Goal: Answer question/provide support: Share knowledge or assist other users

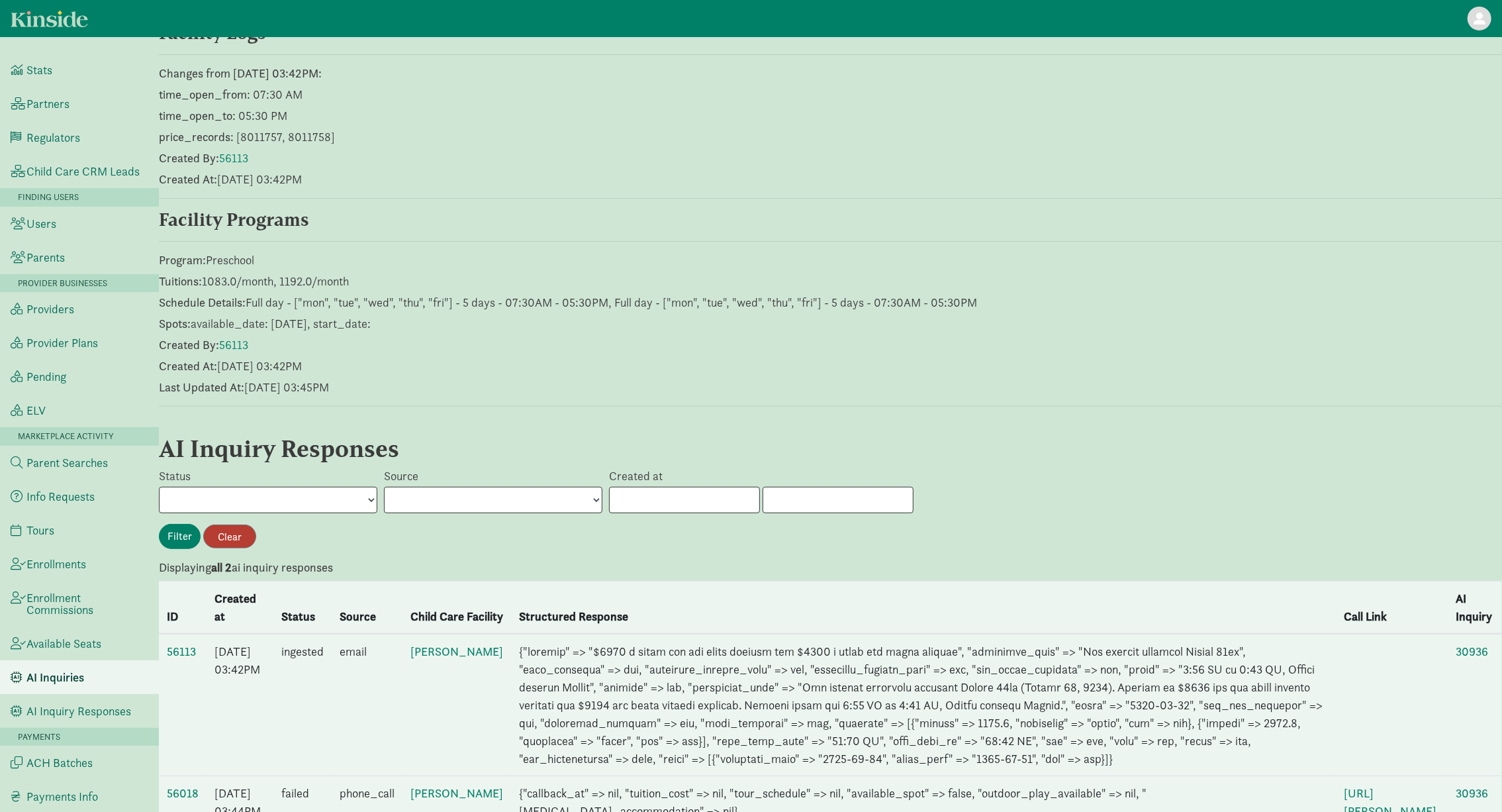
scroll to position [398, 0]
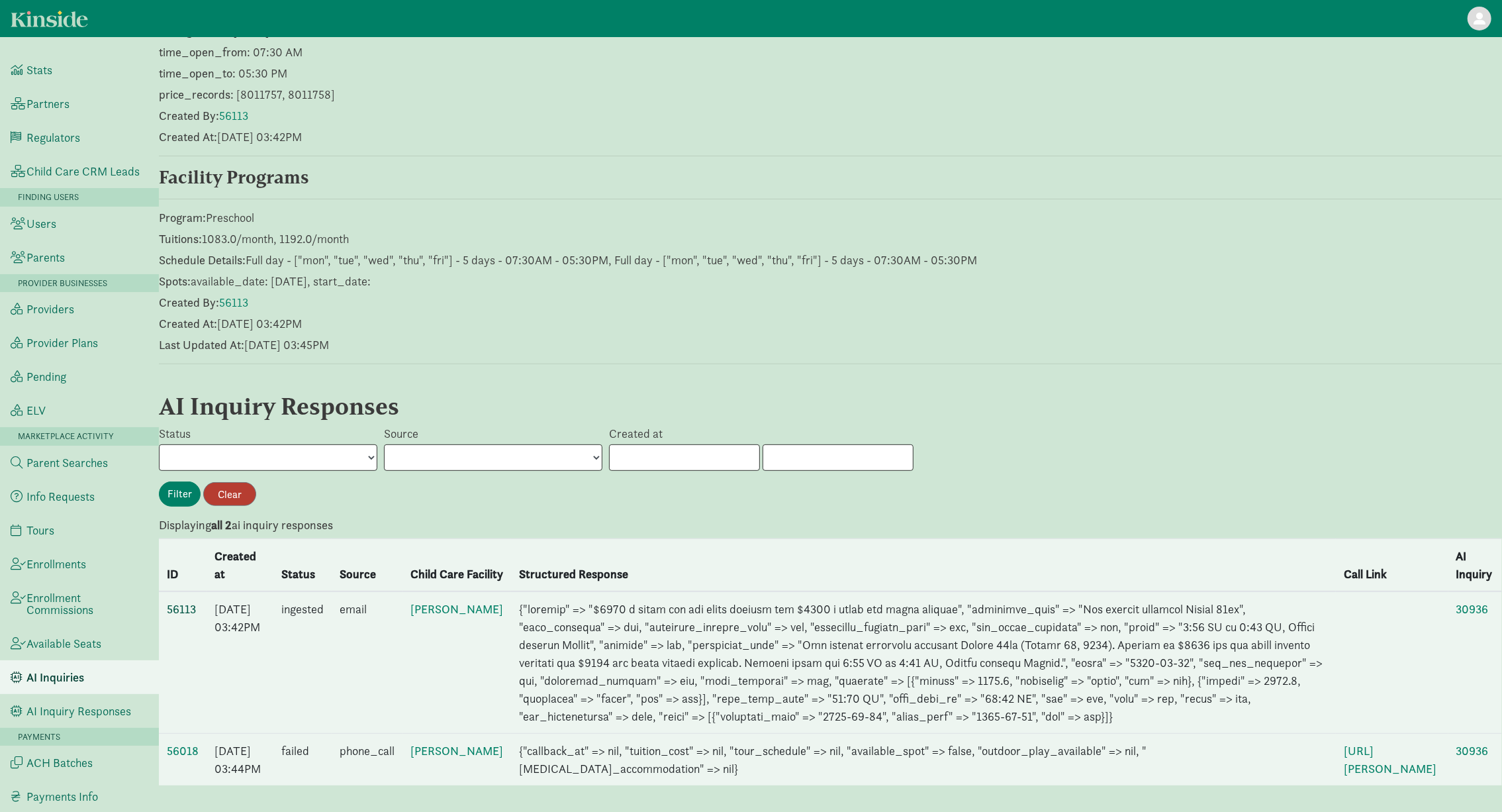
click at [189, 601] on link "56113" at bounding box center [180, 608] width 29 height 15
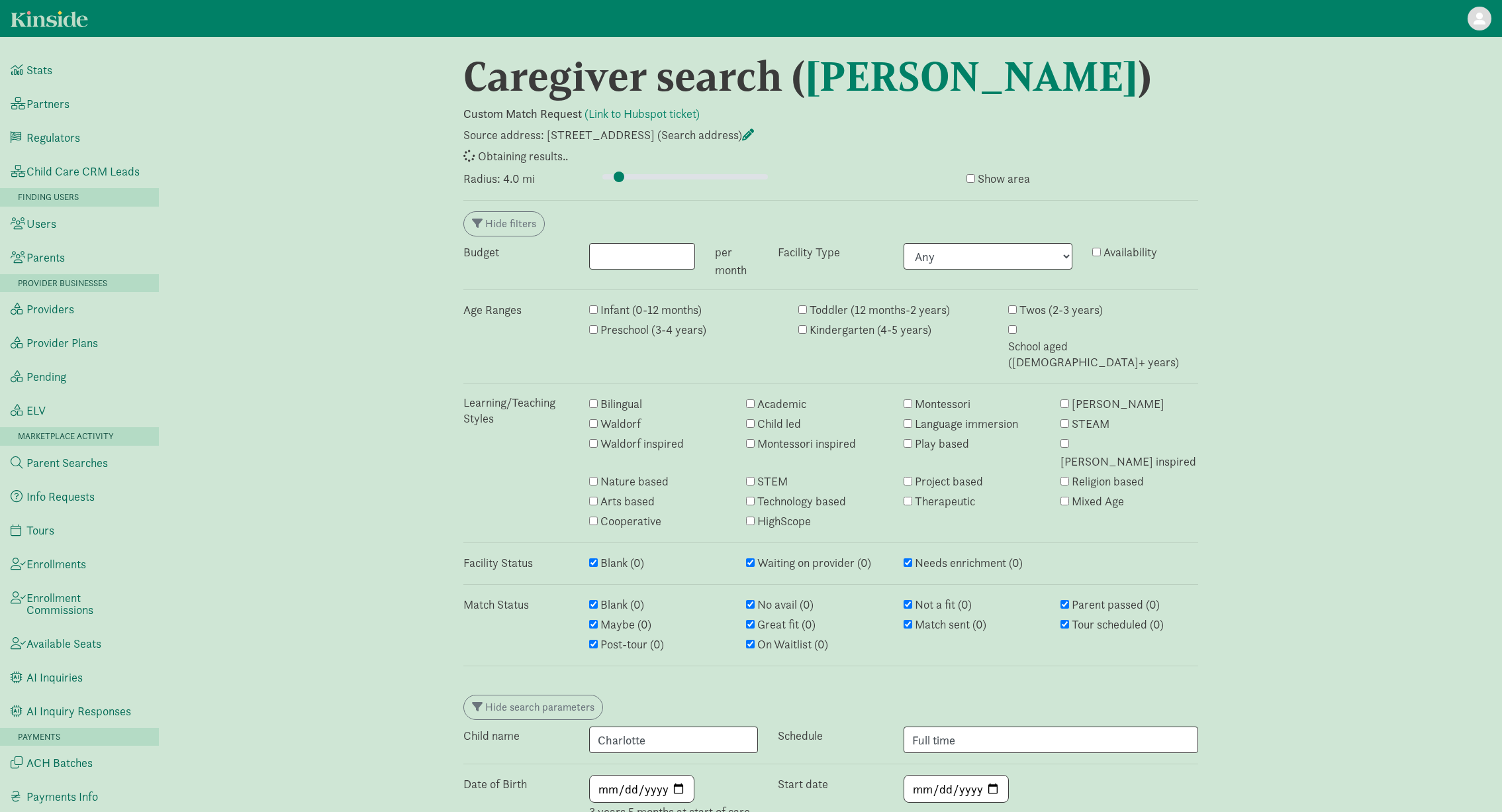
type input "4"
select select "awaiting_response"
select select "closed"
select select "awaiting_response"
select select "closed"
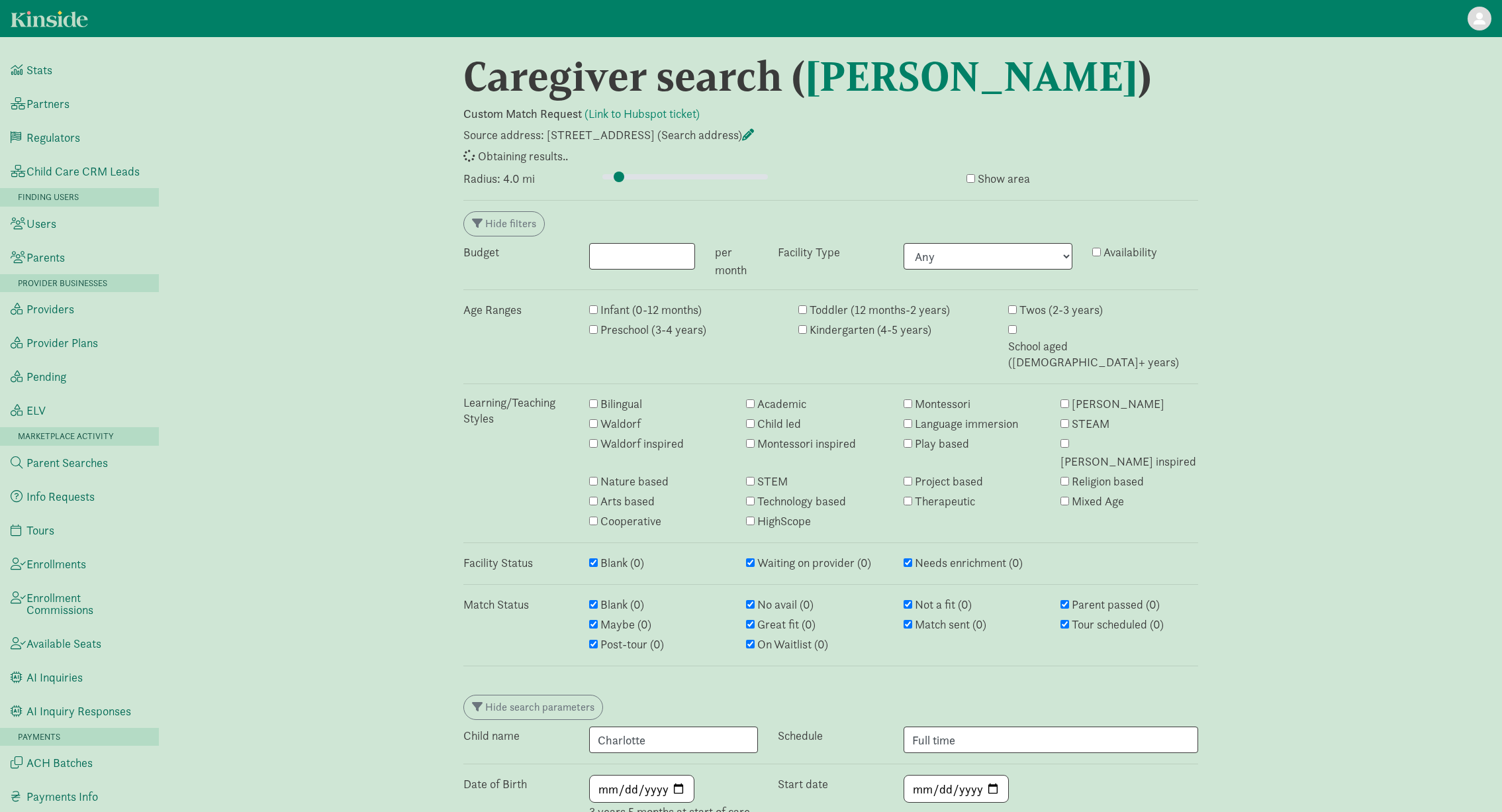
select select "awaiting_response"
select select "closed"
select select "awaiting_response"
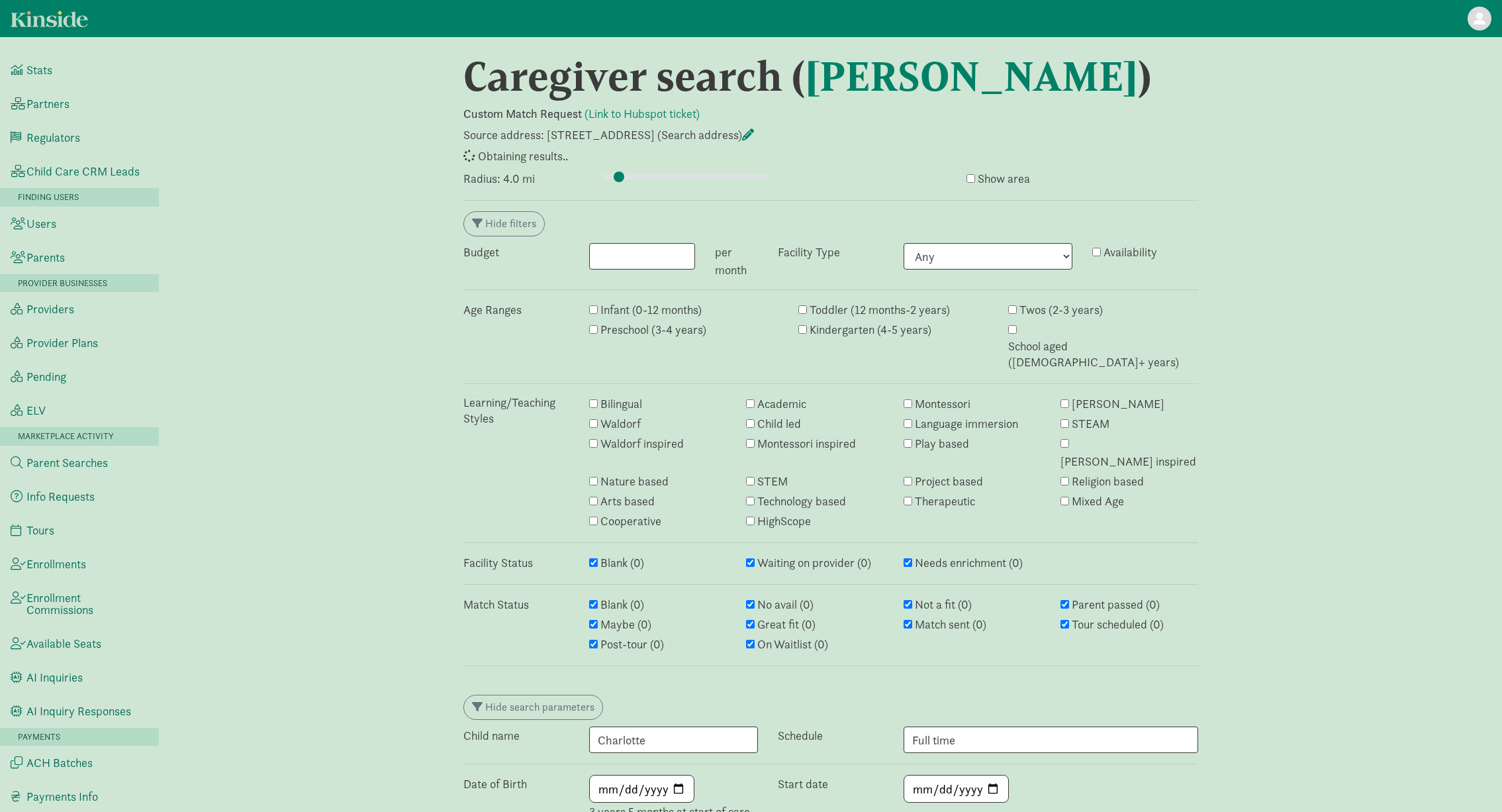
select select "awaiting_response"
select select "closed"
select select "awaiting_response"
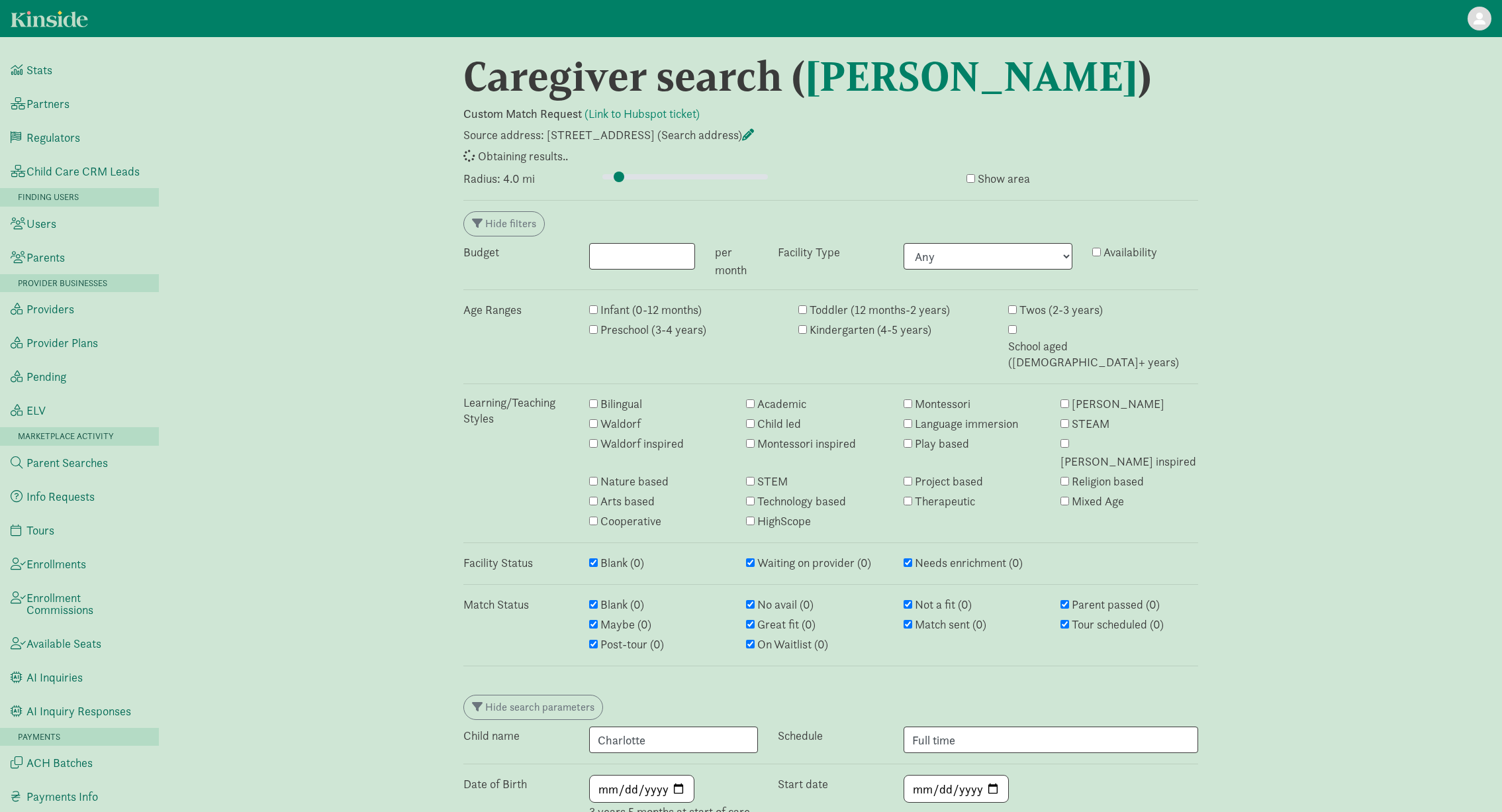
select select "awaiting_response"
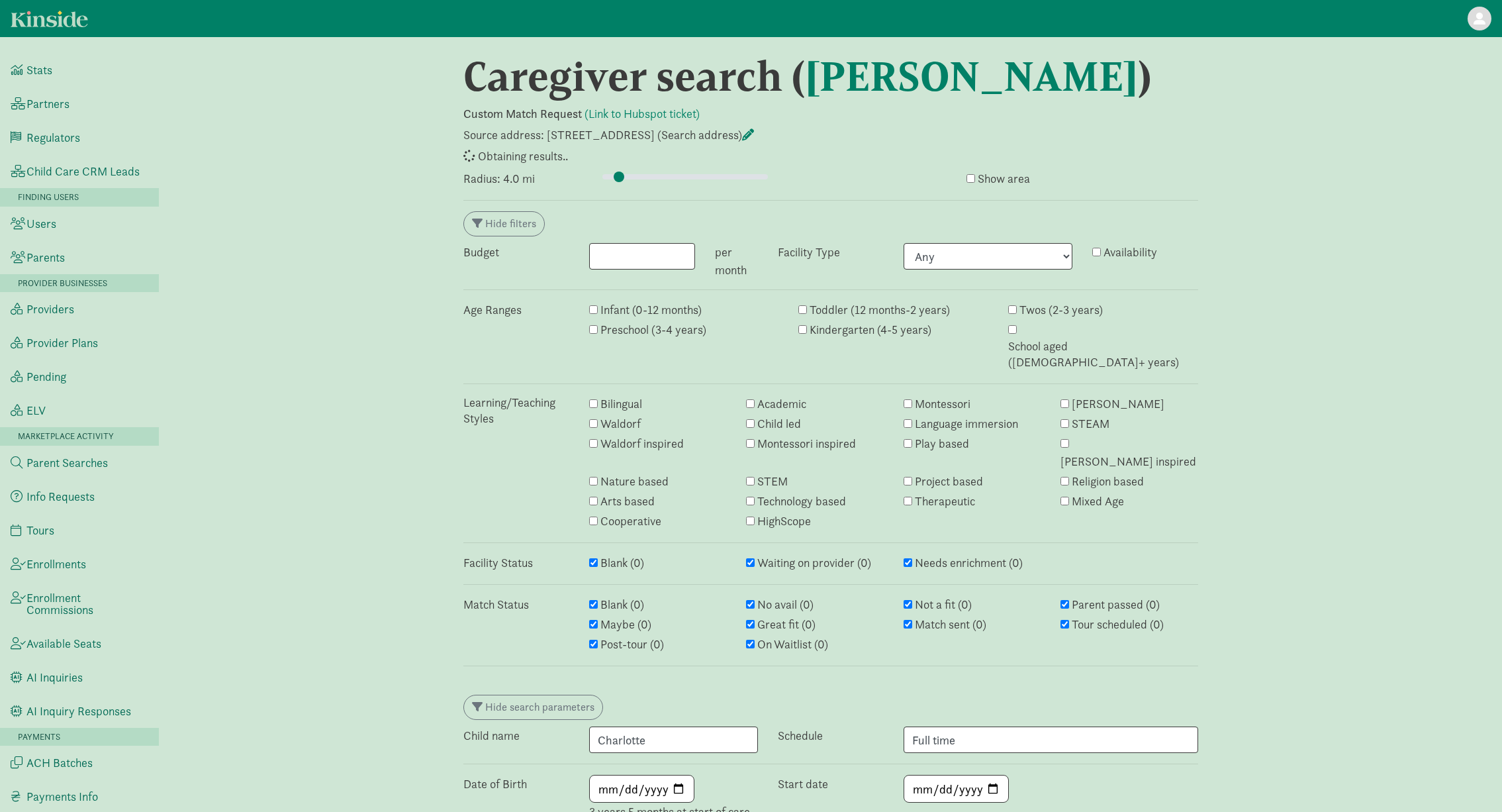
select select "awaiting_response"
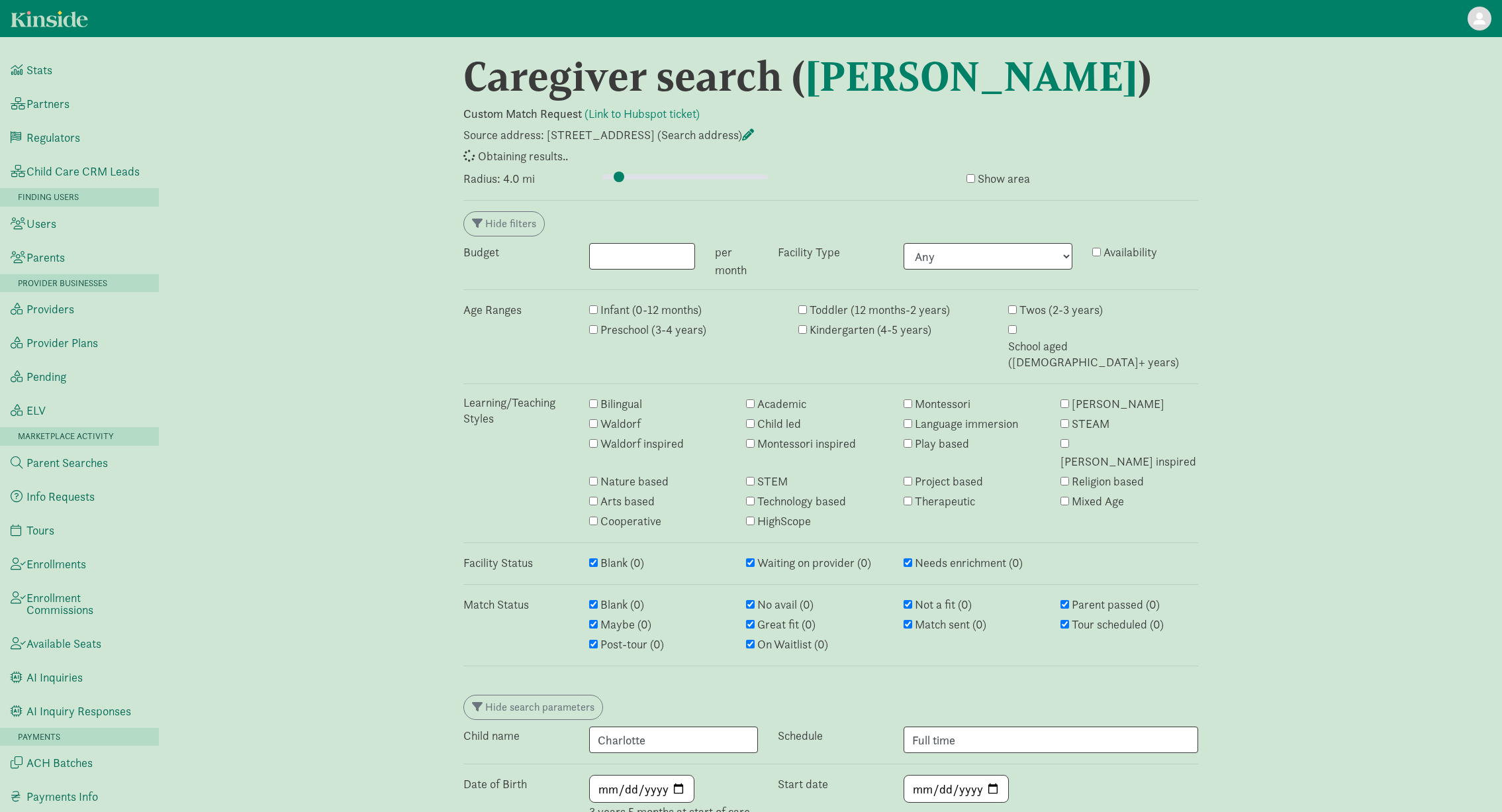
select select "awaiting_response"
select select "closed"
select select "awaiting_response"
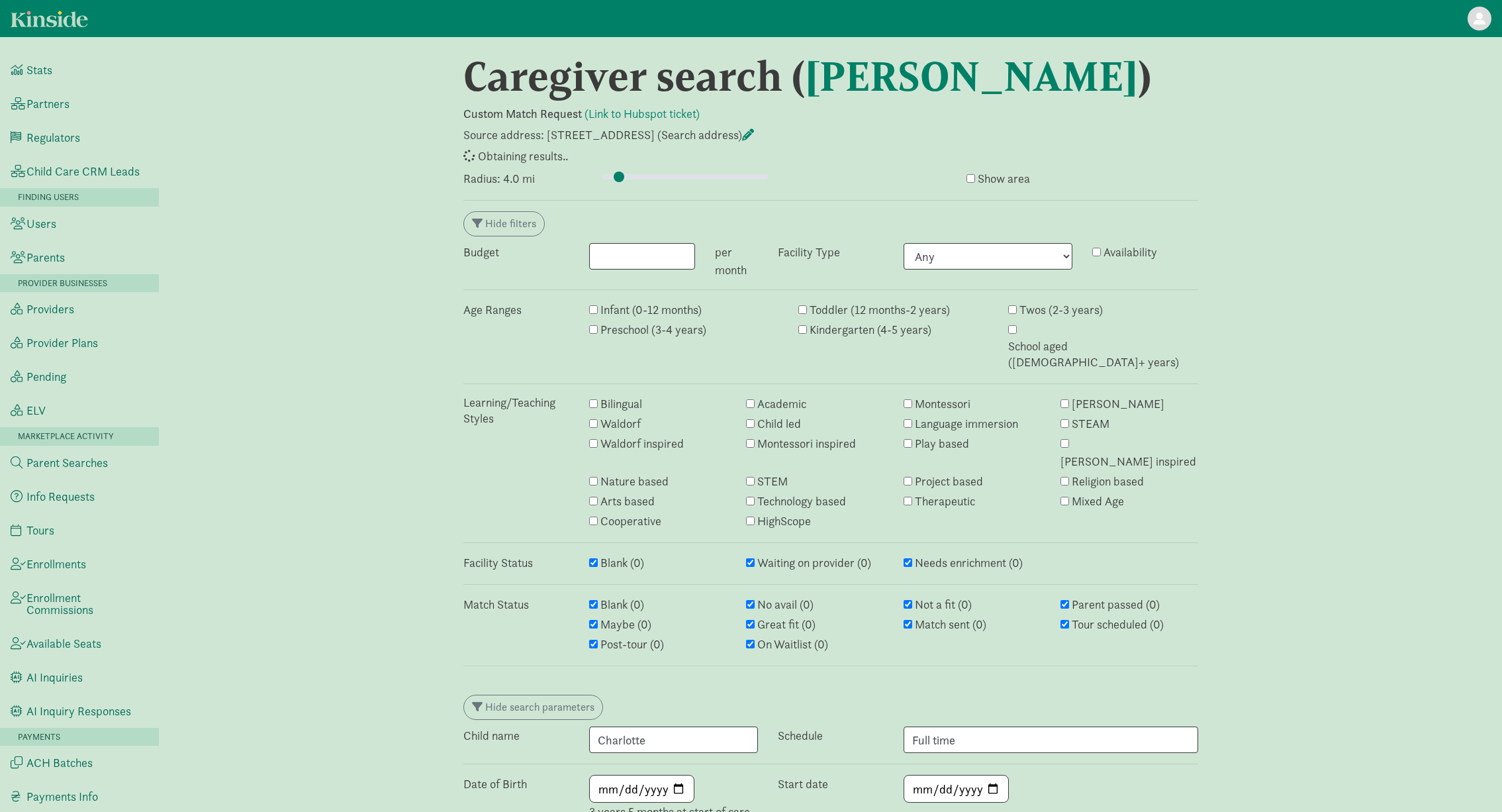
select select "awaiting_response"
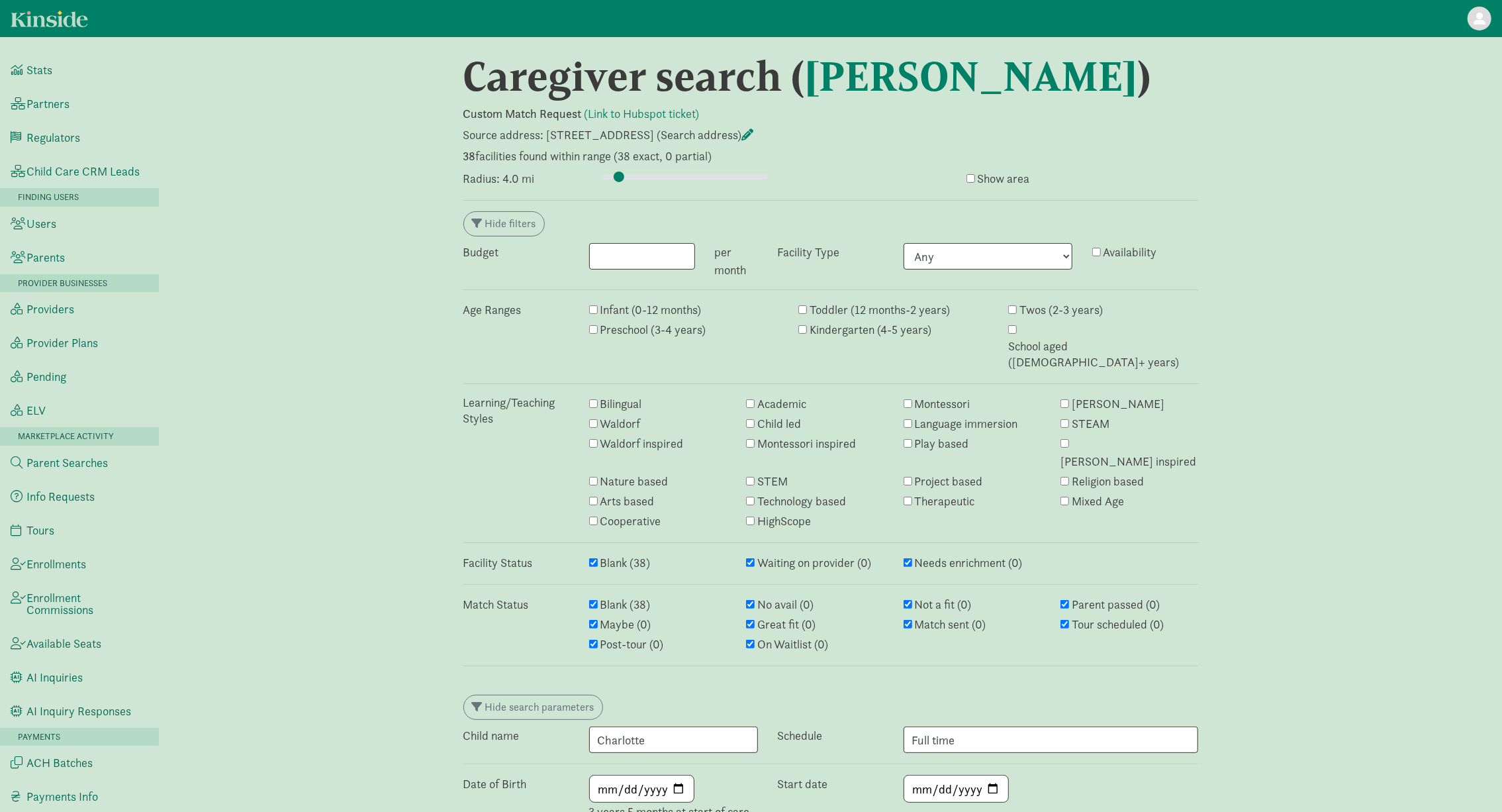
scroll to position [2367, 0]
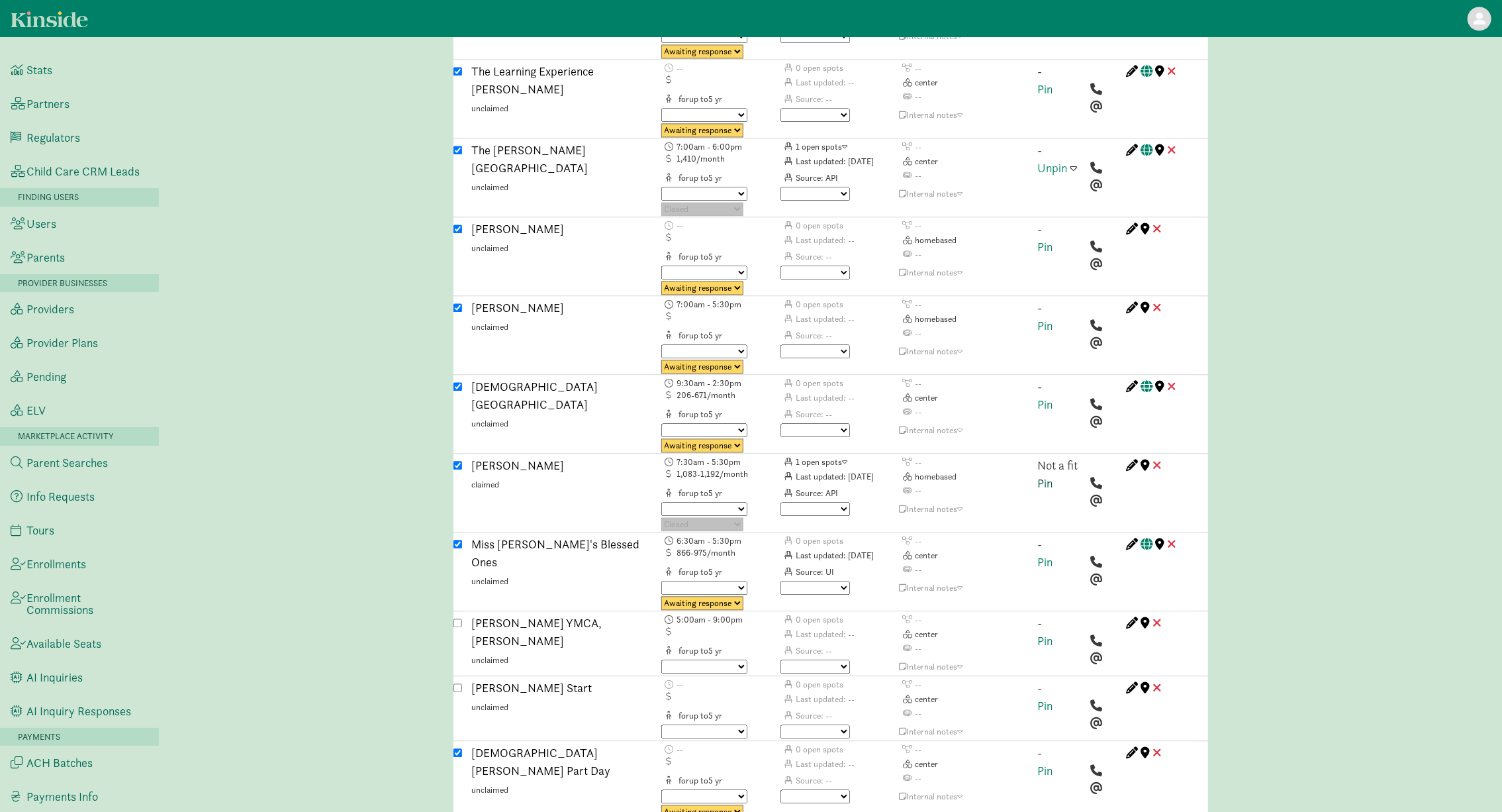
click at [1046, 475] on link "Pin" at bounding box center [1045, 482] width 15 height 15
click at [1075, 459] on span at bounding box center [1074, 465] width 7 height 12
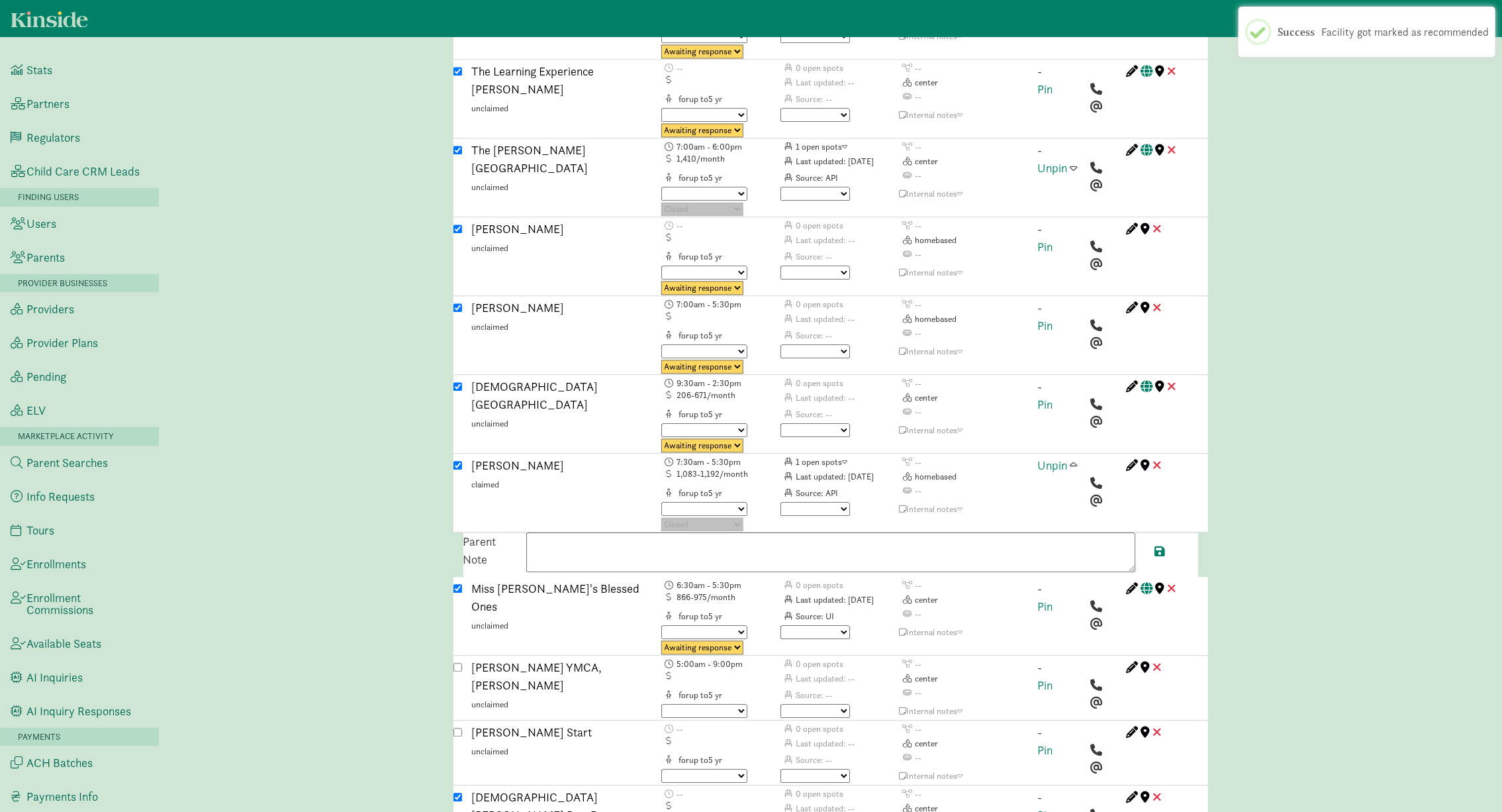
click at [707, 532] on textarea at bounding box center [831, 552] width 609 height 40
paste textarea "One opening available starting August 18th (August 18, 2025). Tuition is $1192 …"
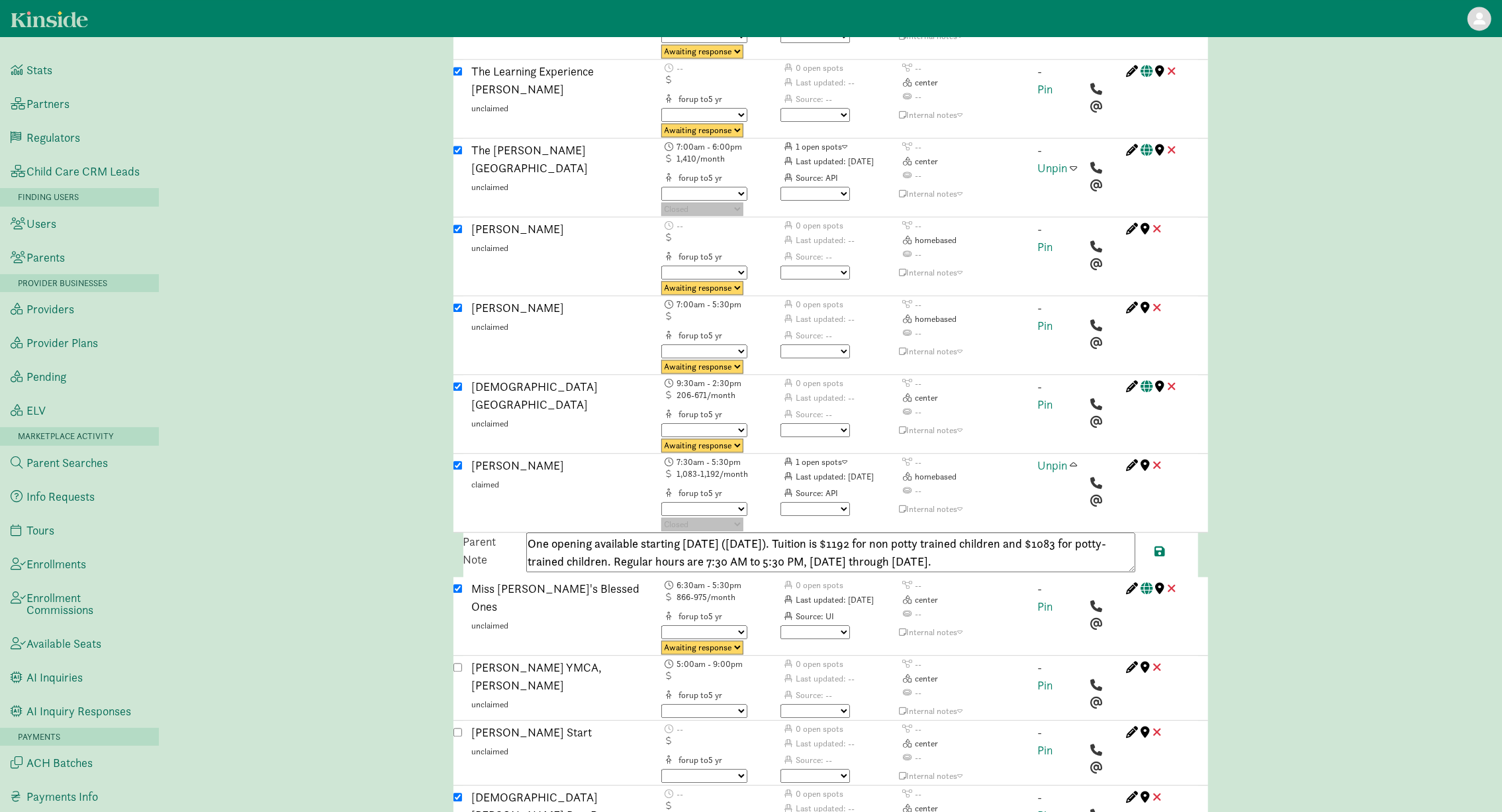
drag, startPoint x: 839, startPoint y: 483, endPoint x: 749, endPoint y: 483, distance: 90.0
click at [749, 532] on textarea "One opening available starting August 18th (August 18, 2025). Tuition is $1192 …" at bounding box center [831, 552] width 609 height 40
click at [801, 532] on textarea "One opening available starting August 18th .Tuition is $1192 for non potty trai…" at bounding box center [831, 552] width 609 height 40
click at [940, 532] on textarea "One opening available starting August 18th .Tuition is $1192 for non-potty-trai…" at bounding box center [831, 552] width 609 height 40
paste textarea "14054201241"
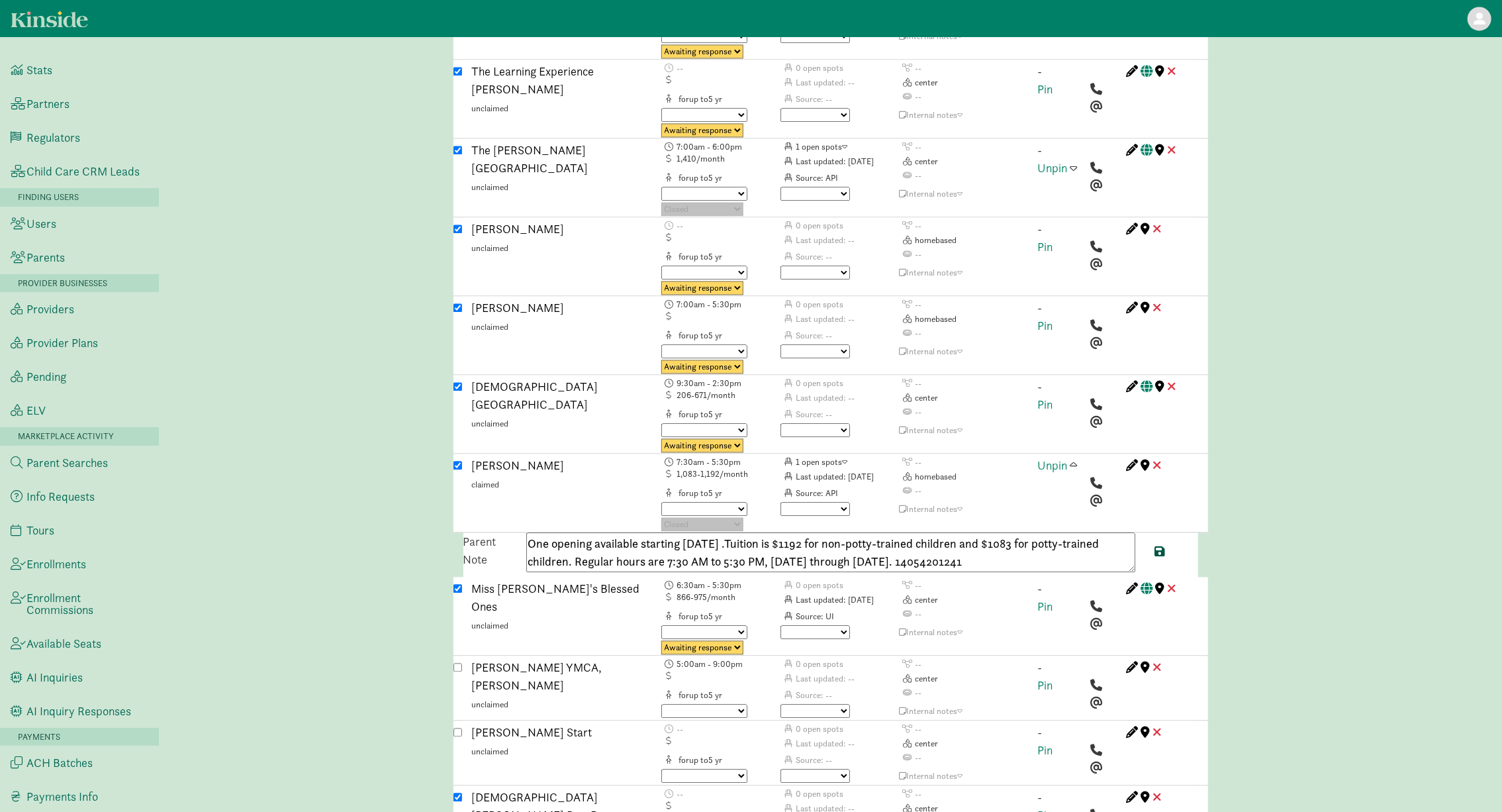
type textarea "One opening available starting August 18th .Tuition is $1192 for non-potty-trai…"
click at [1156, 544] on span at bounding box center [1160, 550] width 11 height 12
click at [1079, 456] on div "Unpin" at bounding box center [1059, 494] width 62 height 75
click at [1075, 459] on span at bounding box center [1074, 465] width 7 height 12
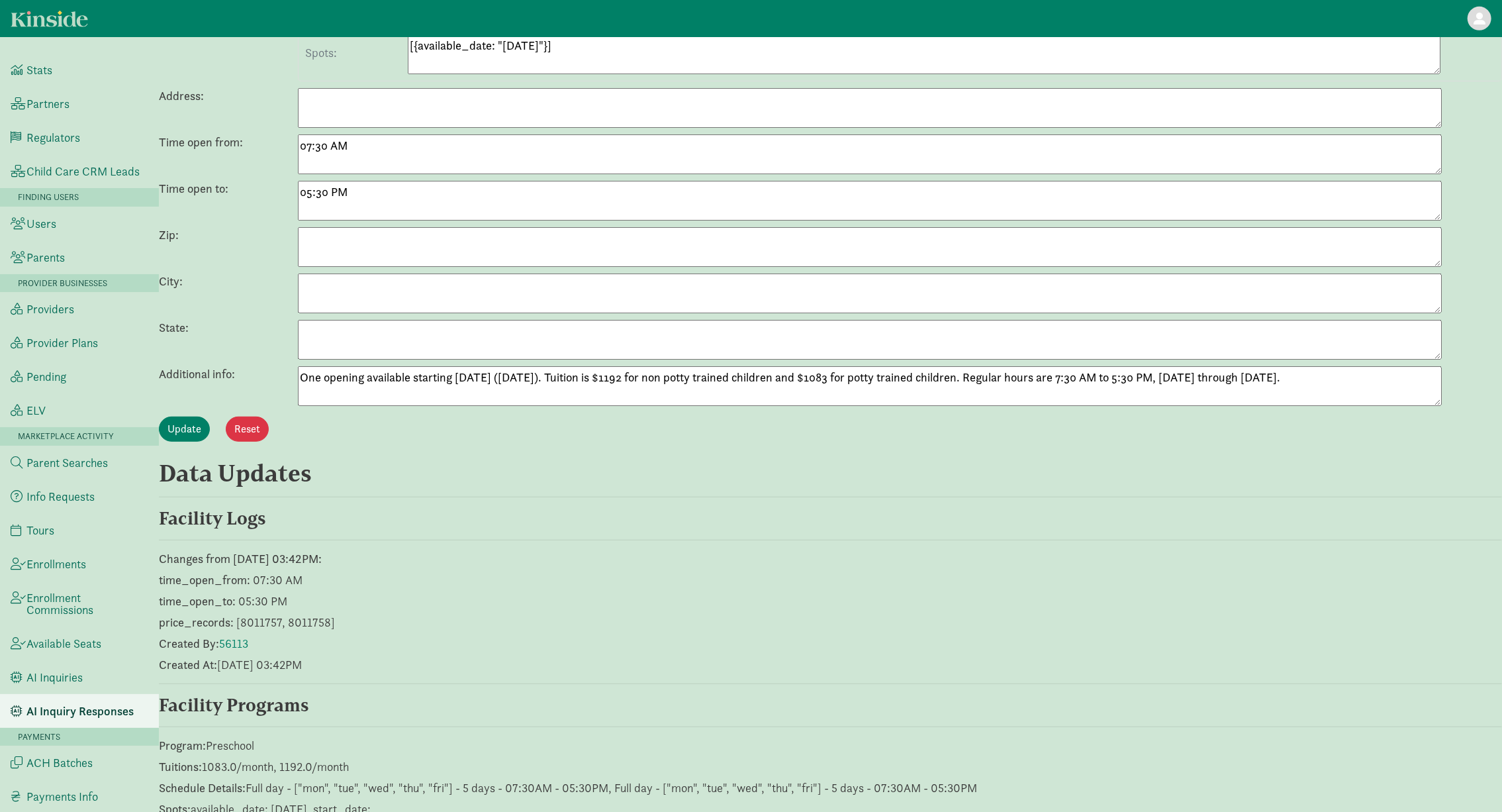
scroll to position [566, 0]
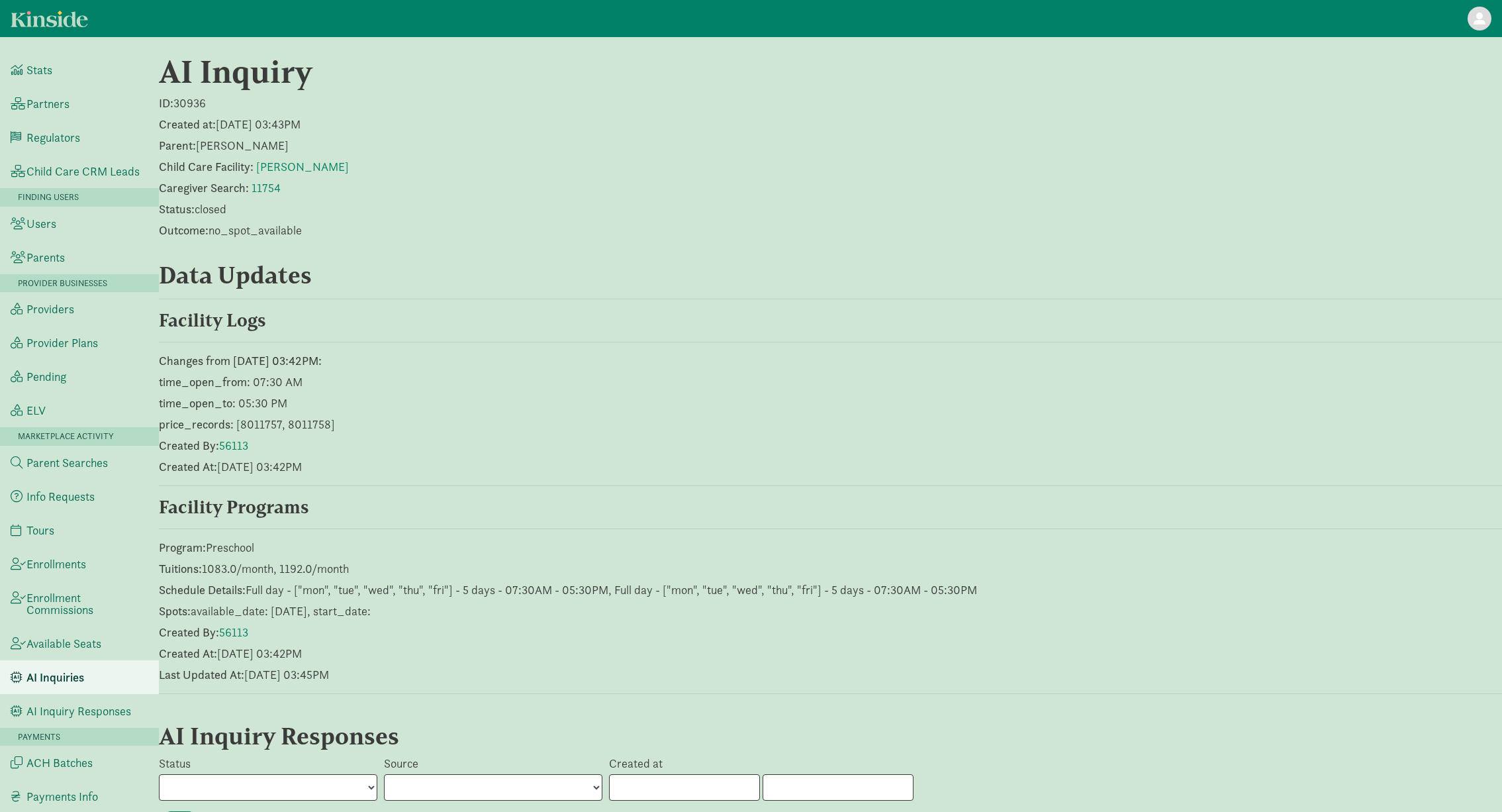
scroll to position [398, 0]
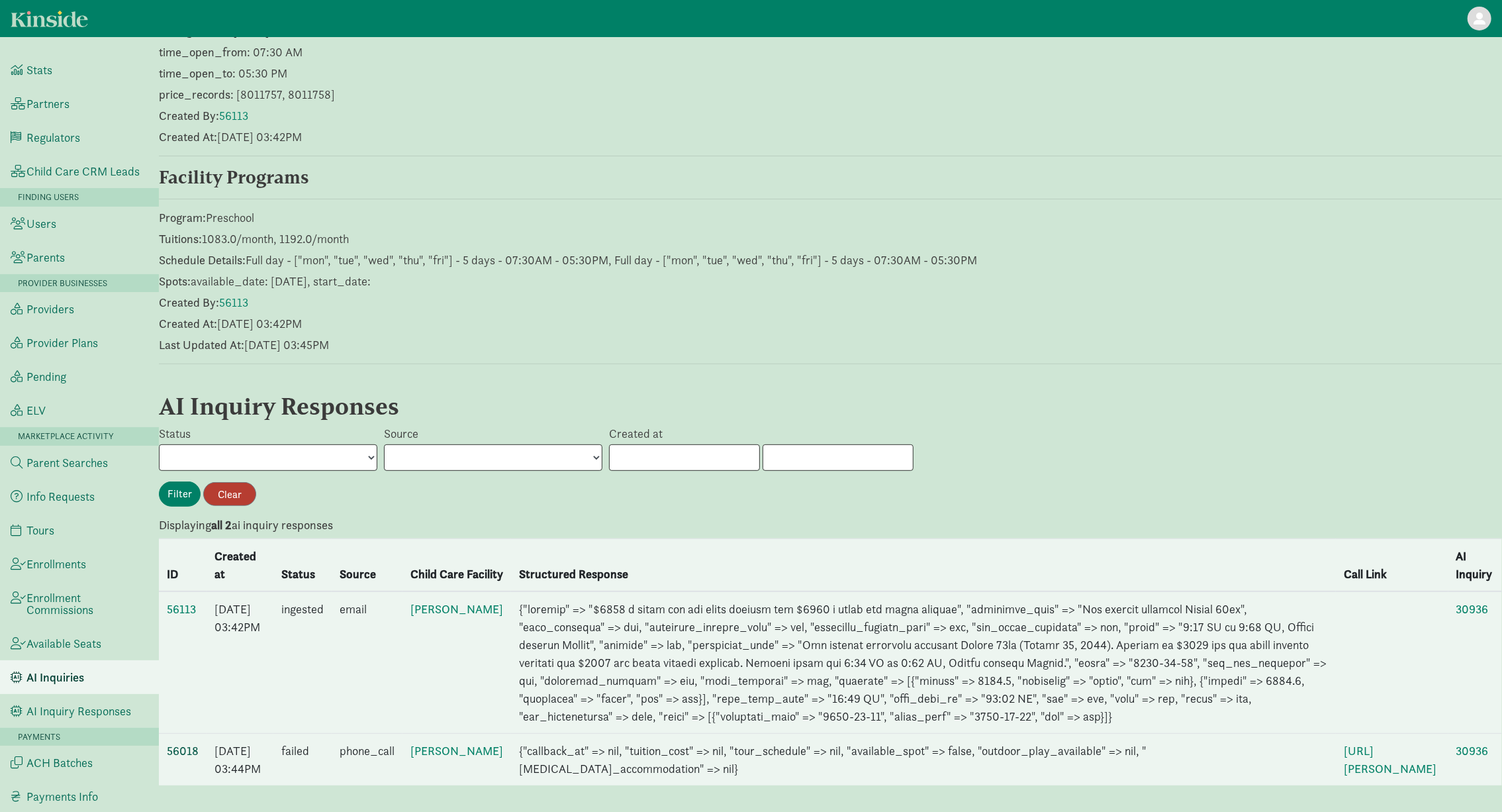
click at [179, 743] on link "56018" at bounding box center [182, 750] width 32 height 15
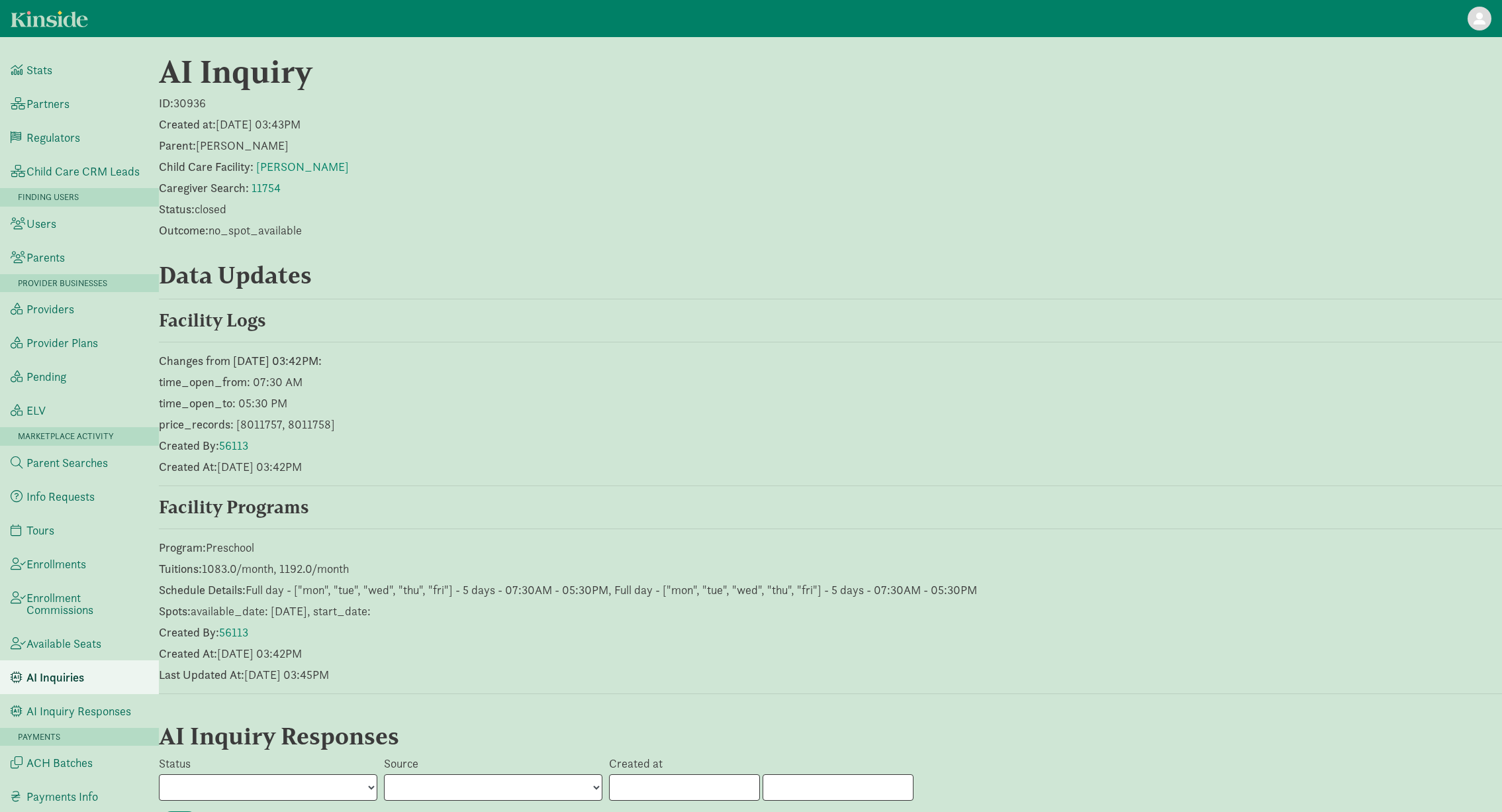
scroll to position [398, 0]
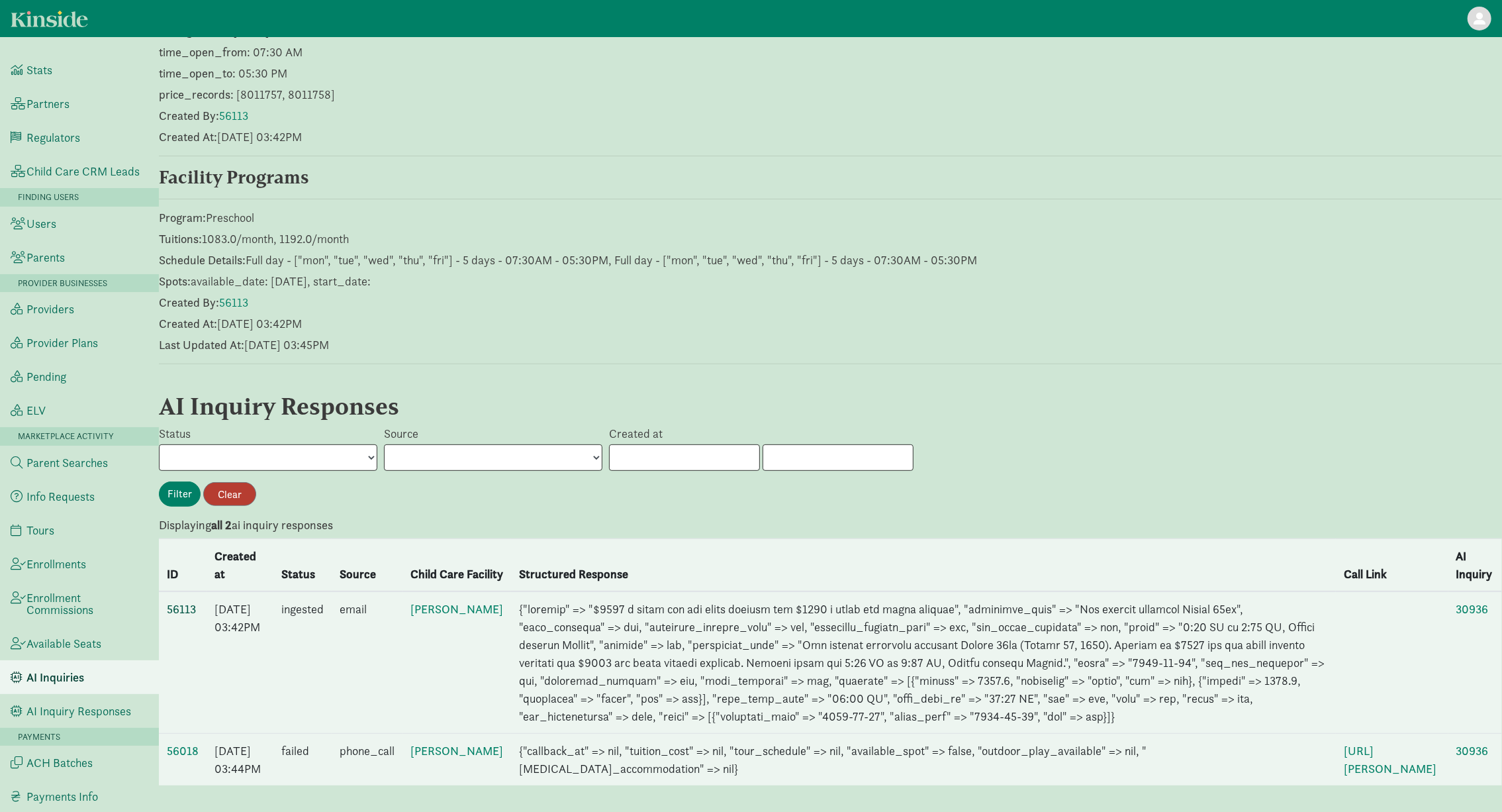
click at [173, 601] on link "56113" at bounding box center [180, 608] width 29 height 15
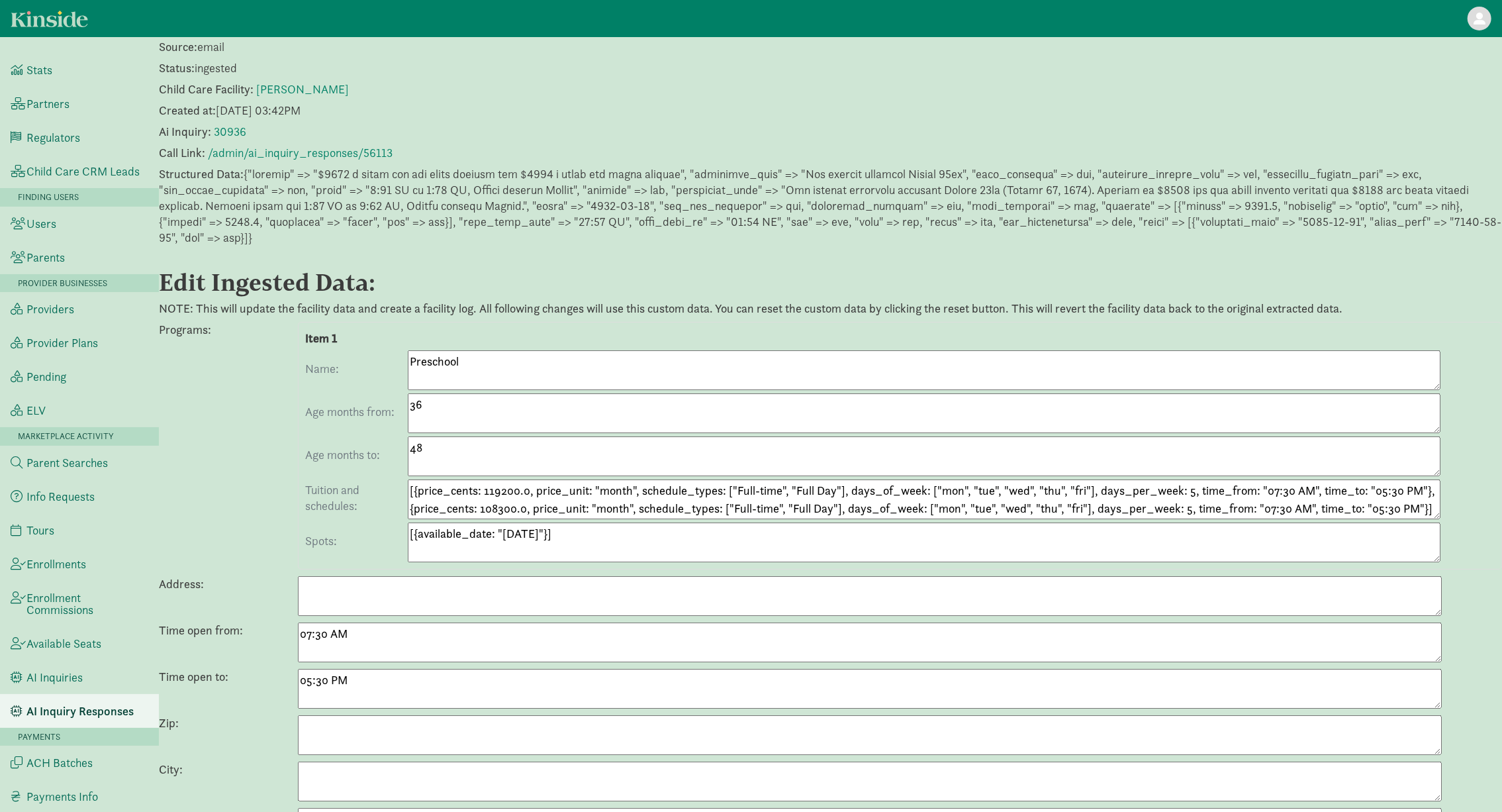
scroll to position [332, 0]
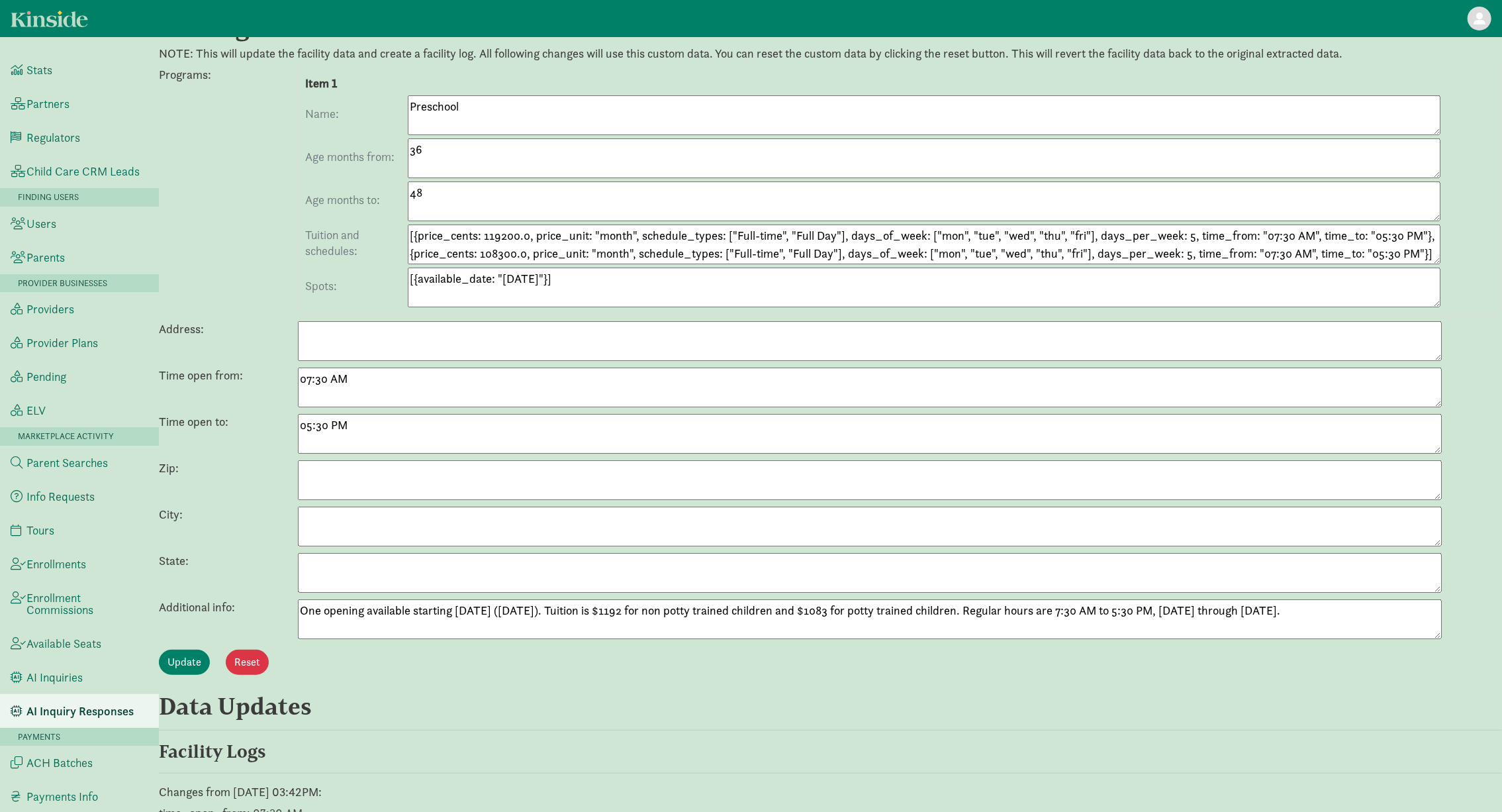
click at [439, 609] on textarea "One opening available starting August 18th (August 18, 2025). Tuition is $1192 …" at bounding box center [869, 619] width 1144 height 40
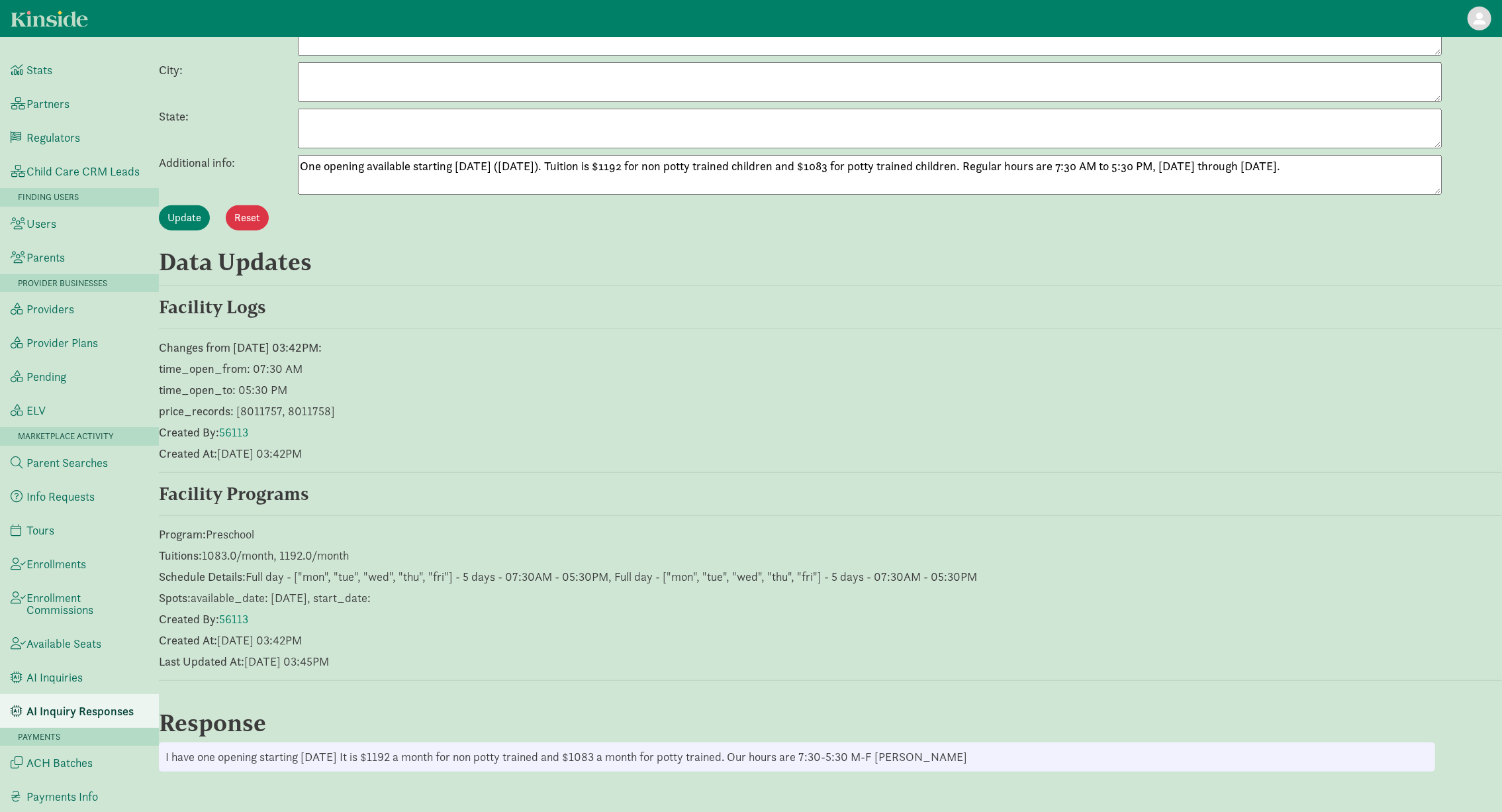
scroll to position [783, 0]
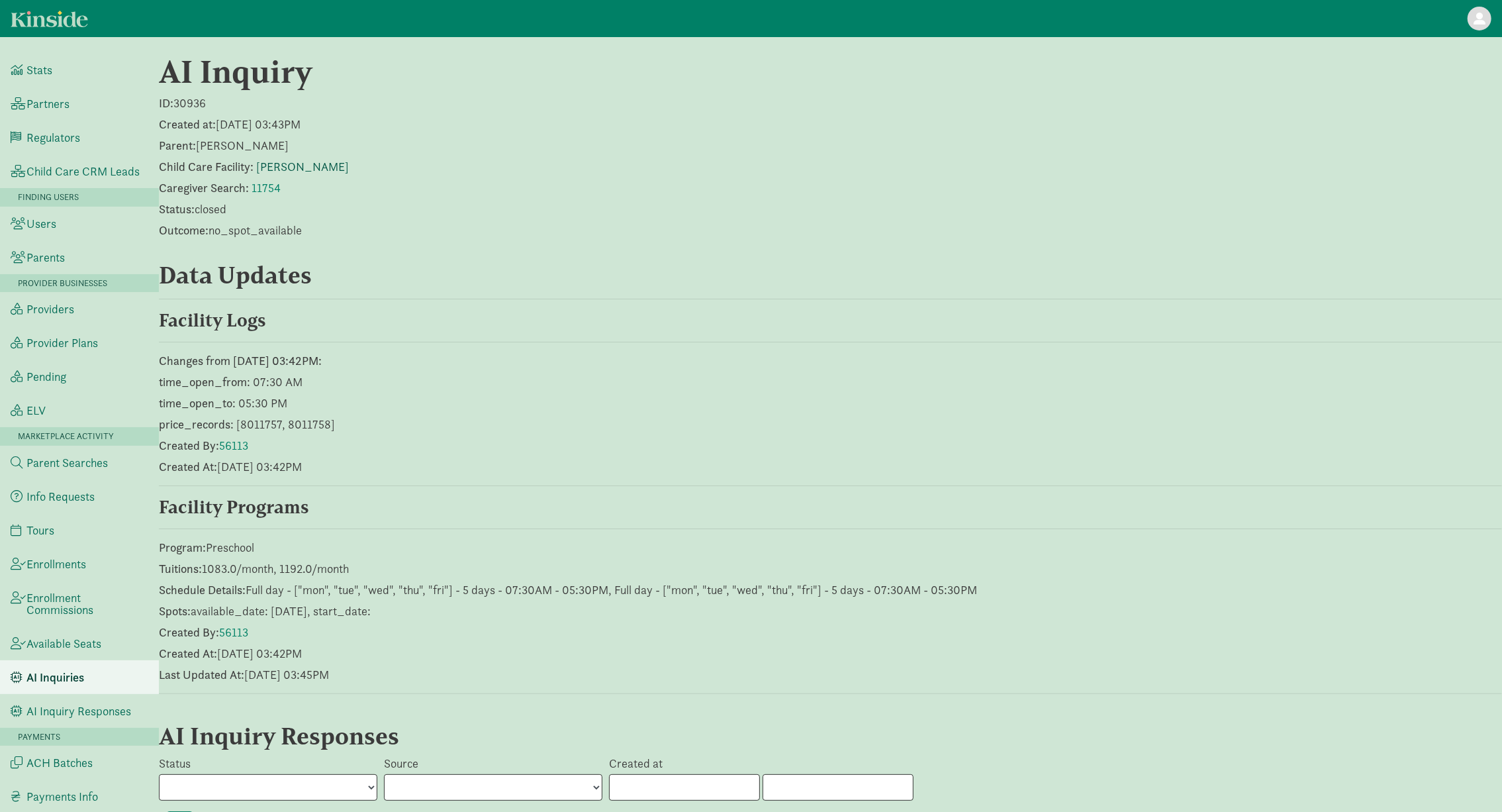
click at [276, 167] on link "[PERSON_NAME]" at bounding box center [301, 166] width 92 height 15
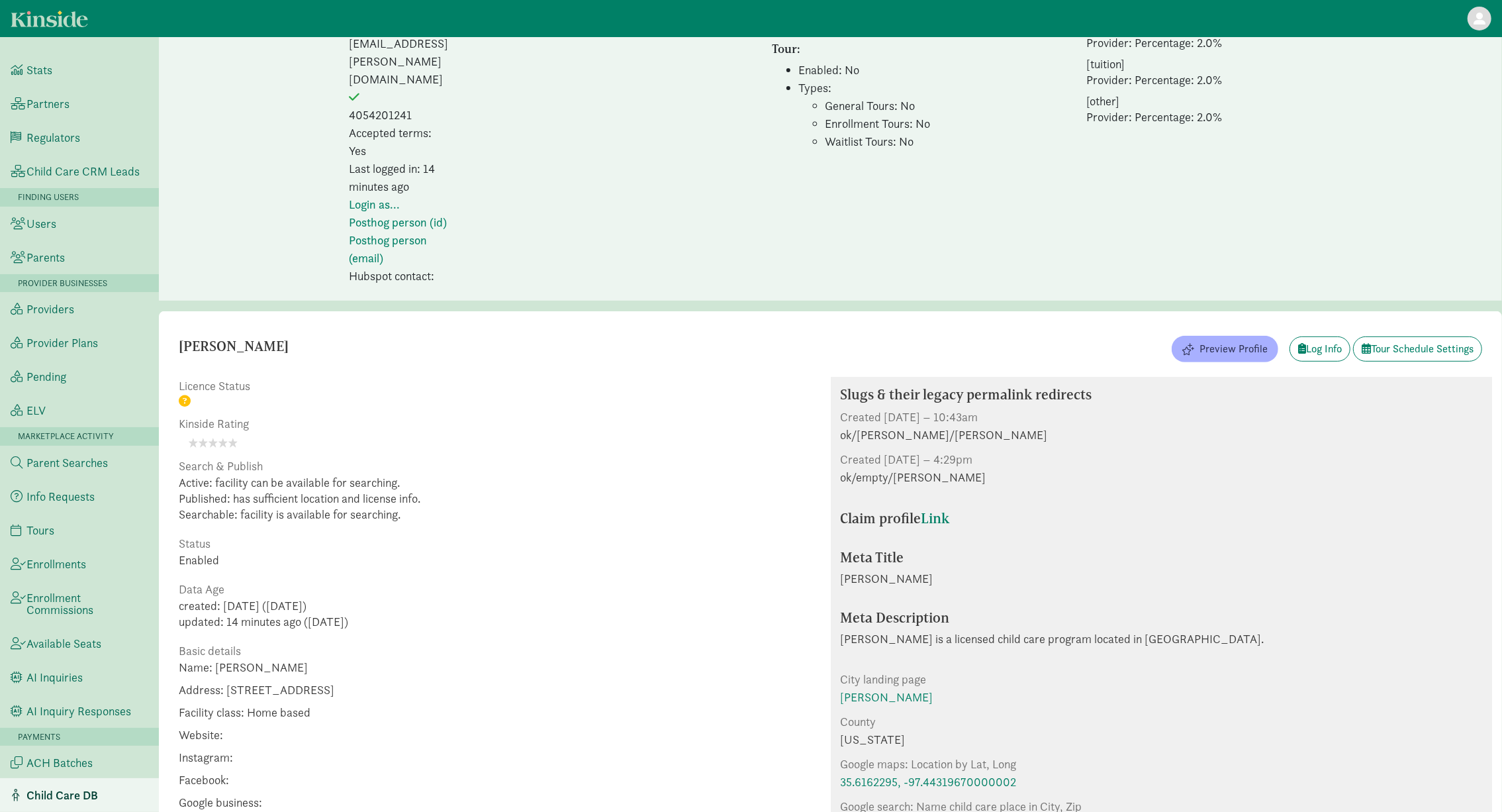
scroll to position [390, 0]
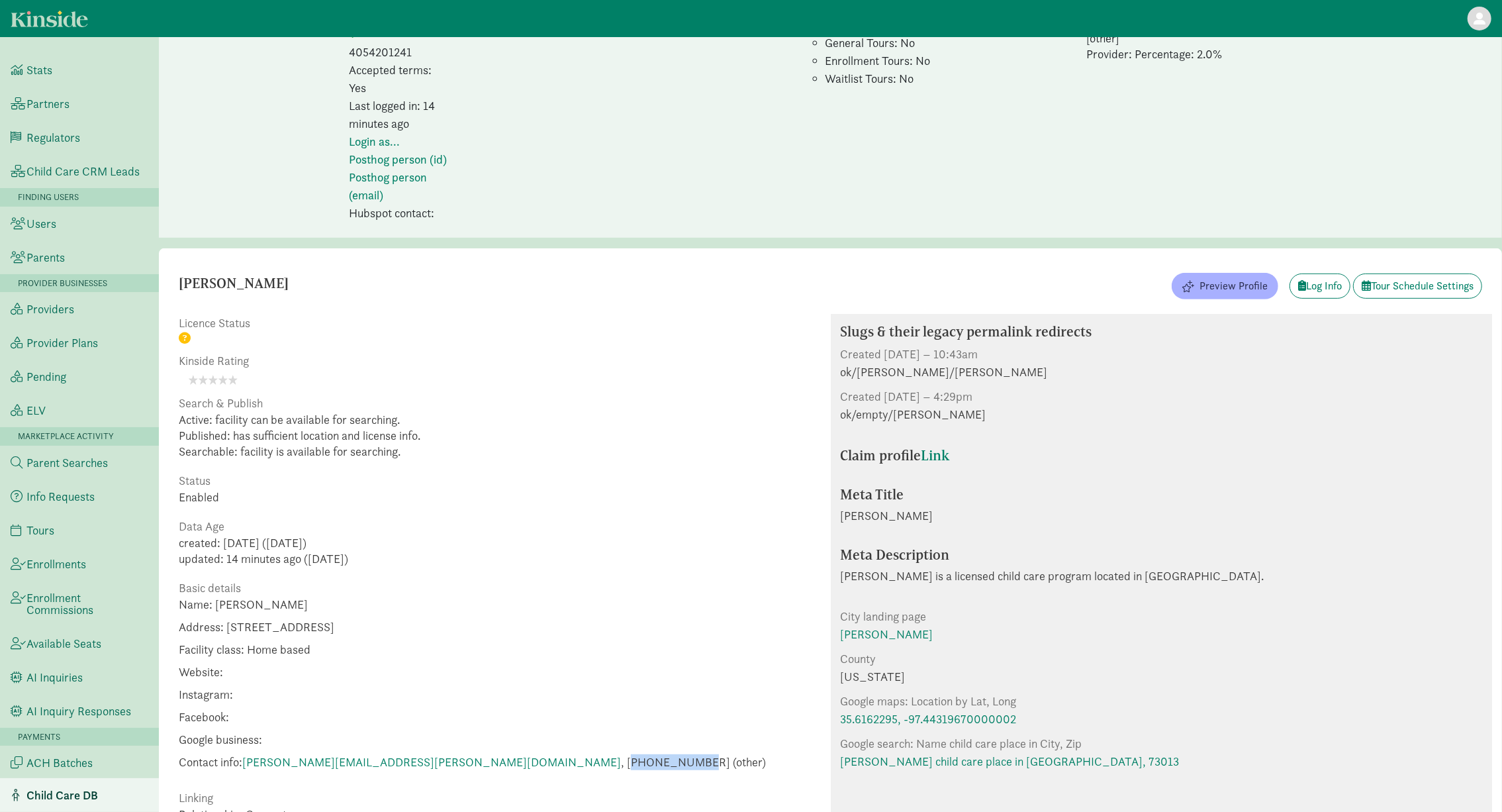
drag, startPoint x: 402, startPoint y: 631, endPoint x: 465, endPoint y: 631, distance: 63.0
click at [465, 754] on span "Contact info: [PERSON_NAME][EMAIL_ADDRESS][PERSON_NAME][DOMAIN_NAME] , [PHONE_N…" at bounding box center [472, 761] width 587 height 16
copy span "14054201241"
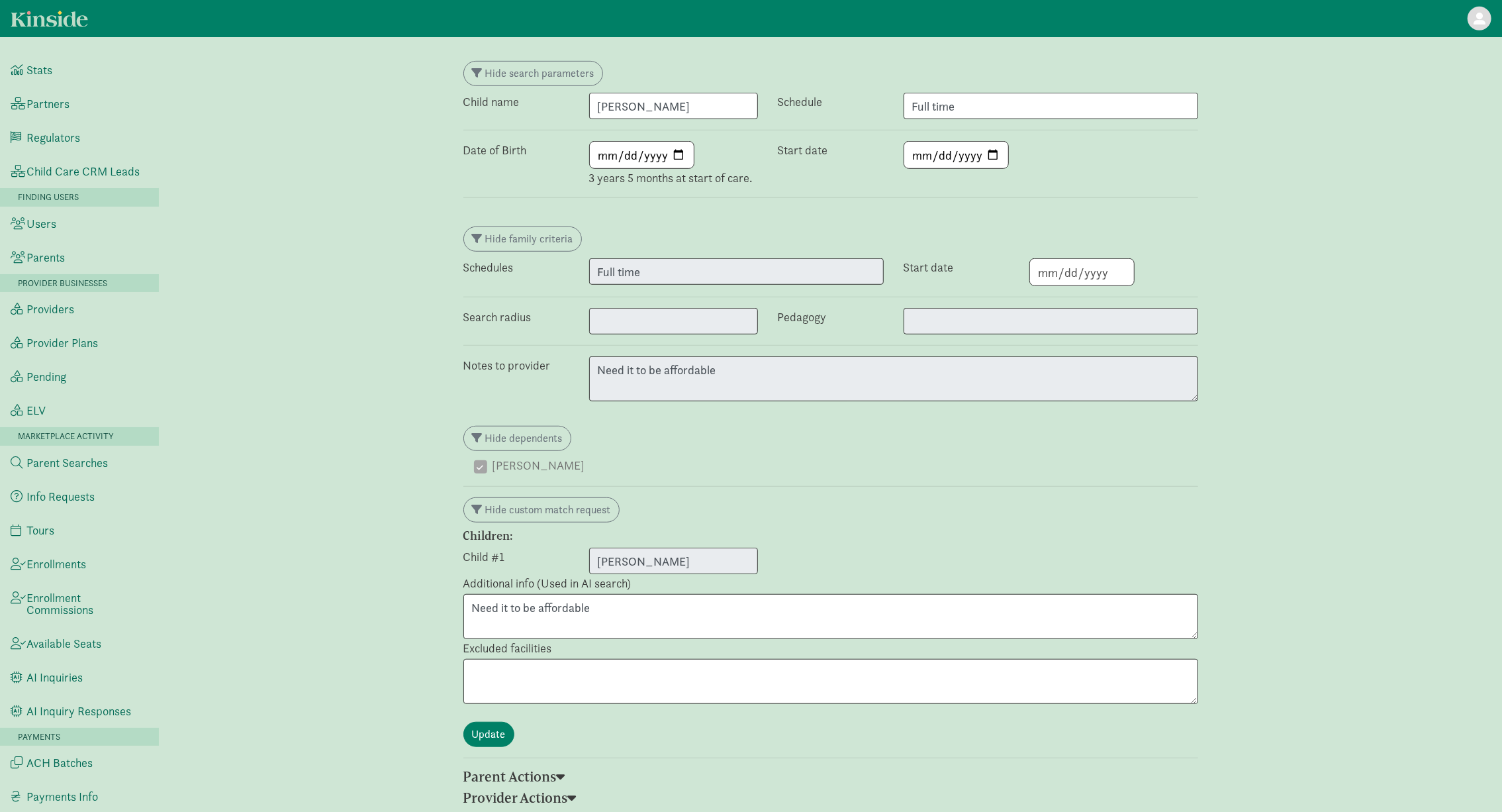
scroll to position [635, 0]
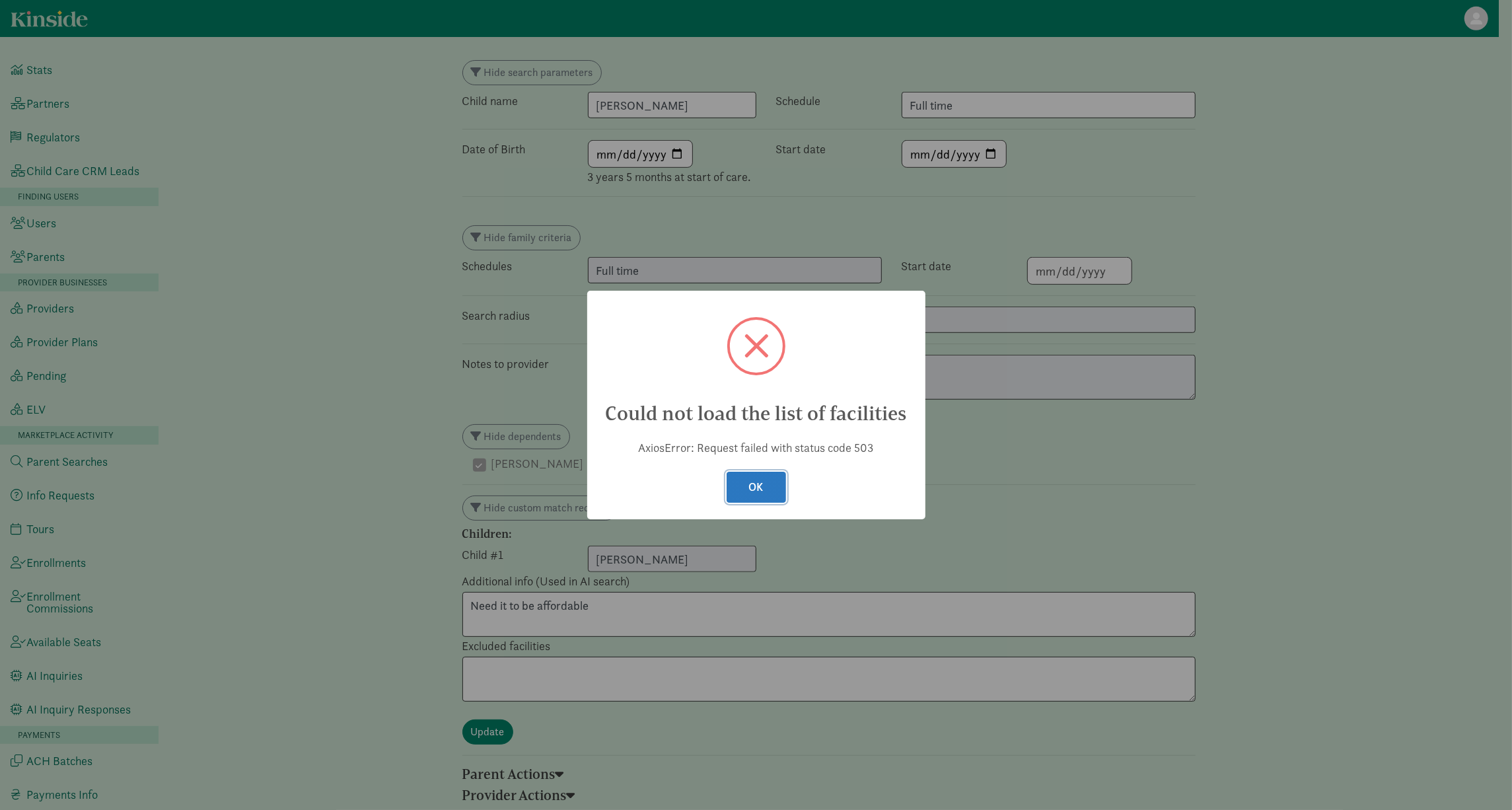
click at [758, 486] on button "OK" at bounding box center [756, 487] width 59 height 31
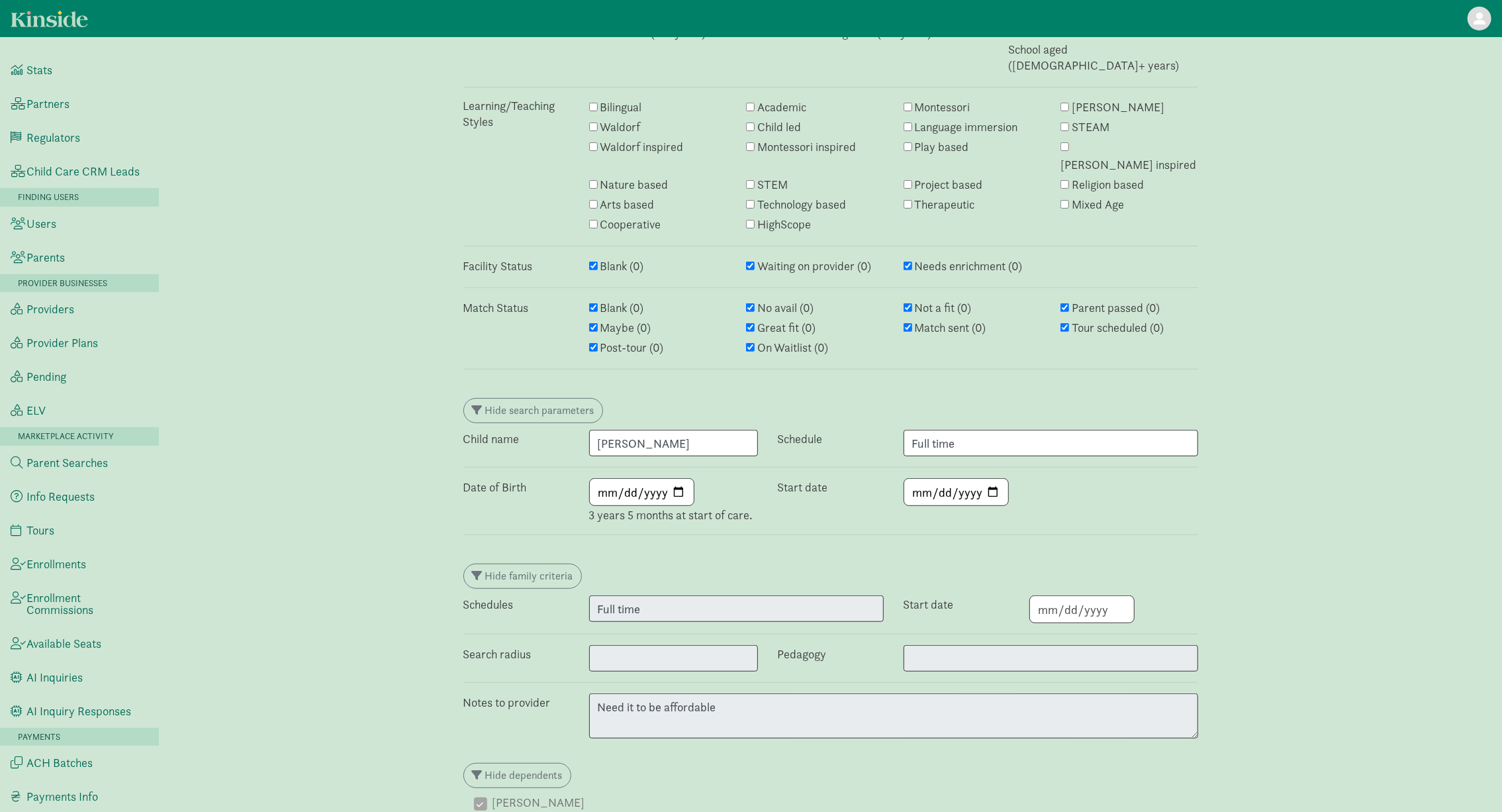
scroll to position [295, 0]
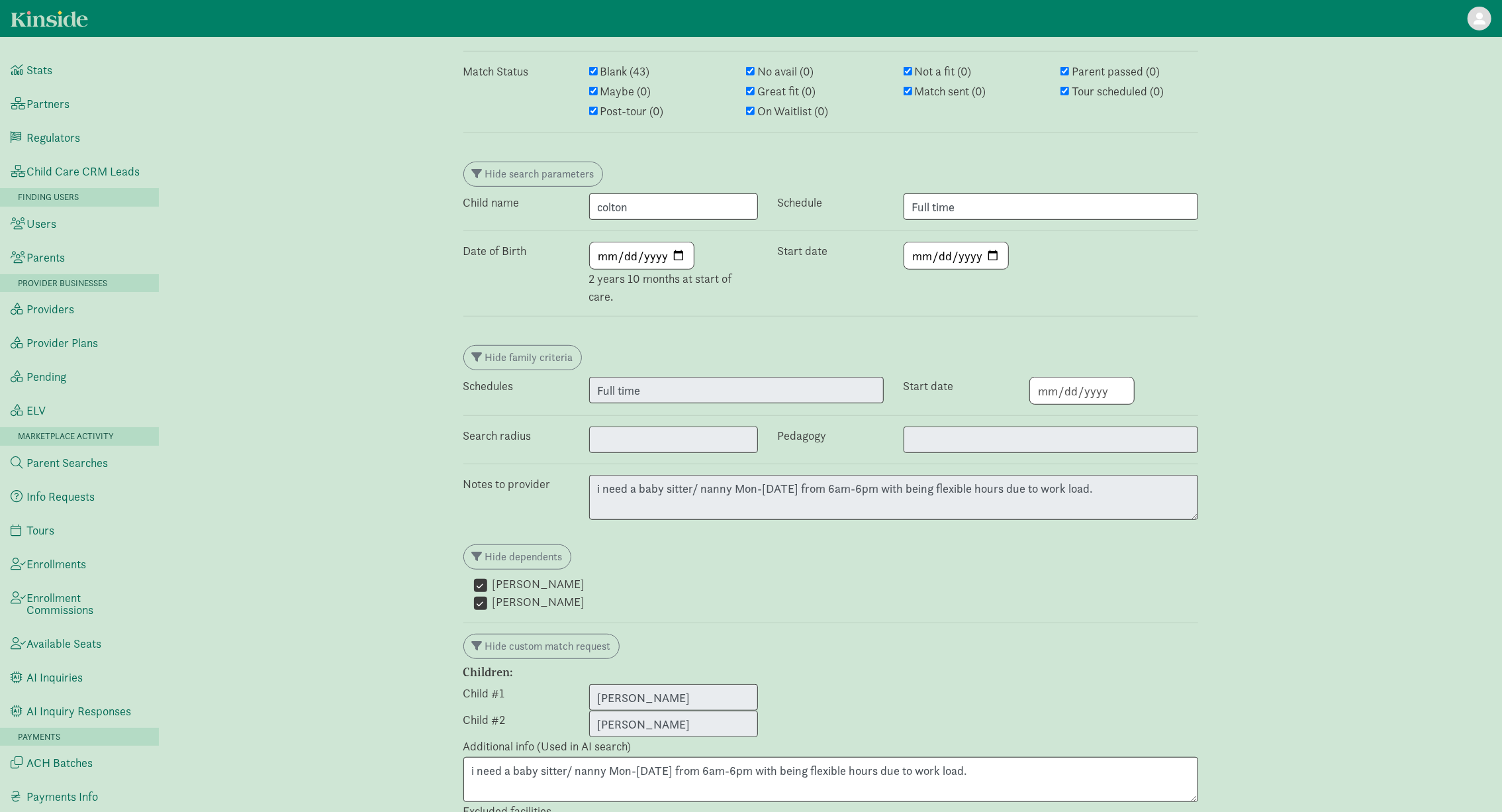
scroll to position [588, 0]
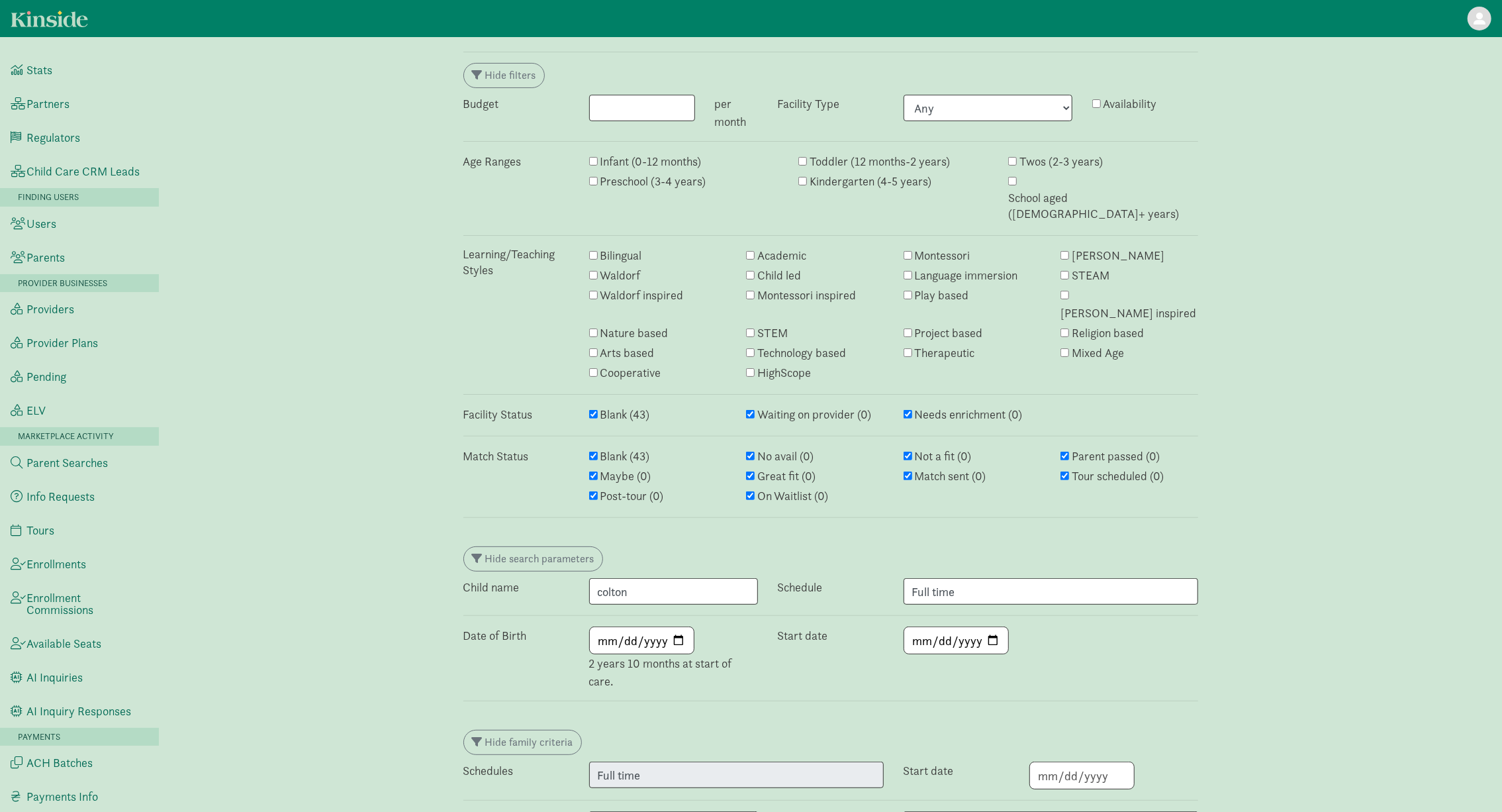
scroll to position [708, 0]
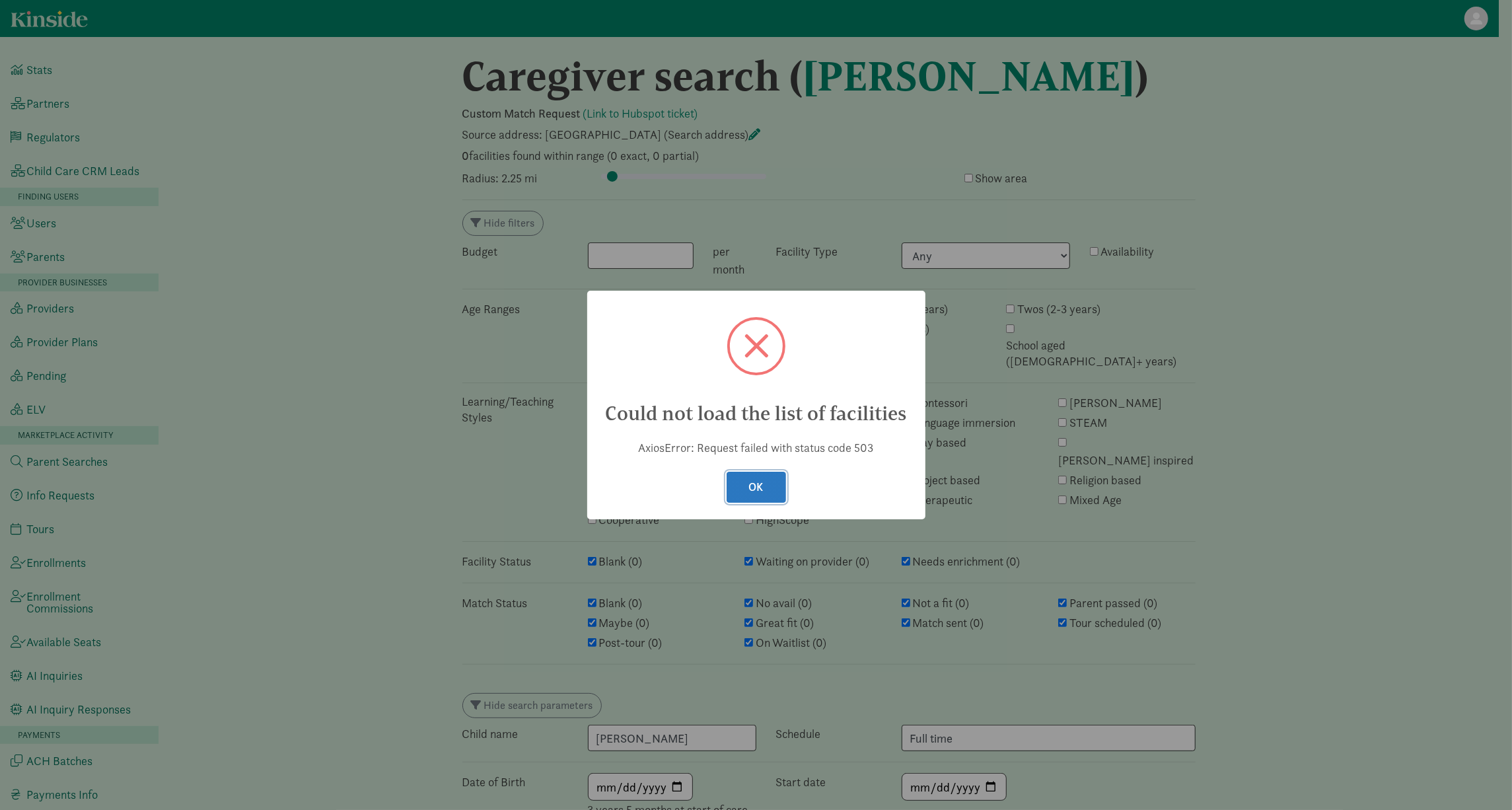
click at [758, 490] on button "OK" at bounding box center [756, 487] width 59 height 31
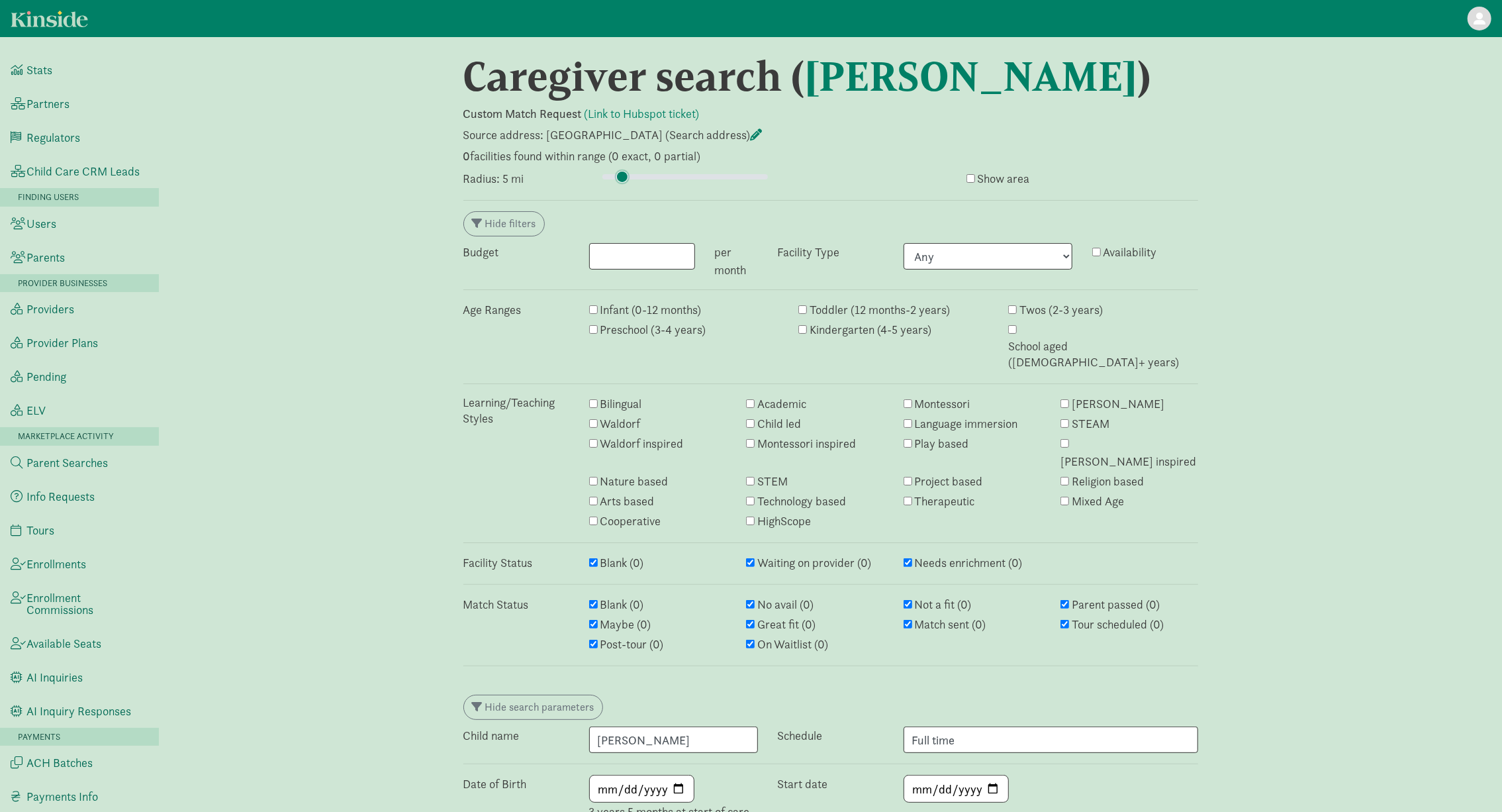
click at [622, 176] on input "range" at bounding box center [685, 176] width 166 height 15
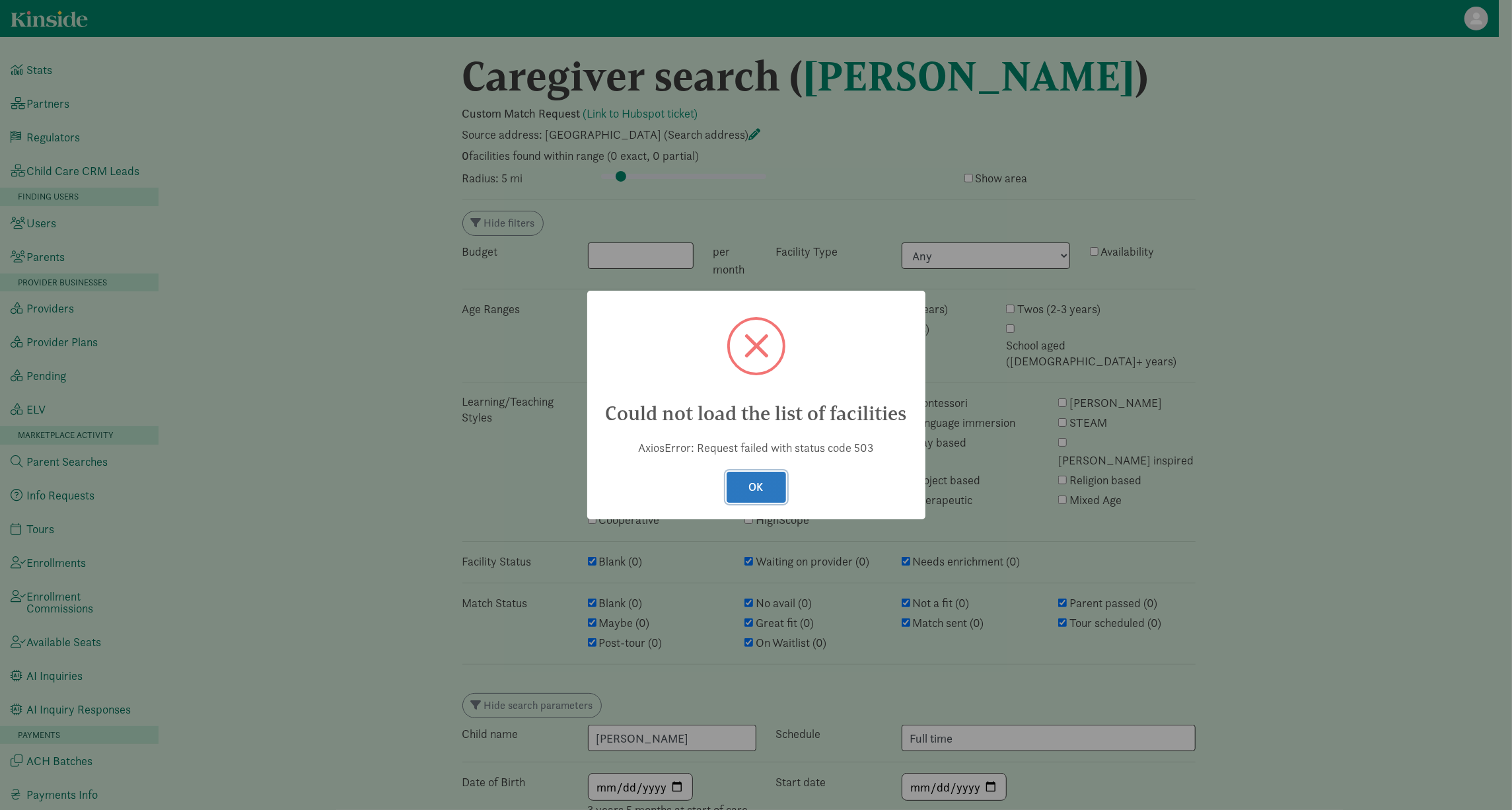
click at [768, 488] on button "OK" at bounding box center [756, 487] width 59 height 31
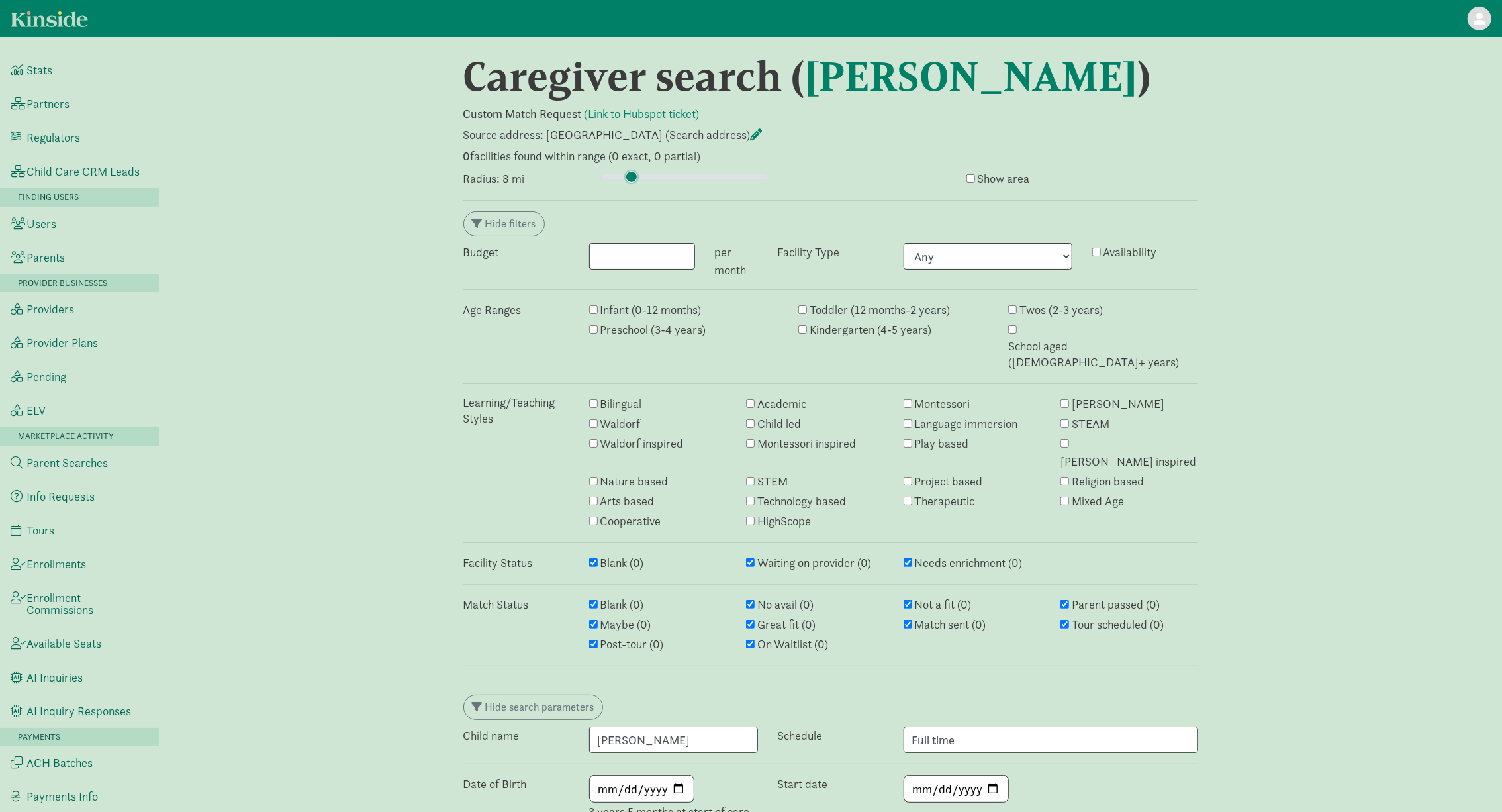
drag, startPoint x: 624, startPoint y: 178, endPoint x: 632, endPoint y: 178, distance: 8.0
click at [632, 178] on input "range" at bounding box center [685, 176] width 166 height 15
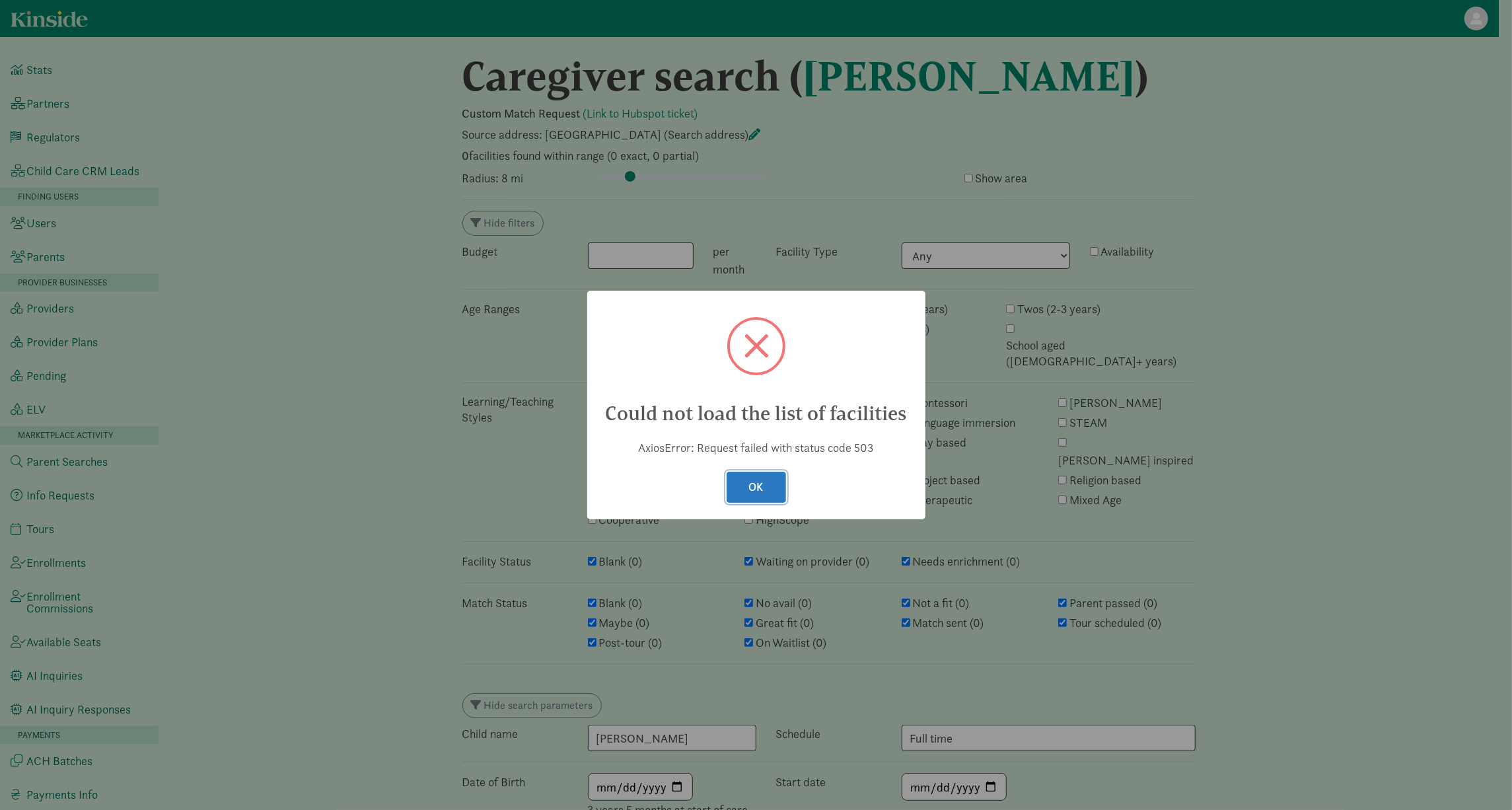
click at [766, 489] on button "OK" at bounding box center [756, 487] width 59 height 31
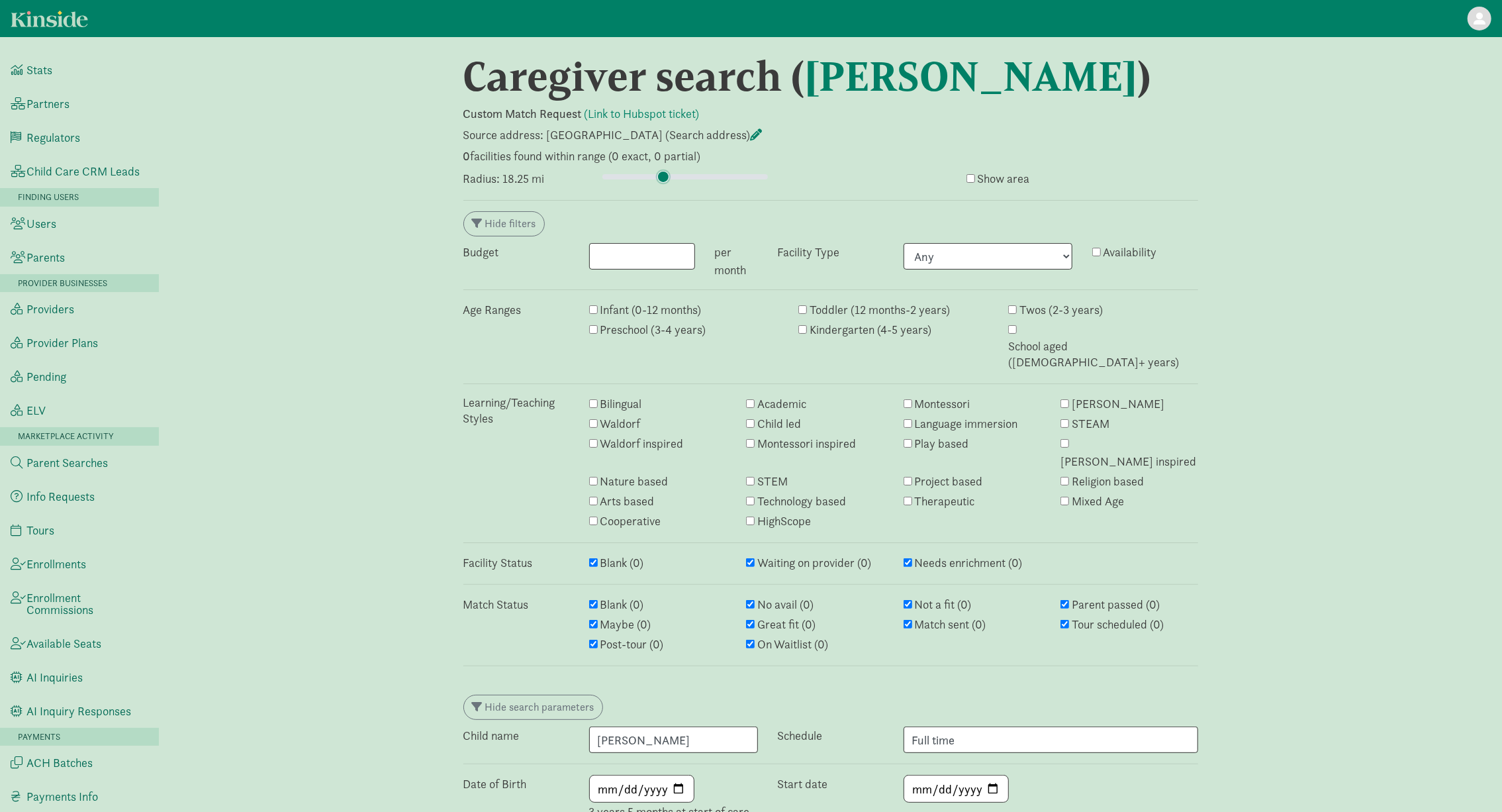
drag, startPoint x: 634, startPoint y: 178, endPoint x: 662, endPoint y: 177, distance: 28.0
type input "18.25"
click at [662, 177] on input "range" at bounding box center [685, 176] width 166 height 15
drag, startPoint x: 615, startPoint y: 177, endPoint x: 622, endPoint y: 177, distance: 7.0
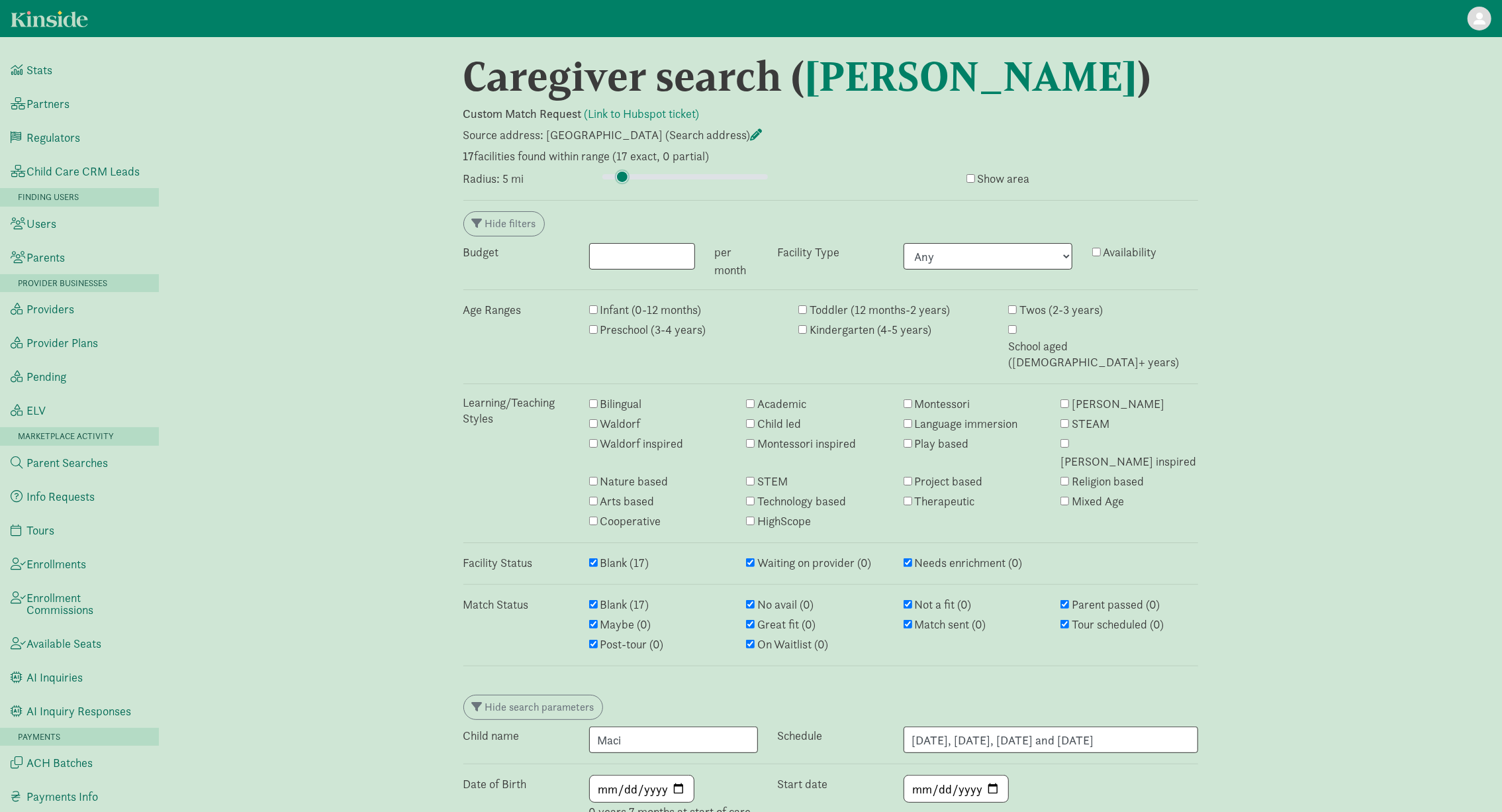
type input "5"
click at [622, 177] on input "range" at bounding box center [685, 176] width 166 height 15
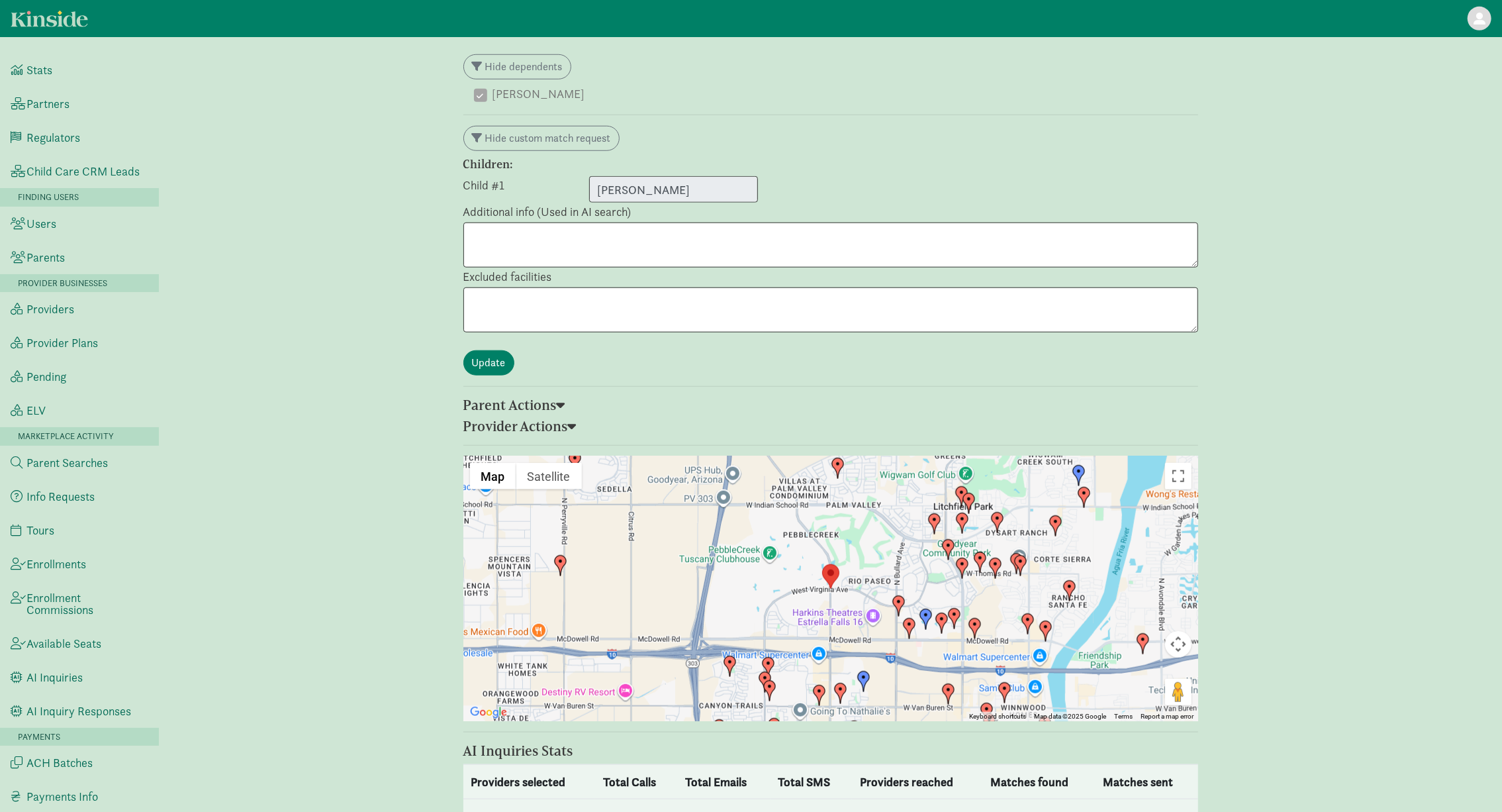
scroll to position [1120, 0]
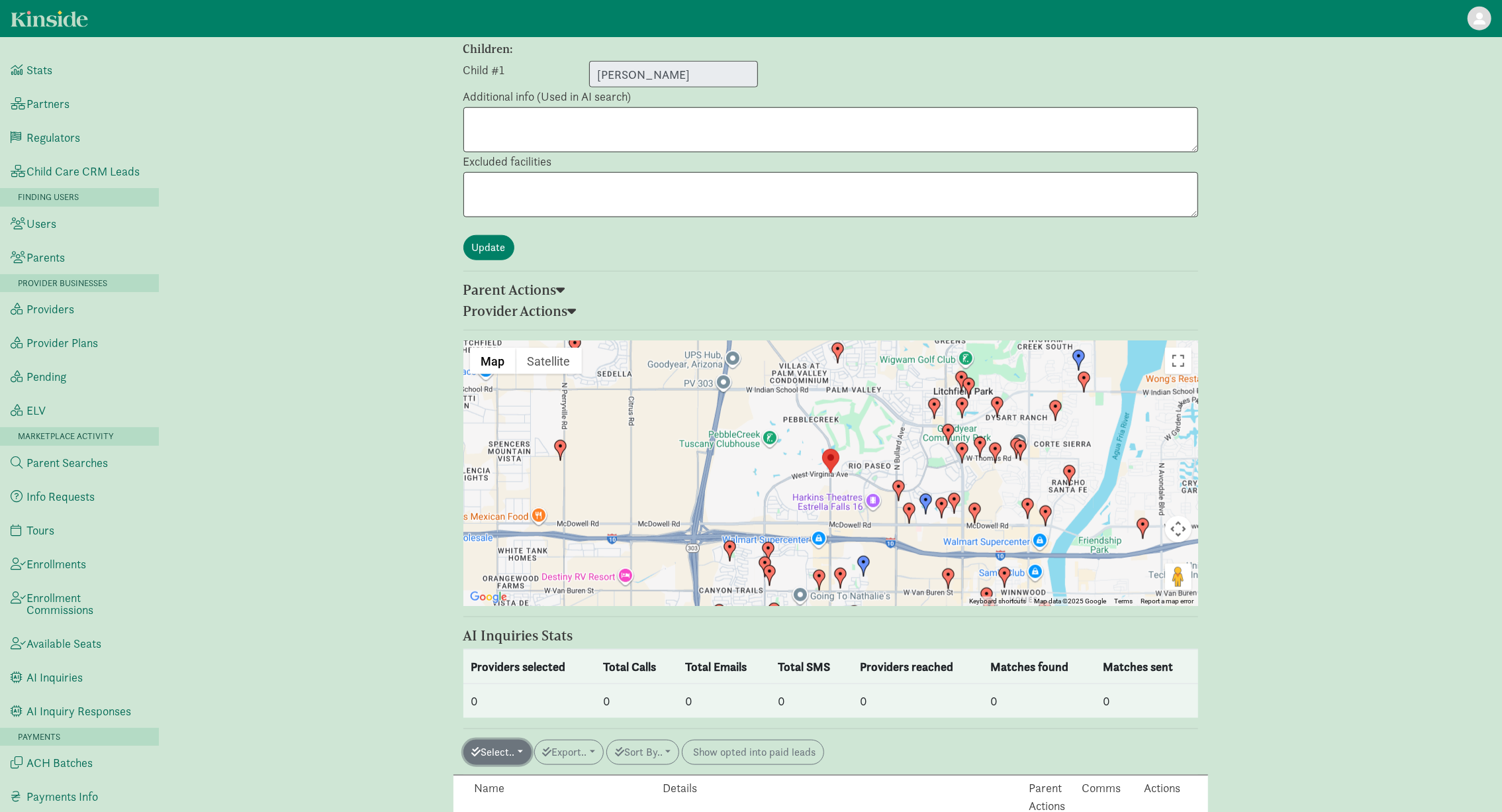
click at [514, 740] on button "Select.." at bounding box center [497, 752] width 68 height 25
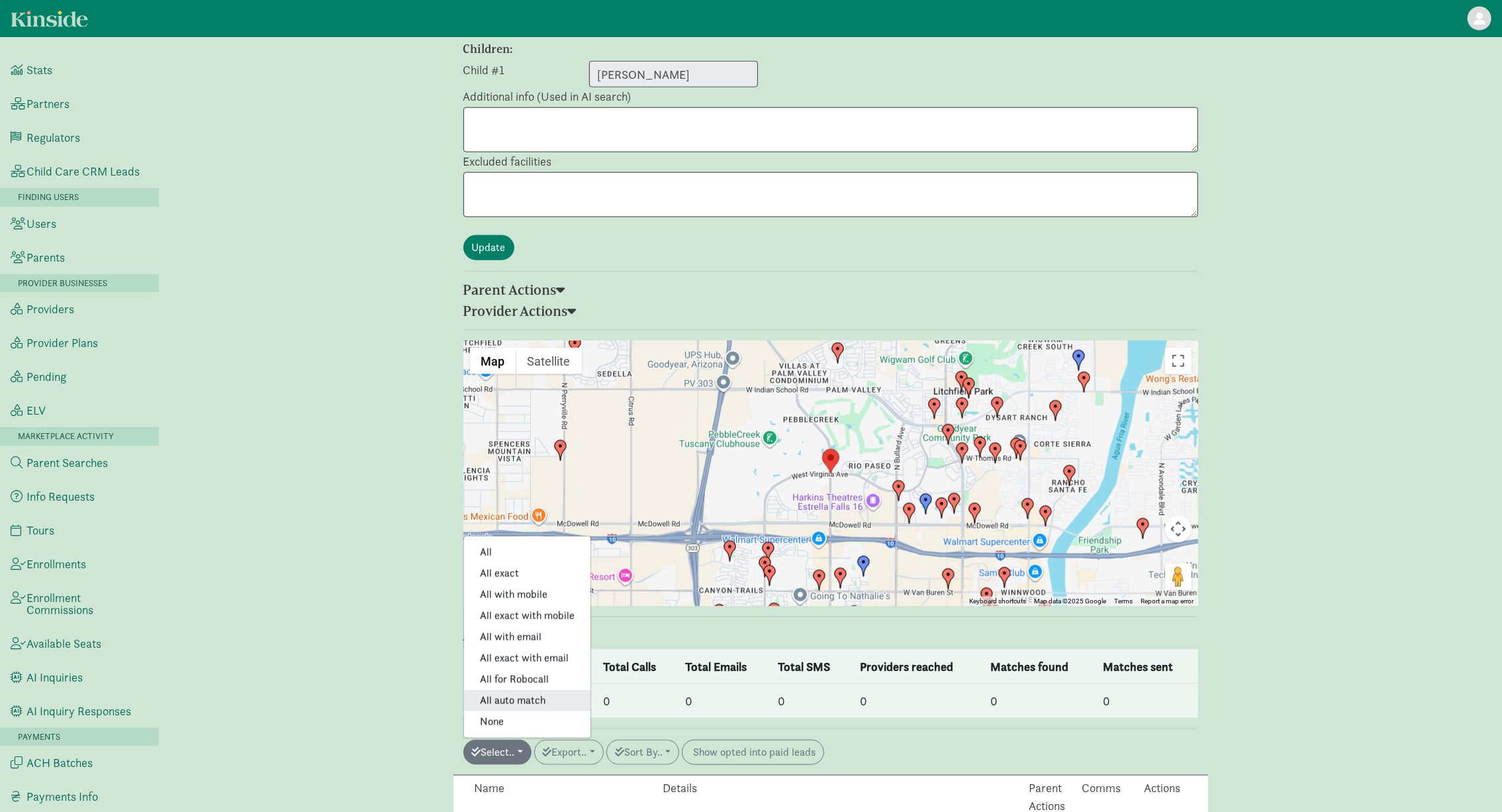
click at [517, 690] on link "All auto match" at bounding box center [527, 700] width 127 height 21
checkbox input "true"
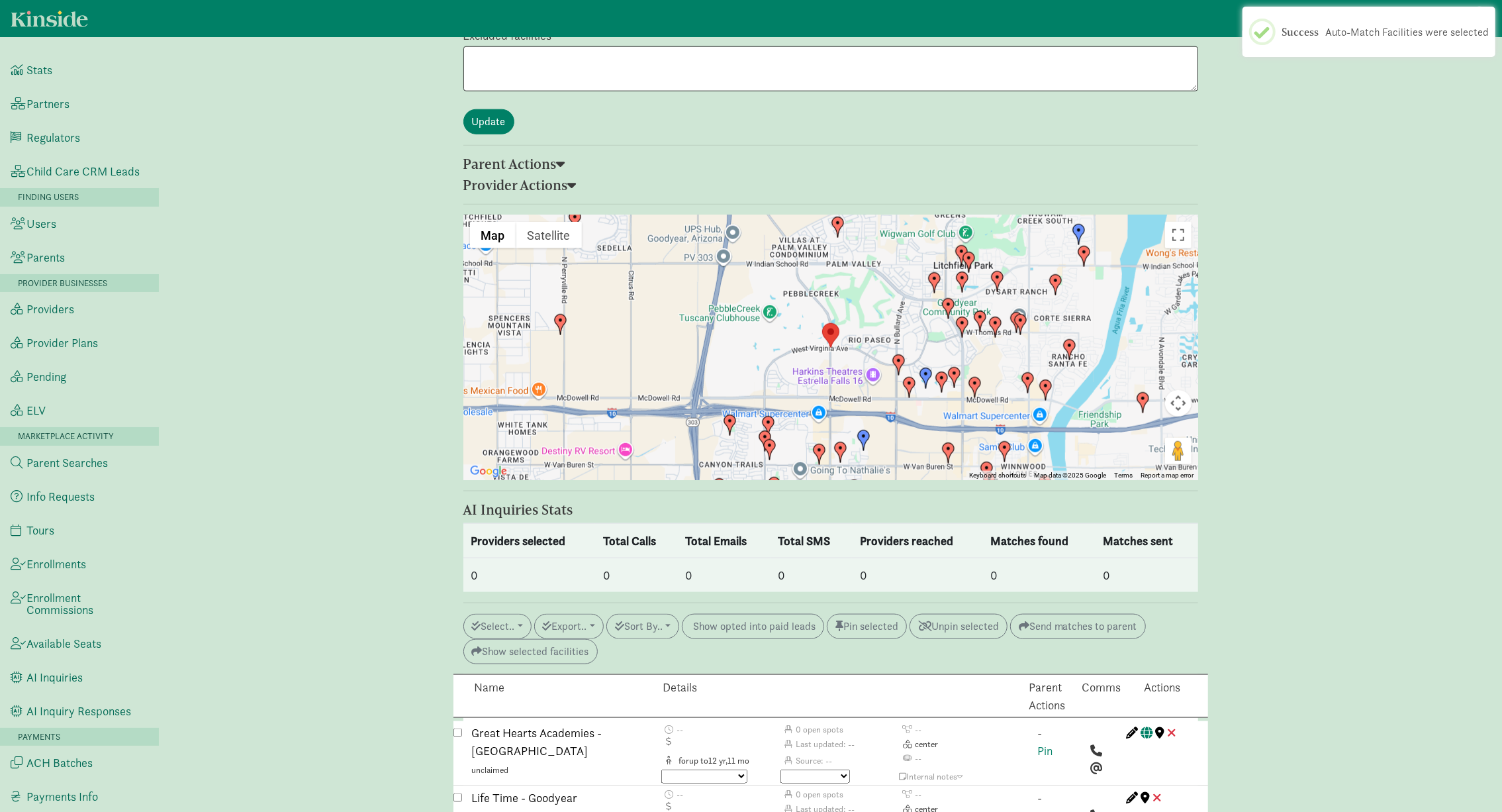
scroll to position [1272, 0]
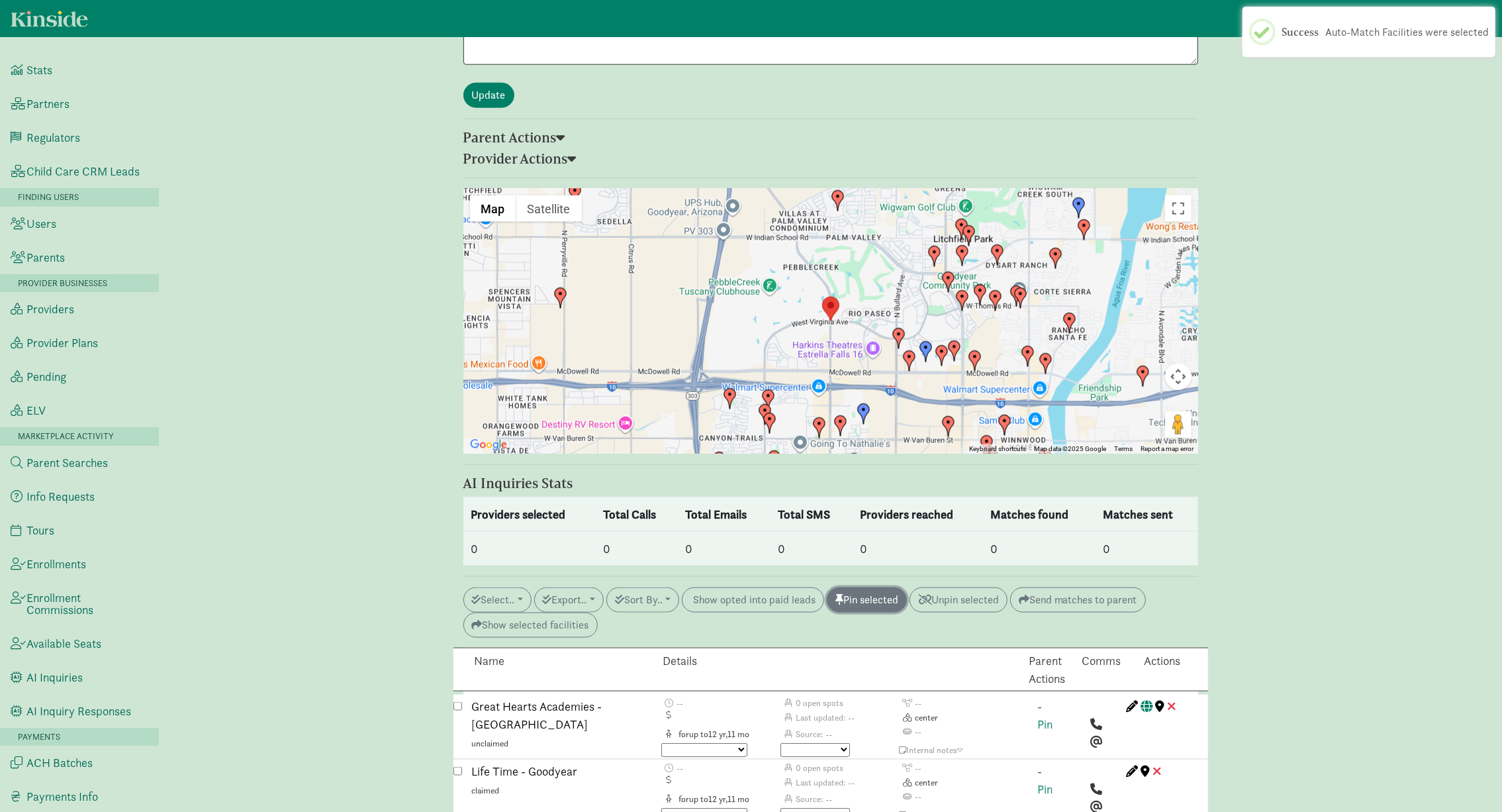
click at [877, 587] on button "Pin selected" at bounding box center [867, 599] width 80 height 25
click at [481, 587] on button "Select.." at bounding box center [497, 599] width 68 height 25
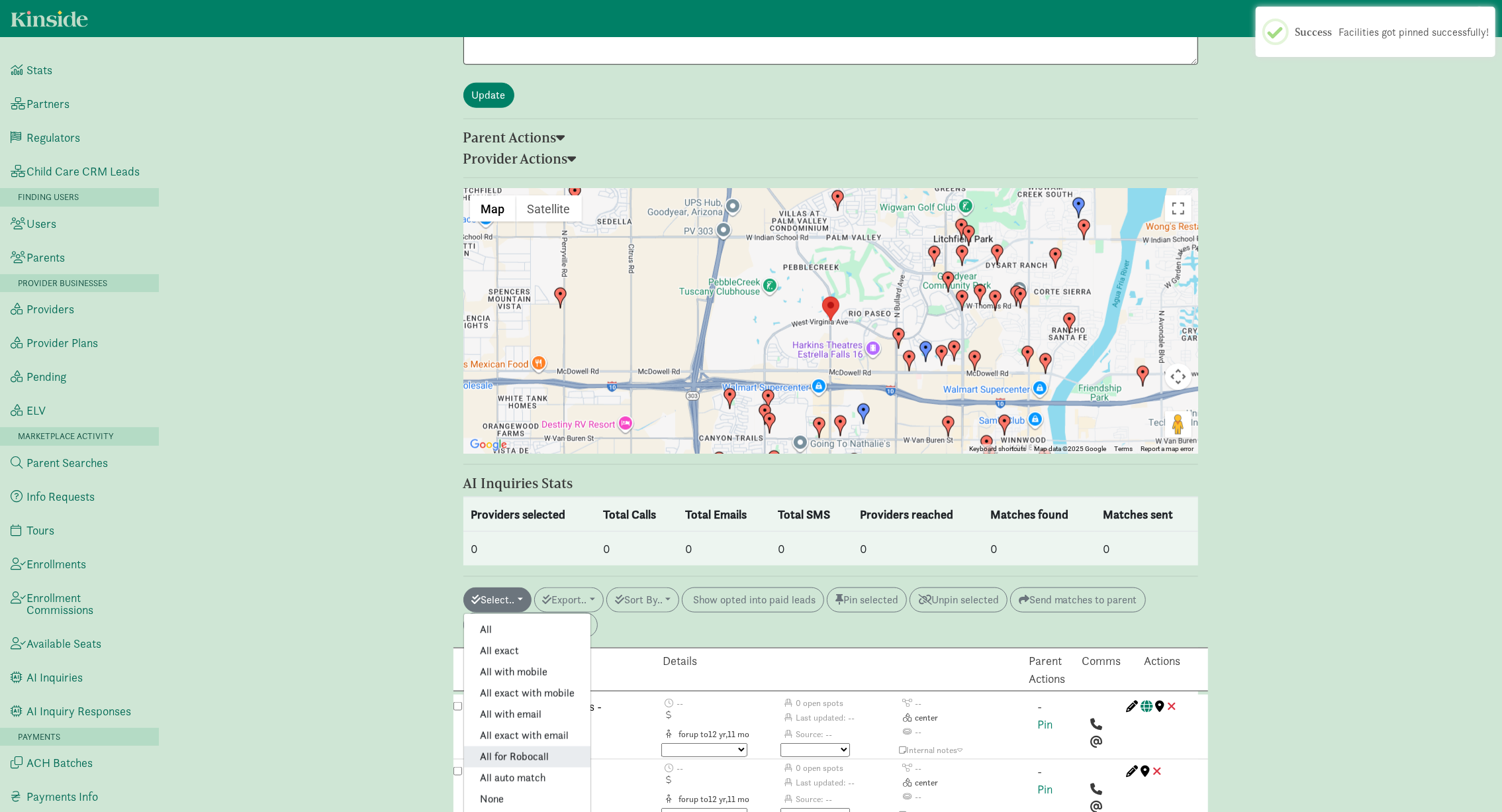
click at [528, 746] on link "All for Robocall" at bounding box center [527, 755] width 127 height 21
checkbox input "true"
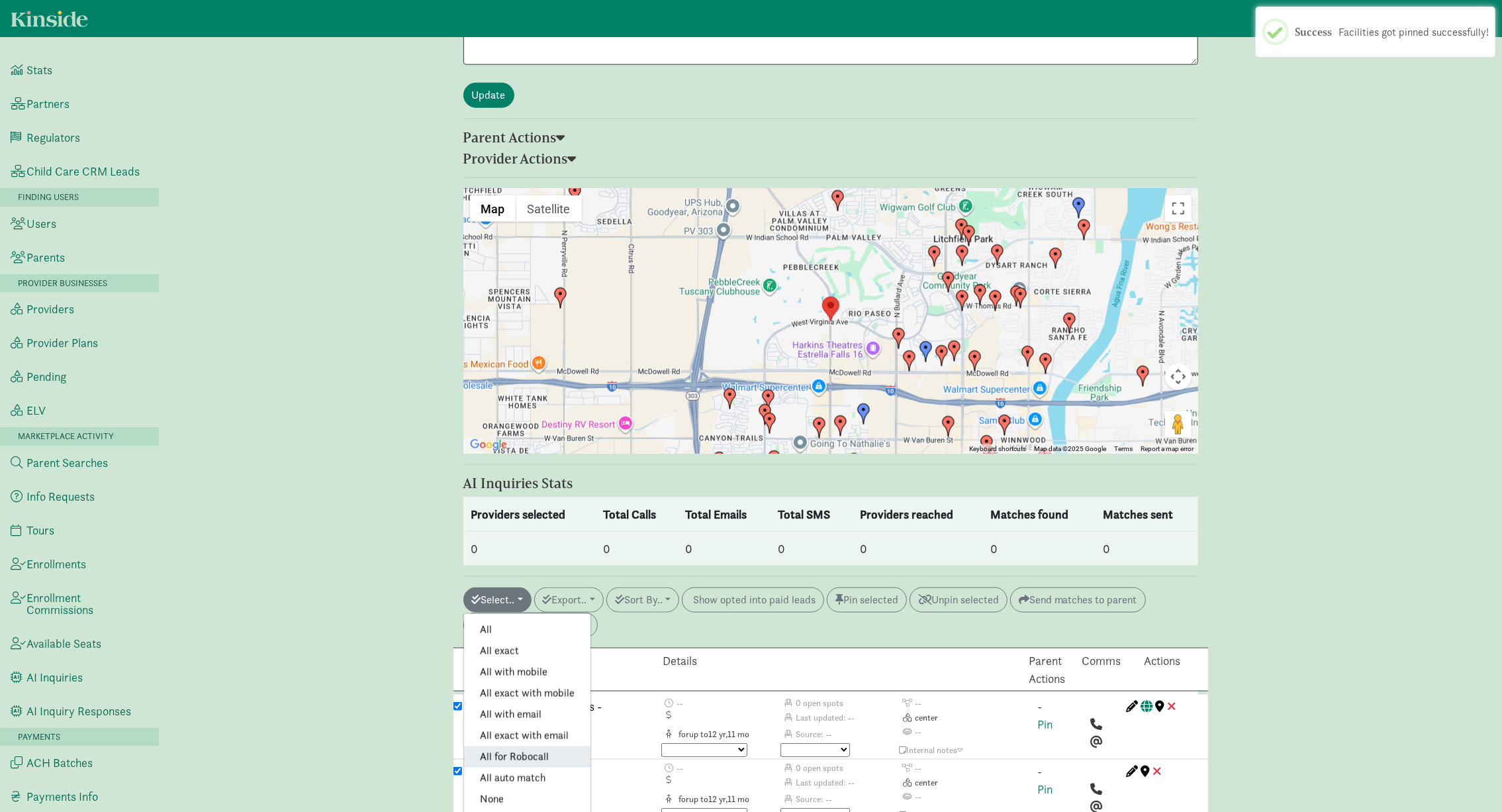
checkbox input "true"
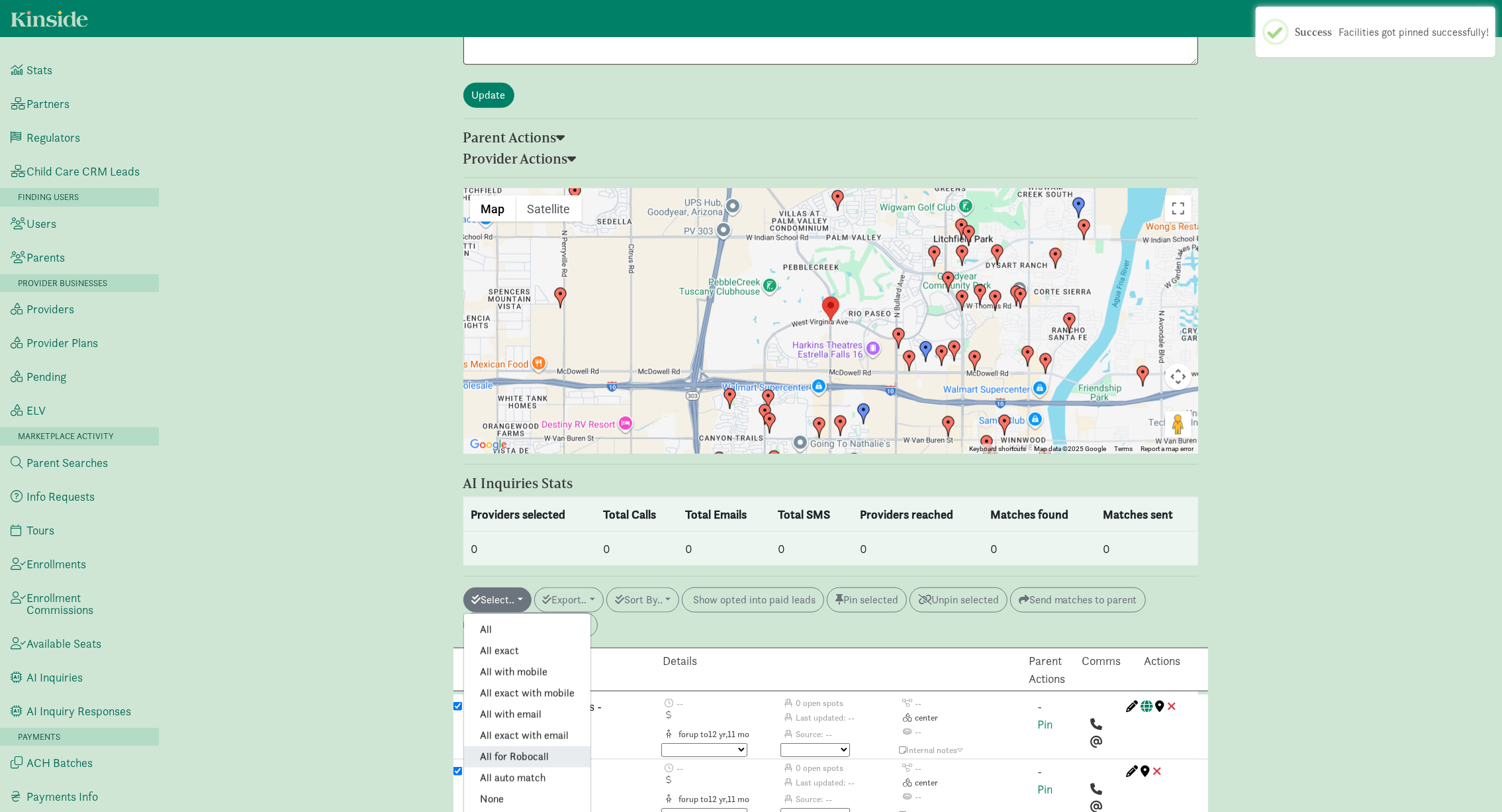
checkbox input "true"
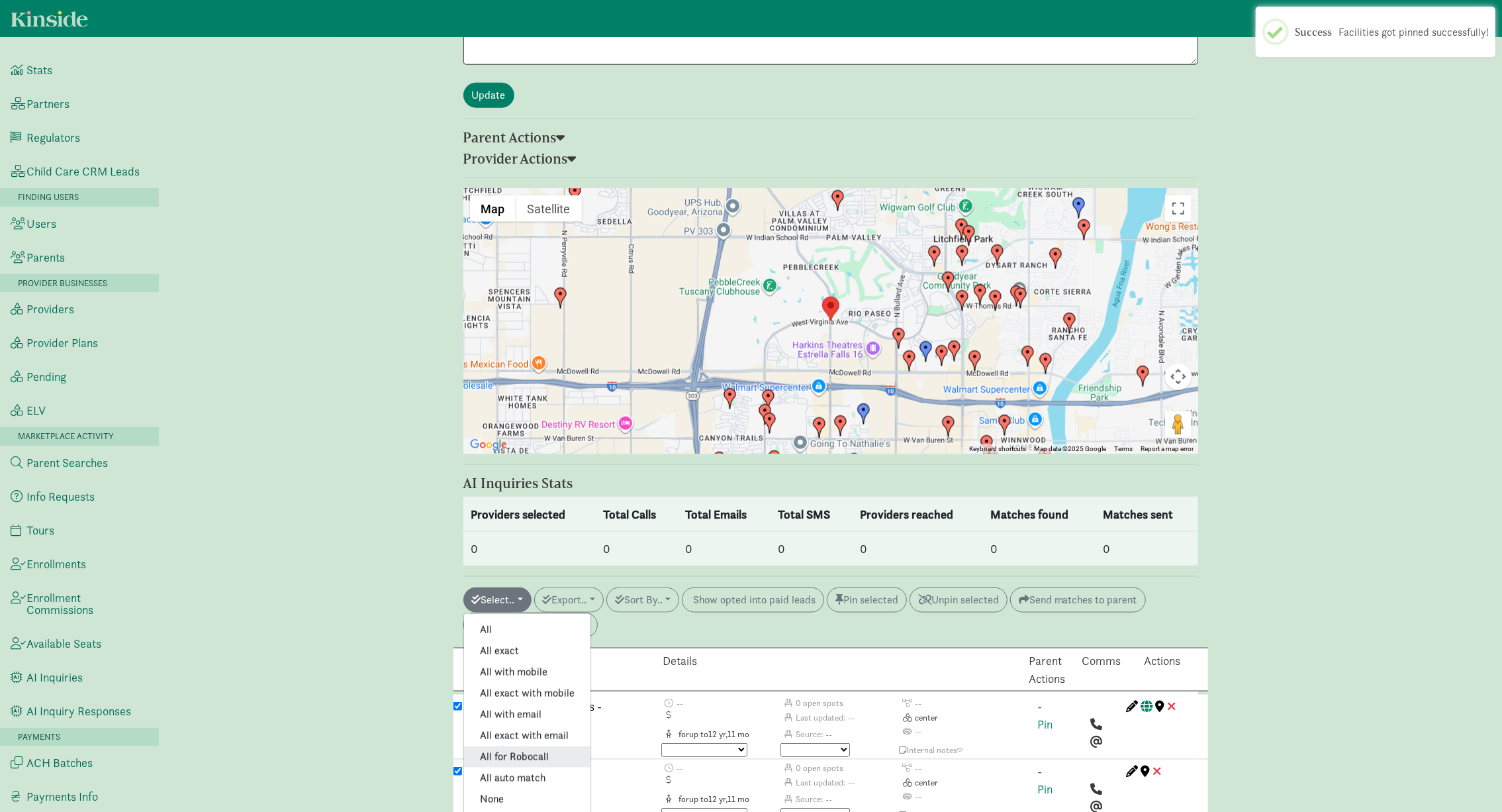
checkbox input "true"
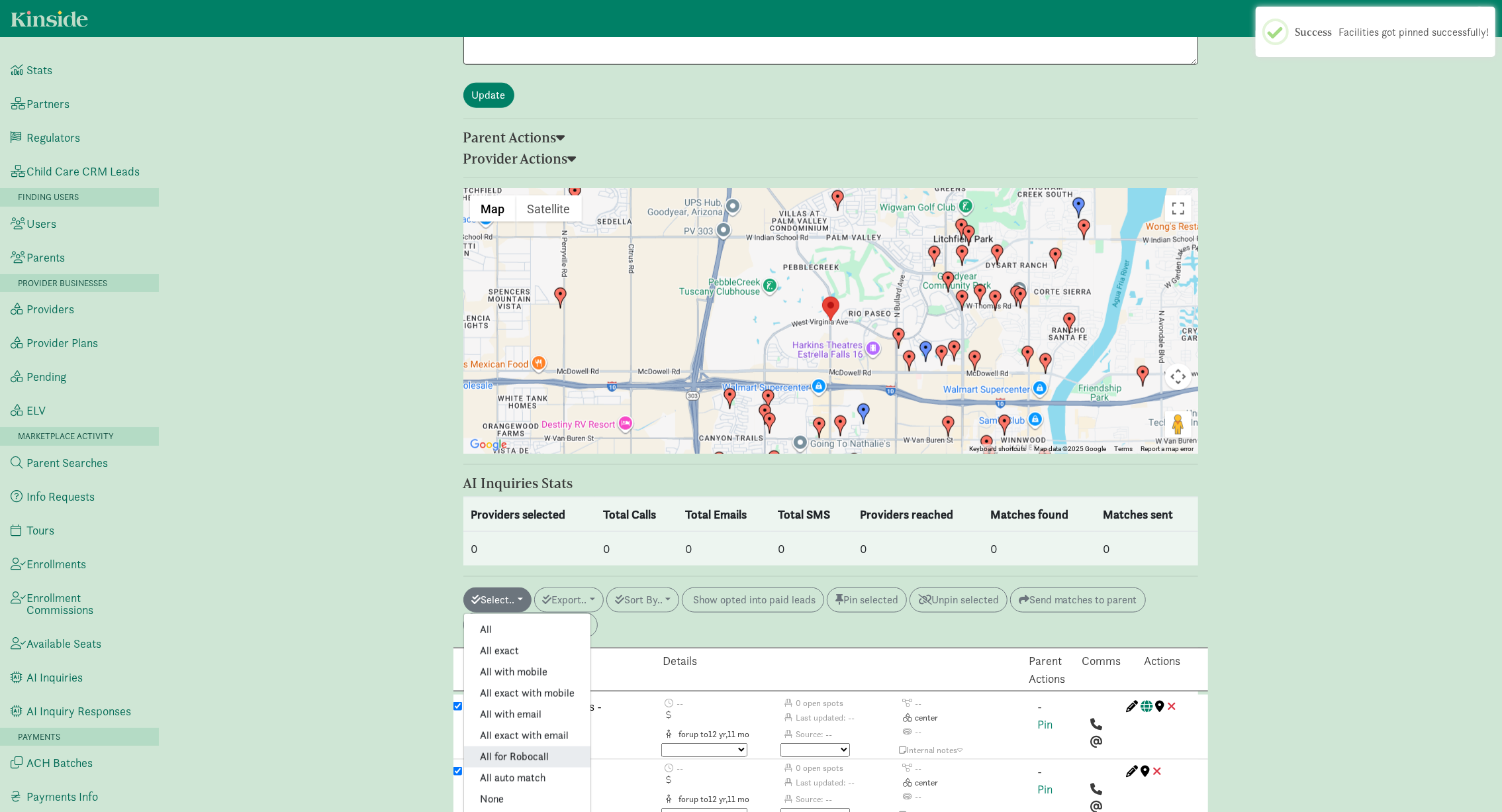
checkbox input "true"
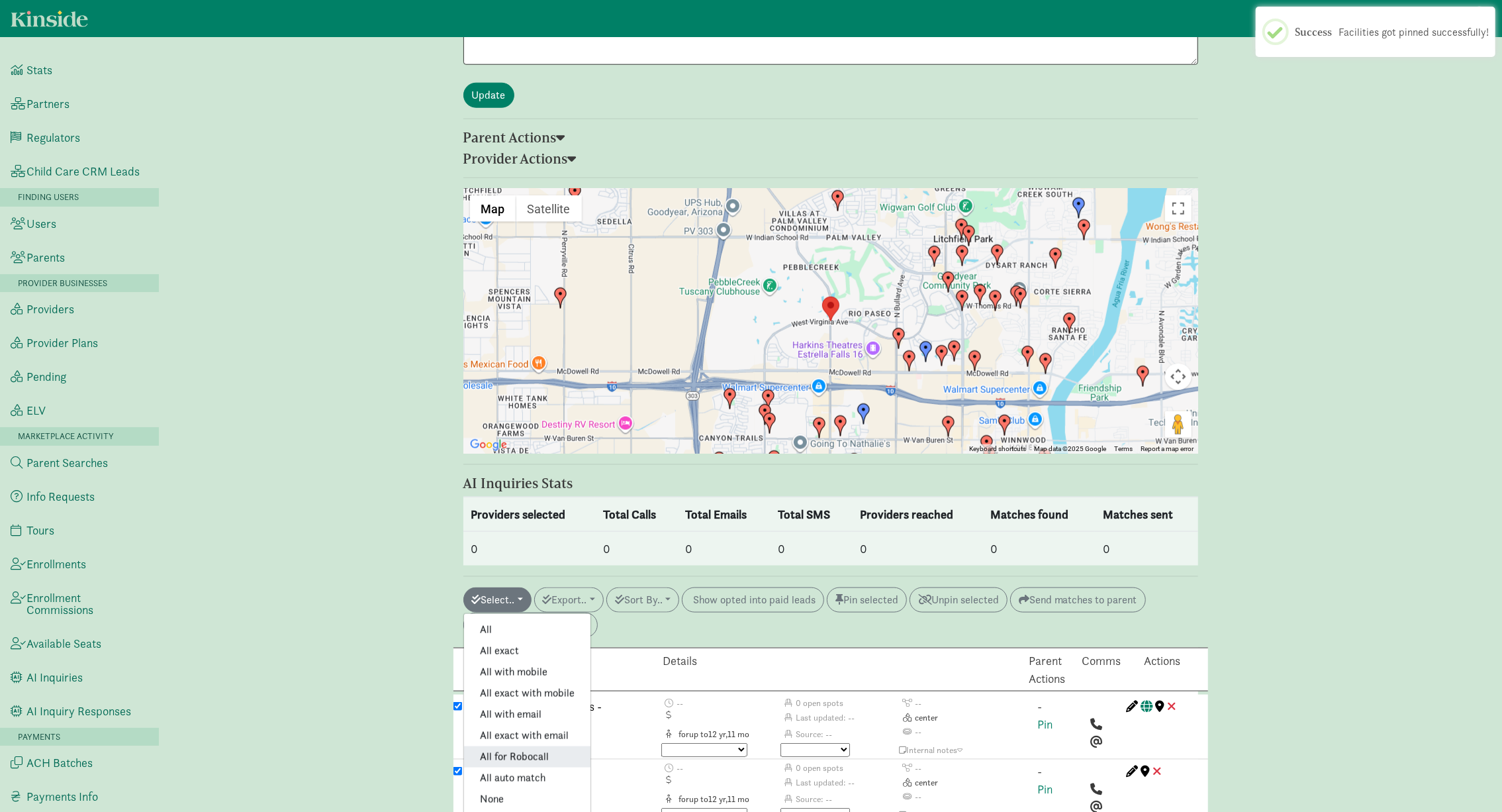
checkbox input "false"
checkbox input "true"
checkbox input "false"
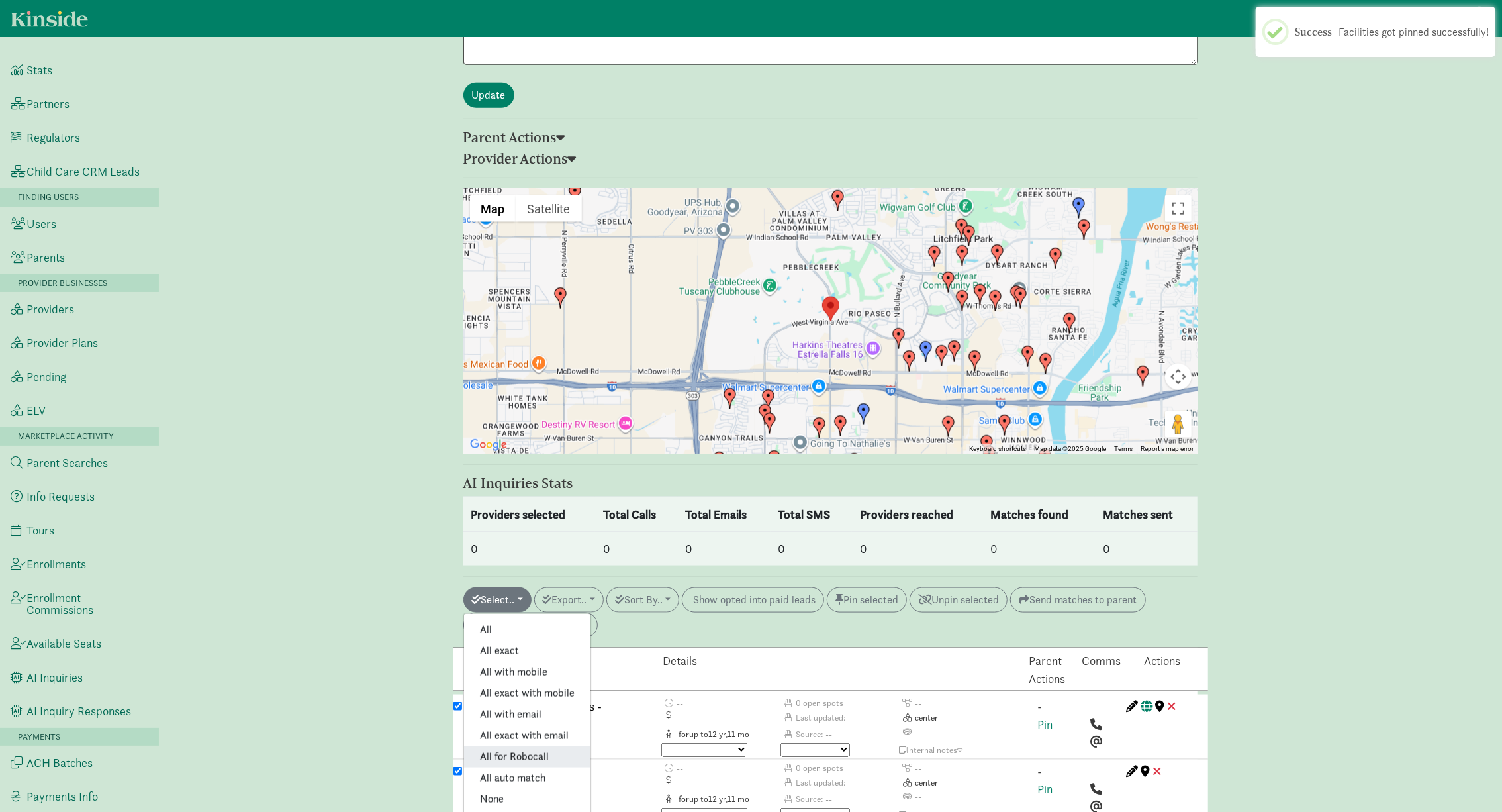
checkbox input "true"
checkbox input "false"
checkbox input "true"
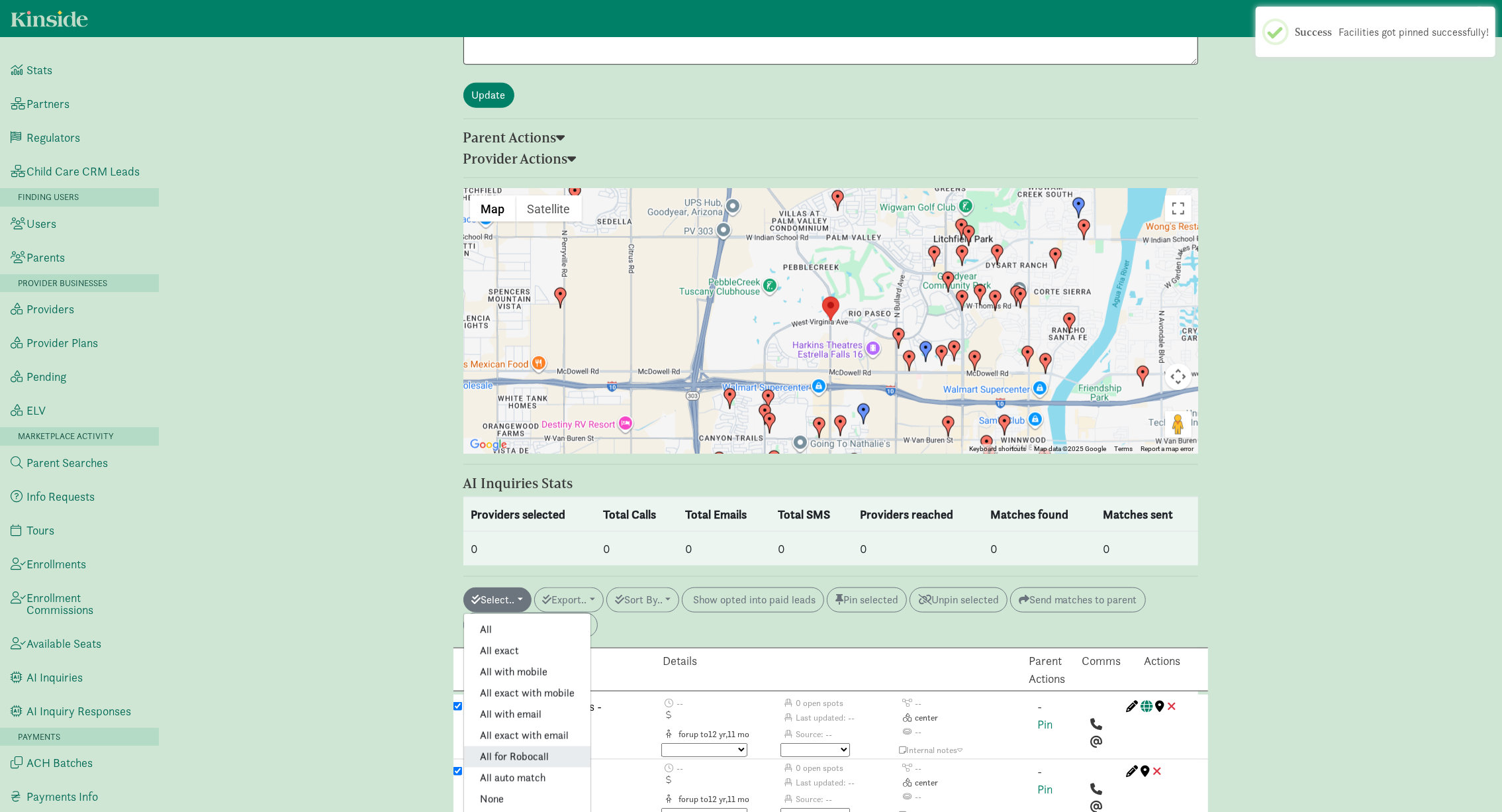
checkbox input "true"
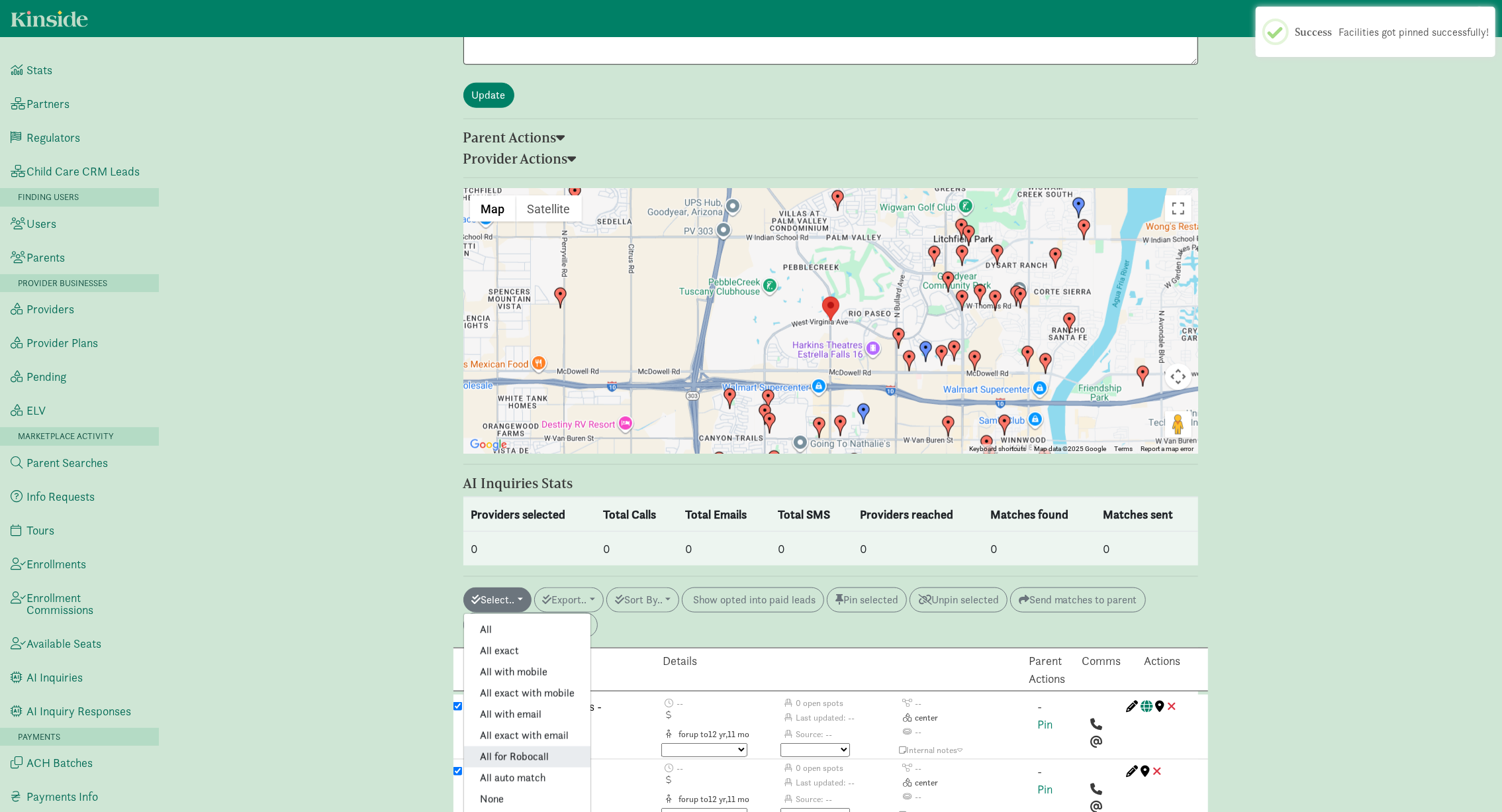
checkbox input "true"
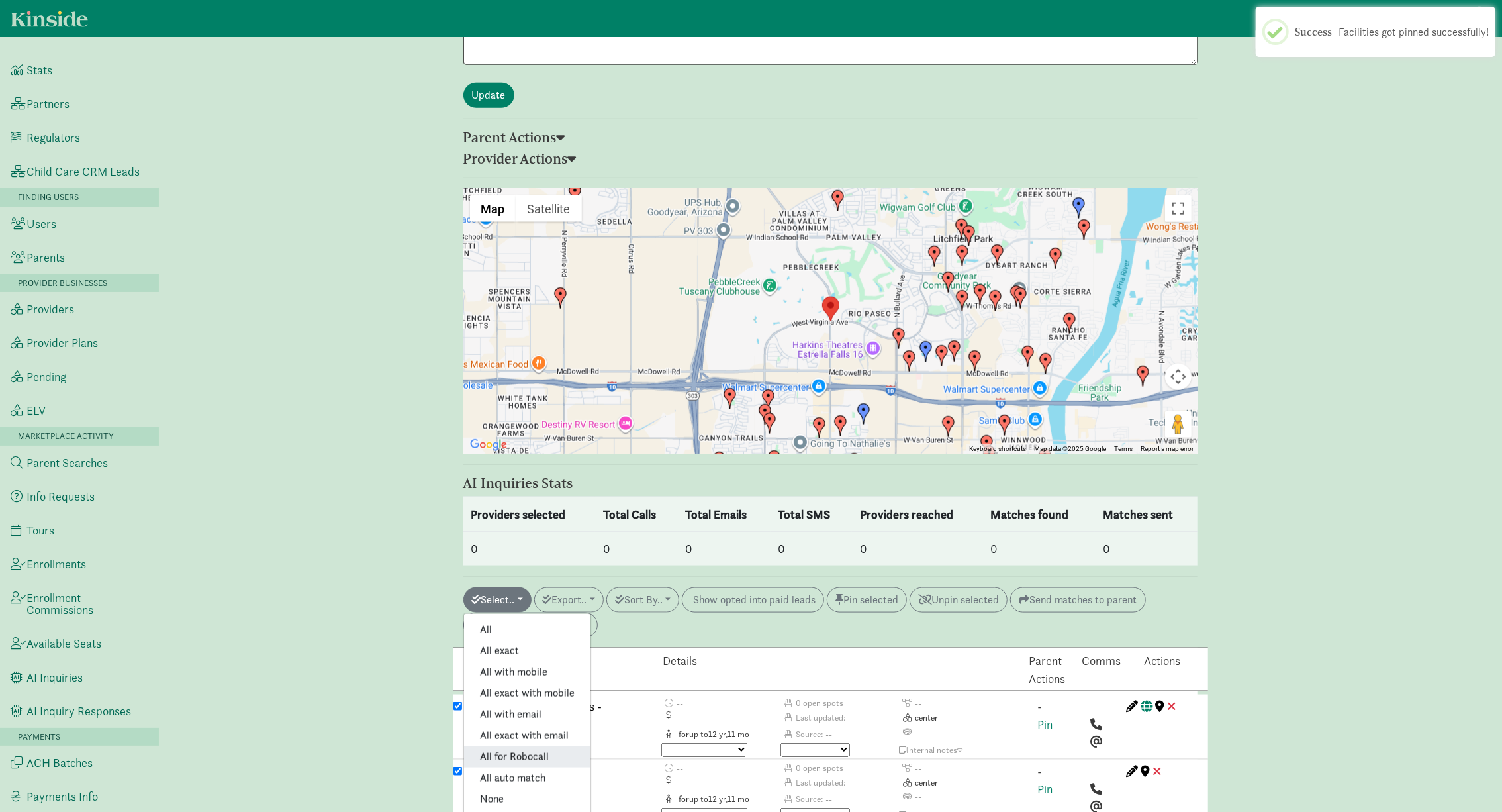
checkbox input "true"
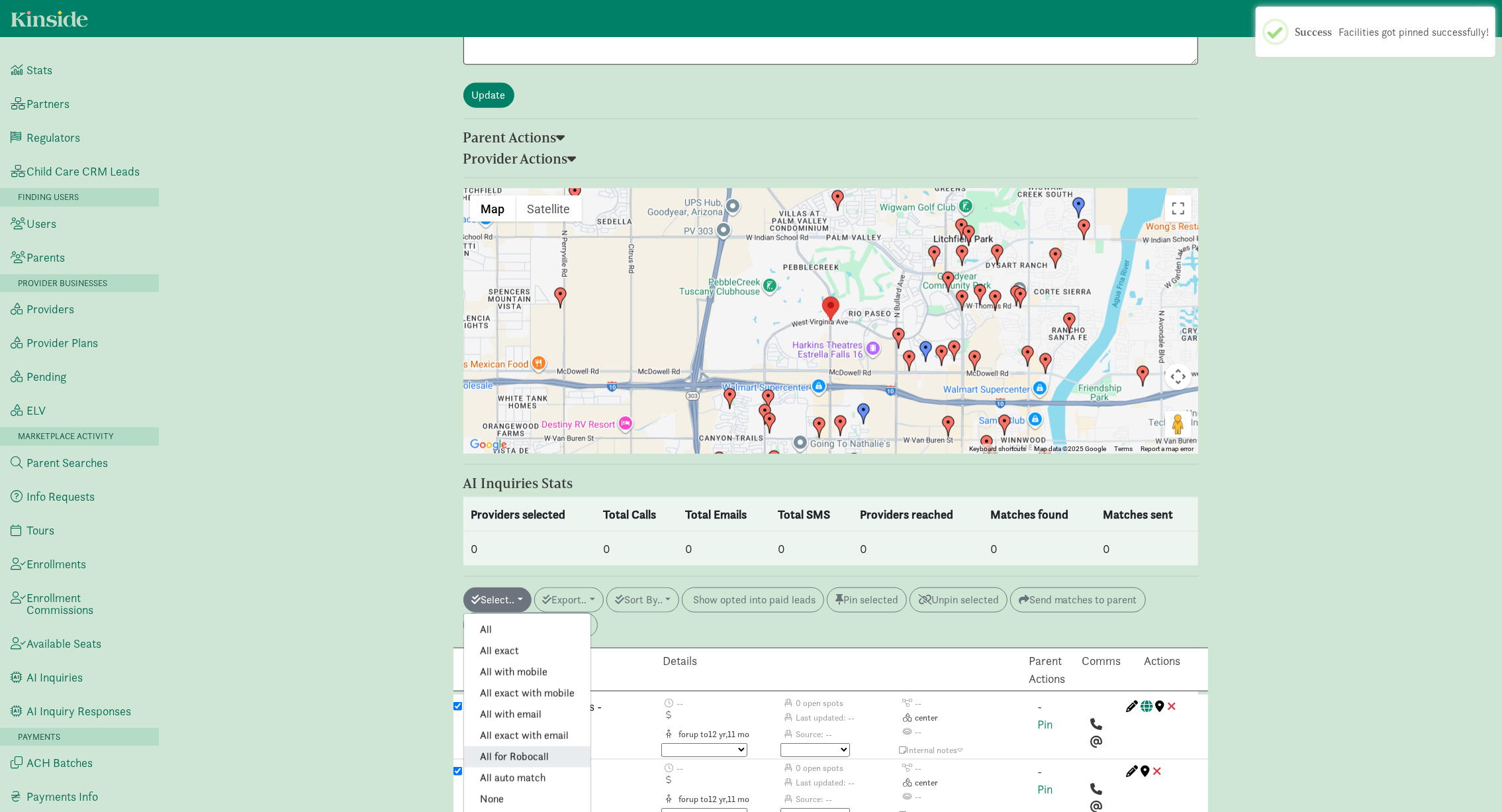
checkbox input "true"
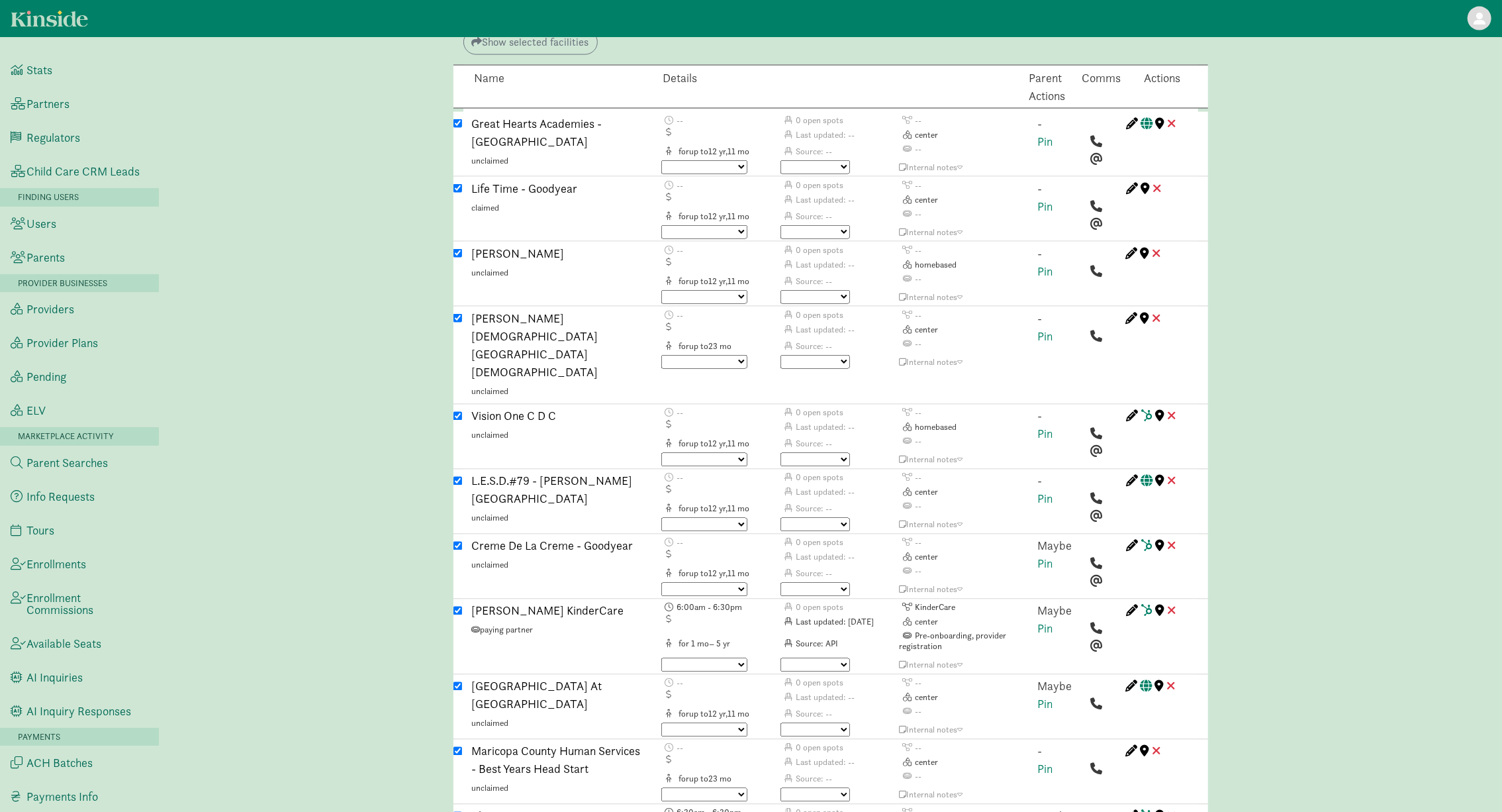
scroll to position [1854, 0]
click at [458, 184] on input "checkbox" at bounding box center [457, 188] width 9 height 9
checkbox input "false"
click at [461, 477] on input "checkbox" at bounding box center [457, 481] width 9 height 9
checkbox input "false"
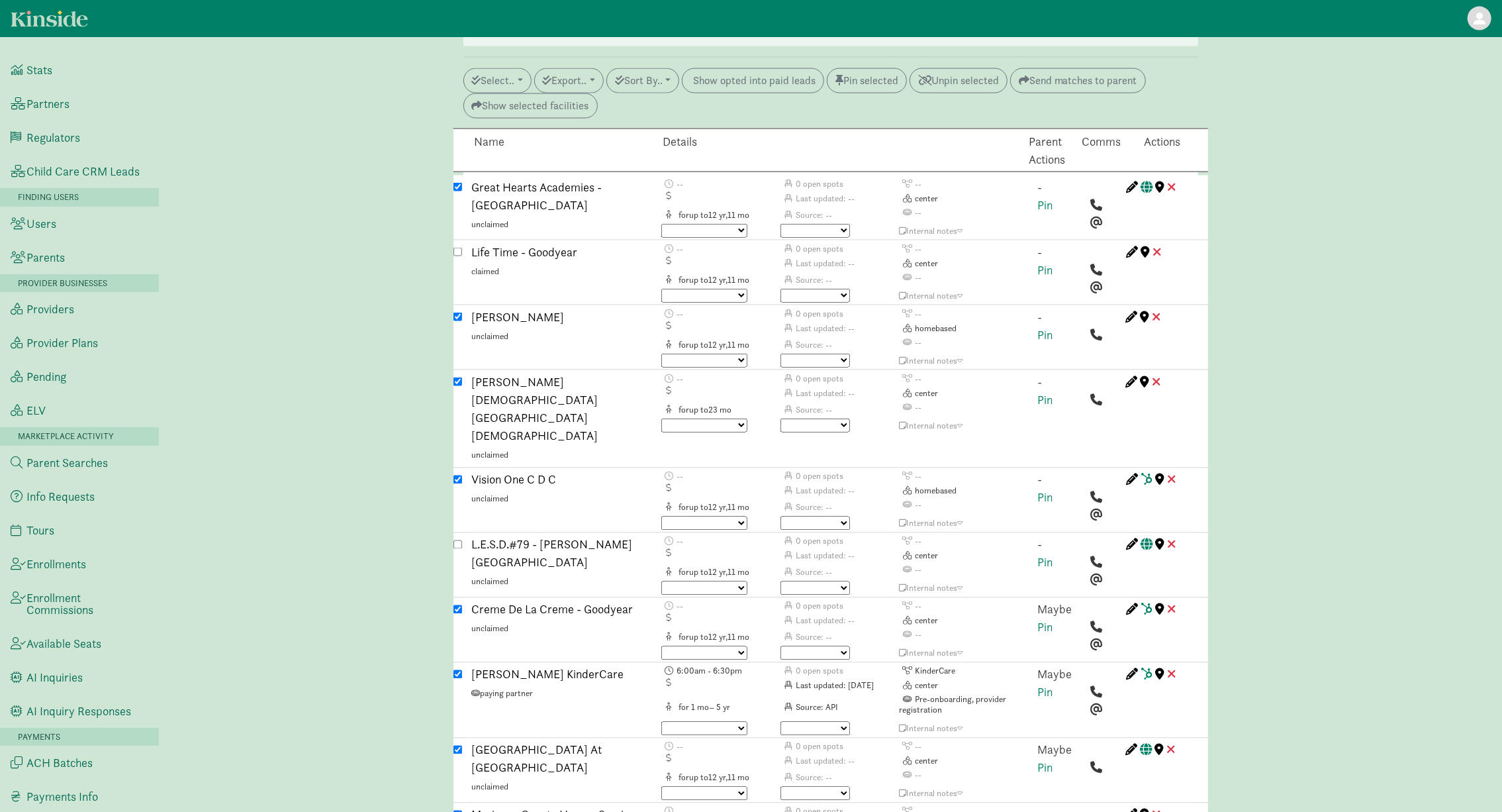
scroll to position [1790, 0]
click at [458, 184] on input "checkbox" at bounding box center [457, 188] width 9 height 9
checkbox input "false"
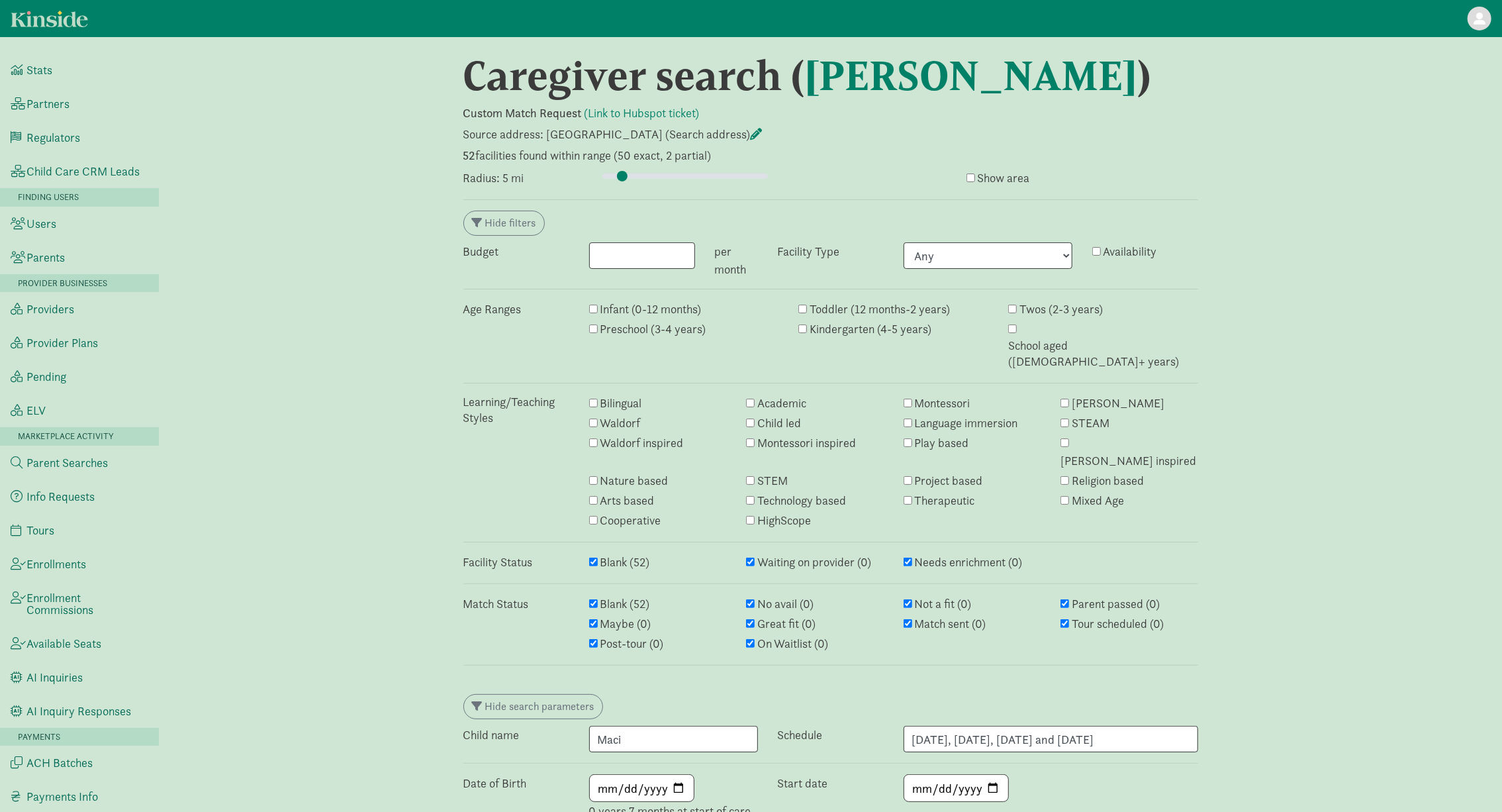
scroll to position [0, 0]
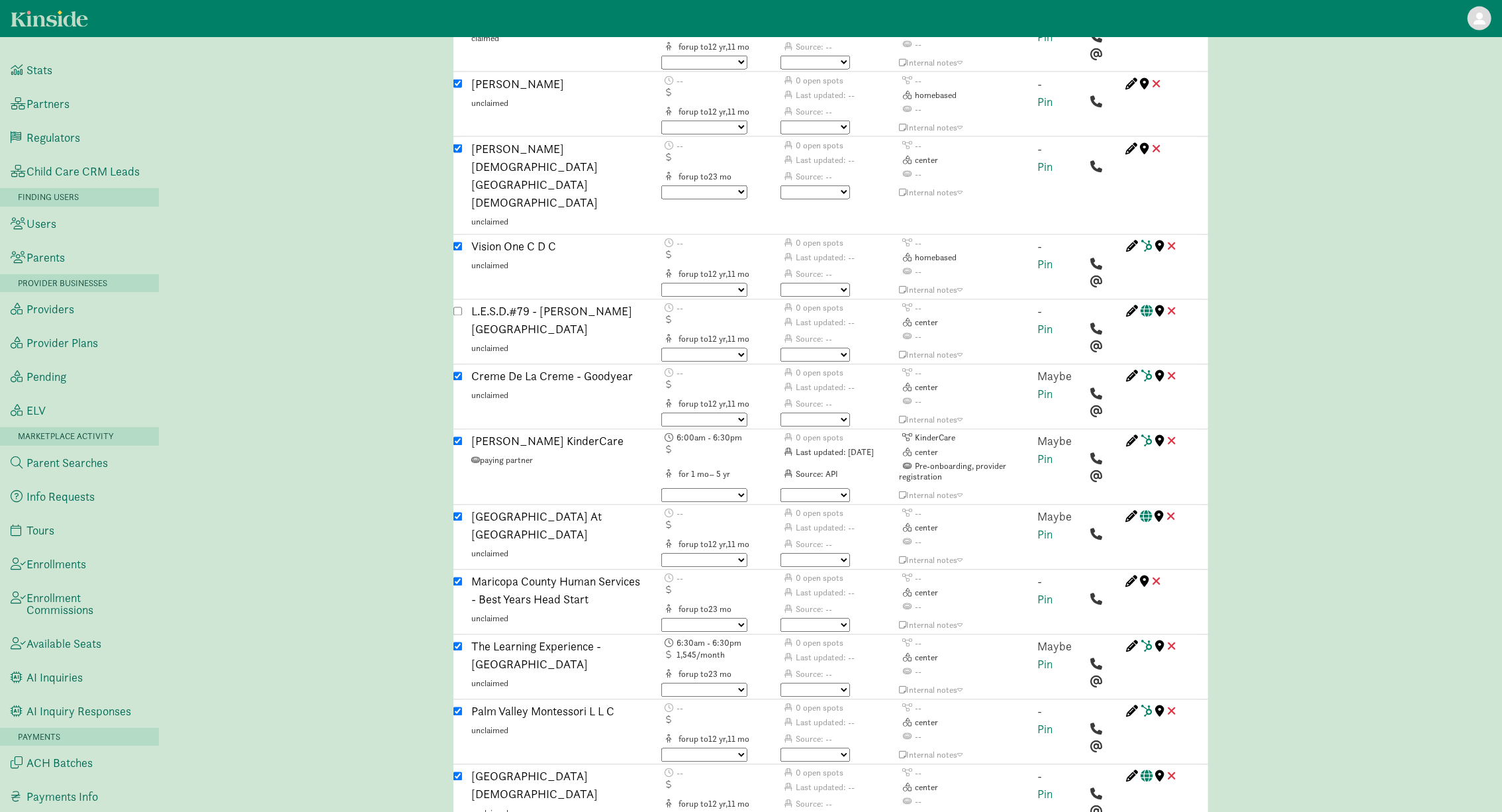
scroll to position [2037, 0]
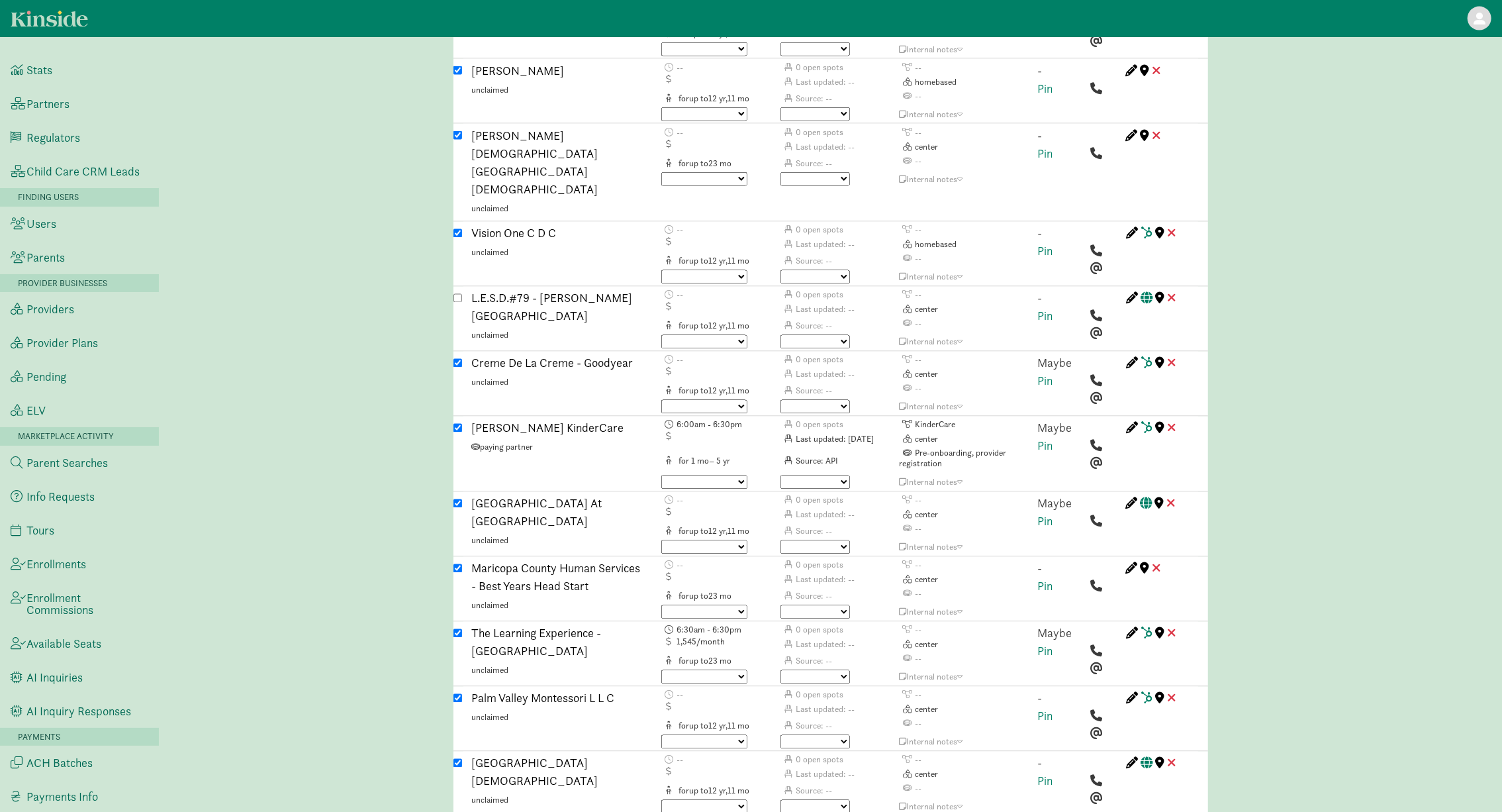
click at [457, 564] on input "checkbox" at bounding box center [457, 568] width 9 height 9
checkbox input "false"
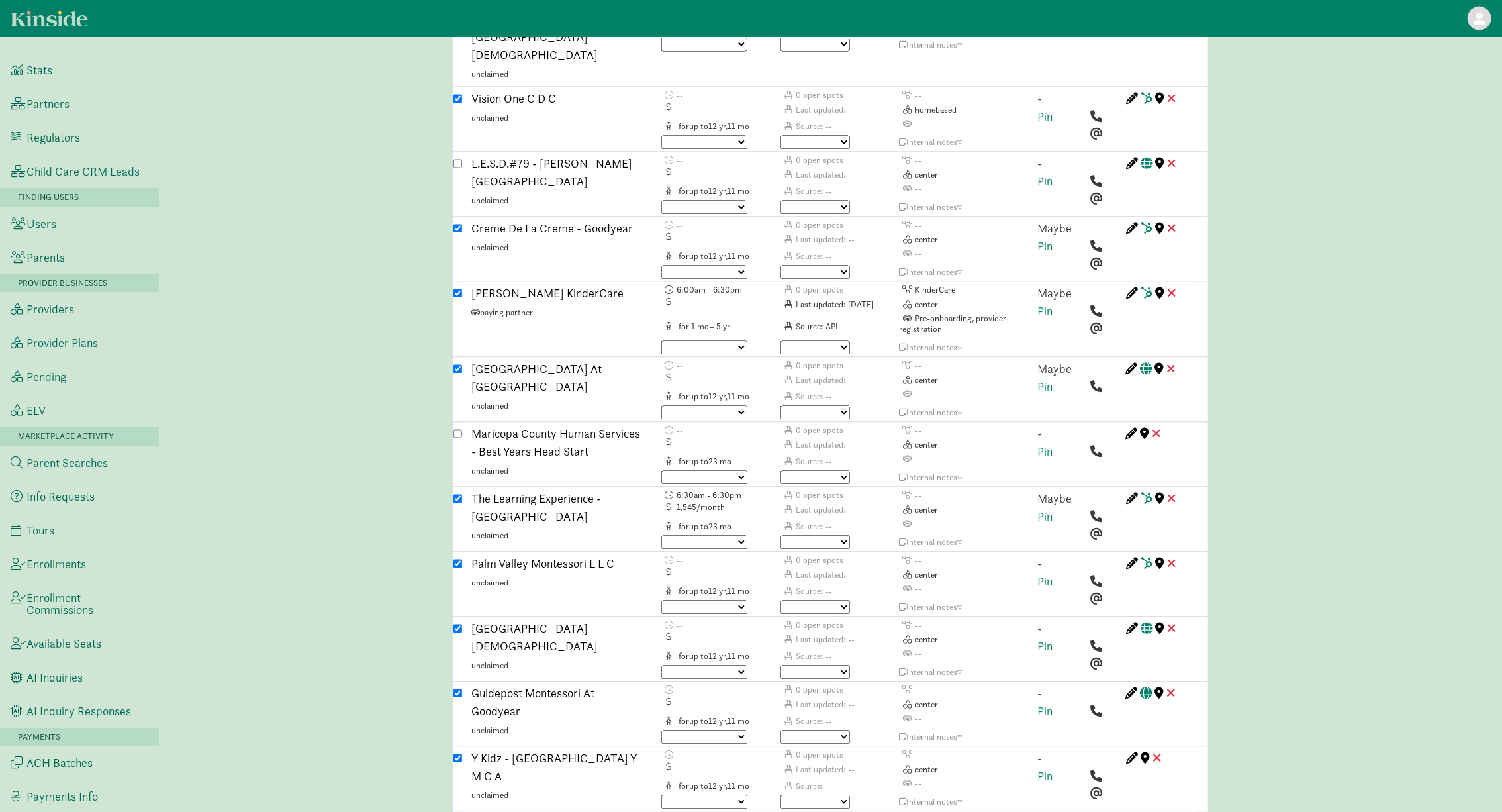
scroll to position [2172, 0]
click at [457, 754] on input "checkbox" at bounding box center [457, 757] width 9 height 9
checkbox input "false"
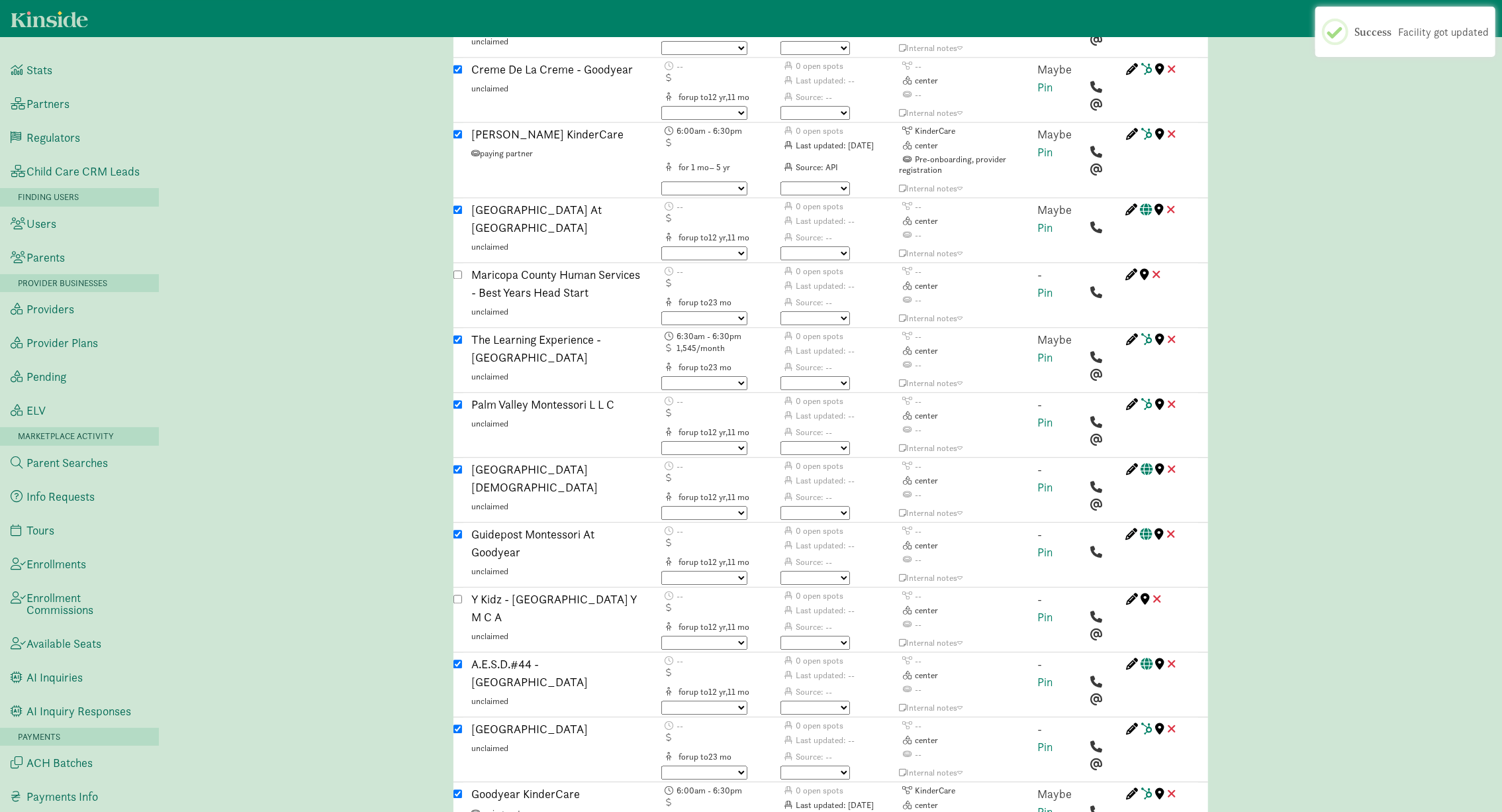
scroll to position [2353, 0]
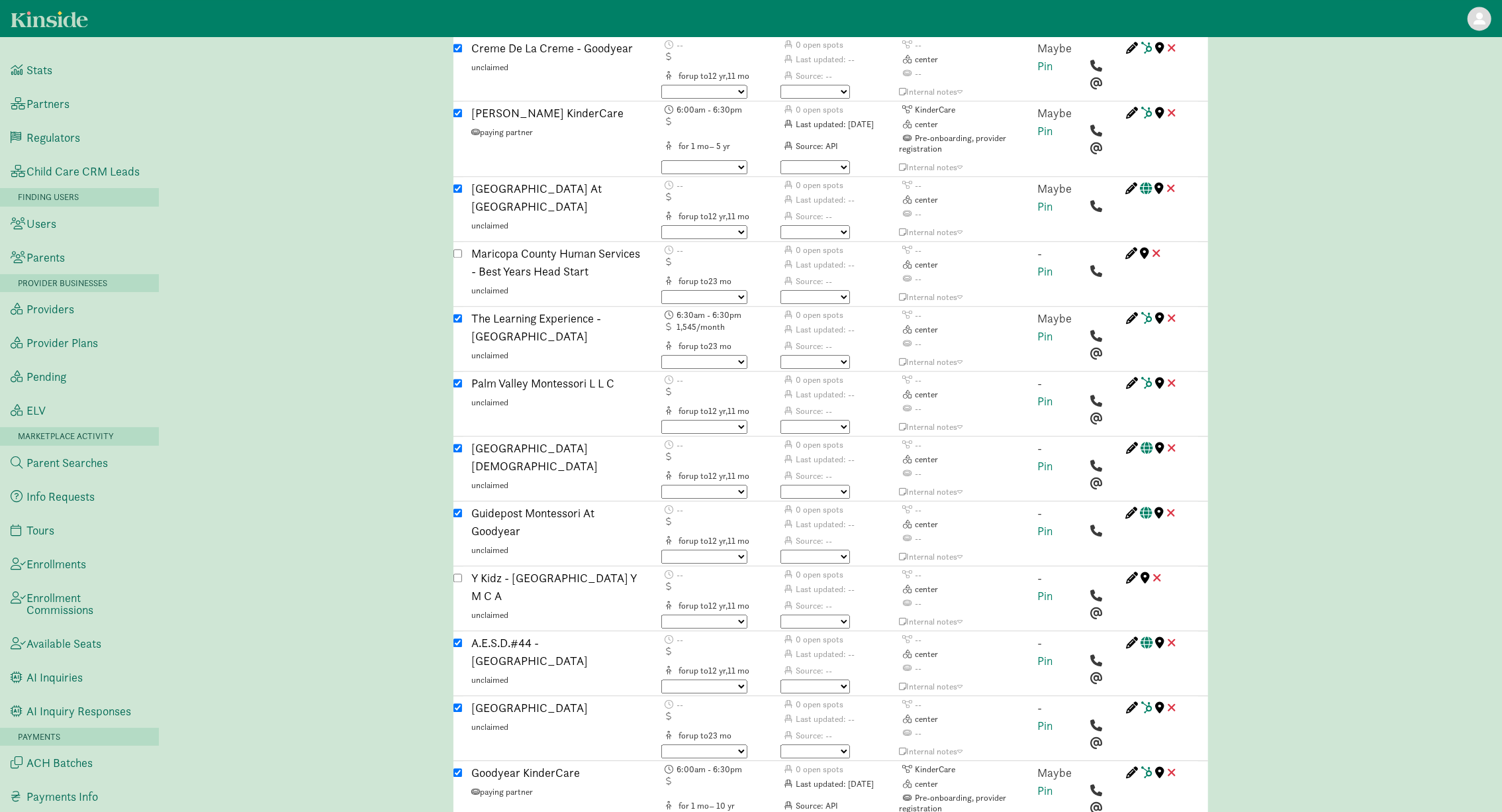
click at [457, 638] on input "checkbox" at bounding box center [457, 642] width 9 height 9
checkbox input "false"
click at [401, 515] on div "Caregiver search ( Crystal Dale ) Custom Match Request (Link to Hubspot ticket)…" at bounding box center [830, 417] width 1343 height 5434
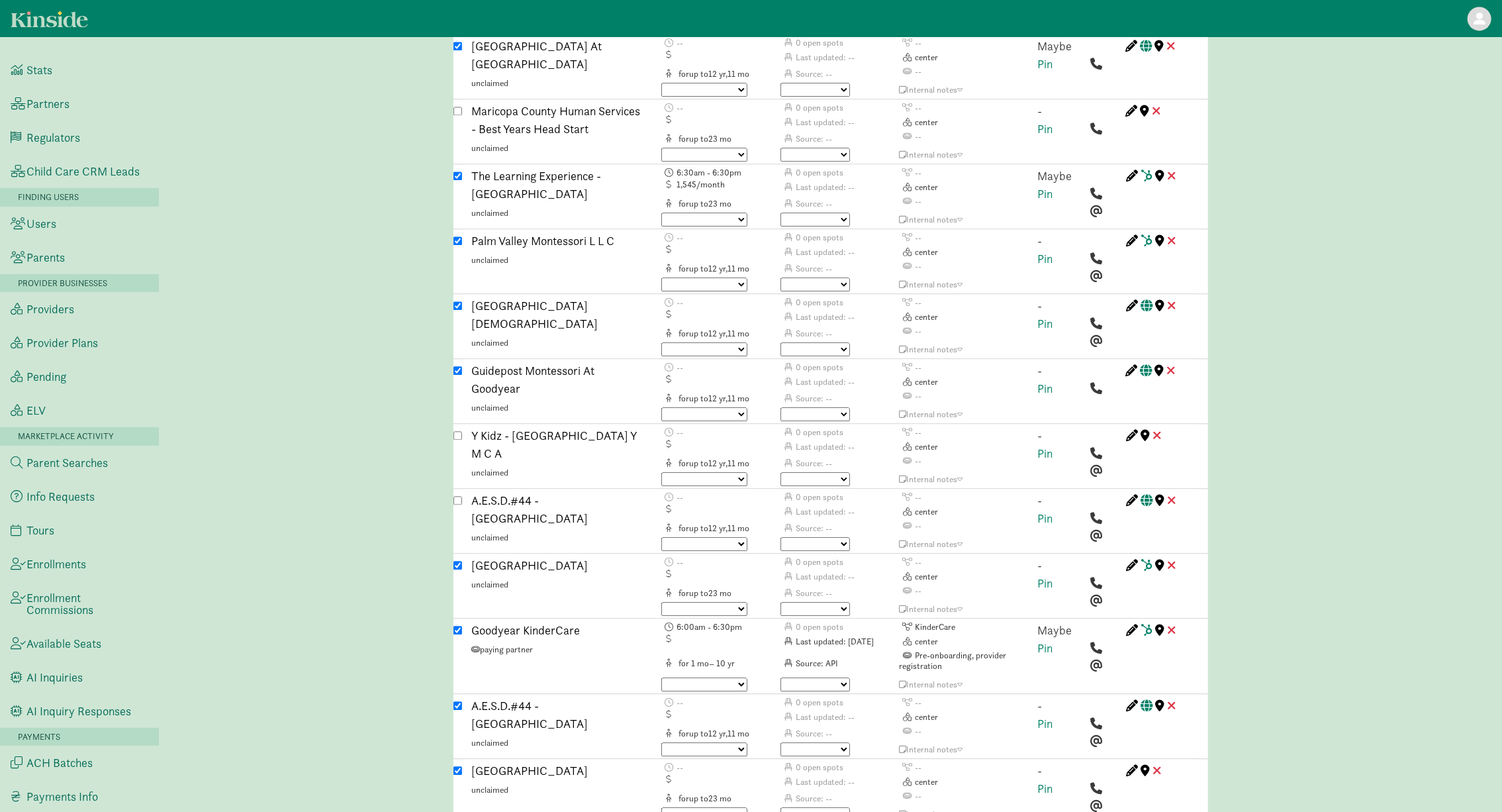
scroll to position [2514, 0]
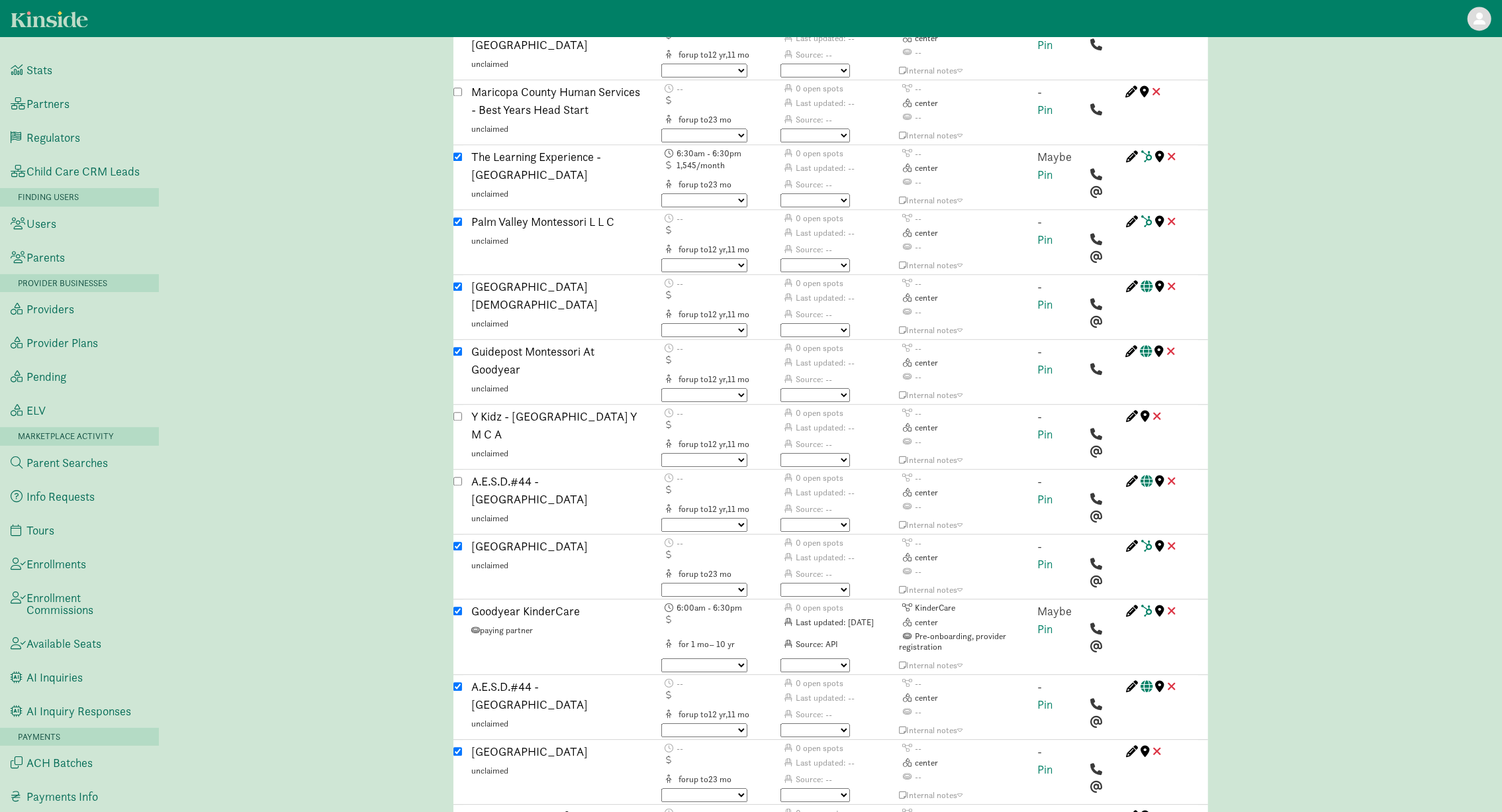
click at [459, 682] on input "checkbox" at bounding box center [457, 686] width 9 height 9
checkbox input "false"
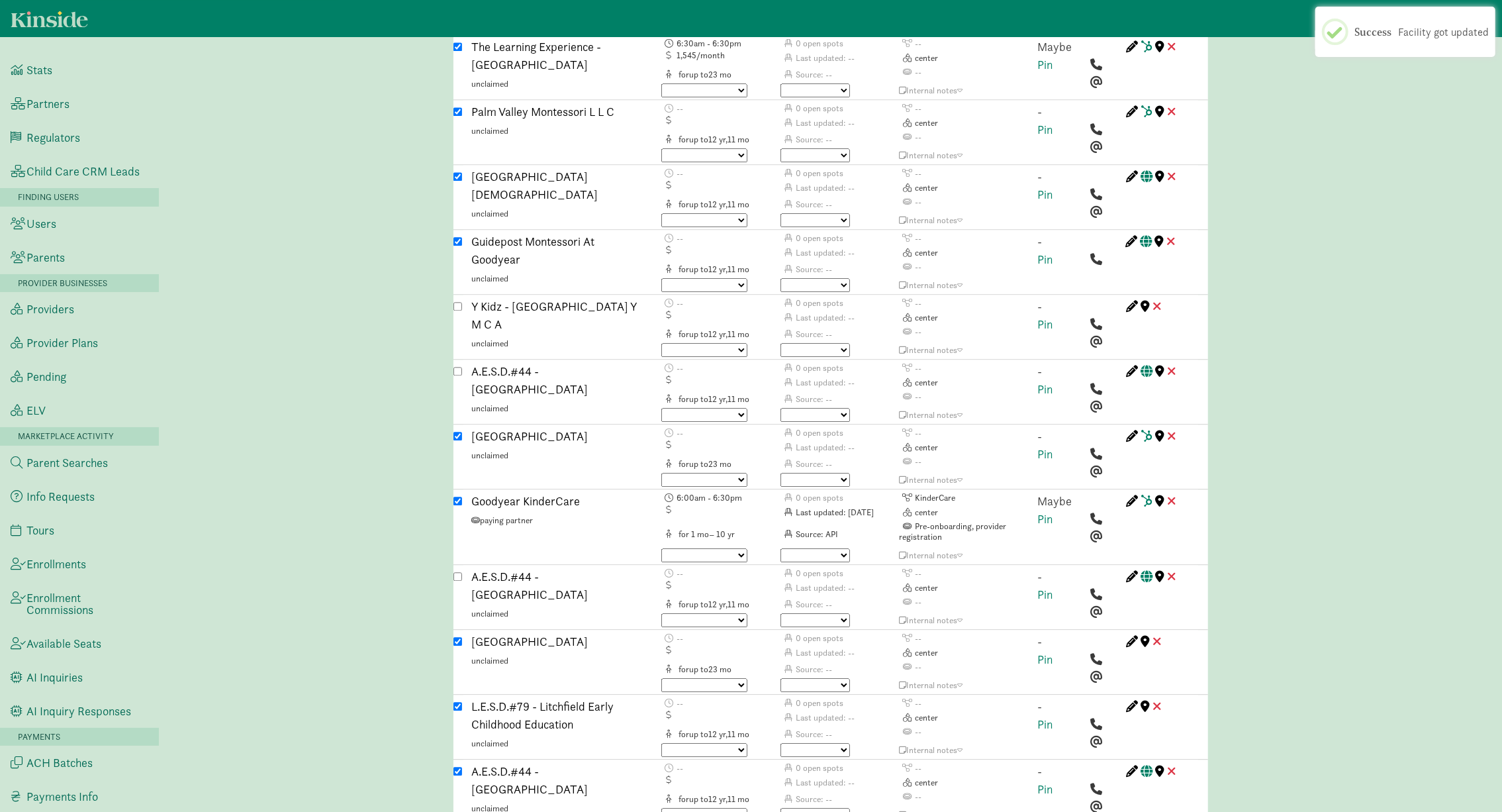
scroll to position [2627, 0]
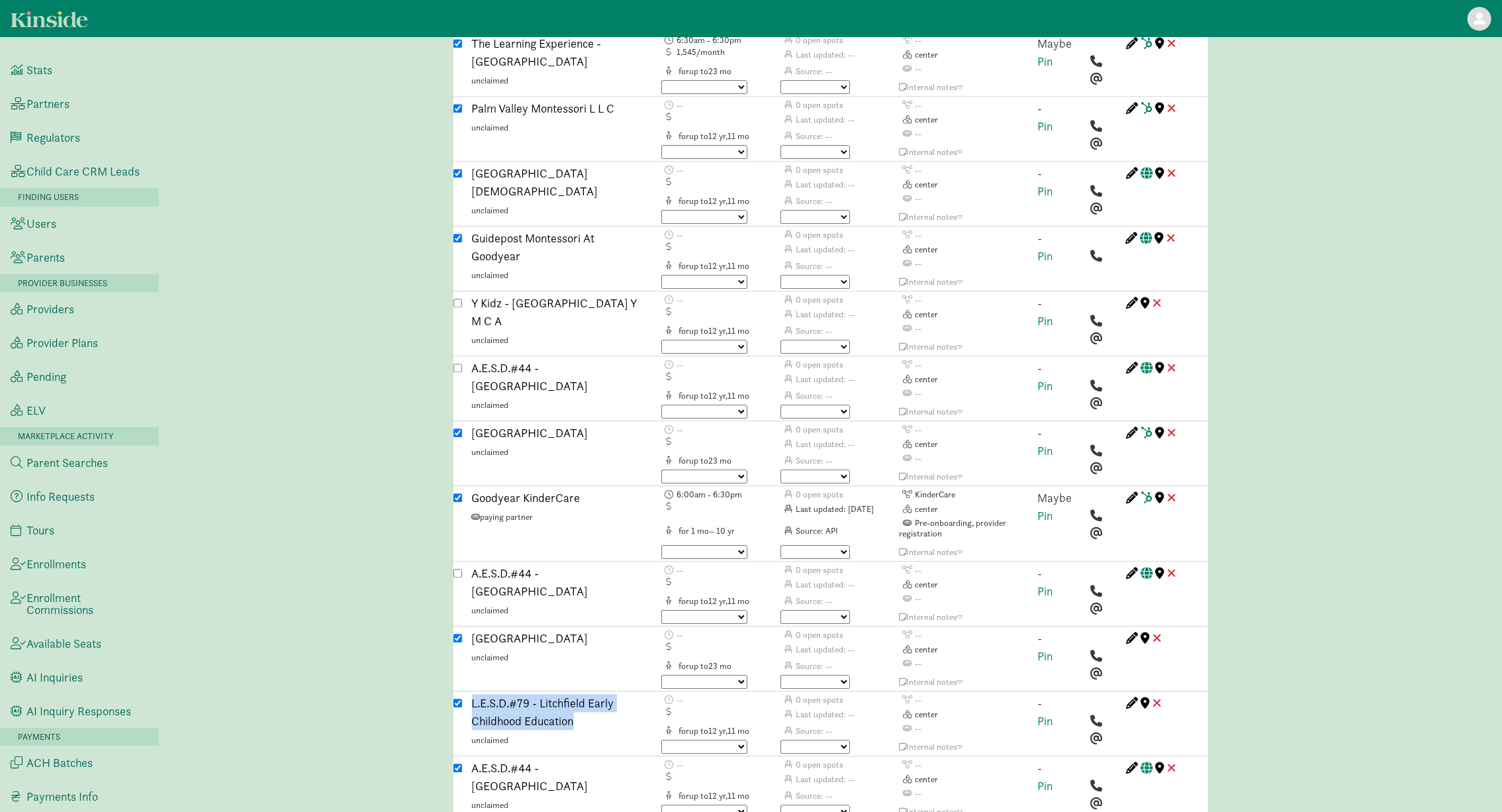
click at [461, 698] on input "checkbox" at bounding box center [457, 702] width 9 height 9
checkbox input "false"
click at [457, 763] on input "checkbox" at bounding box center [457, 767] width 9 height 9
checkbox input "false"
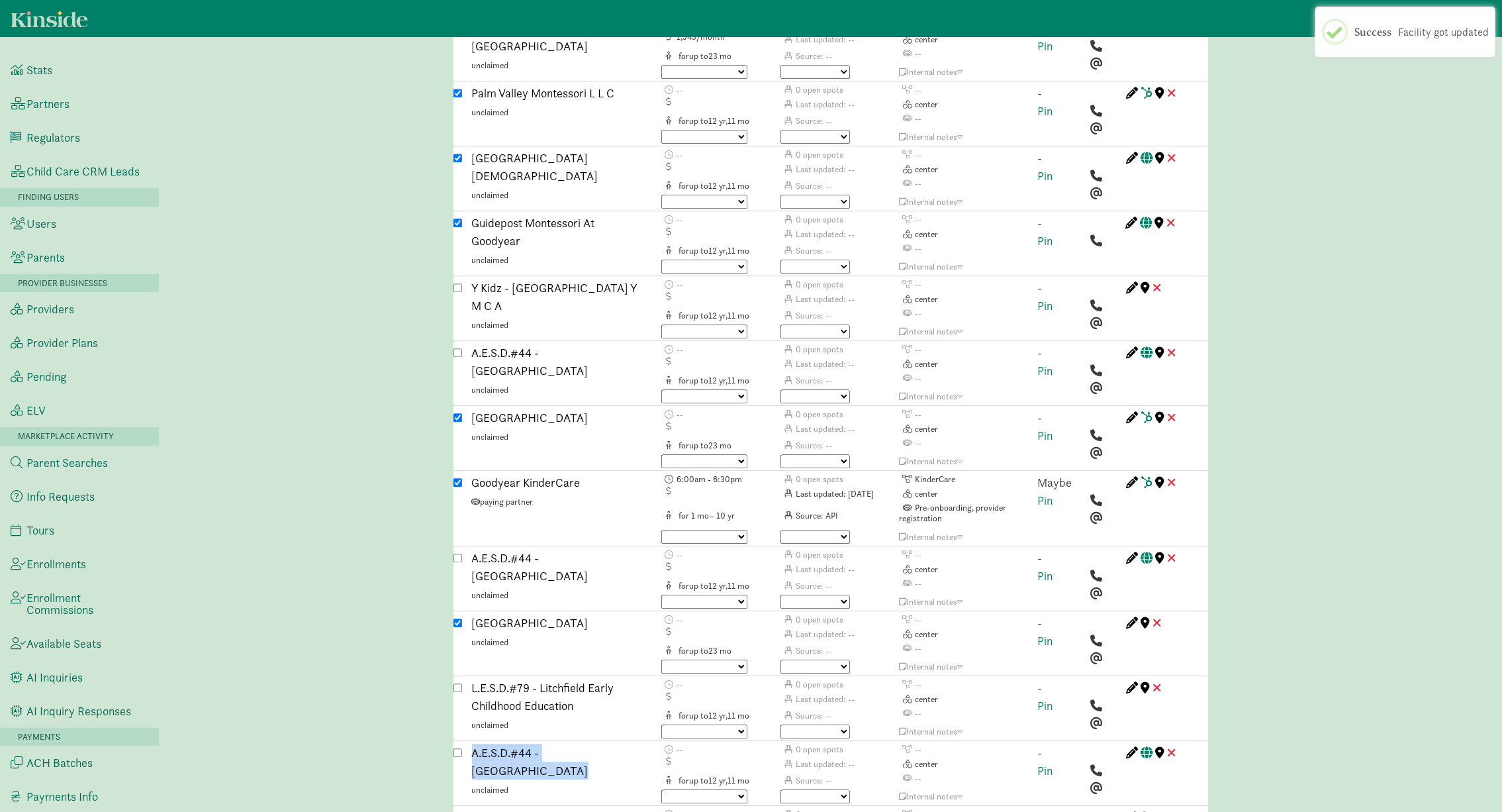
scroll to position [2718, 0]
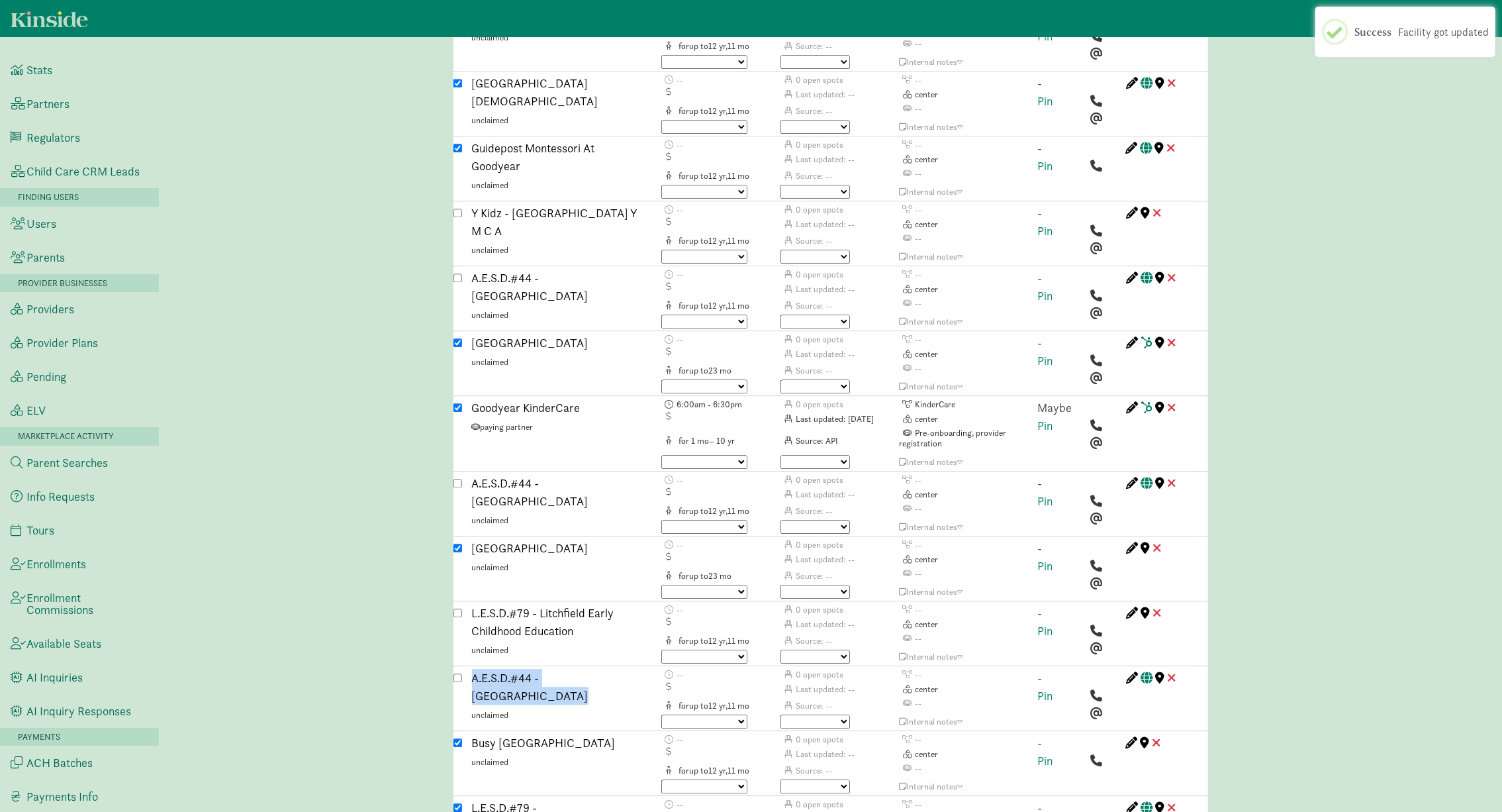
click at [458, 803] on input "checkbox" at bounding box center [457, 807] width 9 height 9
checkbox input "false"
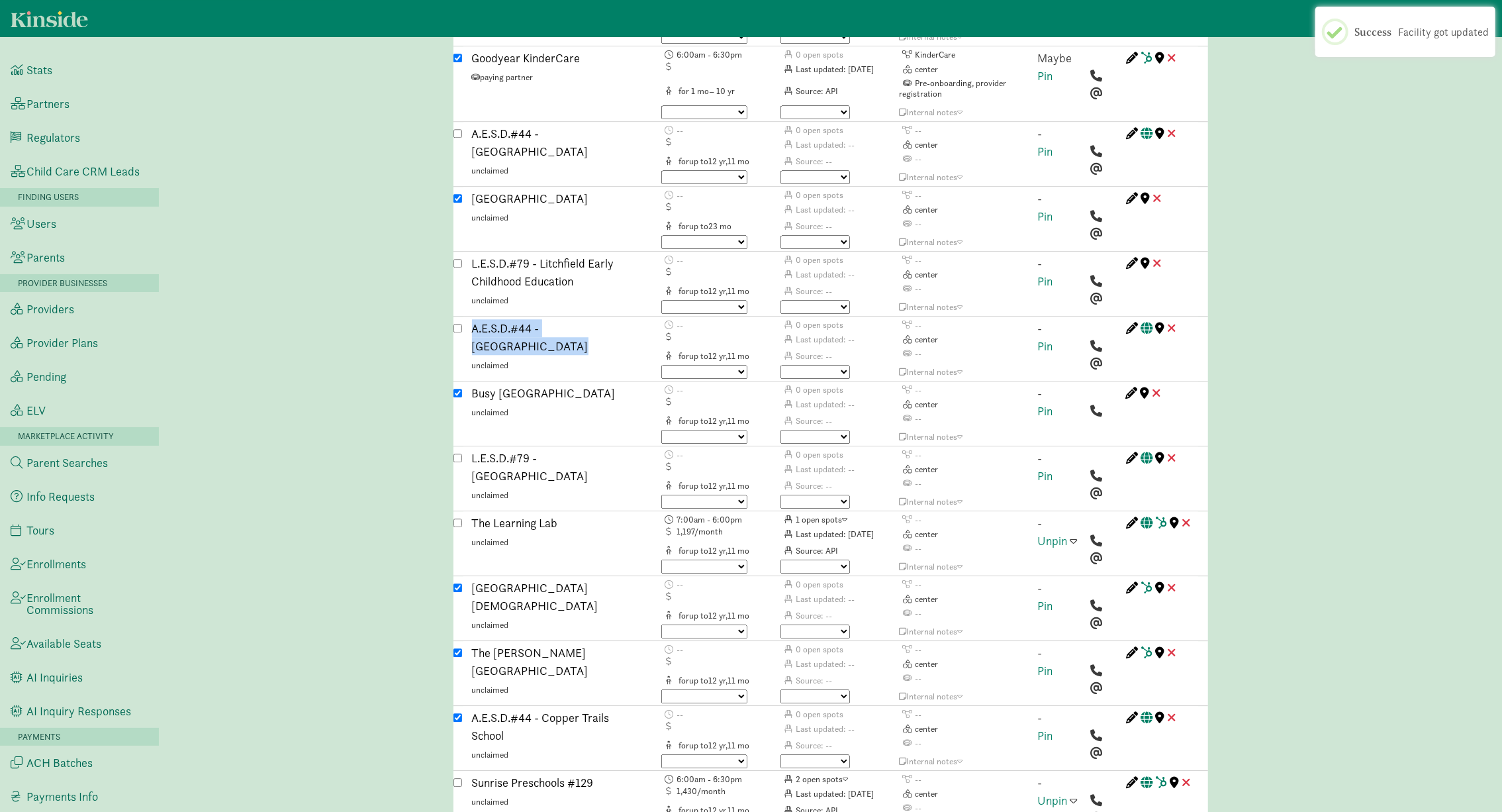
scroll to position [3070, 0]
click at [459, 710] on input "checkbox" at bounding box center [457, 714] width 9 height 9
checkbox input "false"
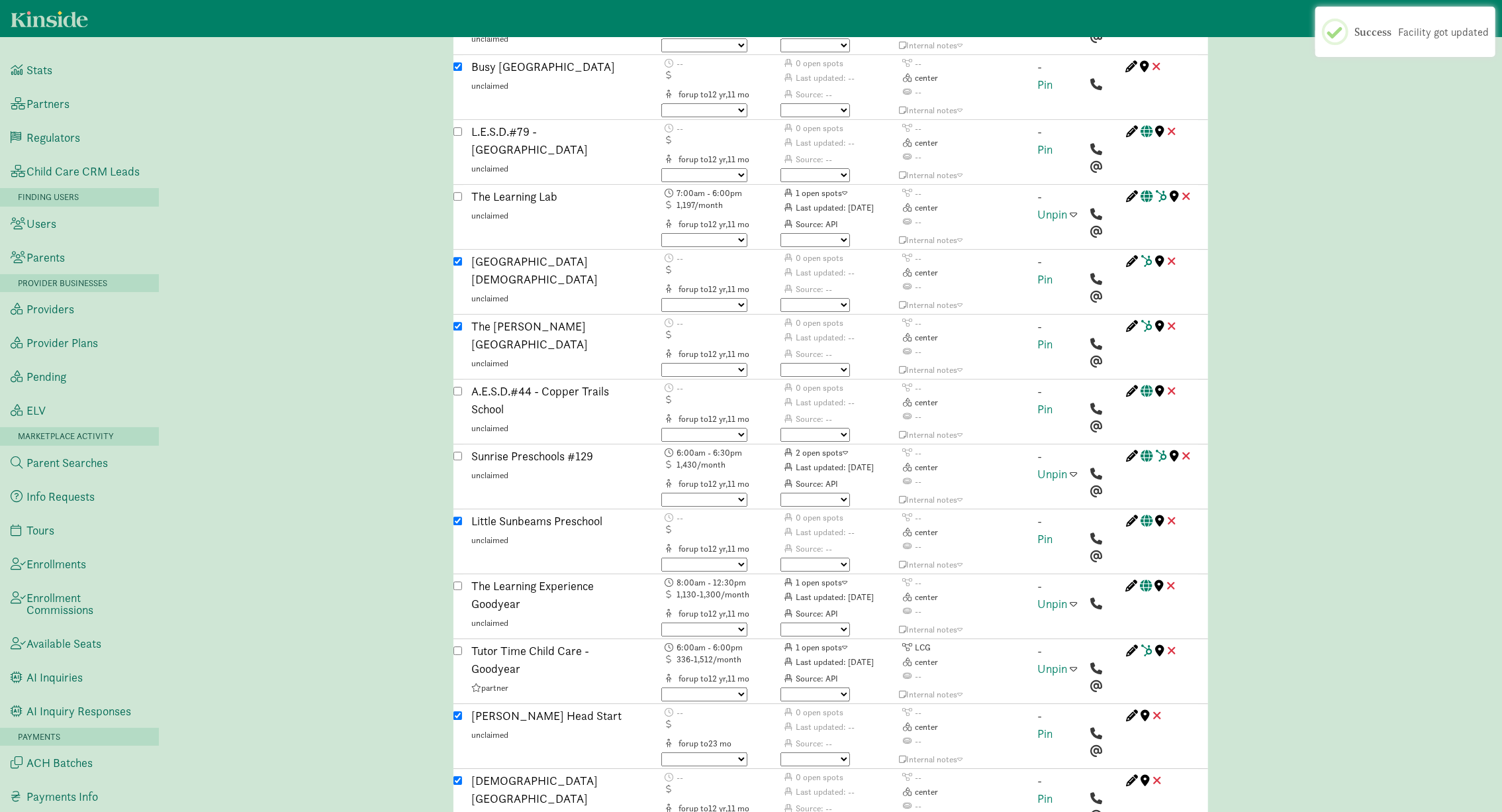
scroll to position [3422, 0]
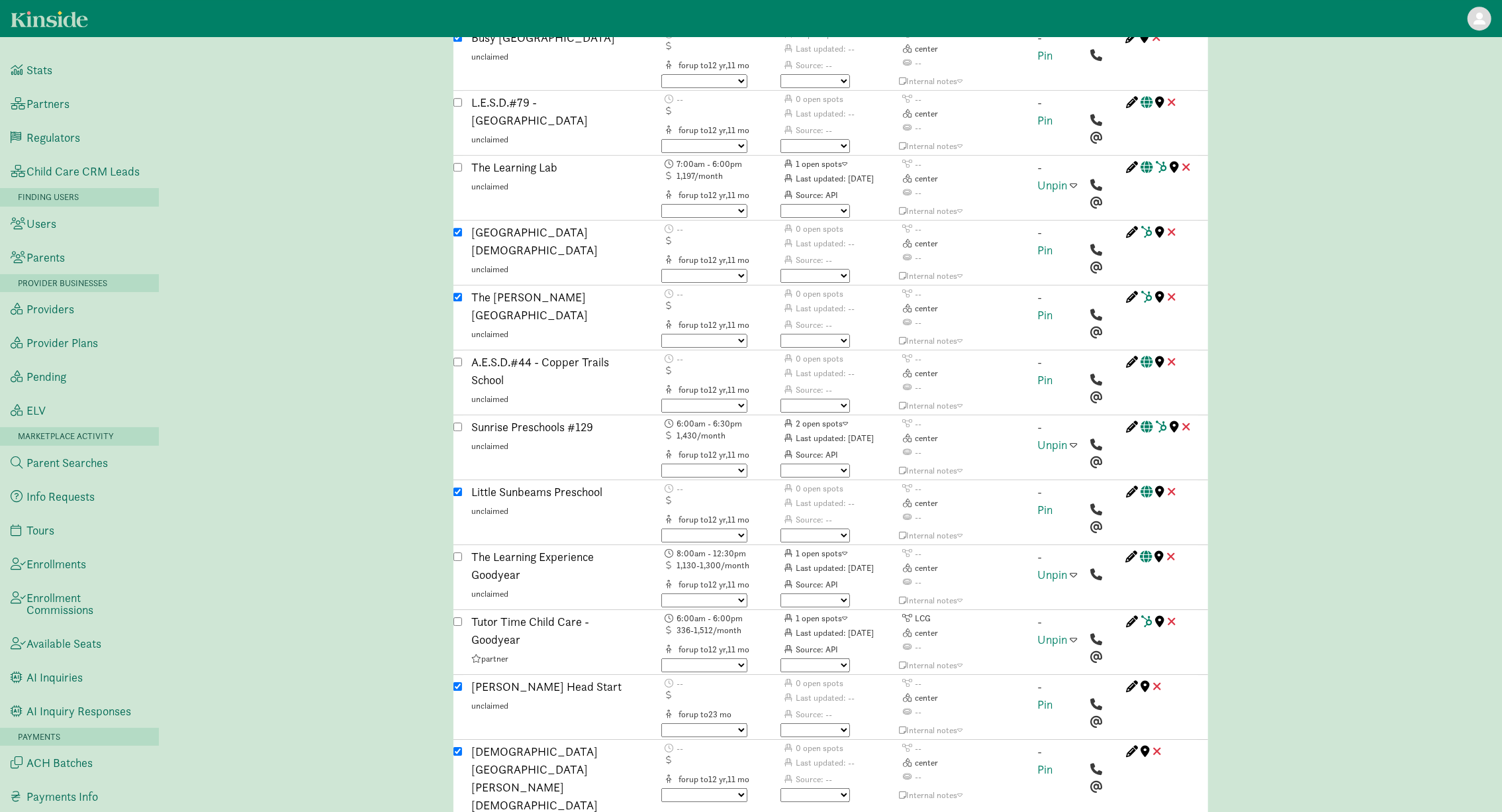
click at [459, 682] on input "checkbox" at bounding box center [457, 686] width 9 height 9
checkbox input "false"
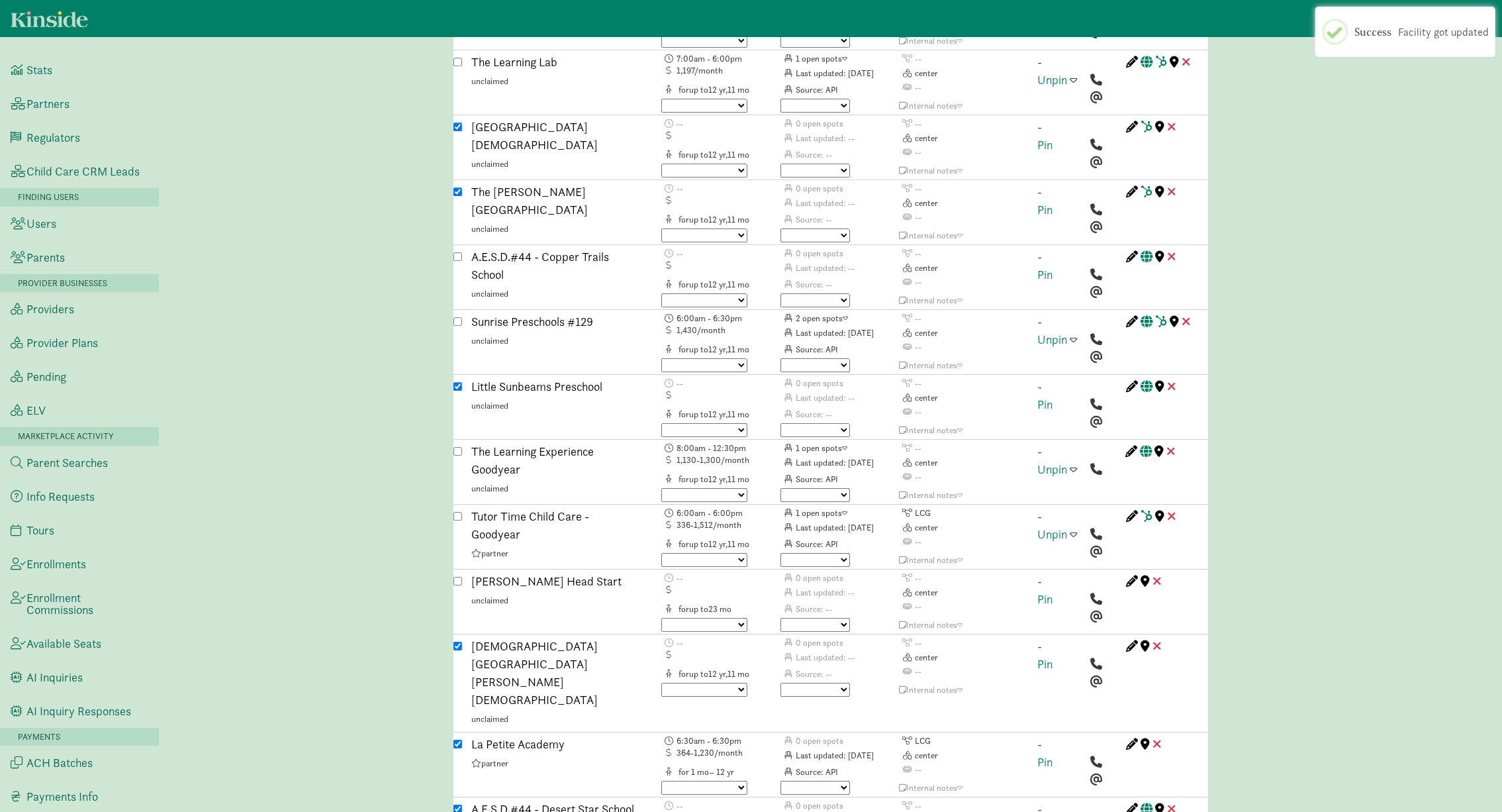
scroll to position [3528, 0]
click at [459, 804] on input "checkbox" at bounding box center [457, 808] width 9 height 9
checkbox input "false"
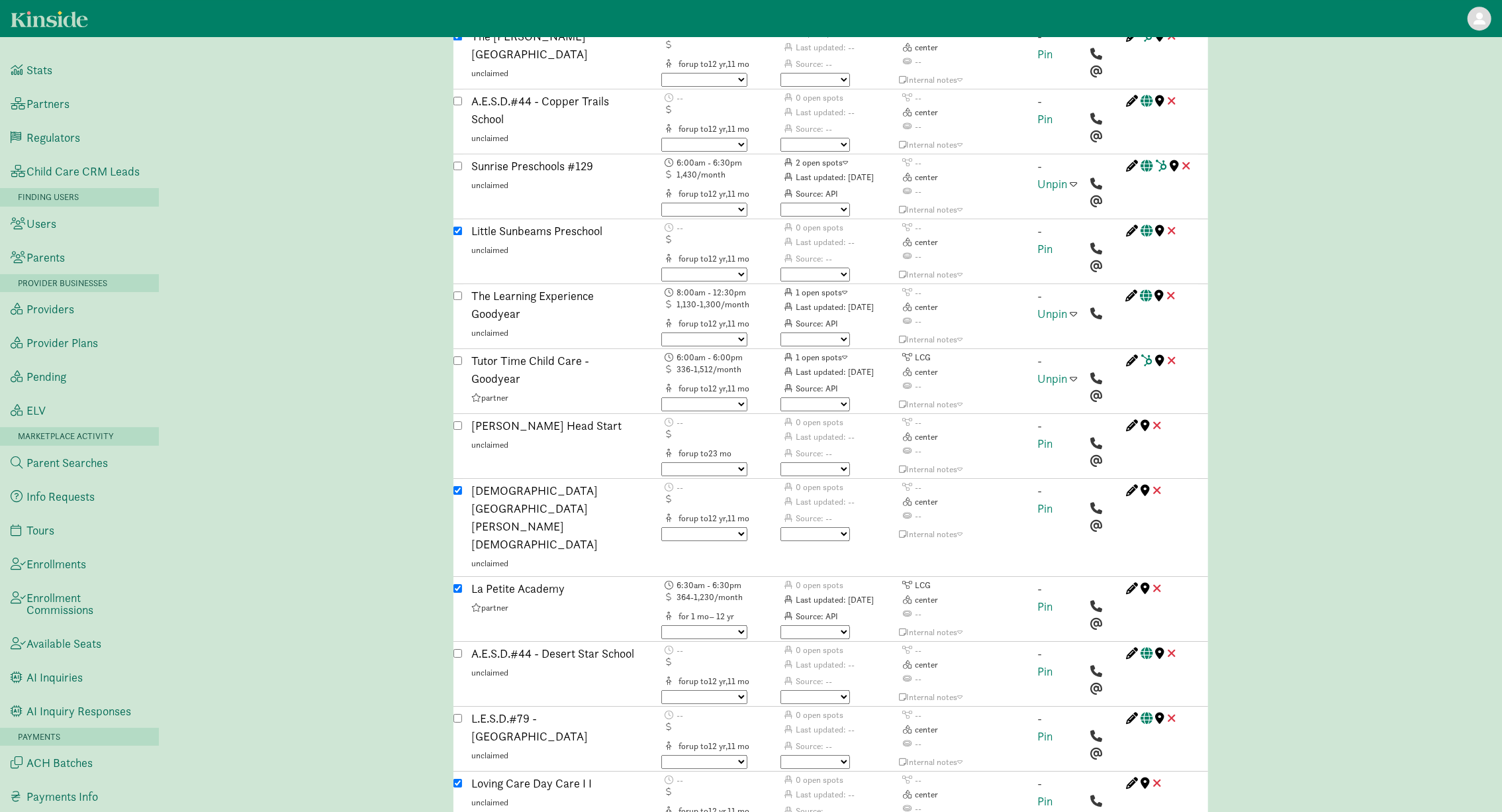
scroll to position [3687, 0]
checkbox input "false"
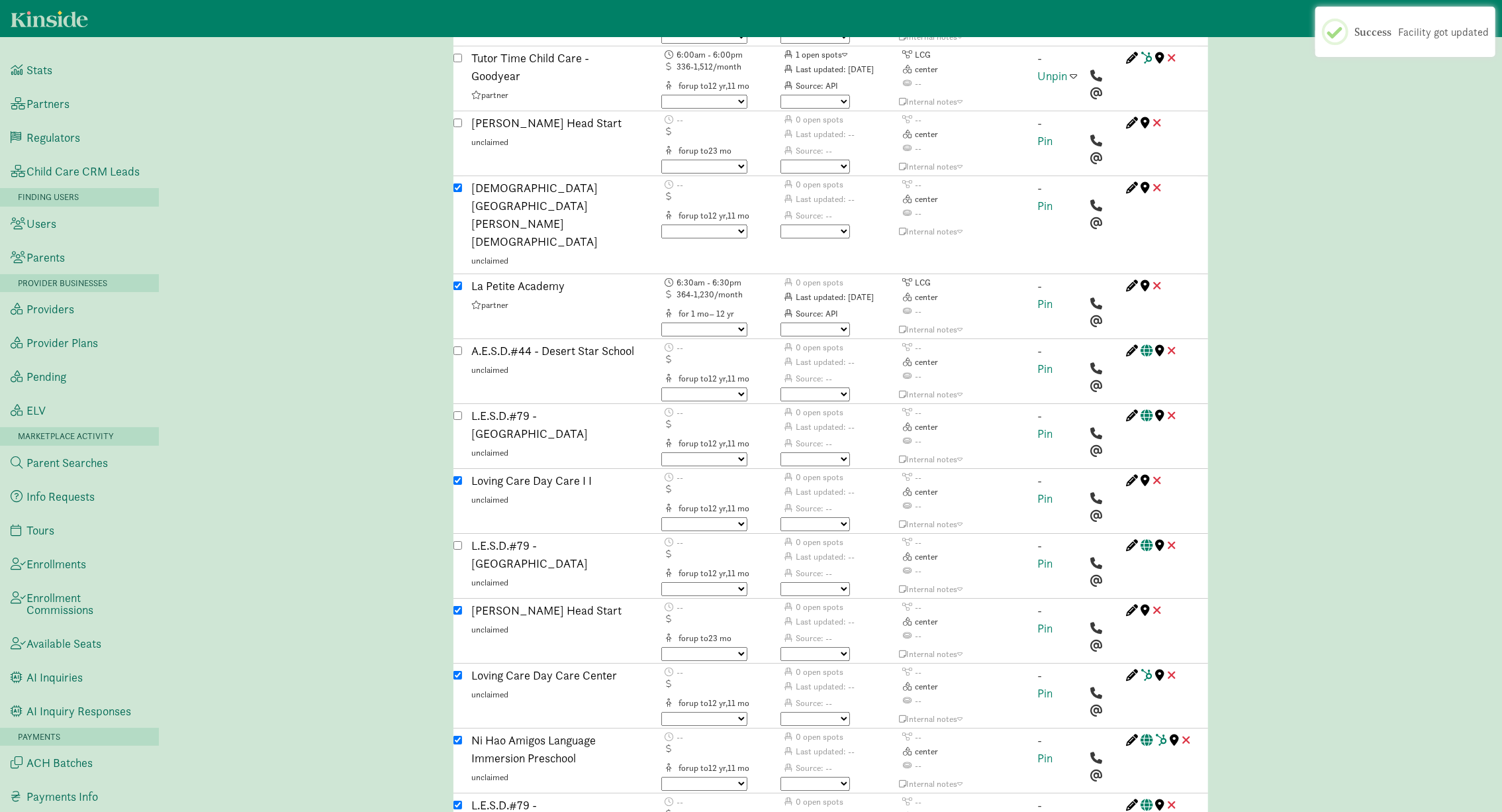
scroll to position [3993, 0]
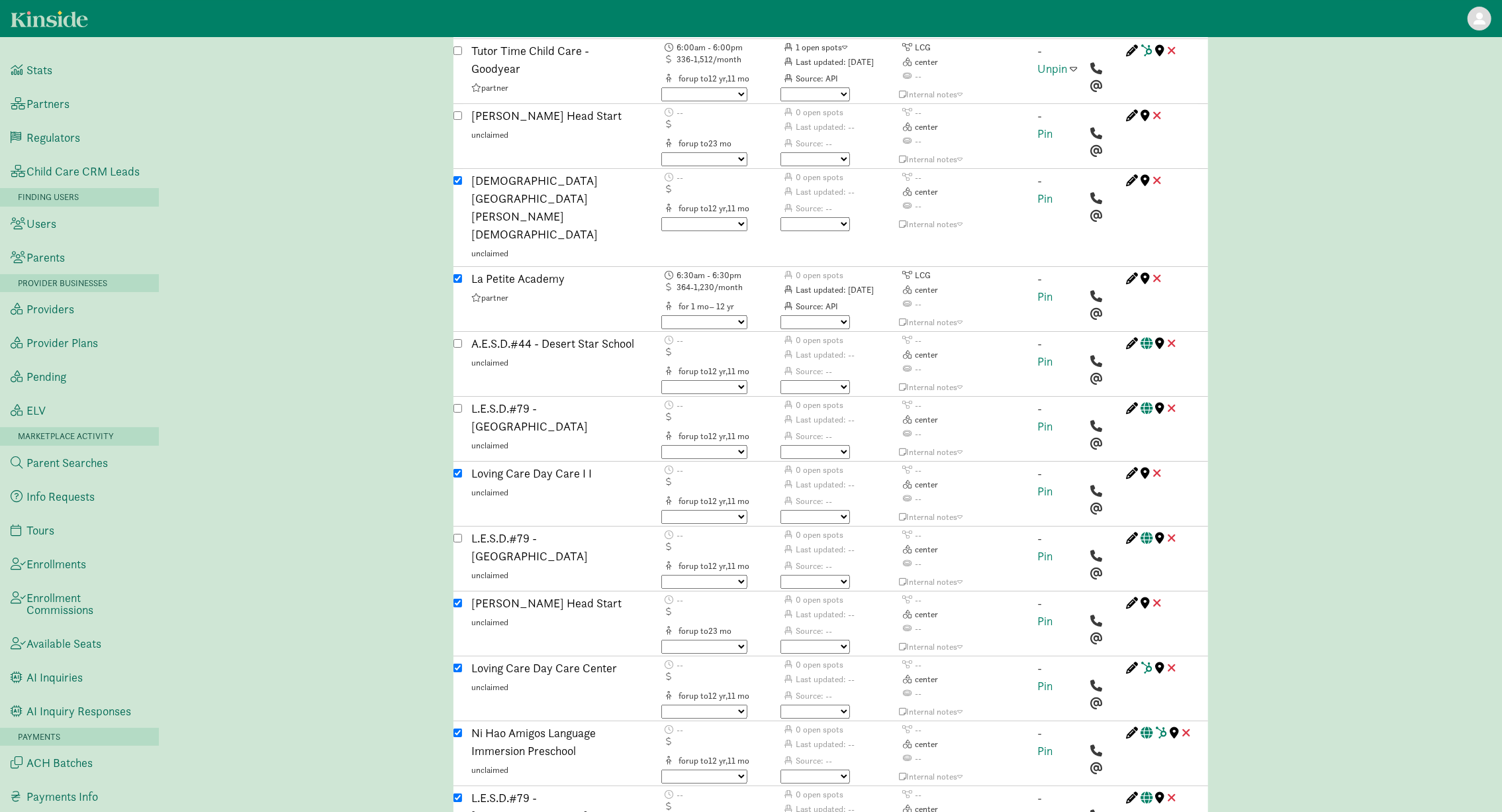
click at [459, 793] on input "checkbox" at bounding box center [457, 797] width 9 height 9
checkbox input "false"
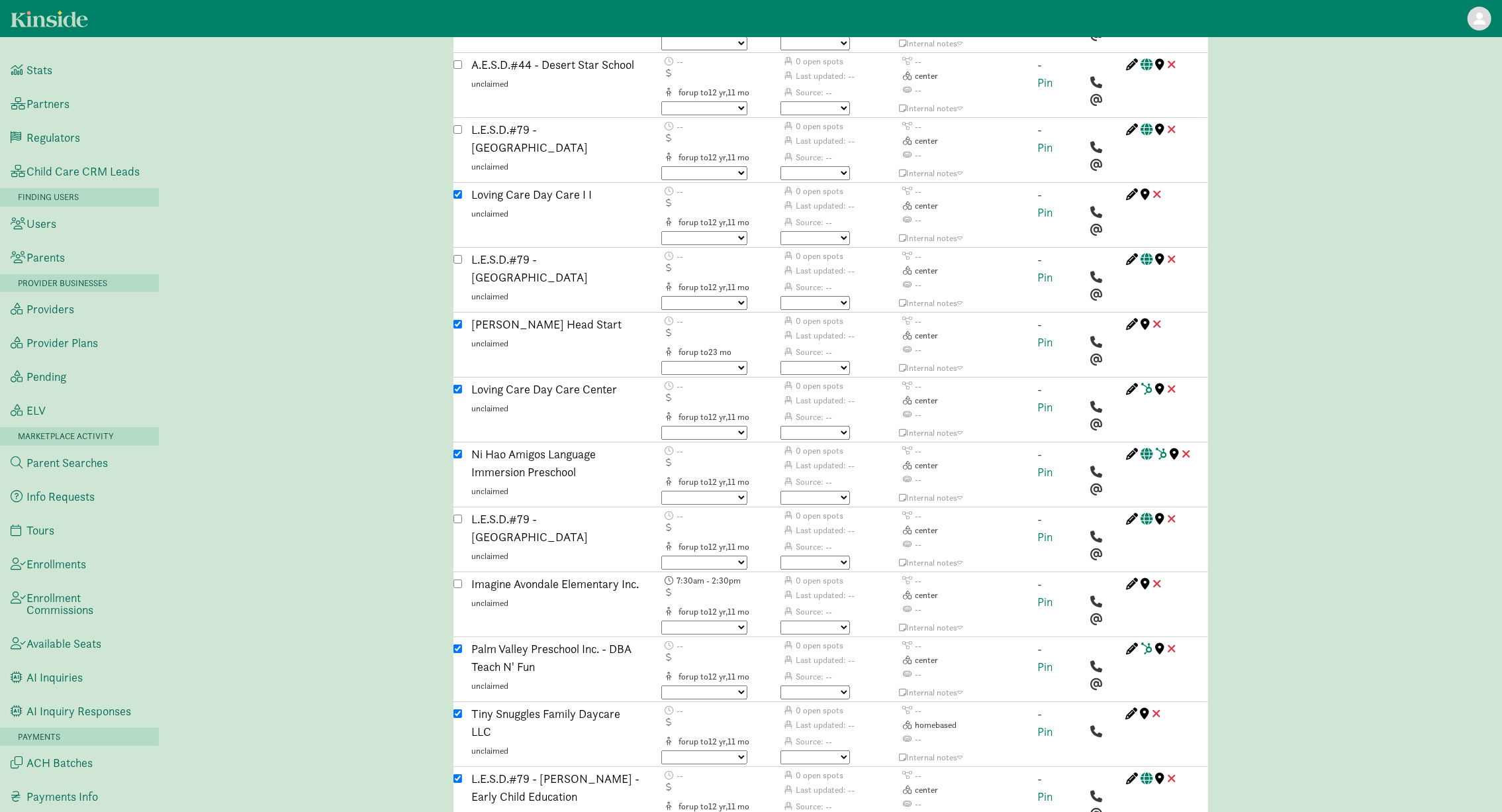
scroll to position [4272, 0]
checkbox input "false"
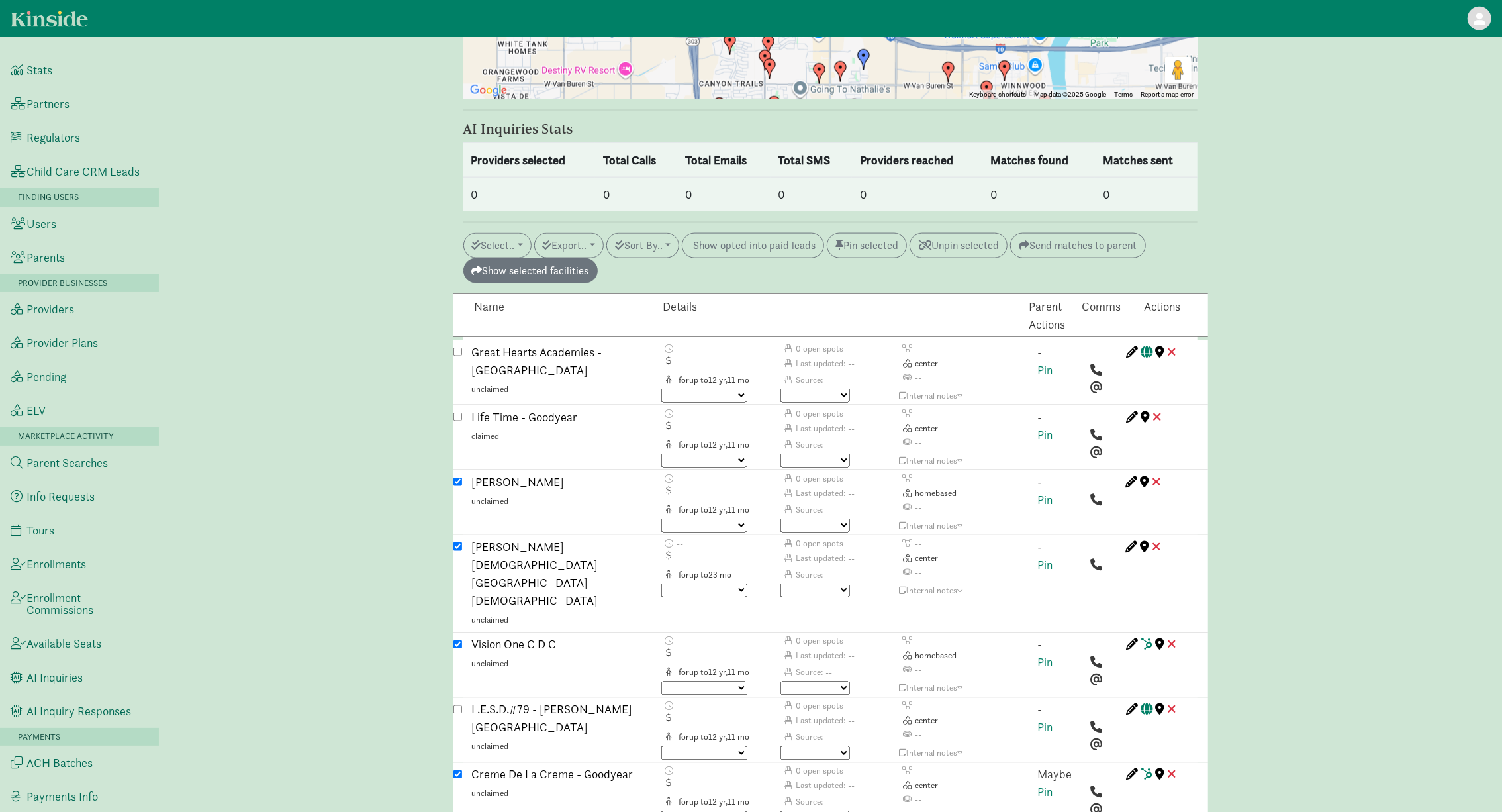
scroll to position [1502, 0]
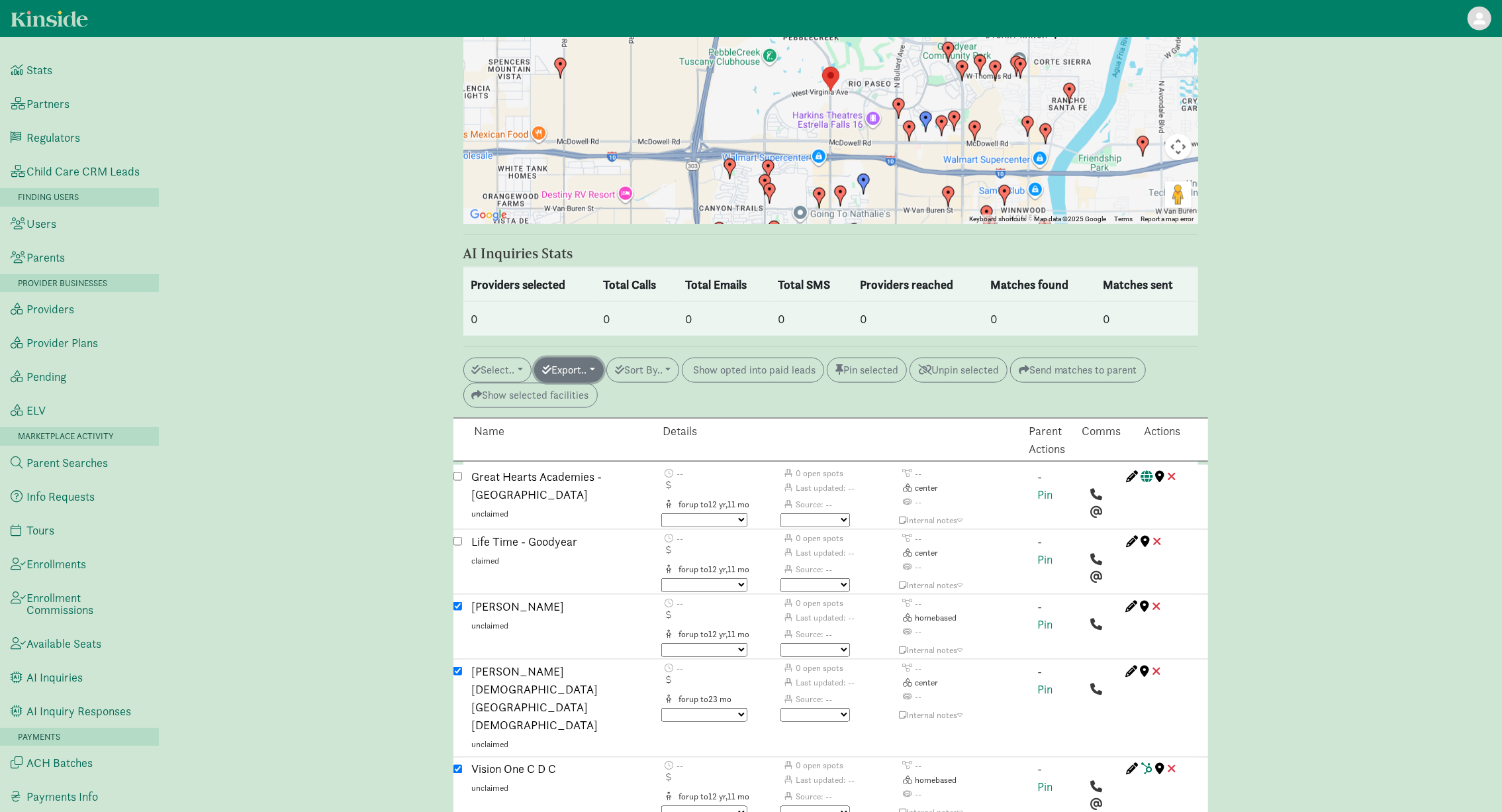
click at [592, 358] on button "Export.." at bounding box center [569, 370] width 69 height 25
click at [623, 431] on link "Initiate AI inquiry" at bounding box center [629, 441] width 189 height 21
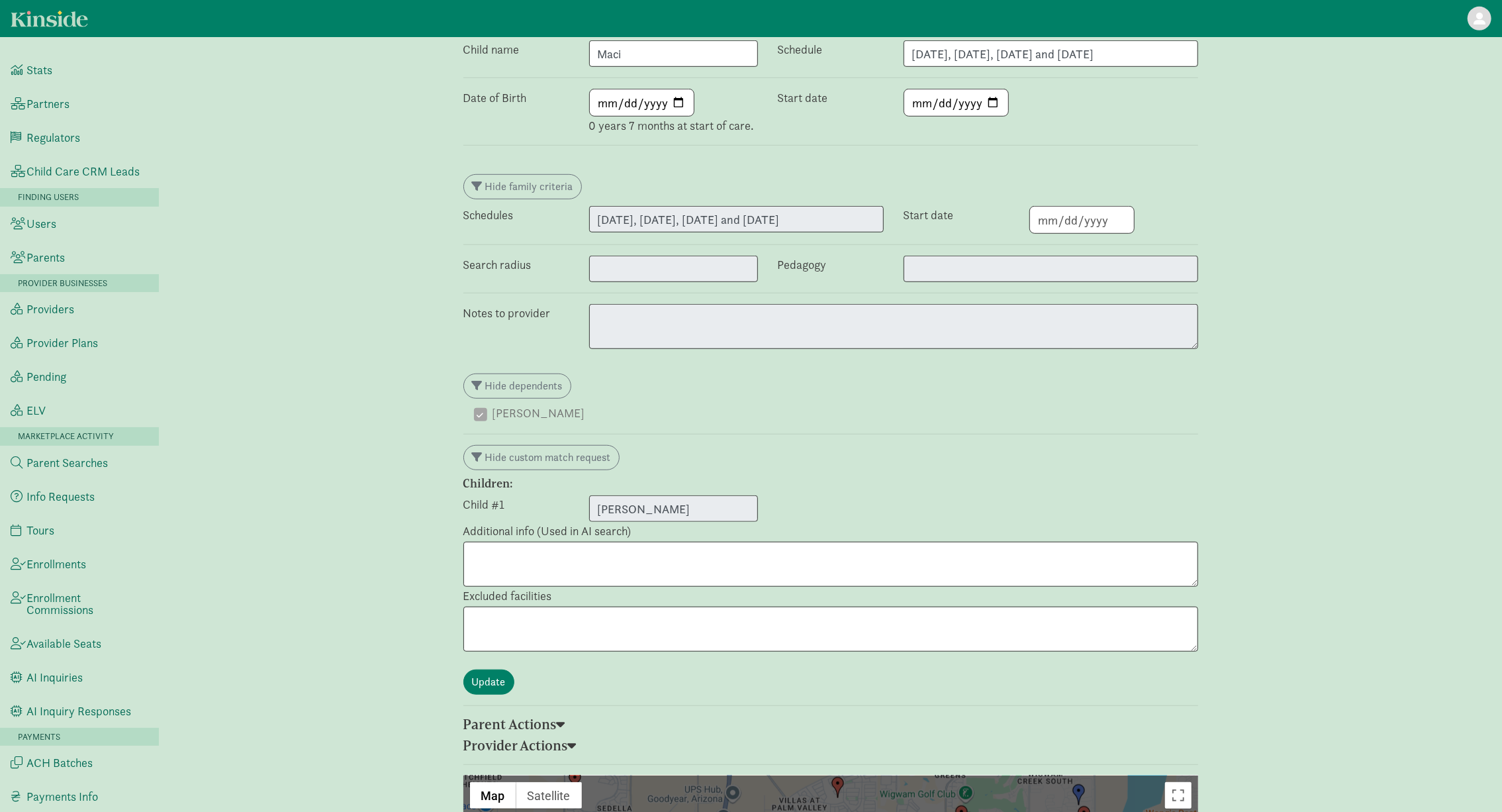
scroll to position [0, 0]
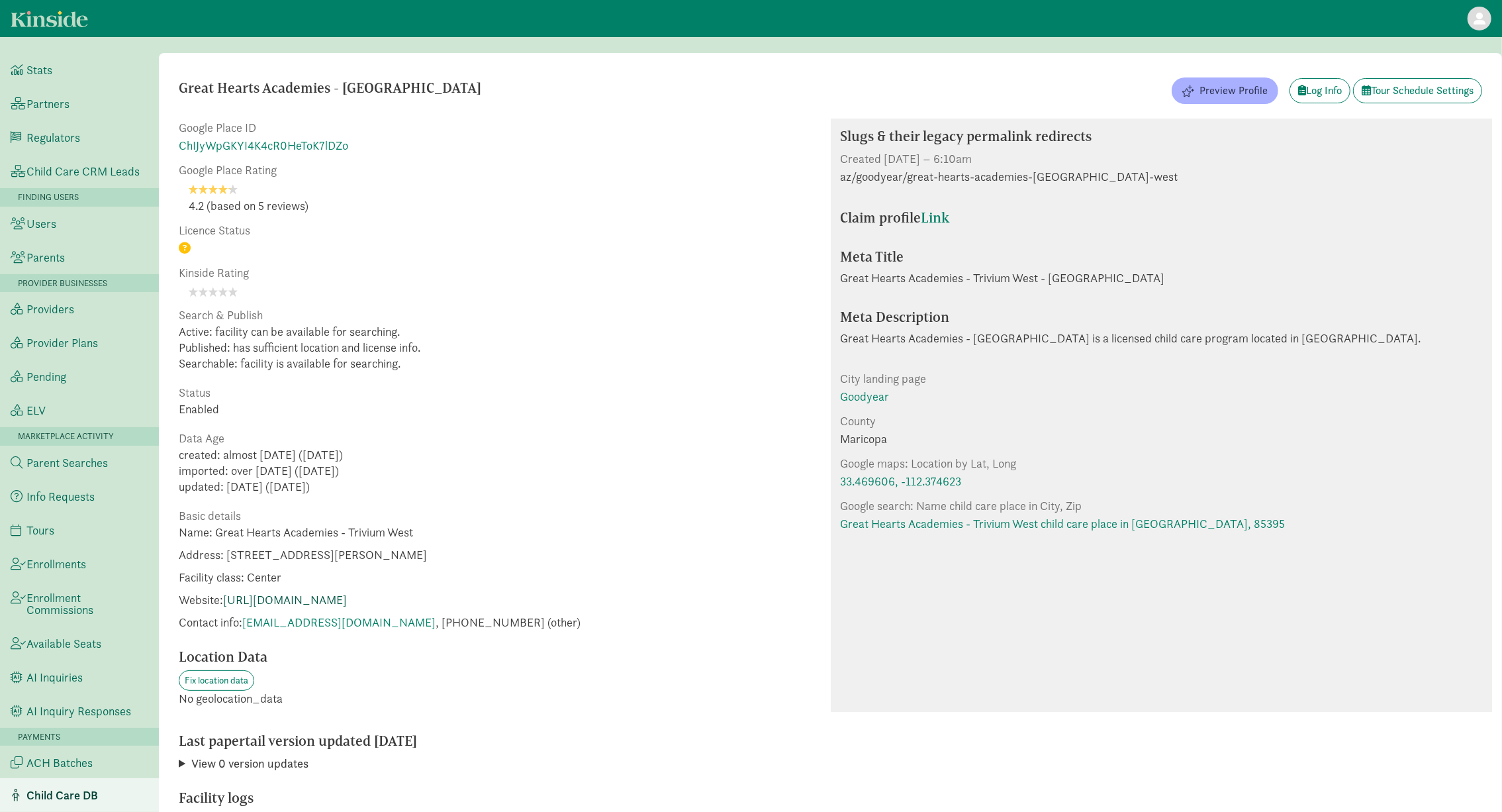
click at [347, 601] on link "http://www.archwaytrivium.org/" at bounding box center [285, 599] width 124 height 15
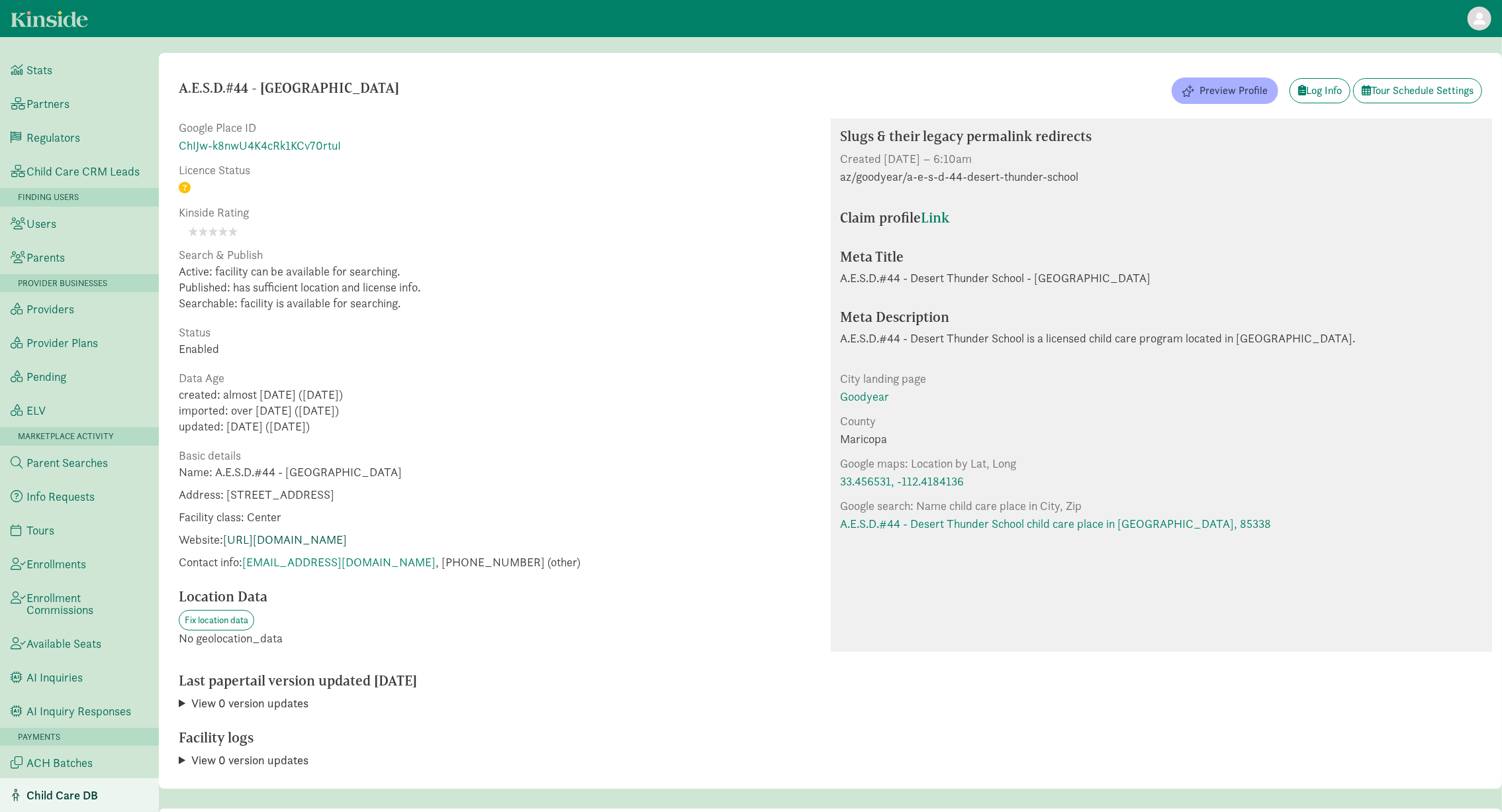
click at [340, 536] on link "[URL][DOMAIN_NAME]" at bounding box center [285, 538] width 124 height 15
click at [939, 530] on link "A.E.S.D.#44 - Wildflower School child care place in [GEOGRAPHIC_DATA], 85338" at bounding box center [1044, 523] width 406 height 18
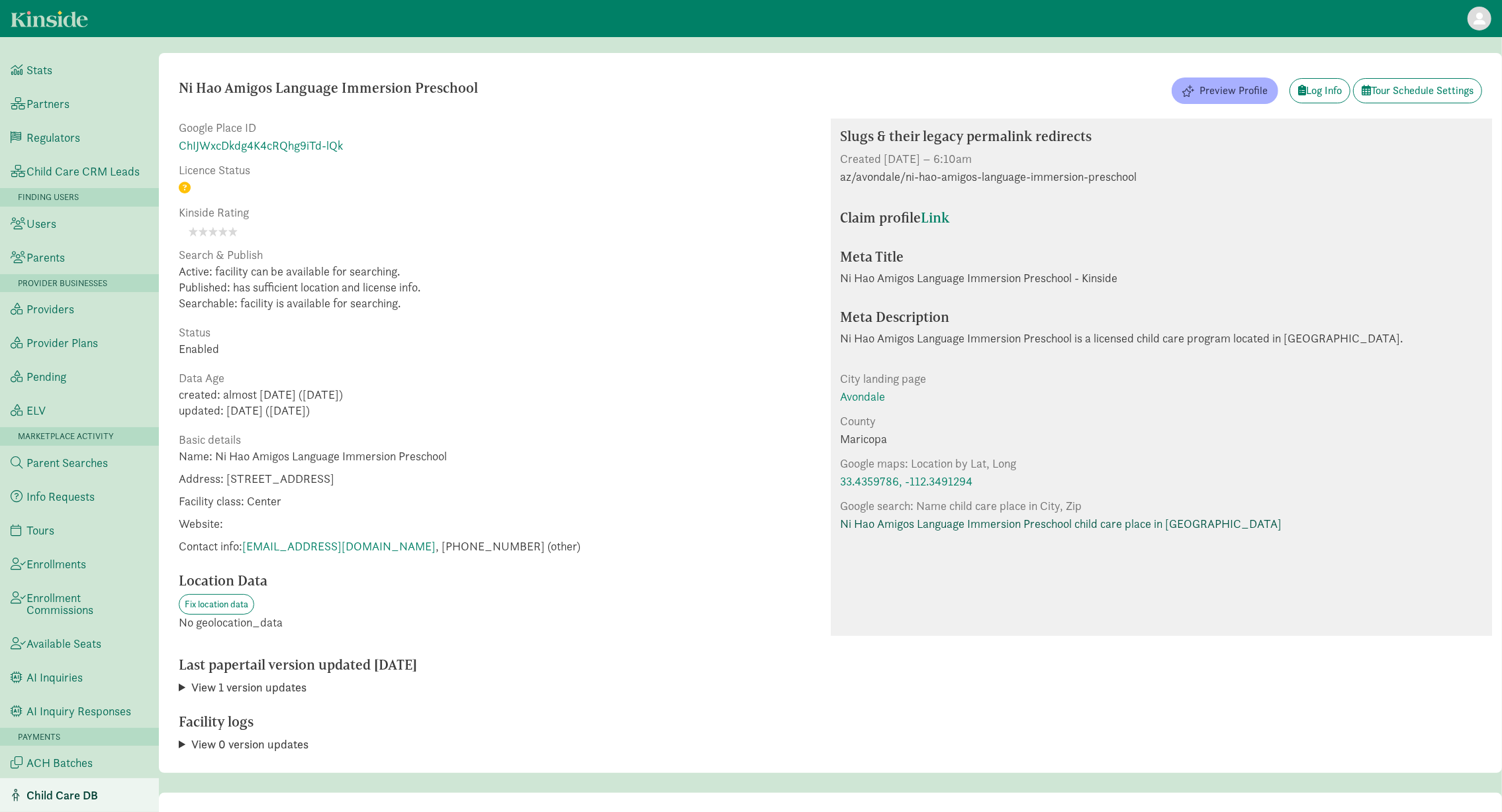
click at [908, 515] on link "Ni Hao Amigos Language Immersion Preschool child care place in [GEOGRAPHIC_DATA]" at bounding box center [1061, 523] width 441 height 18
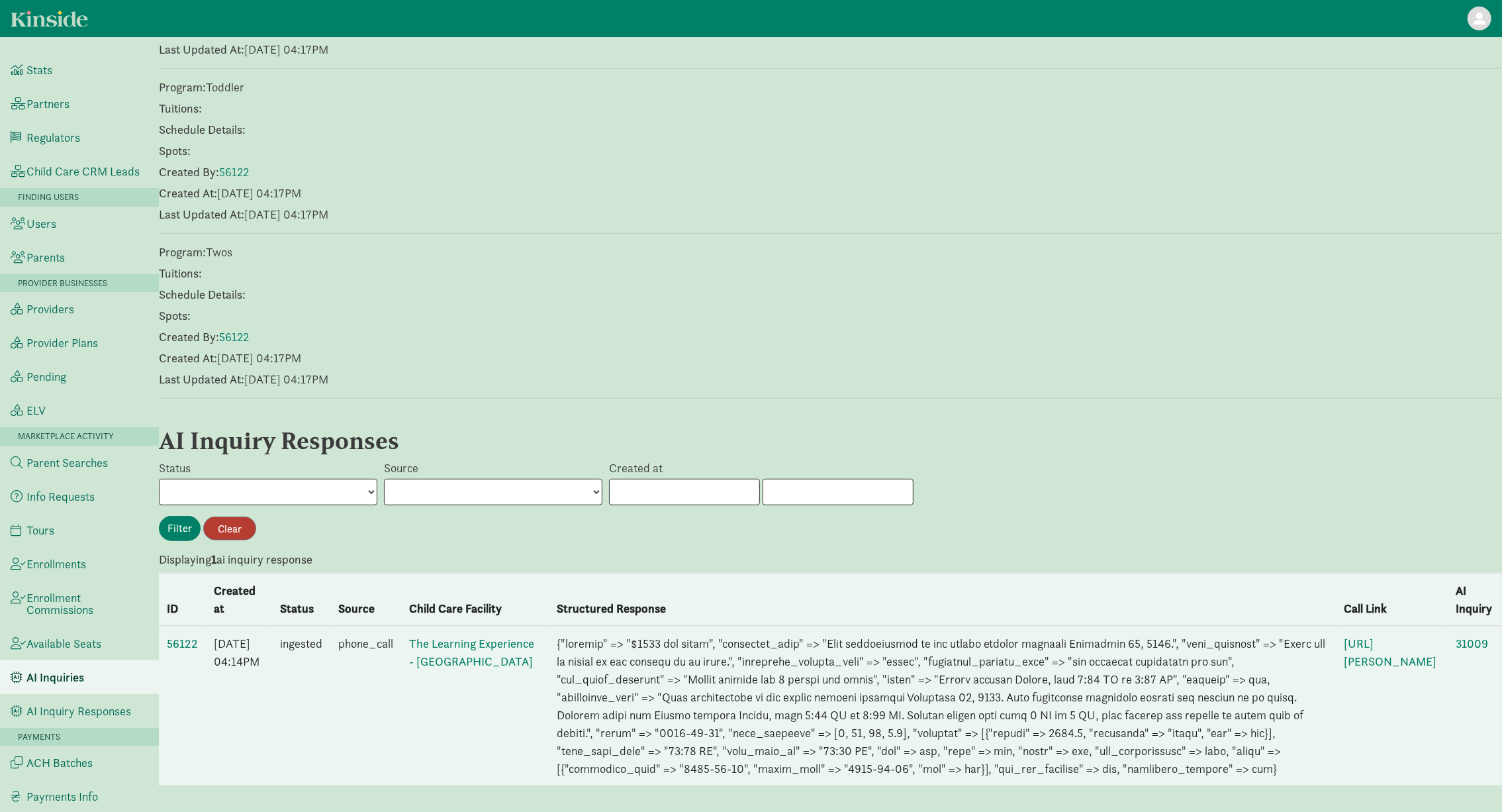
scroll to position [678, 0]
click at [176, 636] on link "56122" at bounding box center [181, 642] width 31 height 15
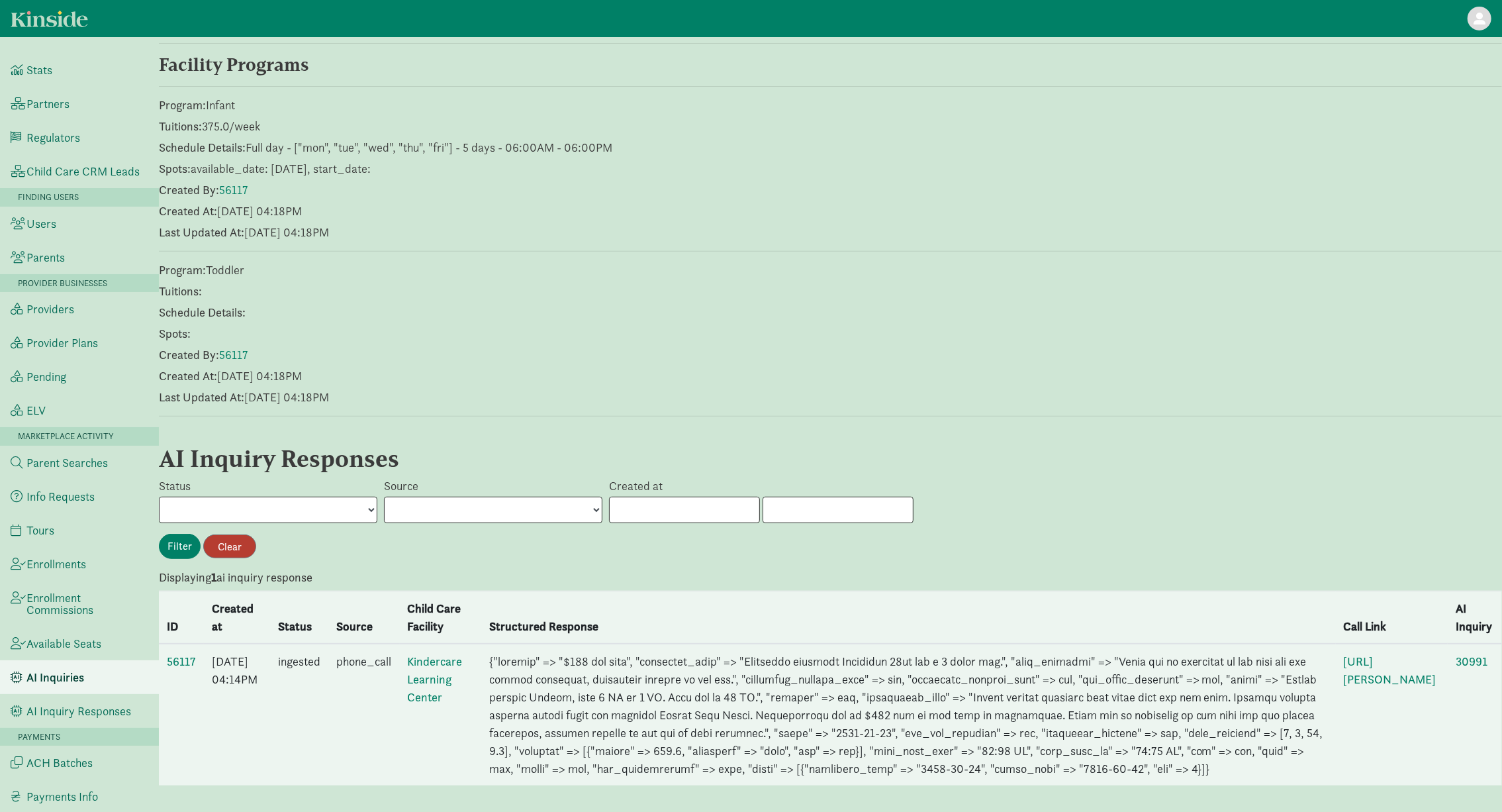
scroll to position [491, 0]
click at [186, 653] on link "56117" at bounding box center [180, 660] width 29 height 15
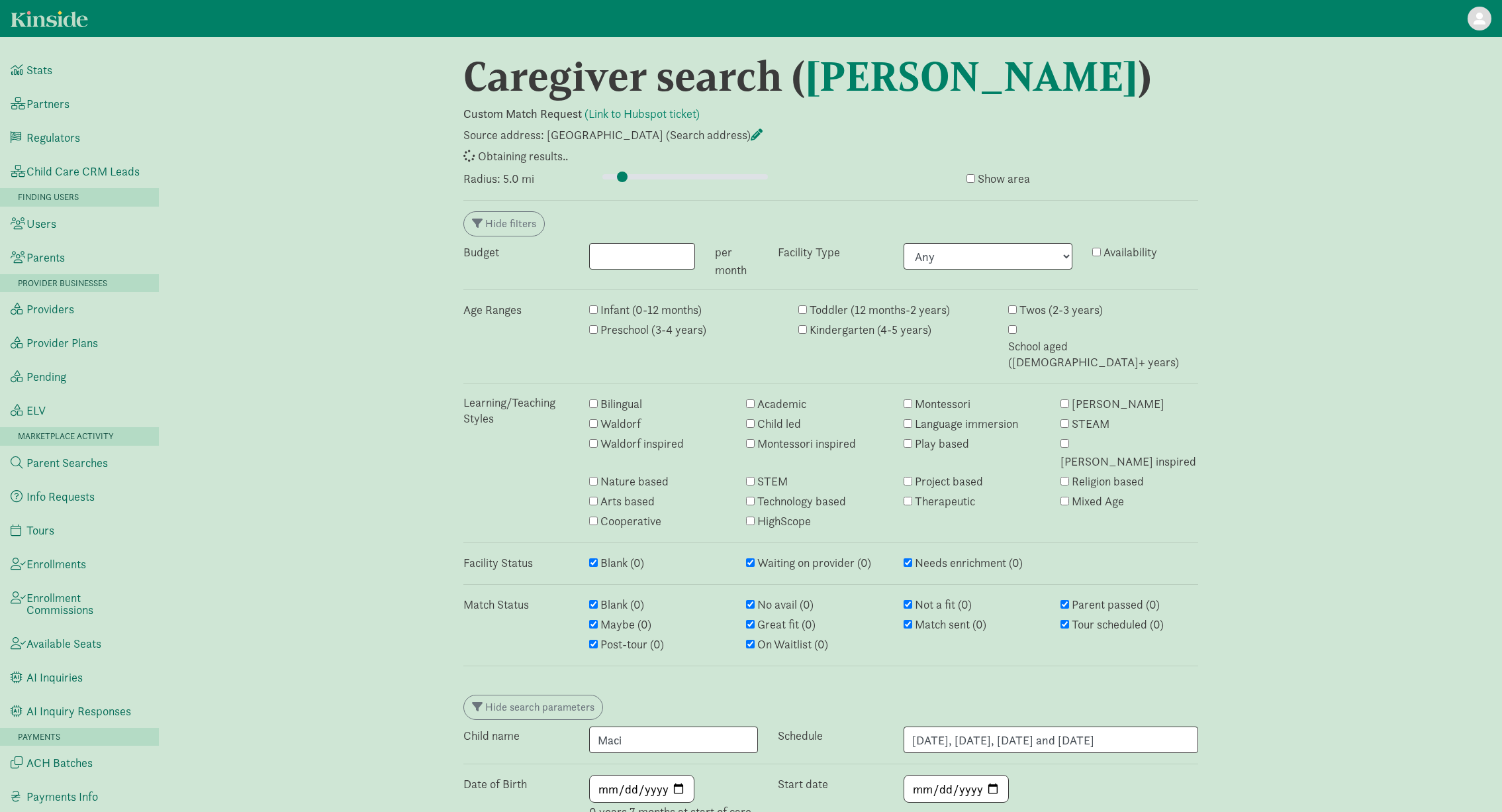
type input "5"
select select "awaiting_response"
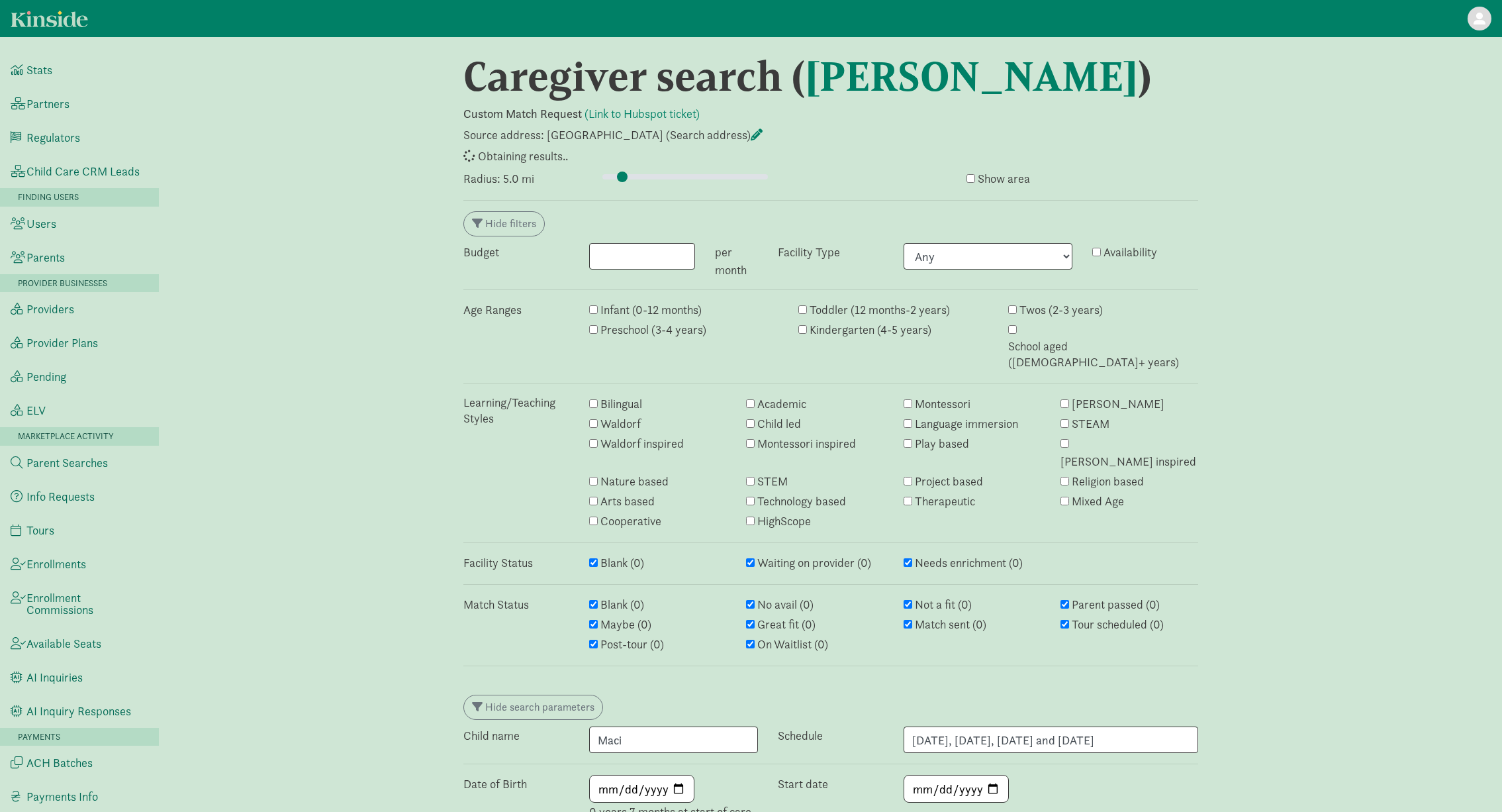
select select "awaiting_response"
select select "closed"
select select "awaiting_response"
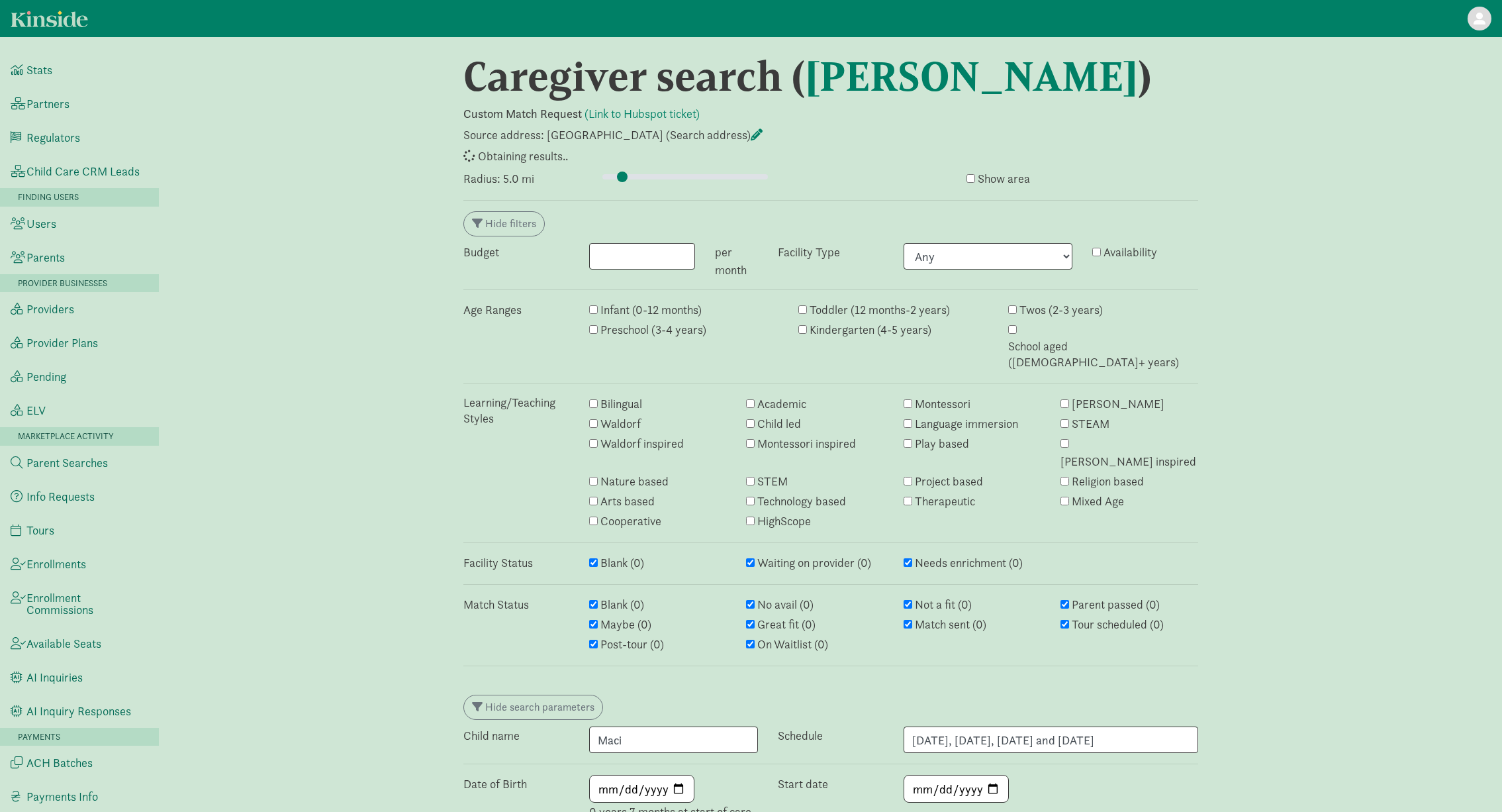
select select "awaiting_response"
select select "closed"
select select "awaiting_response"
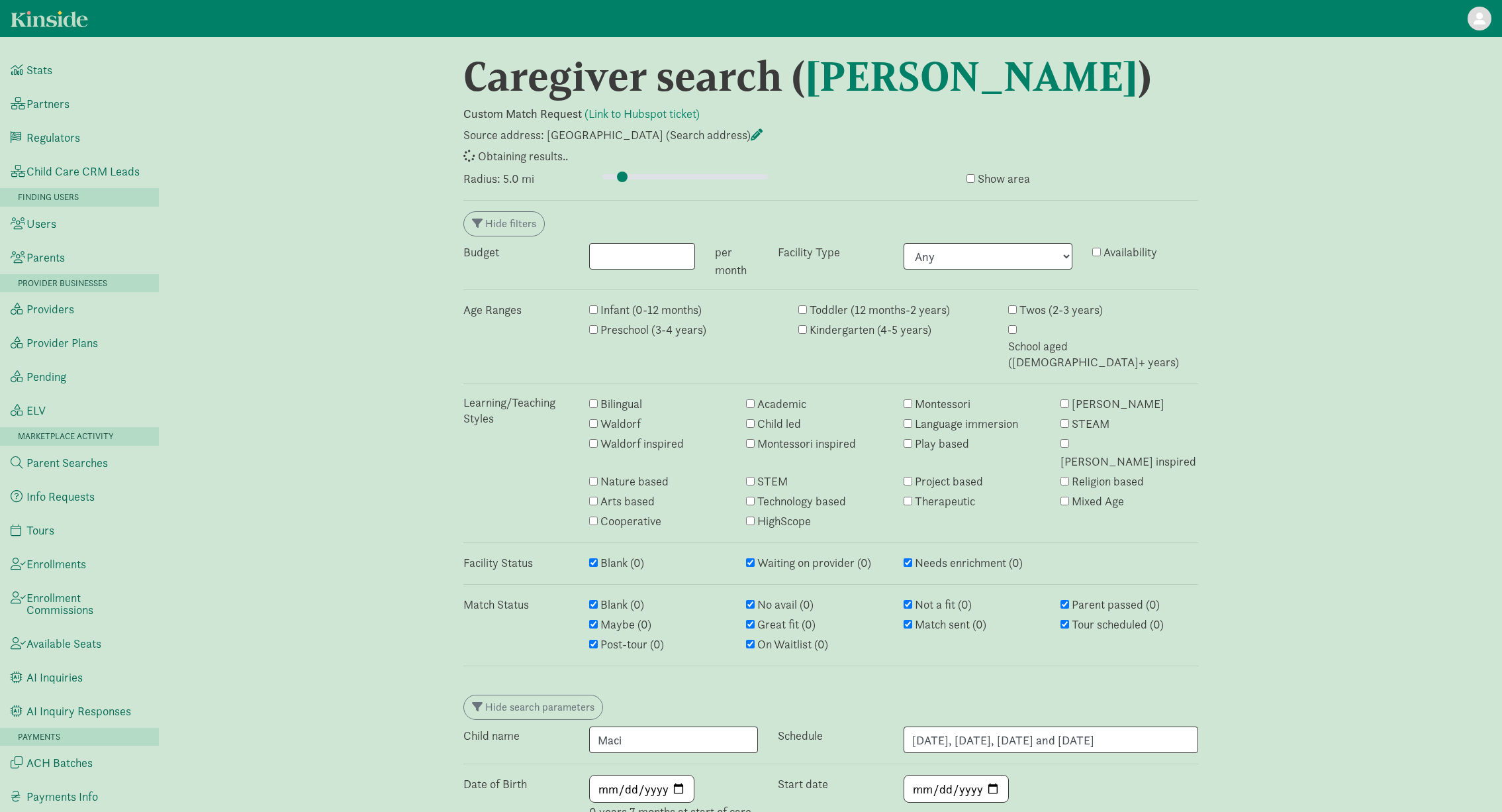
select select "awaiting_response"
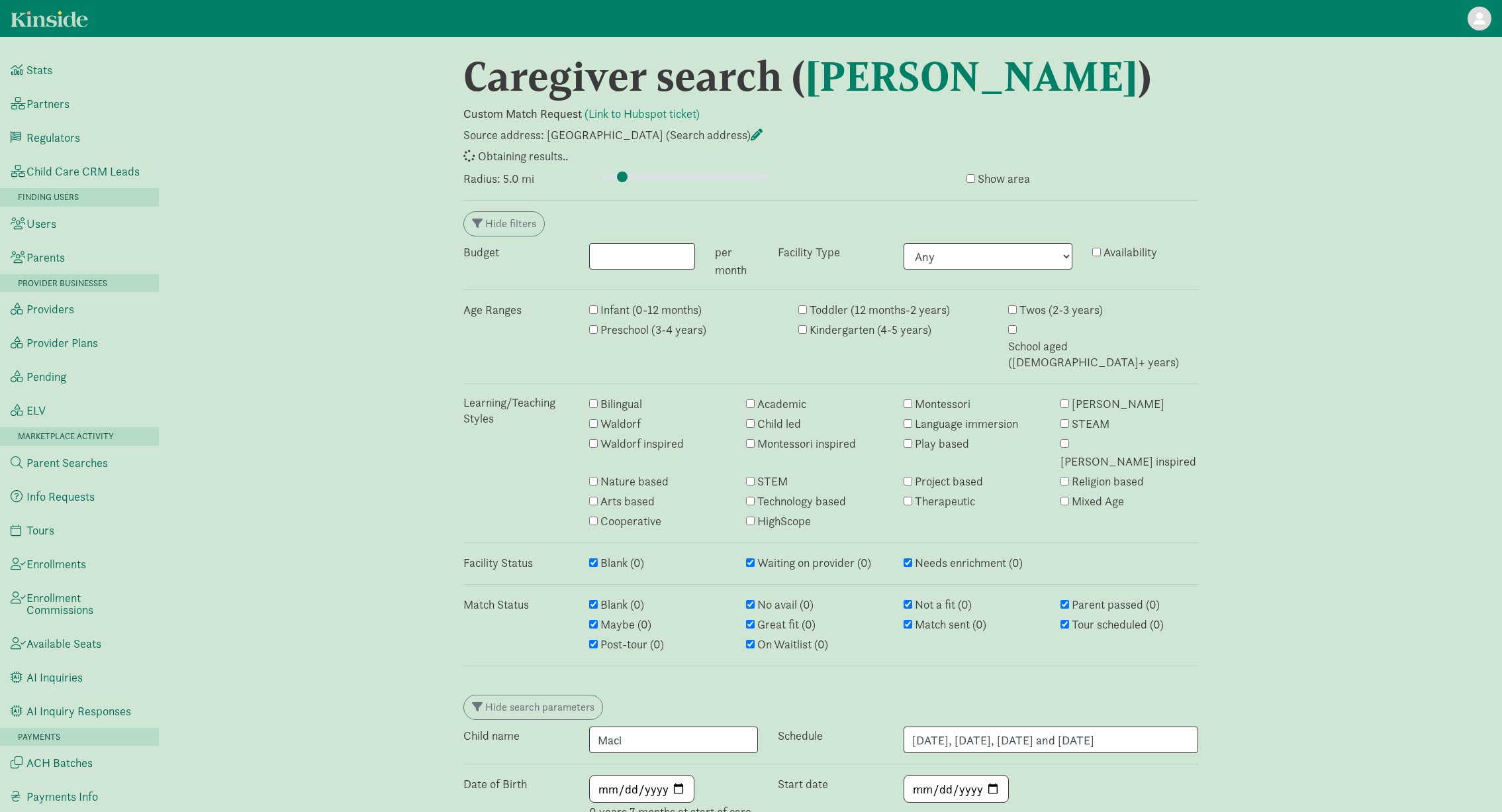
select select "awaiting_response"
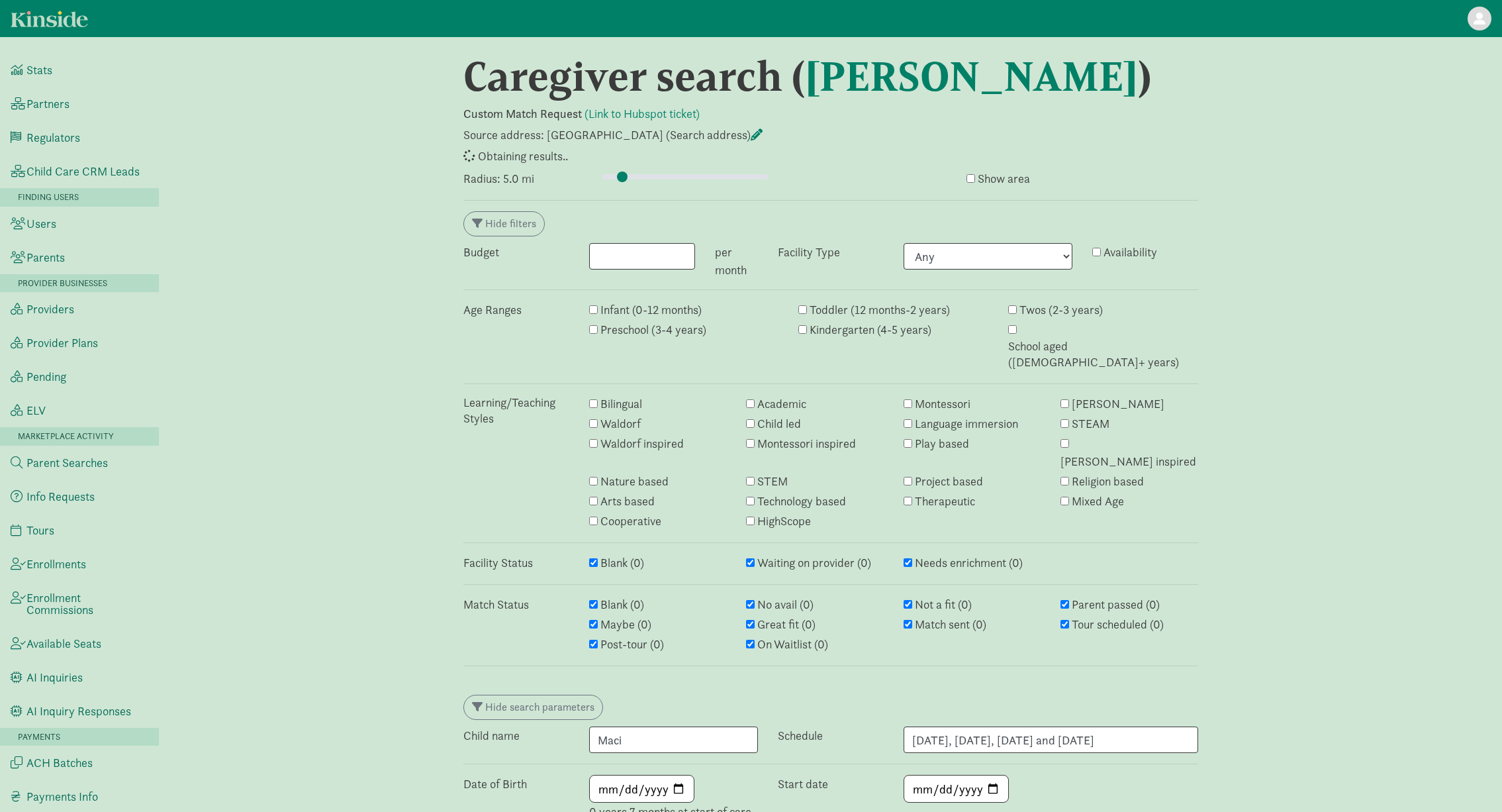
select select "awaiting_response"
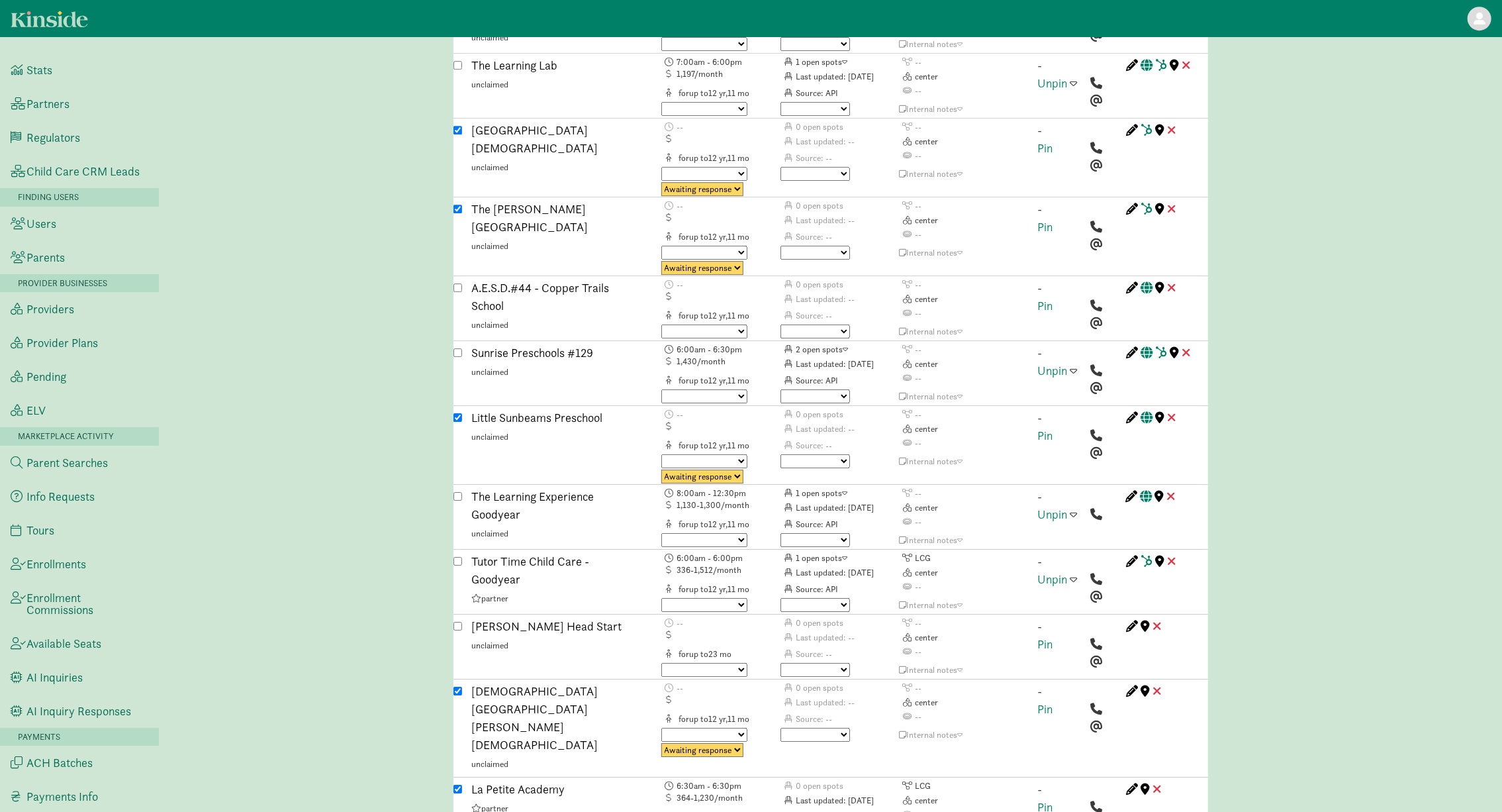
scroll to position [2260, 0]
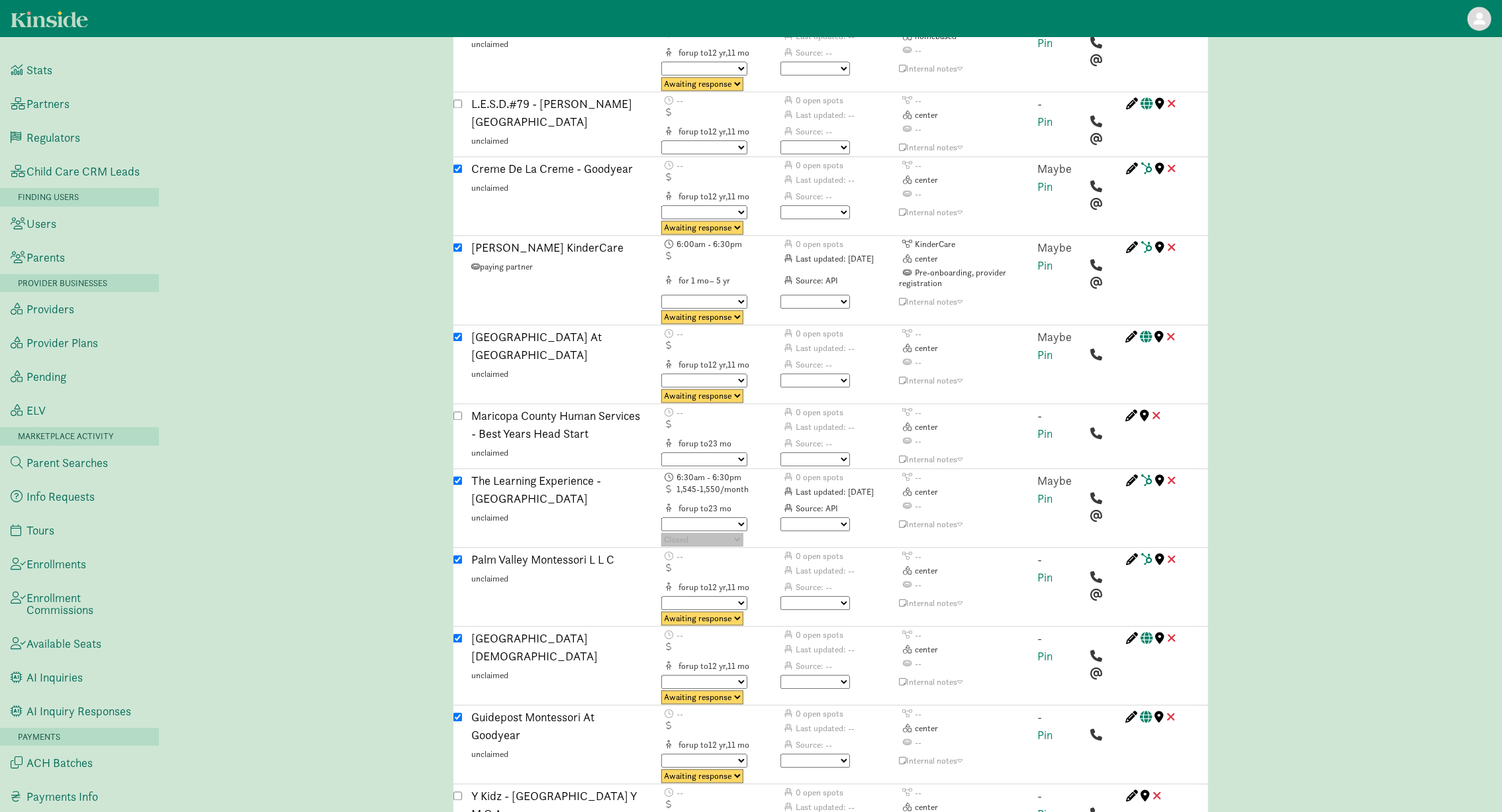
click at [990, 471] on td "--" at bounding box center [959, 477] width 119 height 12
click at [1051, 491] on link "Pin" at bounding box center [1045, 498] width 15 height 15
click at [1075, 474] on span at bounding box center [1074, 480] width 7 height 12
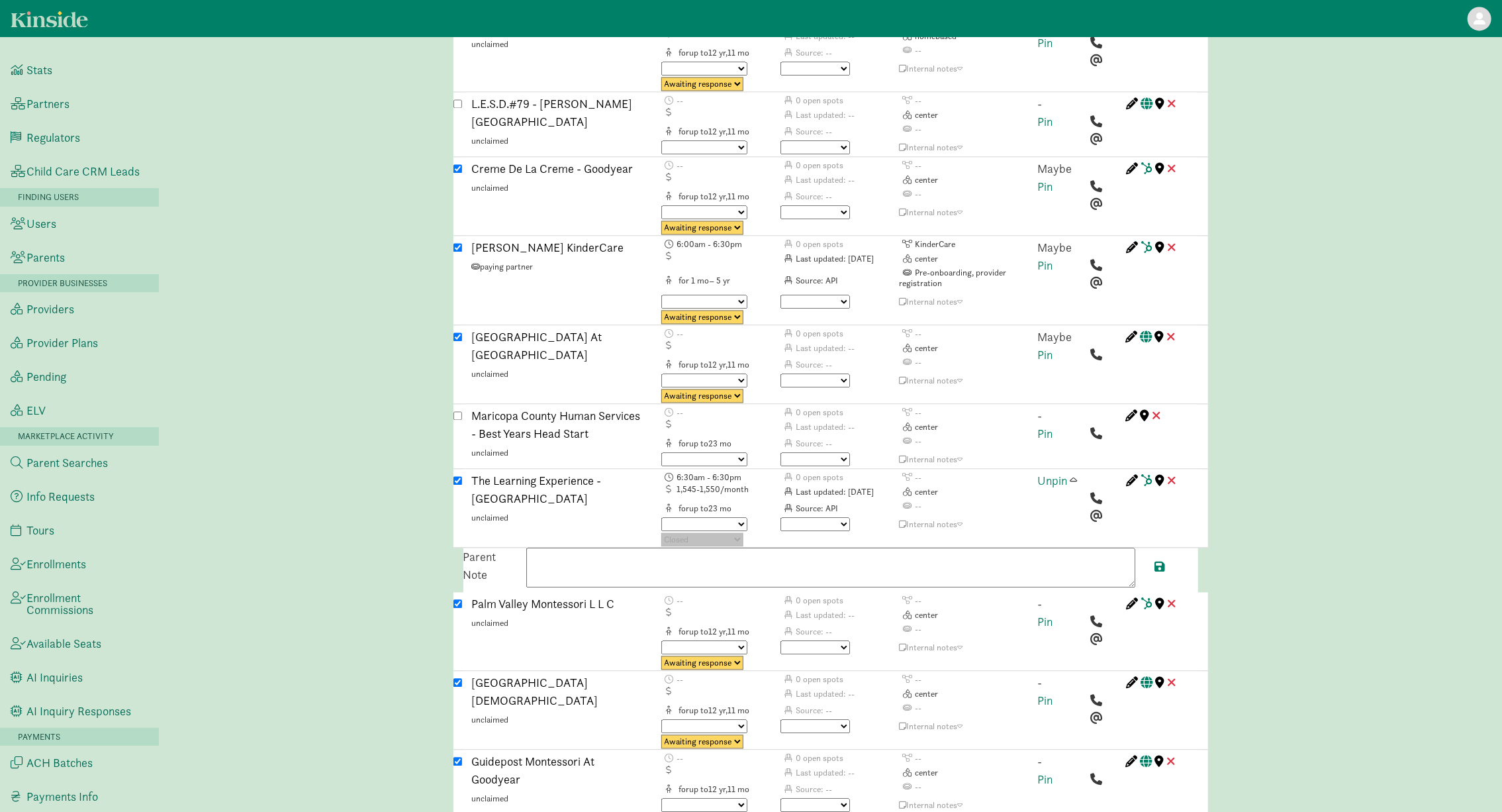
click at [652, 547] on textarea at bounding box center [831, 567] width 609 height 40
paste textarea "Open availability in the infant program starting September 16, 2025. Tour sched…"
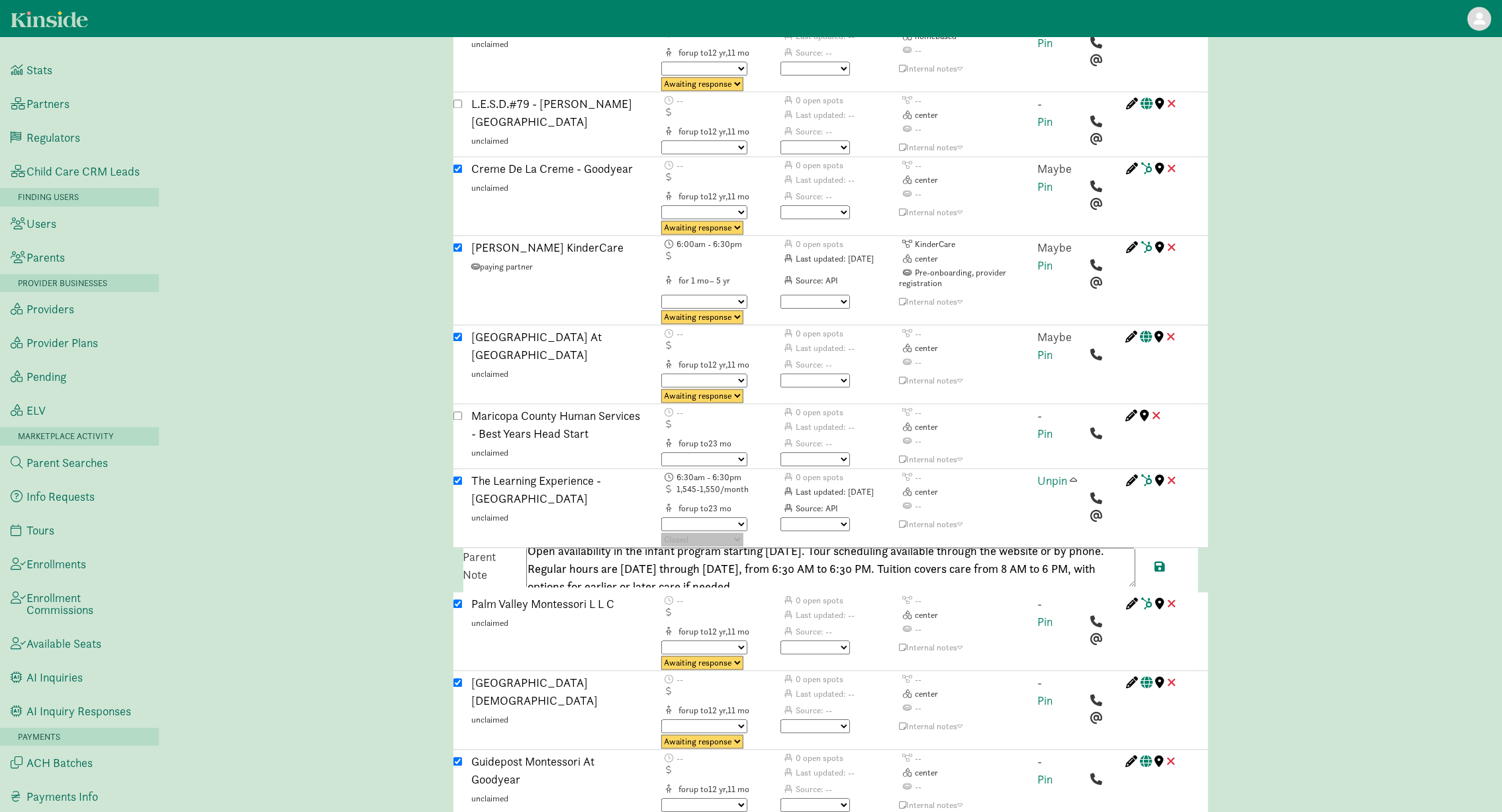
scroll to position [0, 0]
drag, startPoint x: 870, startPoint y: 481, endPoint x: 839, endPoint y: 481, distance: 31.0
click at [839, 547] on textarea "Open availability in the infant program starting September 16, 2025. Tour sched…" at bounding box center [831, 567] width 609 height 40
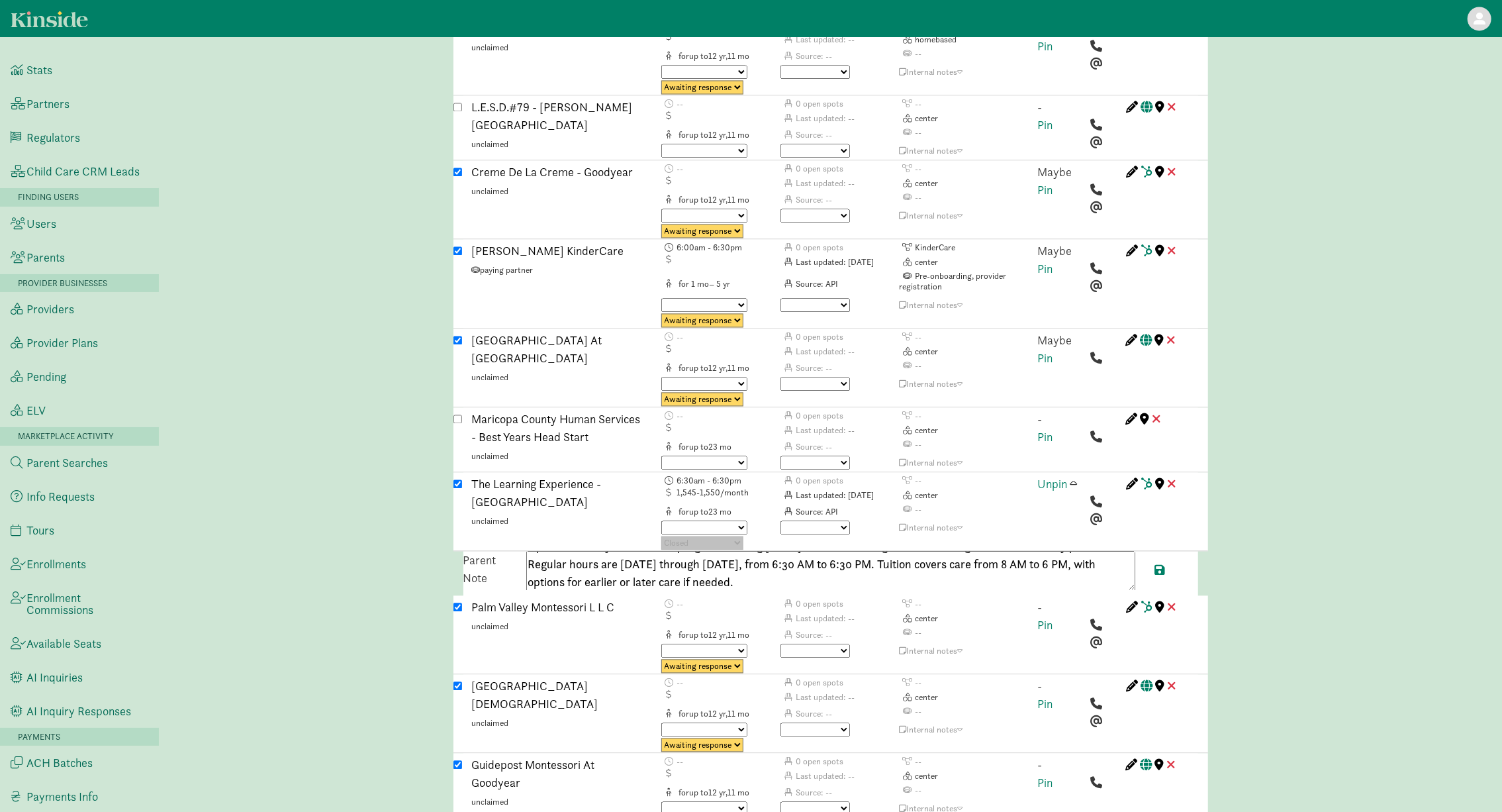
scroll to position [17, 0]
drag, startPoint x: 913, startPoint y: 487, endPoint x: 916, endPoint y: 501, distance: 14.3
click at [916, 550] on textarea "Open availability in the infant program starting September 16. Tour scheduling …" at bounding box center [831, 570] width 609 height 40
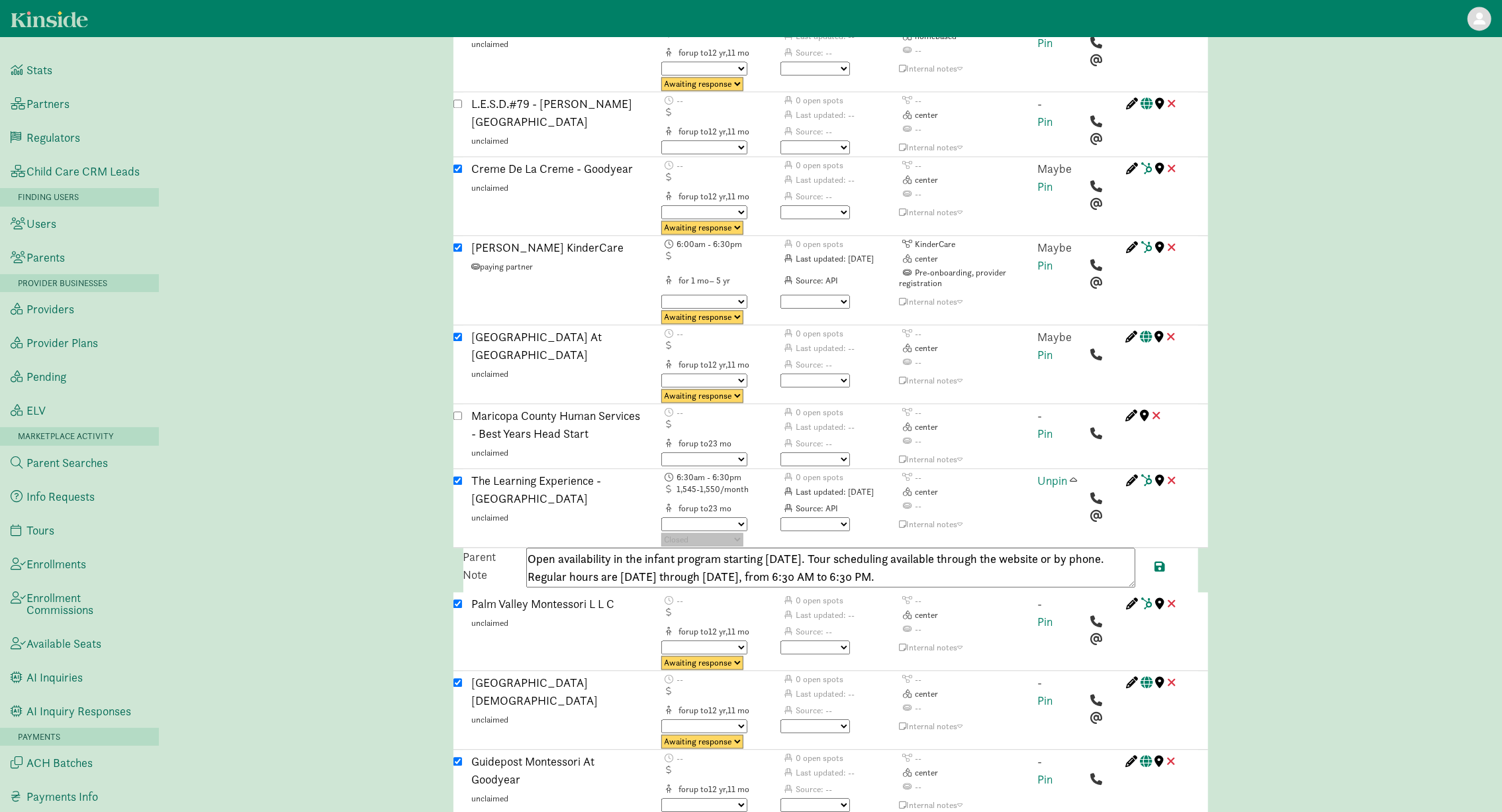
scroll to position [0, 0]
click at [930, 547] on textarea "Open availability in the infant program starting September 16. Tour scheduling …" at bounding box center [831, 567] width 609 height 40
drag, startPoint x: 561, startPoint y: 502, endPoint x: 1043, endPoint y: 487, distance: 482.2
click at [1043, 547] on textarea "Open availability in the infant program starting September 16. Tour scheduling …" at bounding box center [831, 567] width 609 height 40
paste textarea "16235363197"
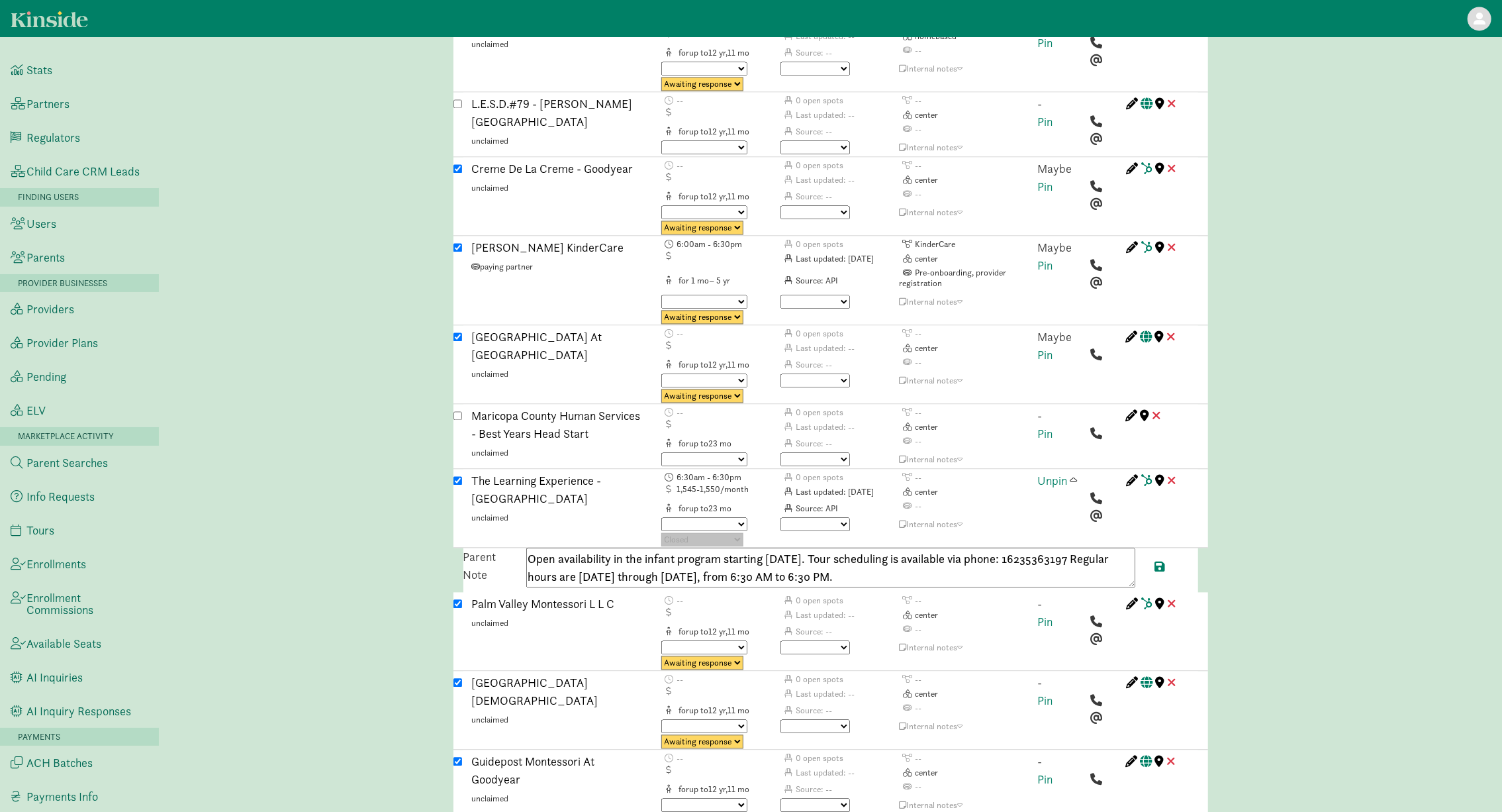
click at [560, 547] on textarea "Open availability in the infant program starting September 16. Tour scheduling …" at bounding box center [831, 567] width 609 height 40
click at [954, 547] on textarea "Open availability in the infant program starting September 16. Tour scheduling …" at bounding box center [831, 567] width 609 height 40
type textarea "Open availability in the infant program starting September 16. Tour scheduling …"
click at [1162, 560] on span at bounding box center [1160, 566] width 11 height 12
click at [1075, 474] on span at bounding box center [1074, 480] width 7 height 12
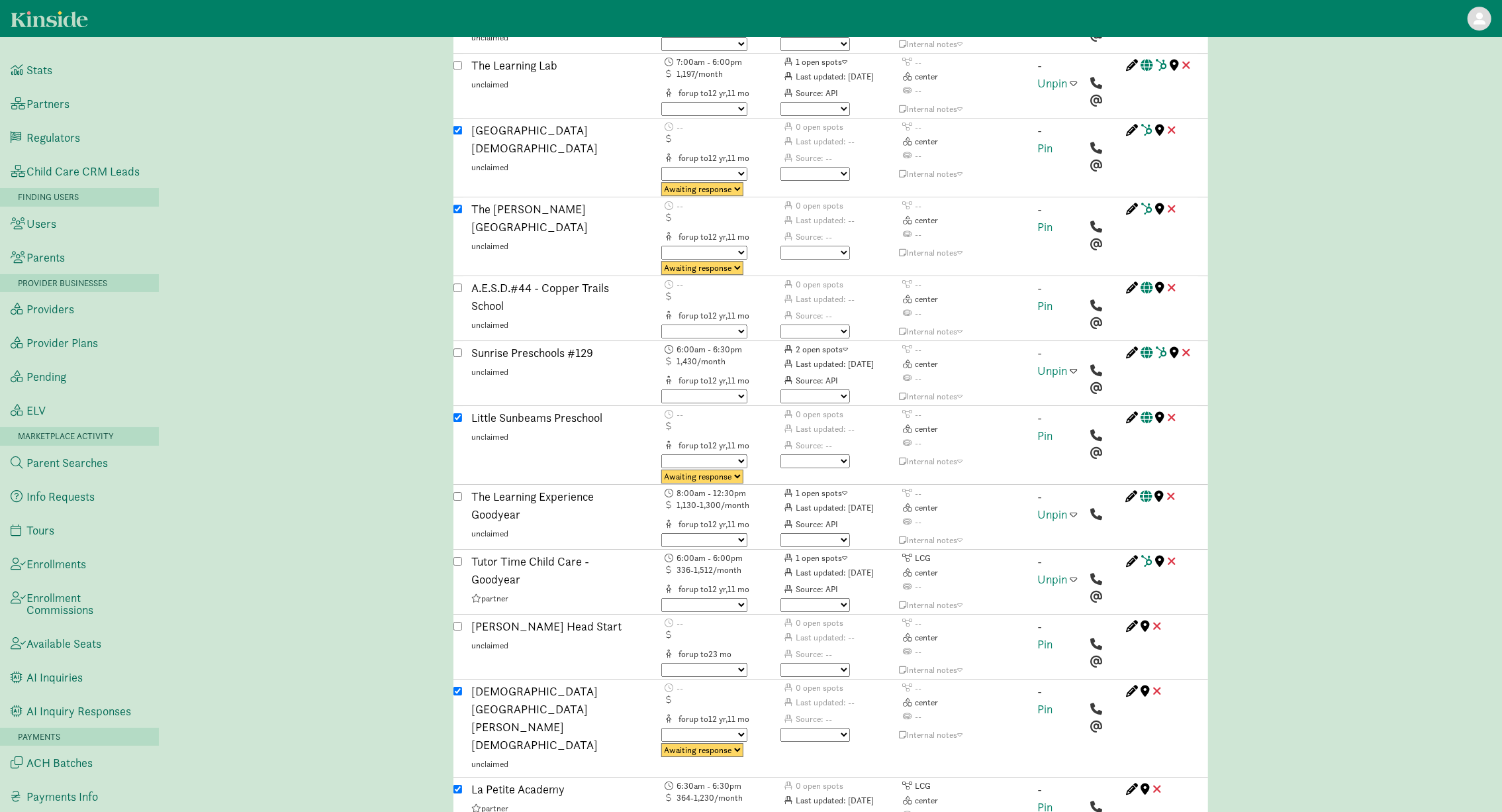
scroll to position [2260, 0]
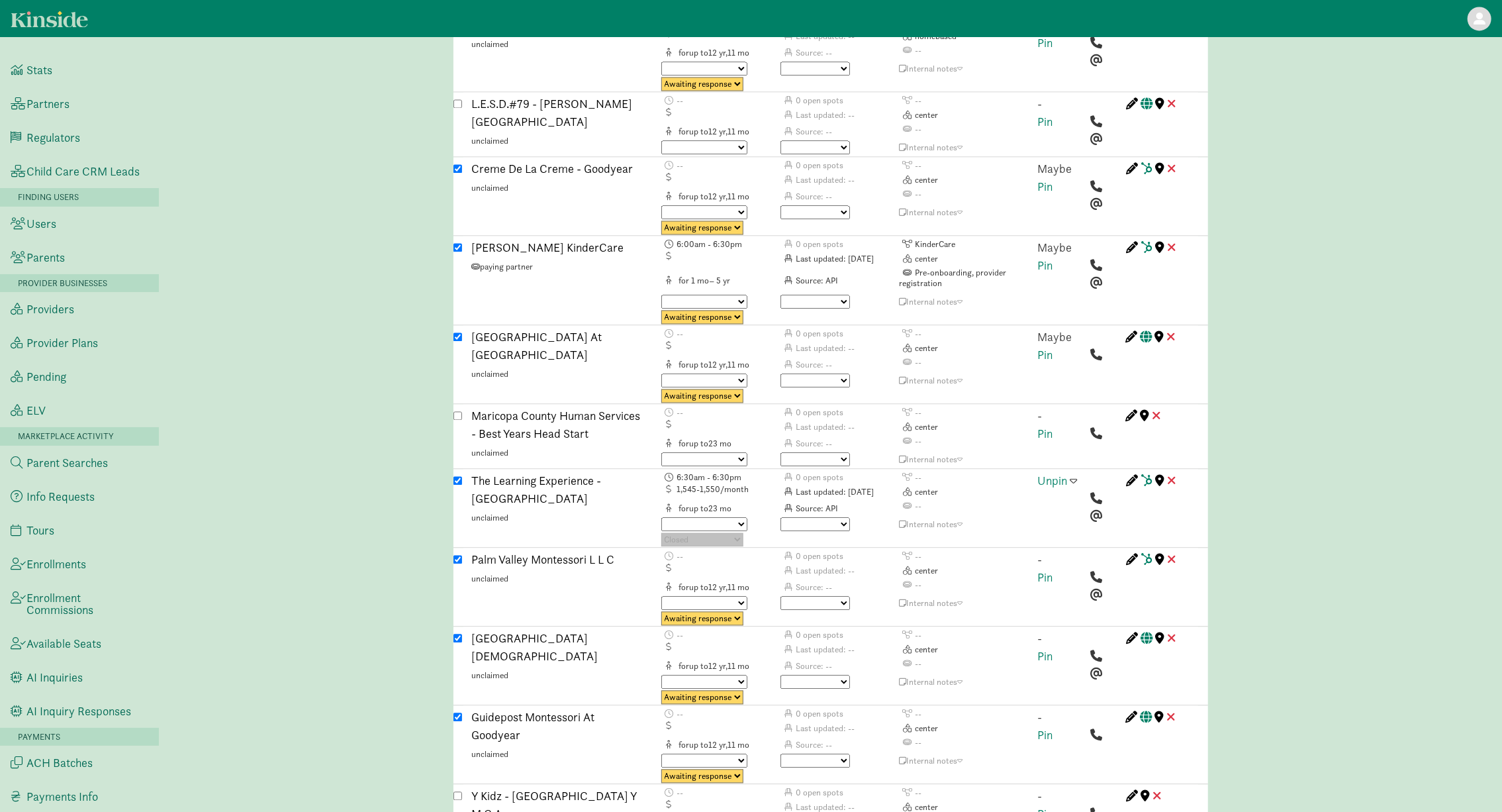
click at [1076, 474] on span at bounding box center [1074, 480] width 7 height 12
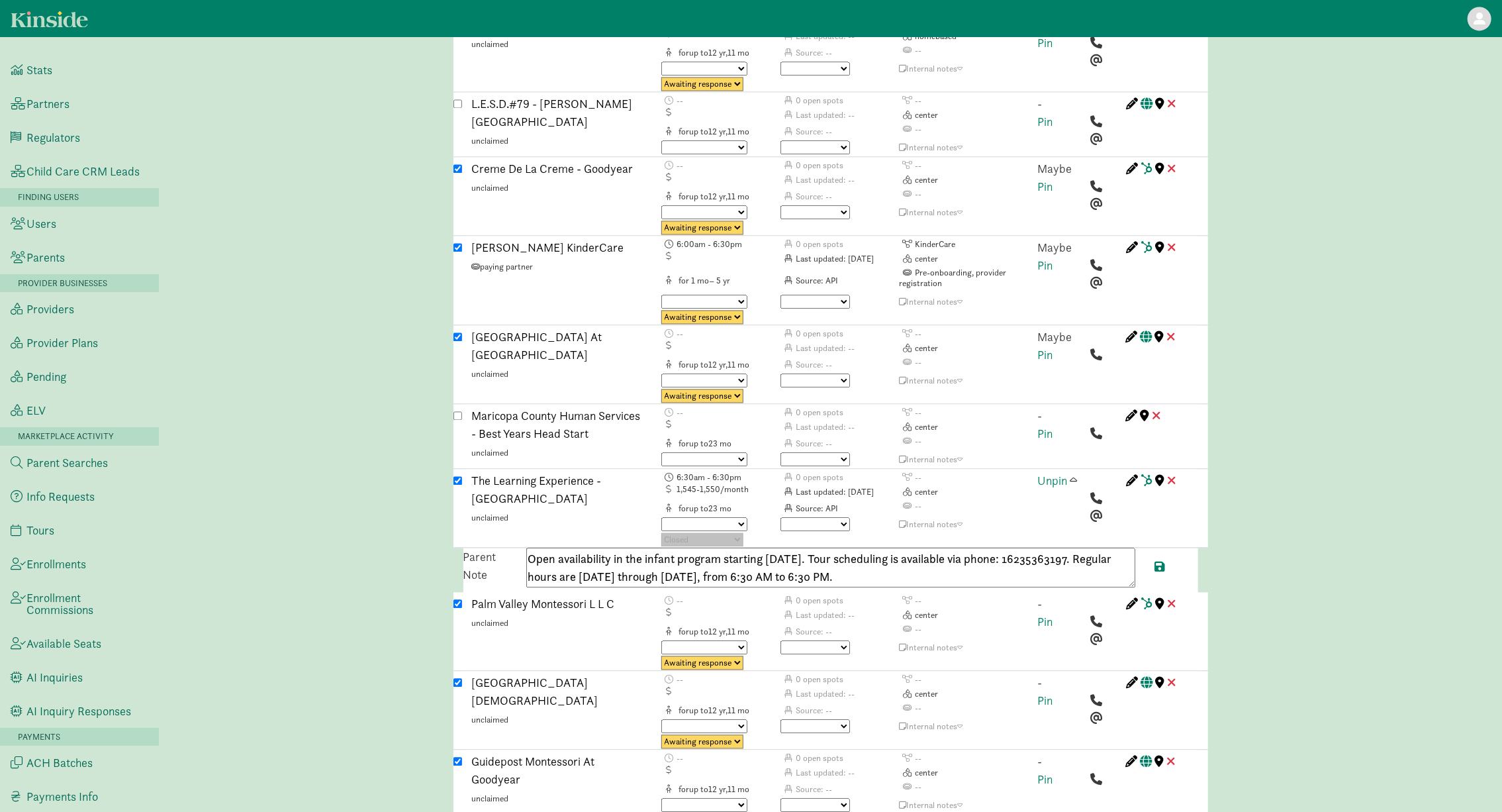
click at [1076, 474] on span at bounding box center [1074, 480] width 7 height 12
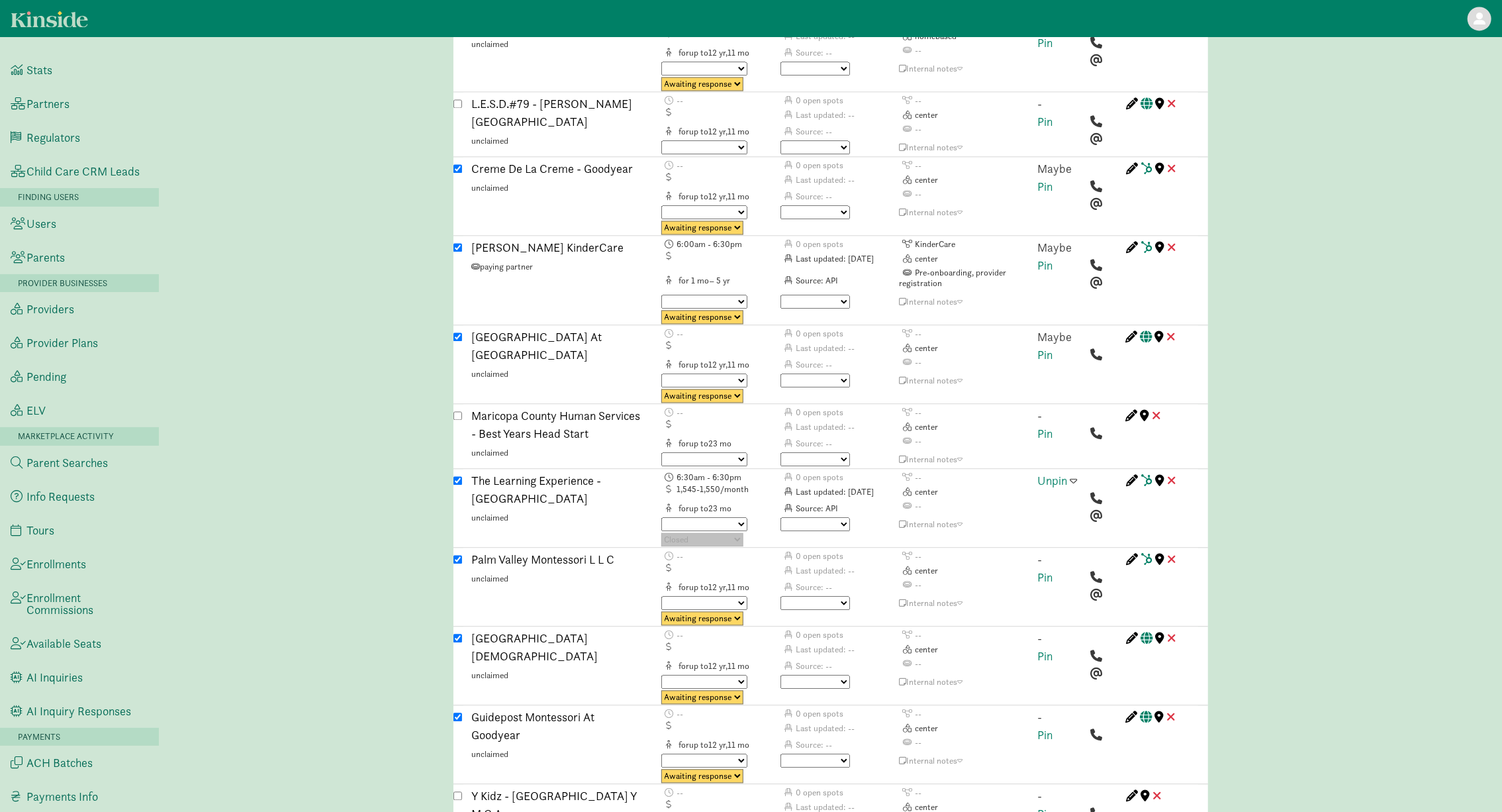
click at [1076, 474] on span at bounding box center [1074, 480] width 7 height 12
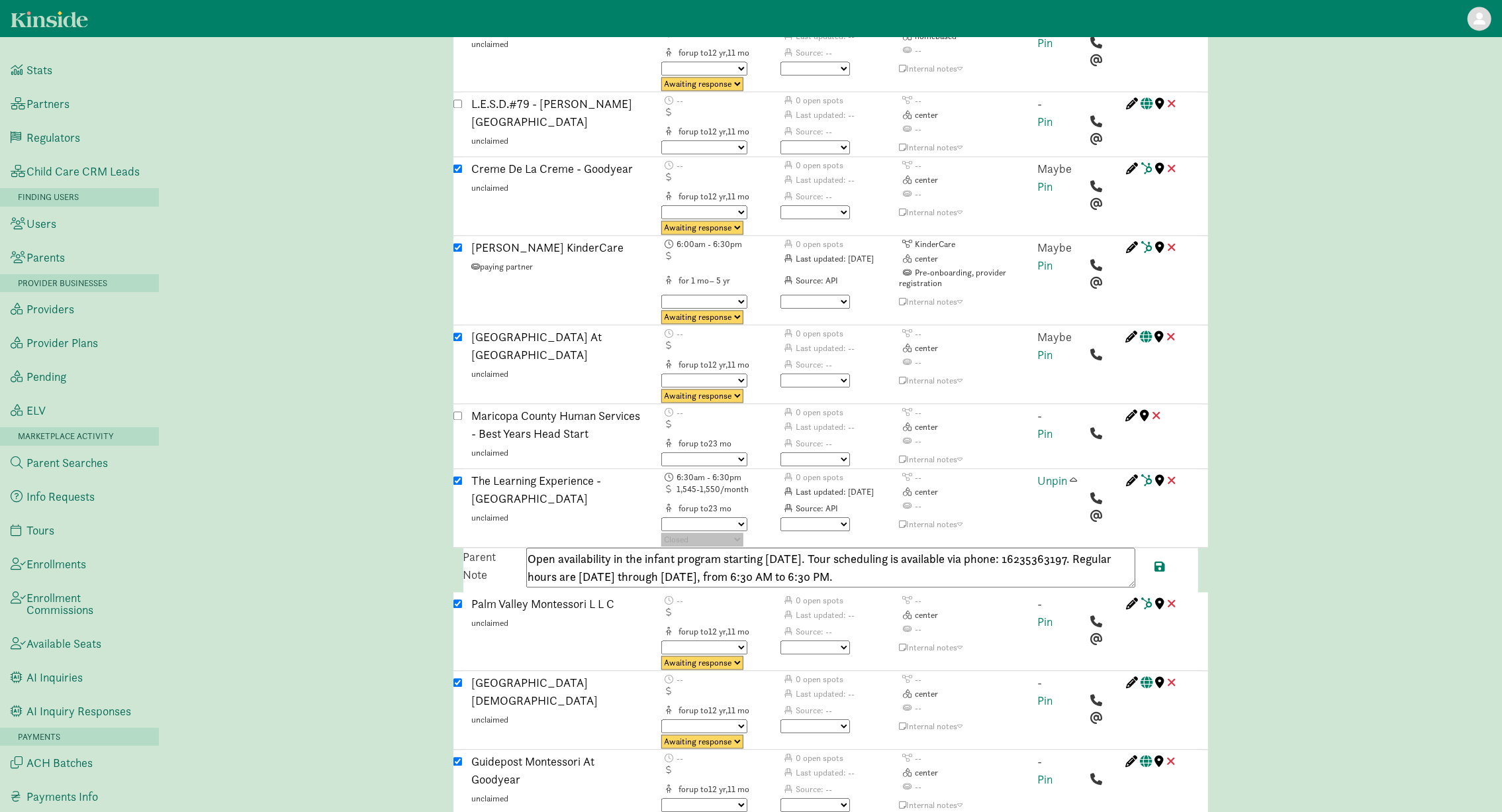
click at [1076, 474] on span at bounding box center [1074, 480] width 7 height 12
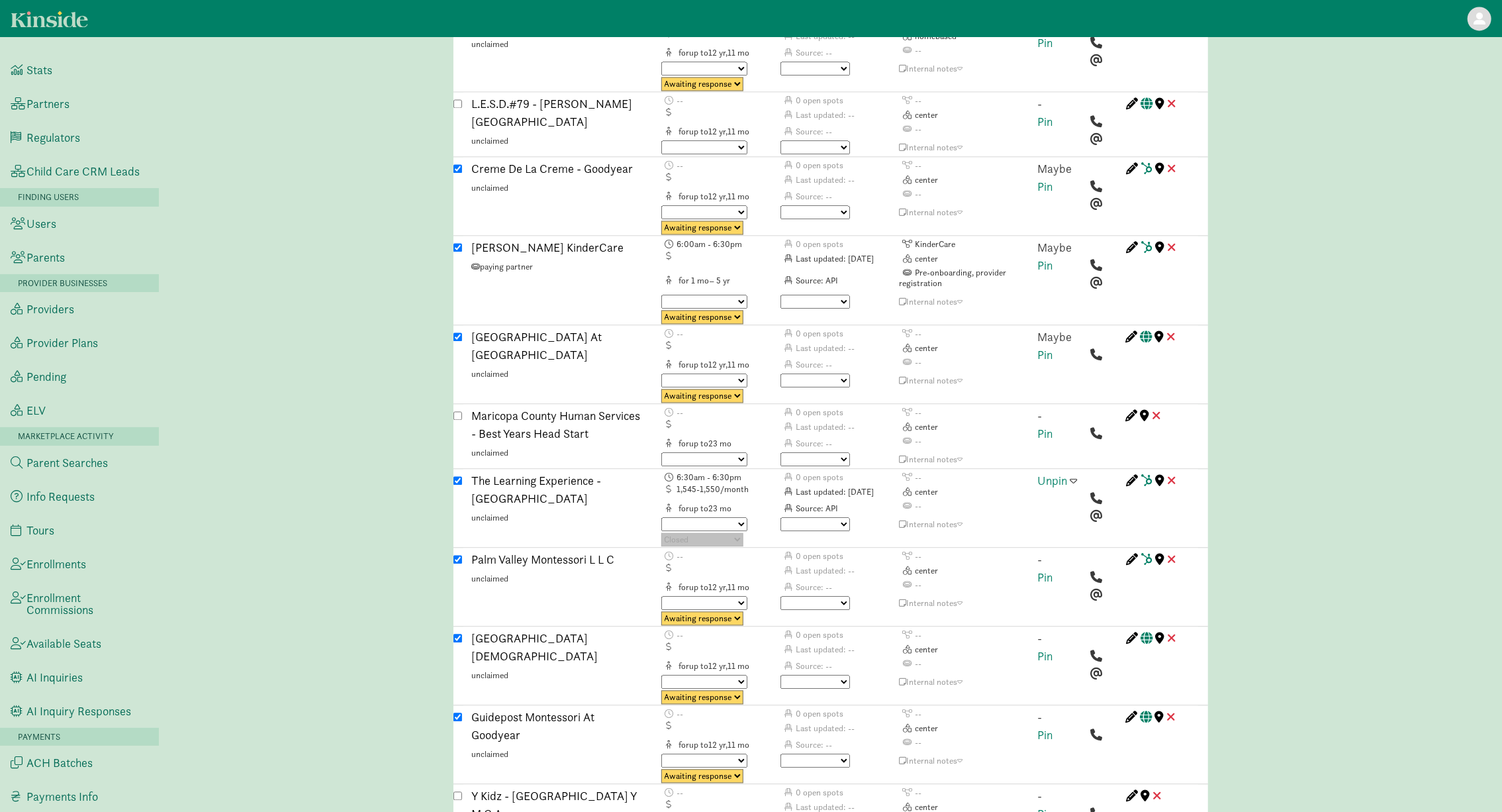
scroll to position [3705, 0]
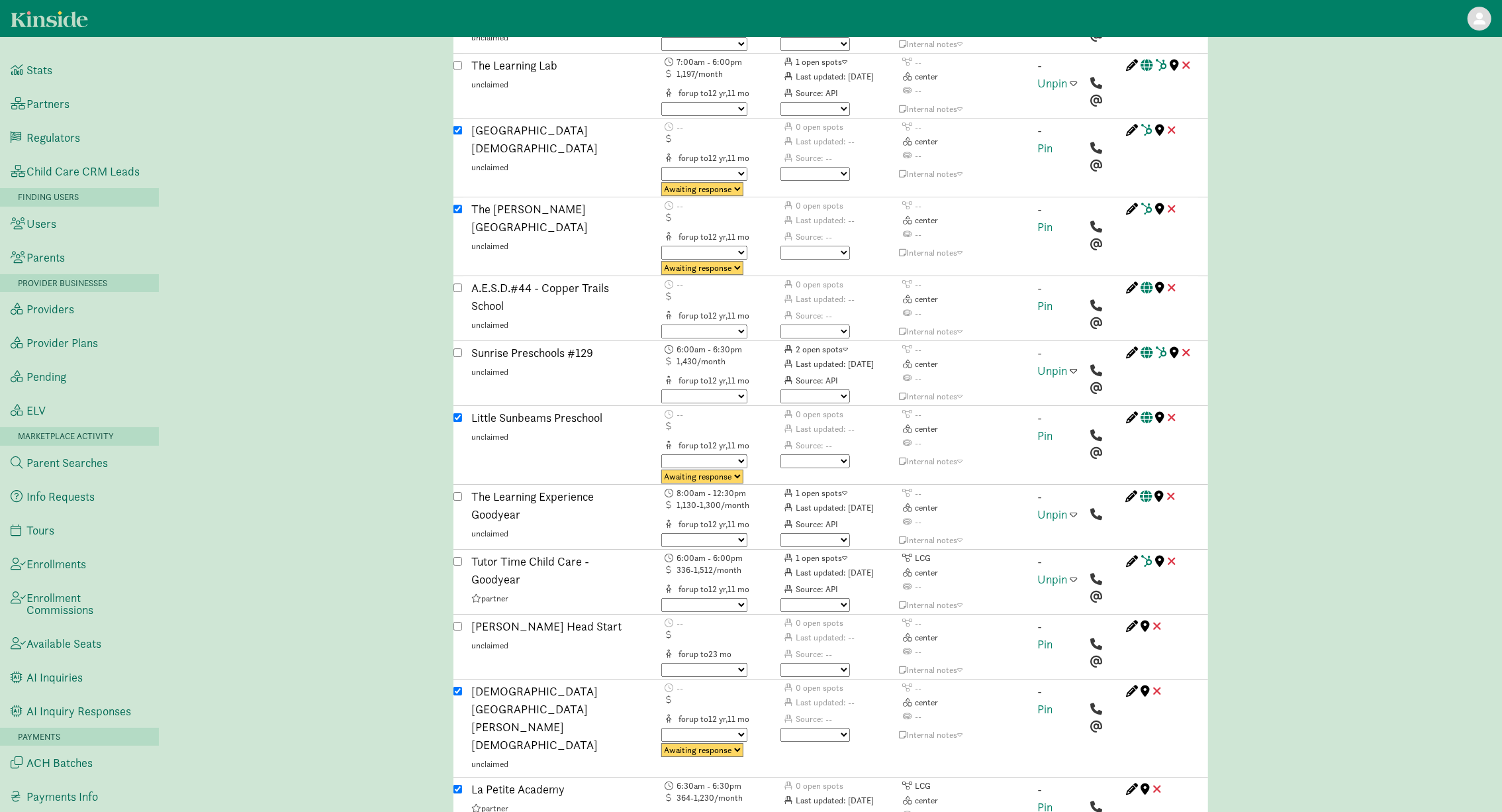
click at [1075, 508] on span at bounding box center [1074, 514] width 7 height 12
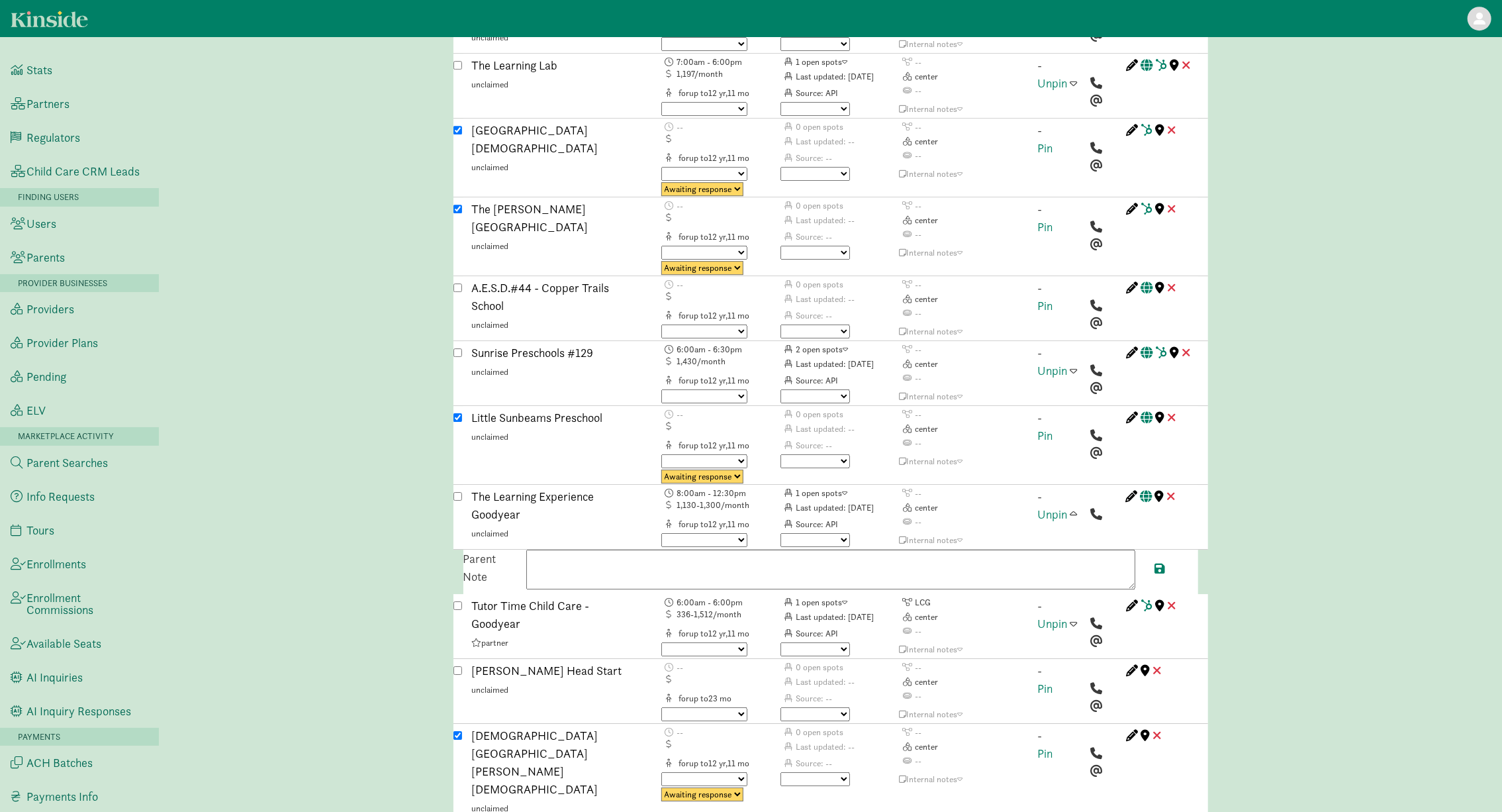
click at [975, 549] on textarea at bounding box center [831, 569] width 609 height 40
paste textarea "Infant program provides both table food and jar food. Parents provide formula u…"
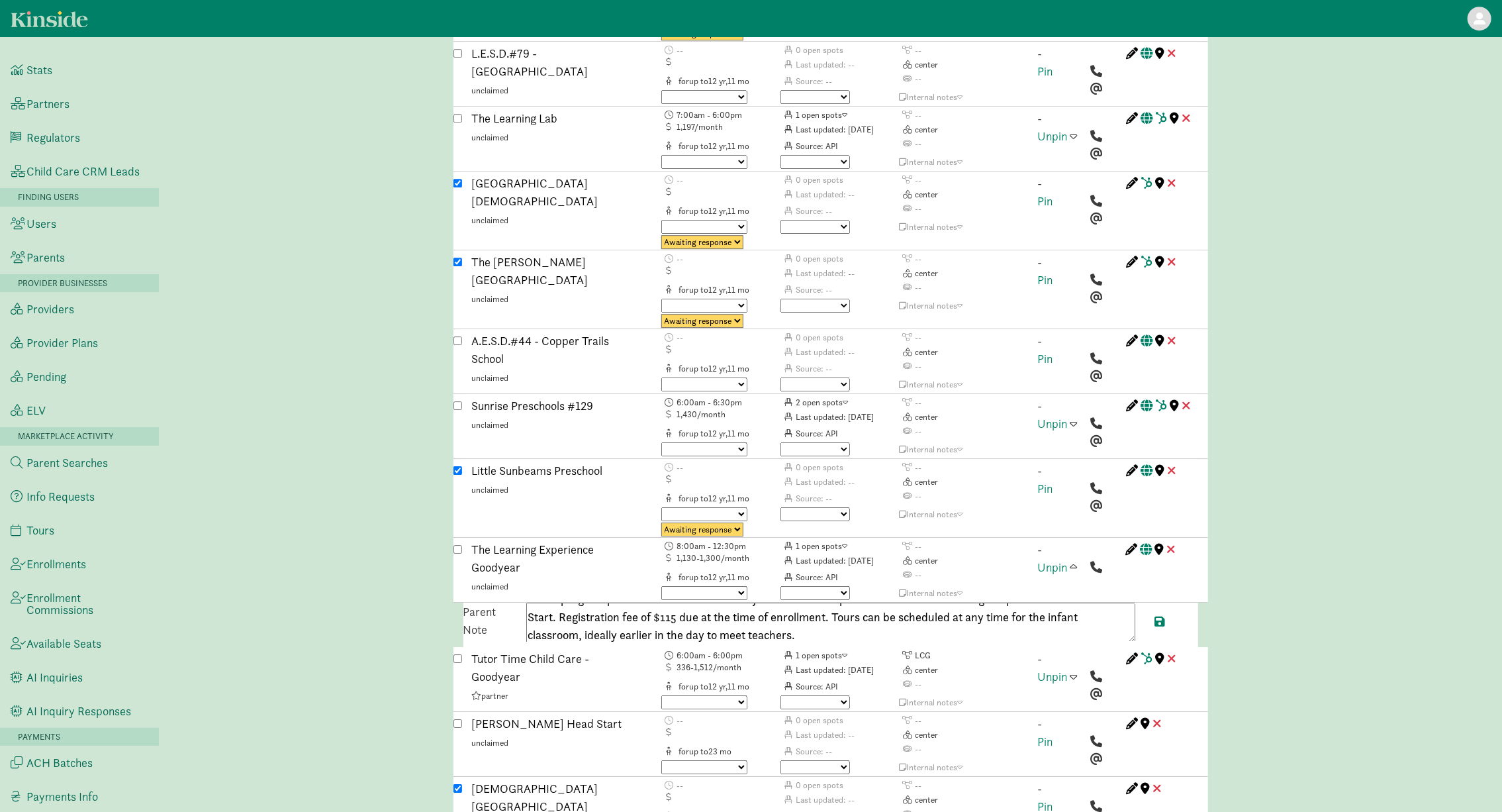
scroll to position [17, 0]
paste textarea "https://www.kindercare.com/our-centers/goodyear/az/301663"
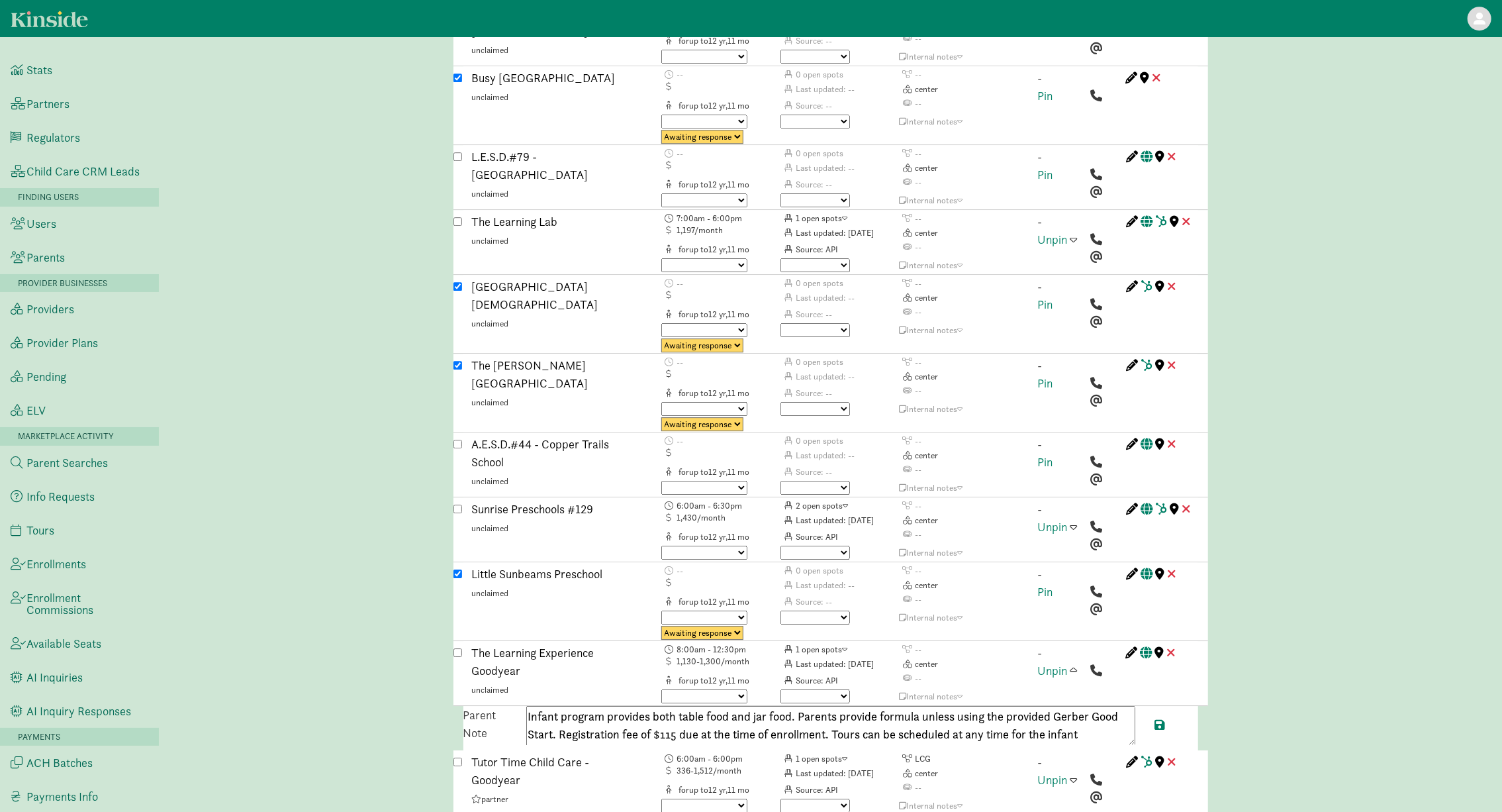
scroll to position [0, 0]
click at [796, 706] on textarea "Infant program provides both table food and jar food. Parents provide formula u…" at bounding box center [831, 726] width 609 height 40
click at [841, 706] on textarea "Infant program provides both table food and jar food. Parents provide formula u…" at bounding box center [831, 726] width 609 height 40
click at [1077, 706] on textarea "Infant program provides both table food and jar food. Parents are required to p…" at bounding box center [831, 726] width 609 height 40
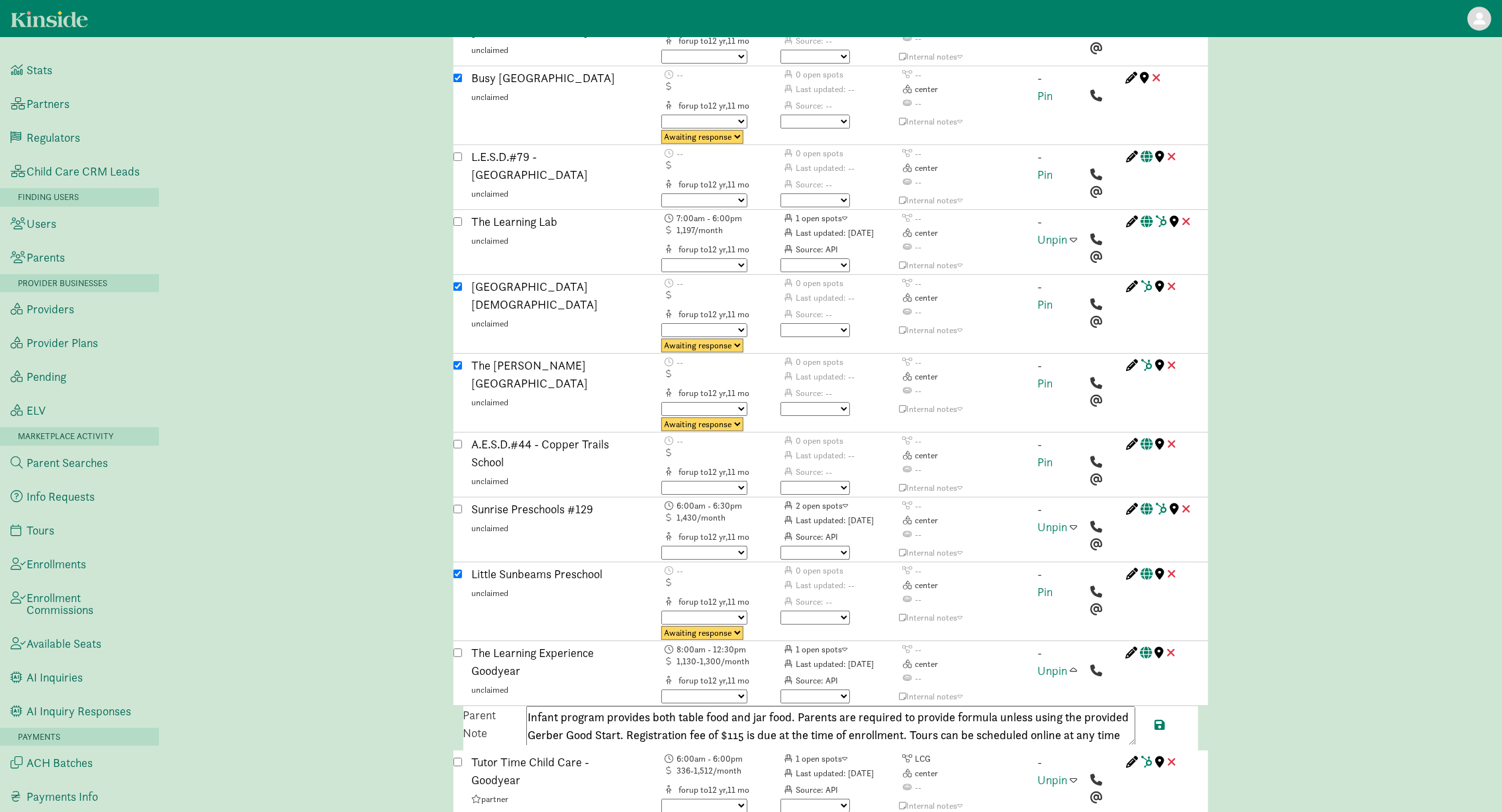
scroll to position [35, 0]
drag, startPoint x: 711, startPoint y: 641, endPoint x: 546, endPoint y: 634, distance: 165.1
click at [546, 706] on textarea "Infant program provides both table food and jar food. Parents are required to p…" at bounding box center [831, 726] width 609 height 40
type textarea "Infant program provides both table food and jar food. Parents are required to p…"
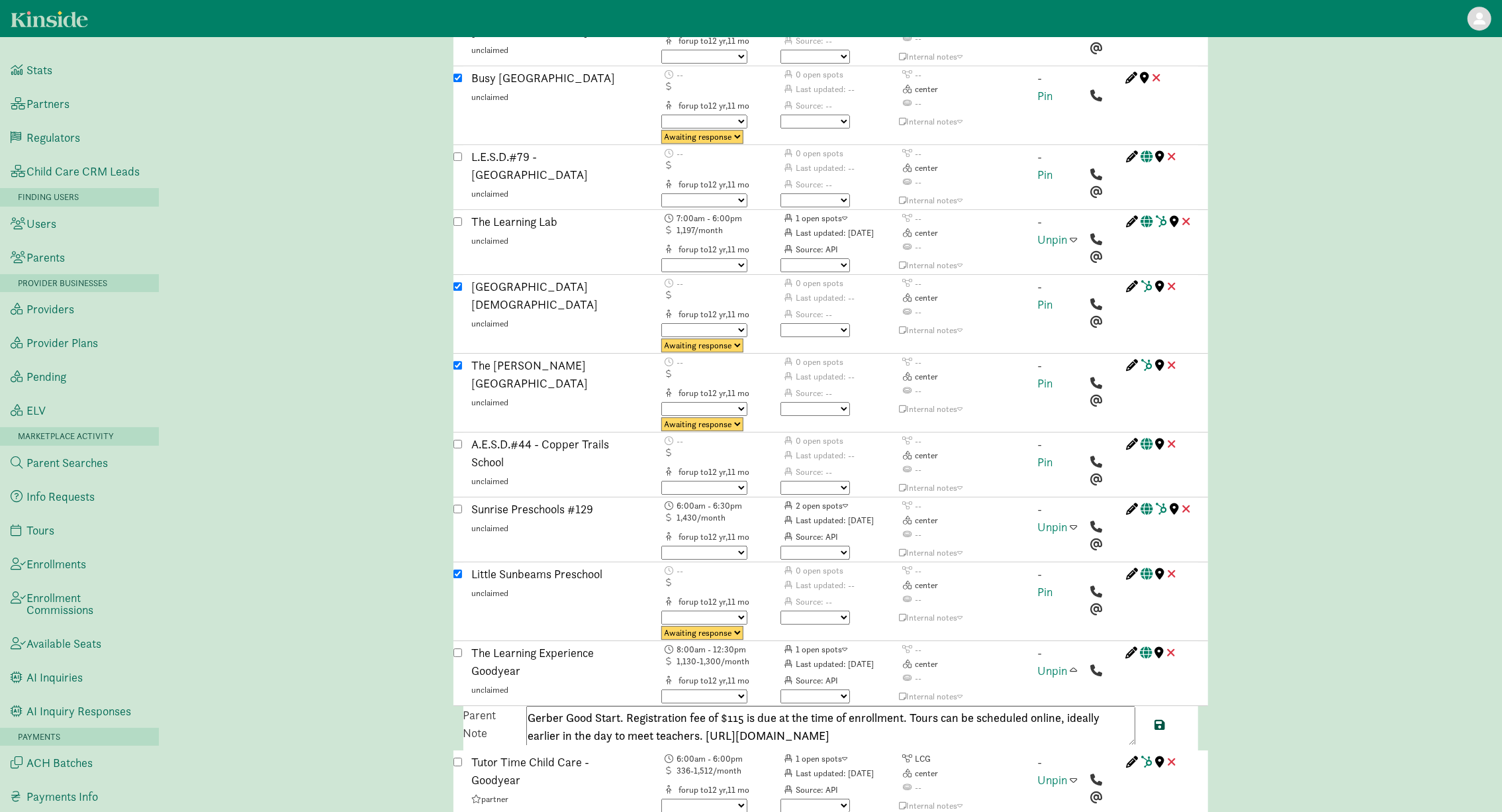
click at [1156, 718] on span at bounding box center [1160, 724] width 11 height 12
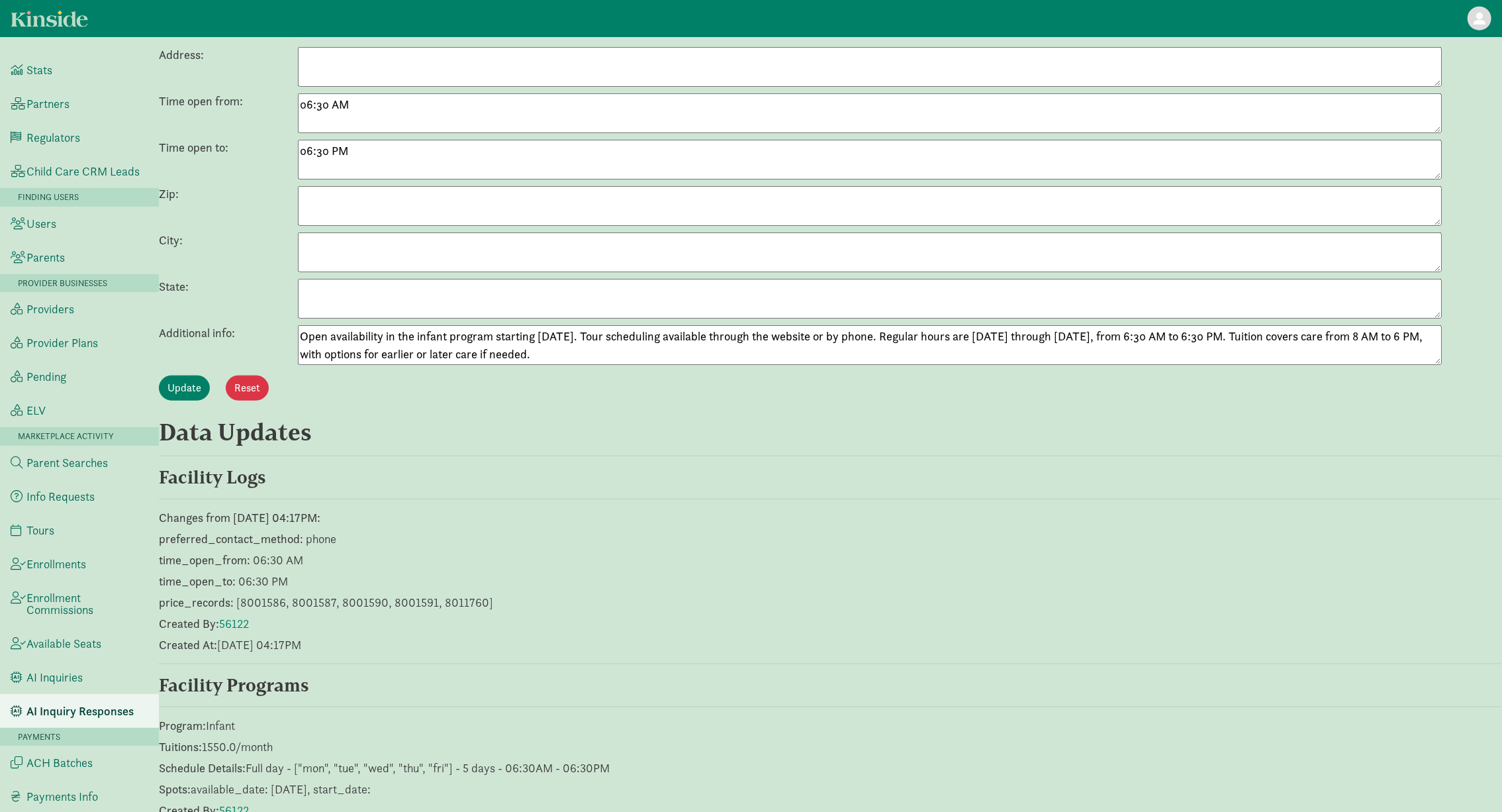
scroll to position [1160, 0]
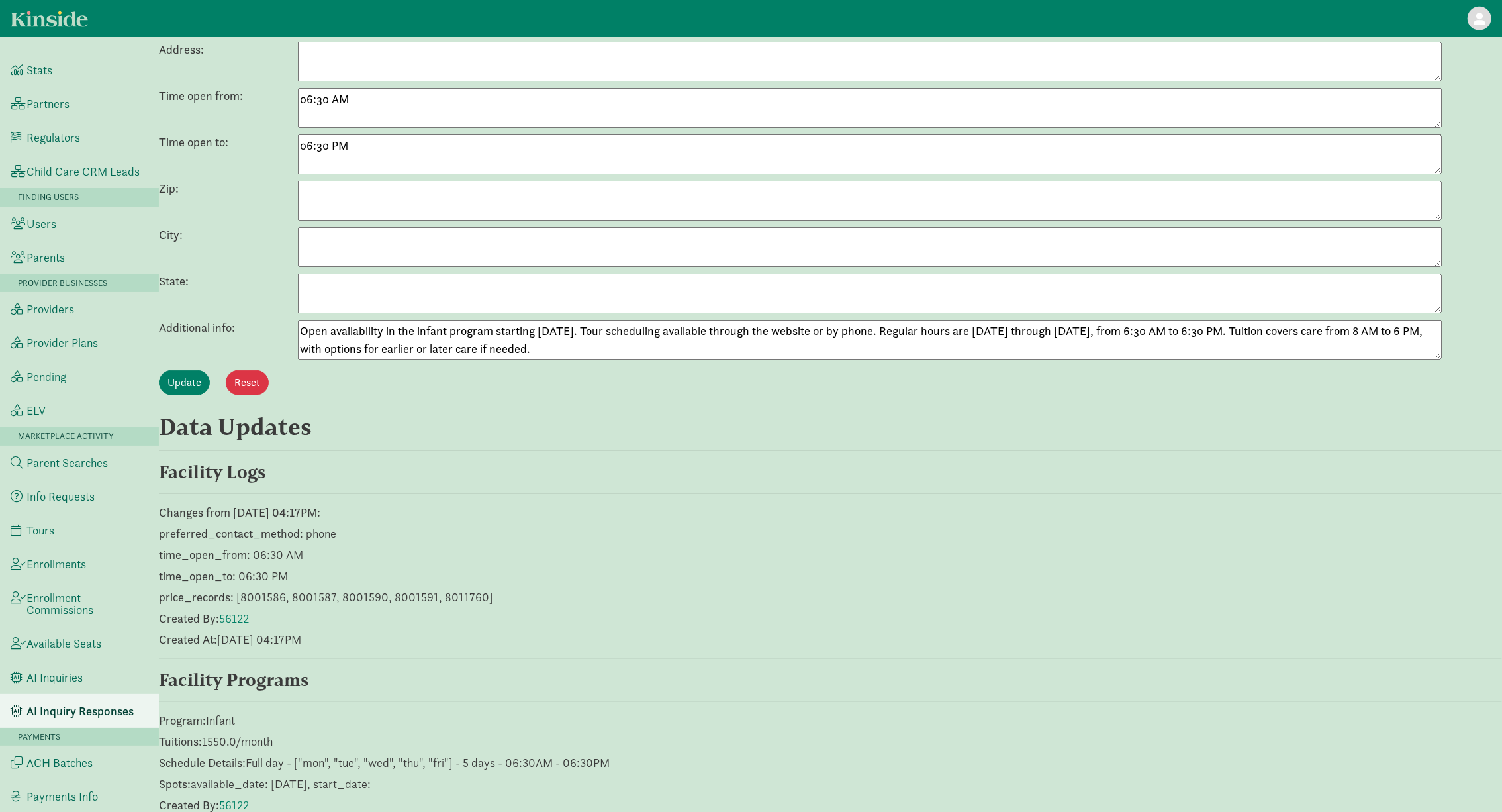
drag, startPoint x: 581, startPoint y: 359, endPoint x: 293, endPoint y: 334, distance: 289.1
click at [293, 334] on div "Additional info: Open availability in the infant program starting [DATE]. Tour …" at bounding box center [830, 339] width 1343 height 40
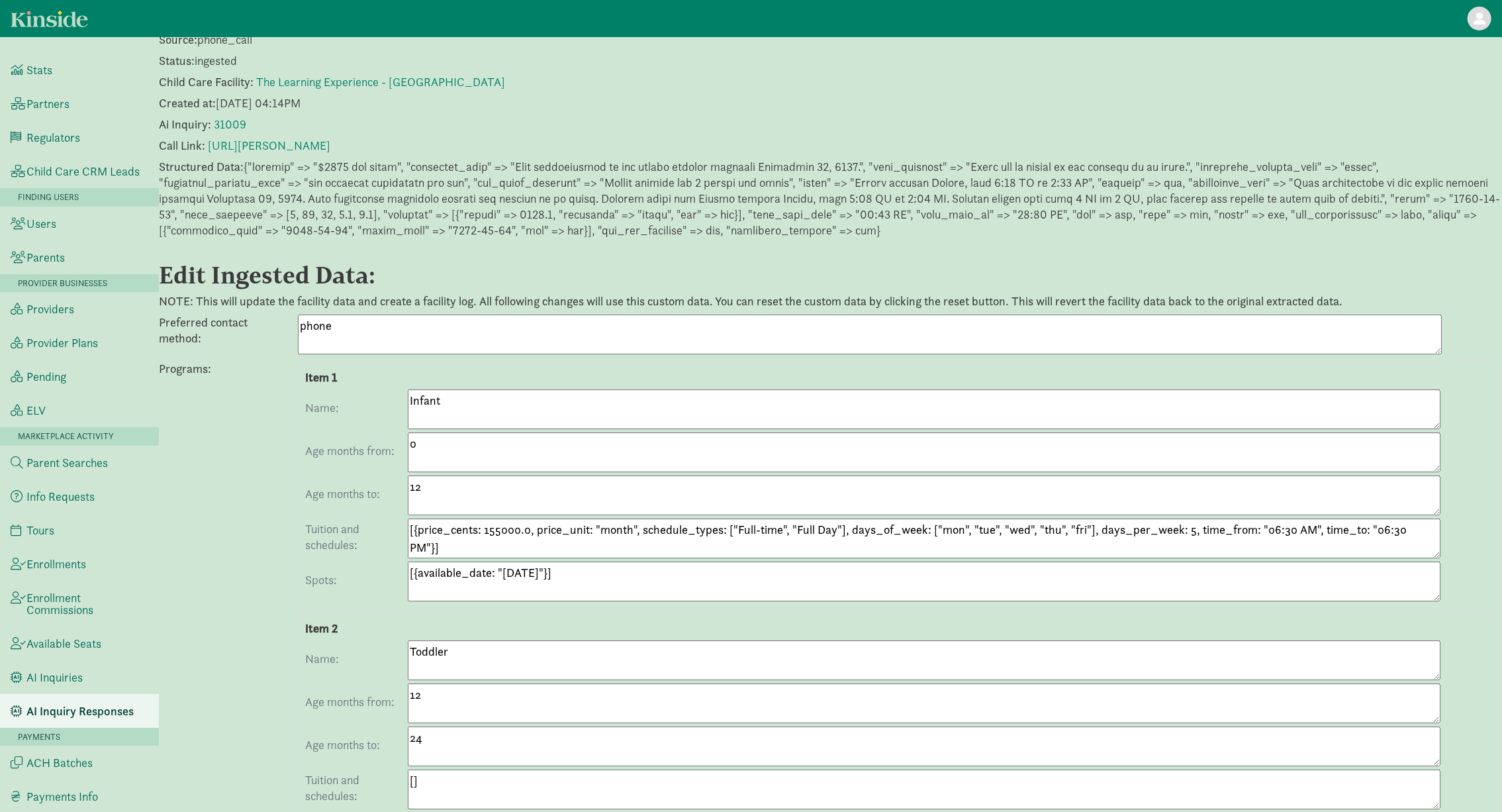
scroll to position [83, 0]
click at [380, 78] on link "The Learning Experience - [GEOGRAPHIC_DATA]" at bounding box center [380, 82] width 249 height 15
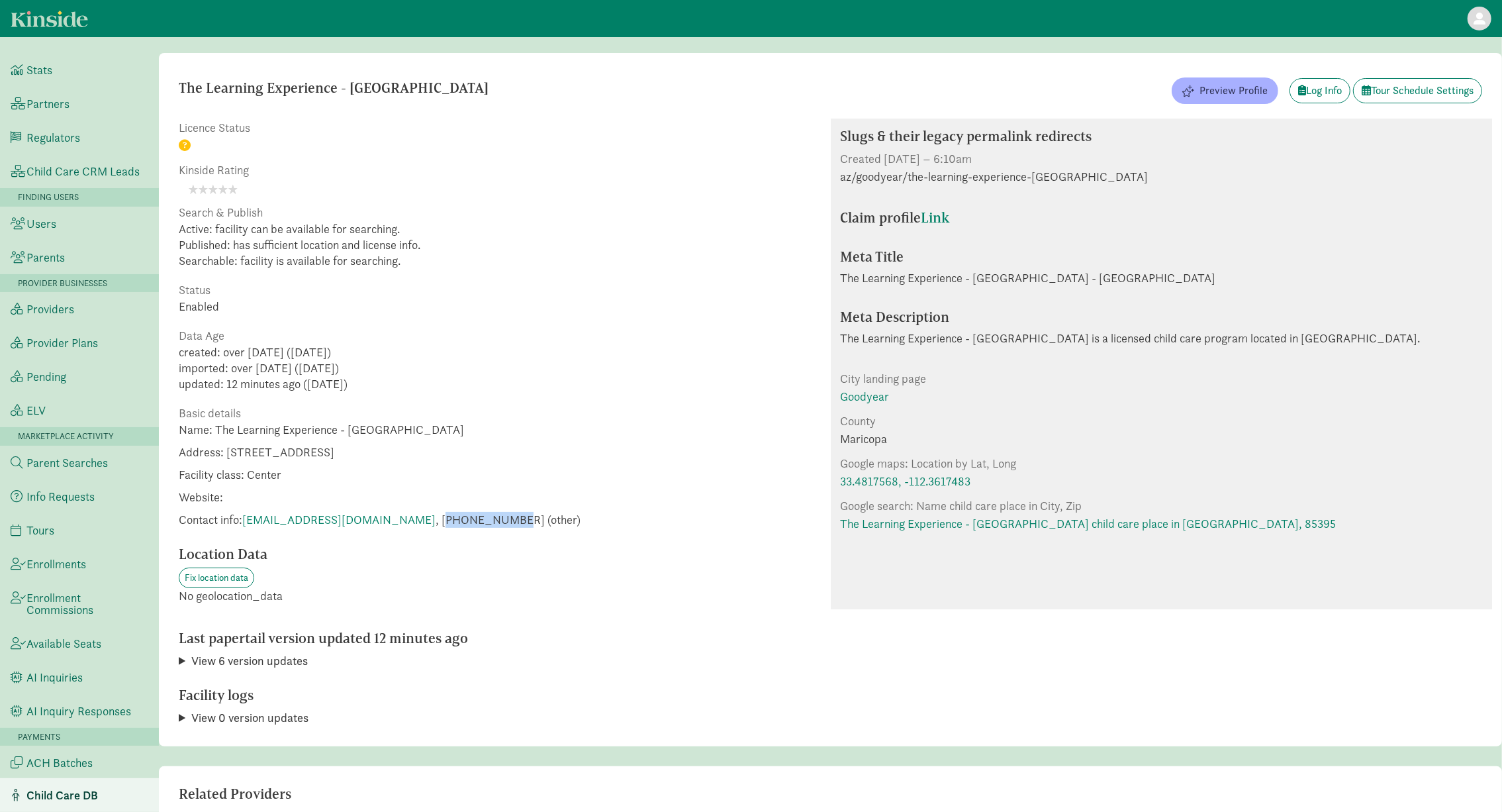
drag, startPoint x: 403, startPoint y: 518, endPoint x: 470, endPoint y: 521, distance: 67.1
click at [470, 521] on span "Contact info: palmvalley@tlechildcare.com , +16235363197 (other)" at bounding box center [379, 520] width 402 height 16
copy span "16235363197"
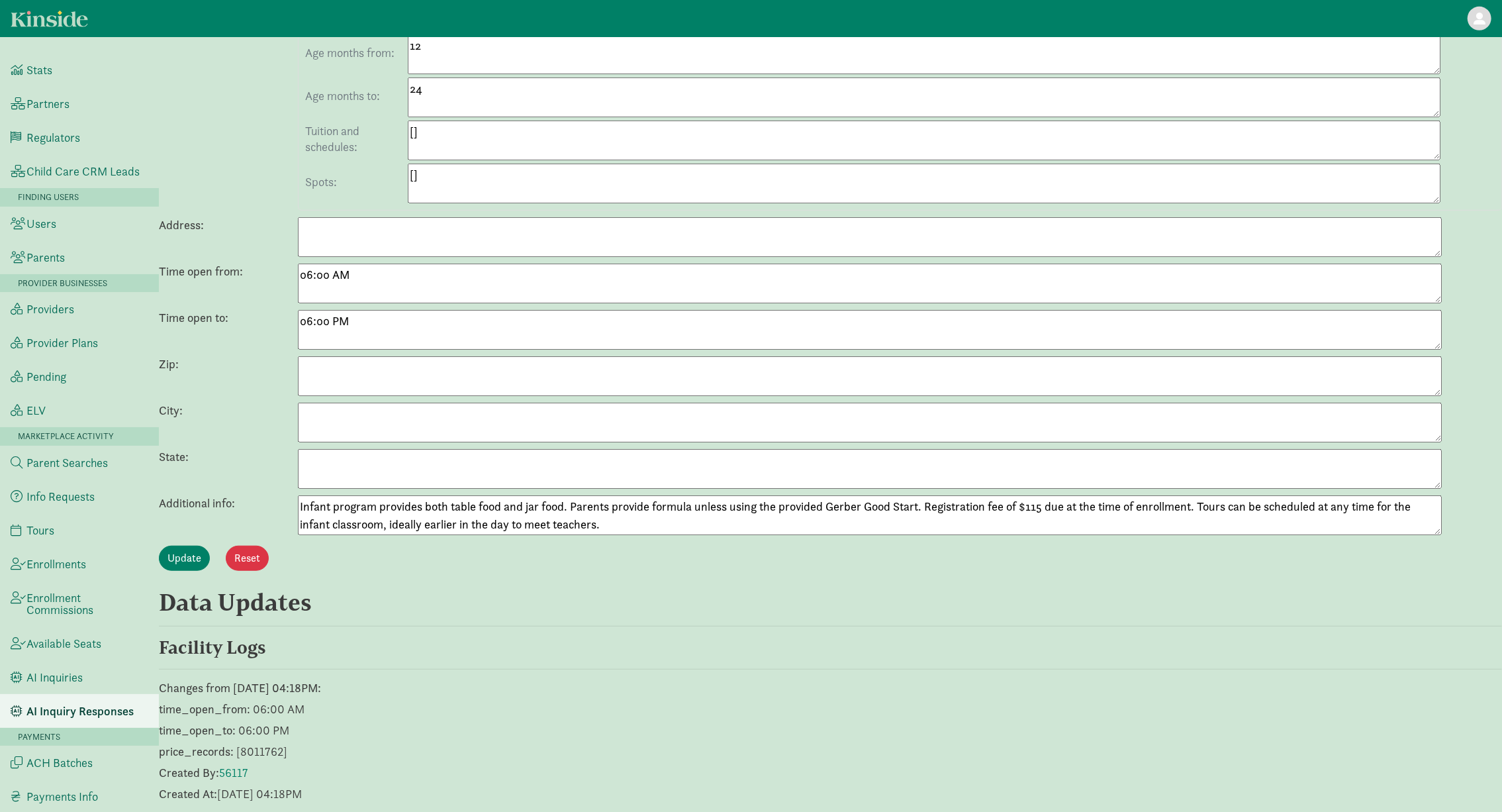
scroll to position [688, 0]
drag, startPoint x: 530, startPoint y: 526, endPoint x: 299, endPoint y: 515, distance: 231.3
click at [299, 515] on textarea "Infant program provides both table food and jar food. Parents provide formula u…" at bounding box center [869, 514] width 1144 height 40
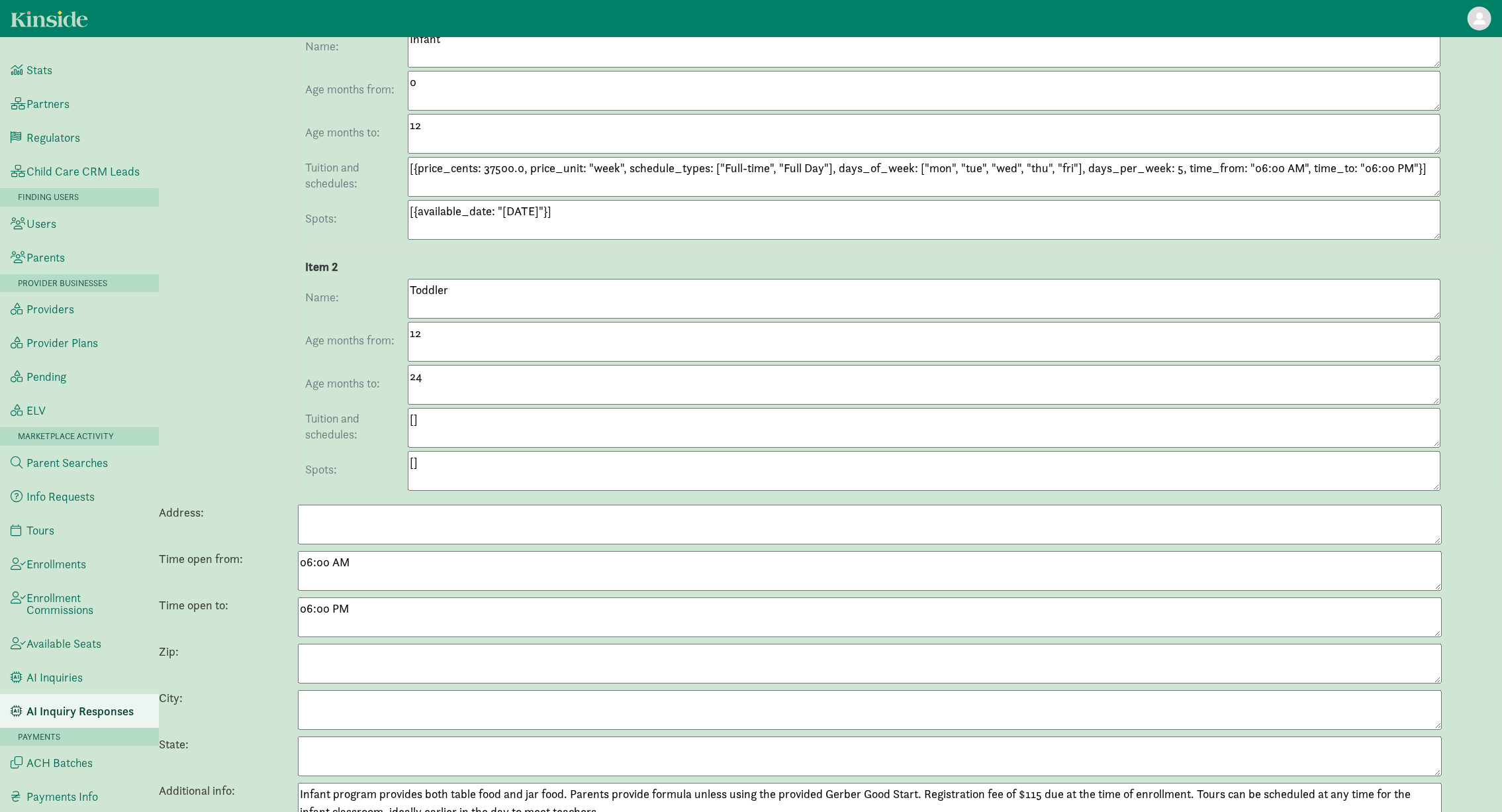
scroll to position [0, 0]
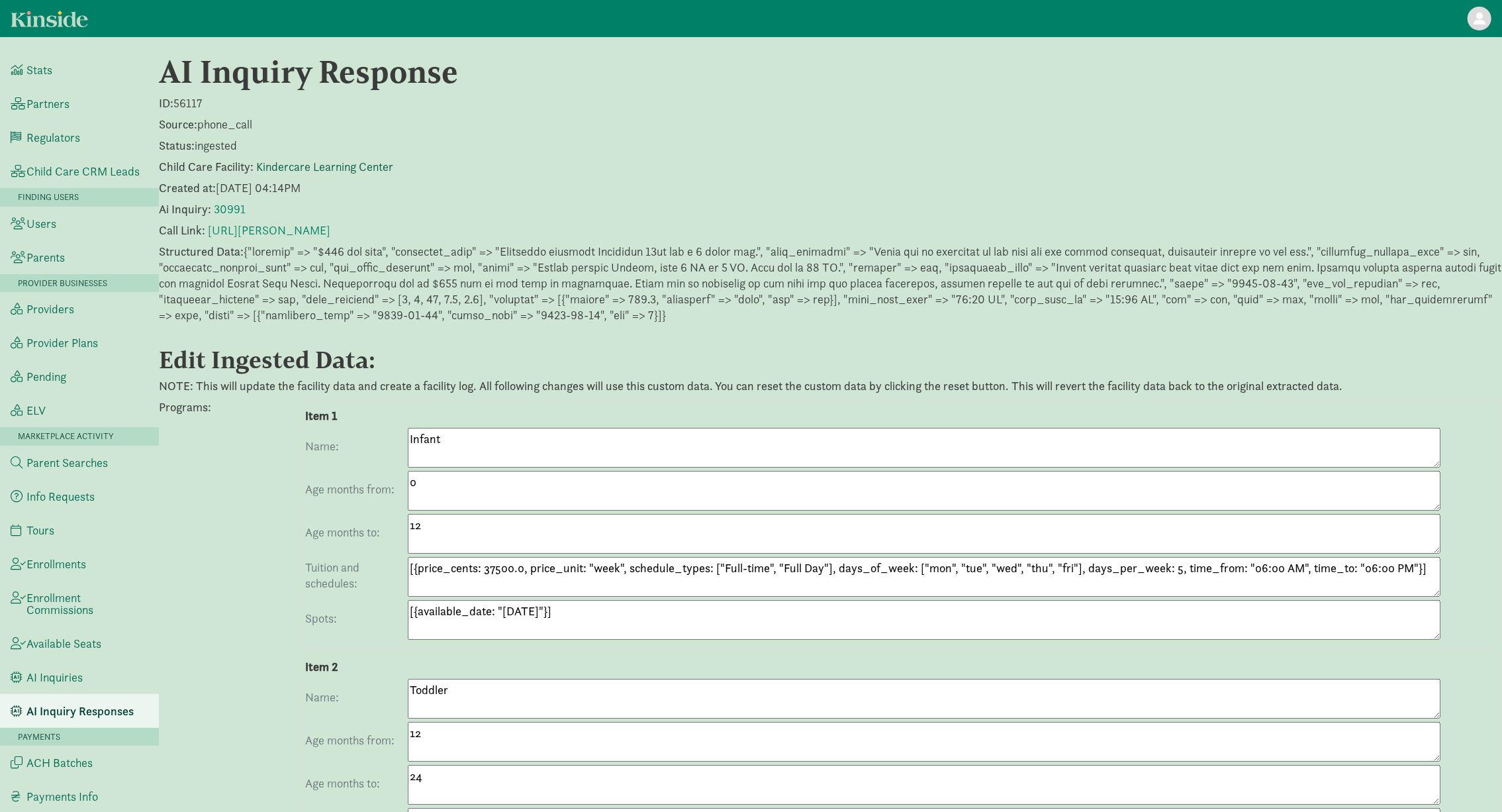
click at [313, 165] on link "Kindercare Learning Center" at bounding box center [324, 166] width 137 height 15
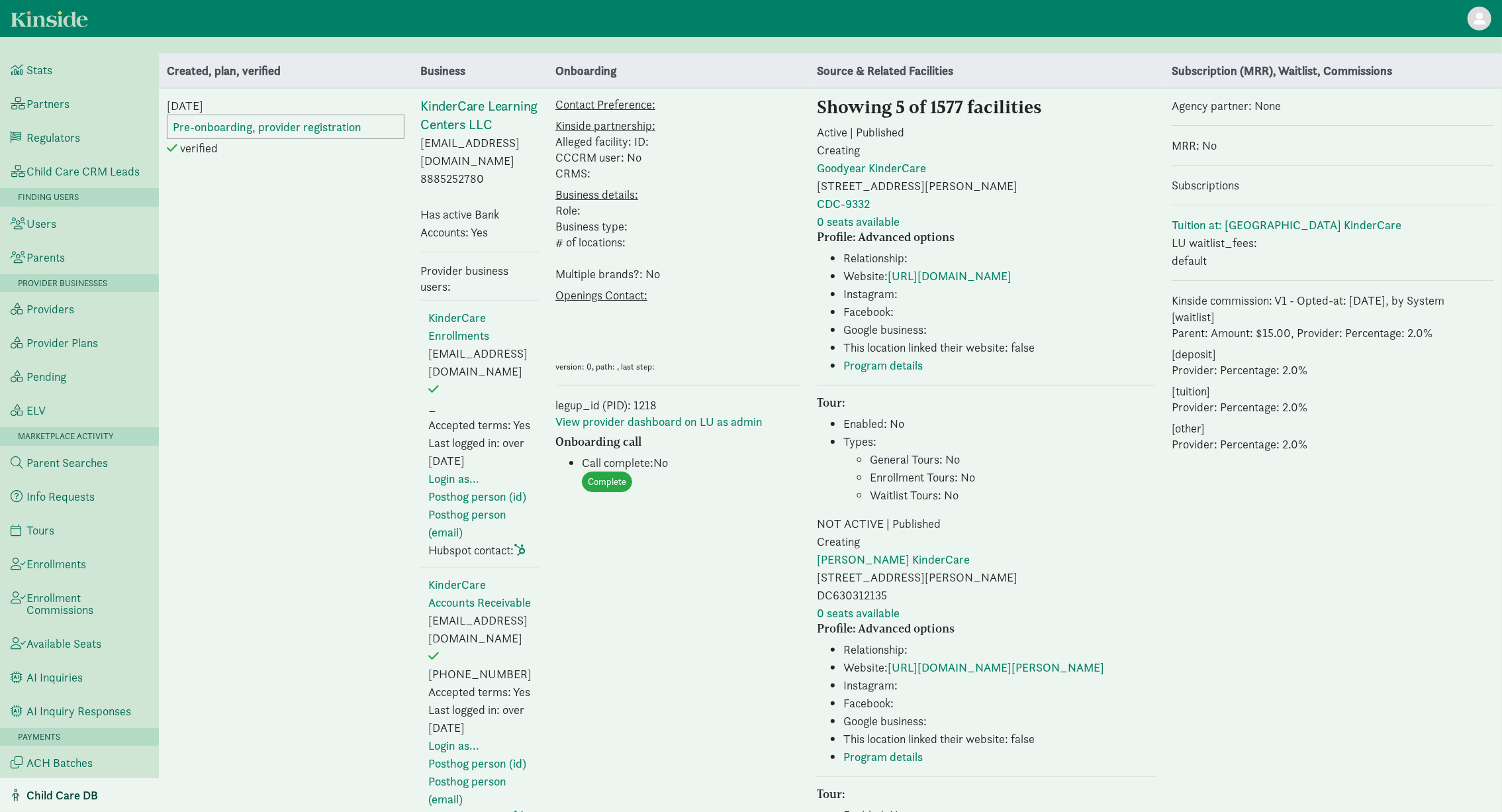
select select "8"
click at [887, 284] on link "https://www.kindercare.com/our-centers/goodyear/az/301663" at bounding box center [949, 275] width 124 height 15
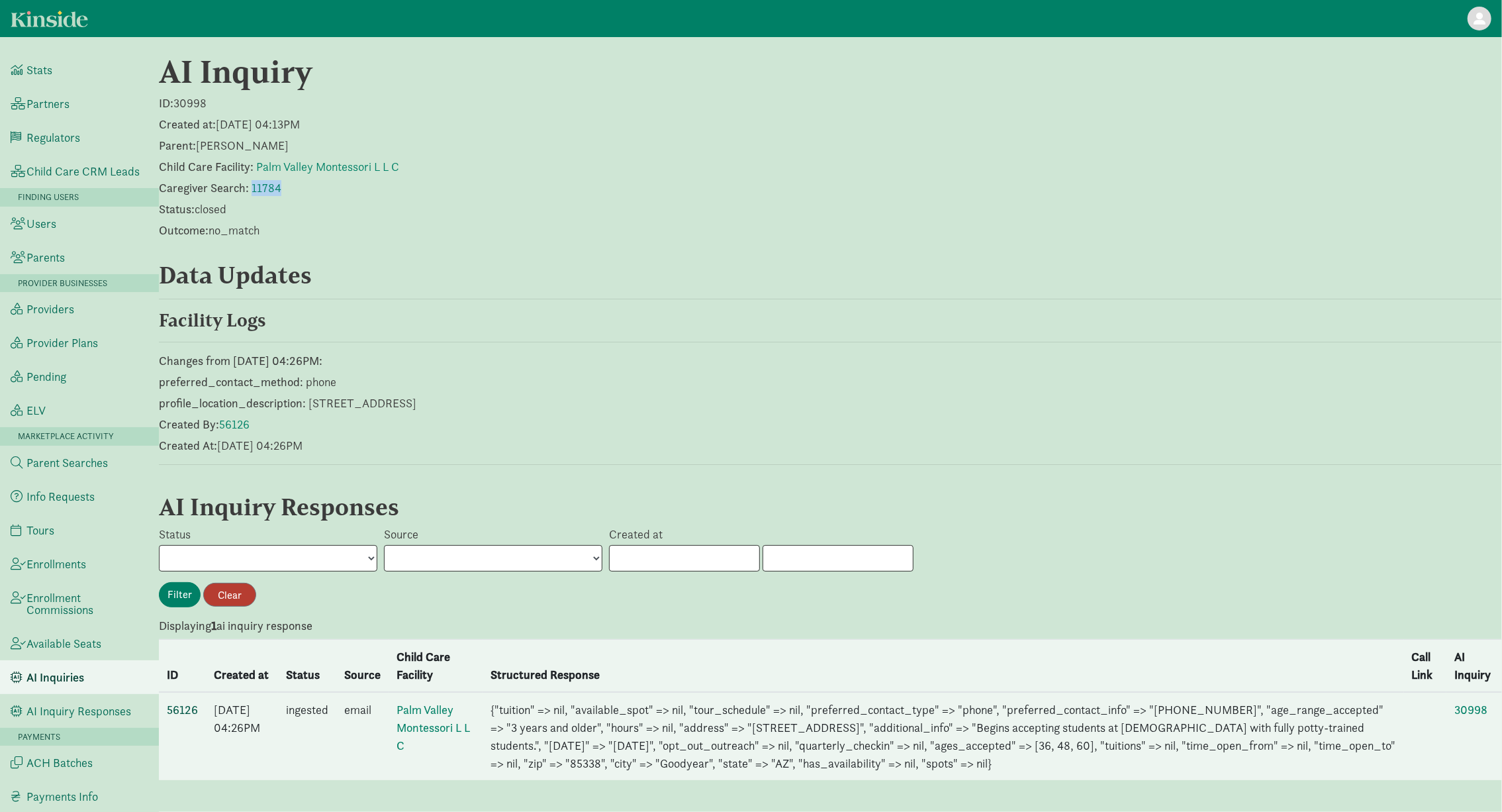
click at [179, 706] on link "56126" at bounding box center [181, 709] width 31 height 15
click at [187, 703] on link "56126" at bounding box center [181, 709] width 31 height 15
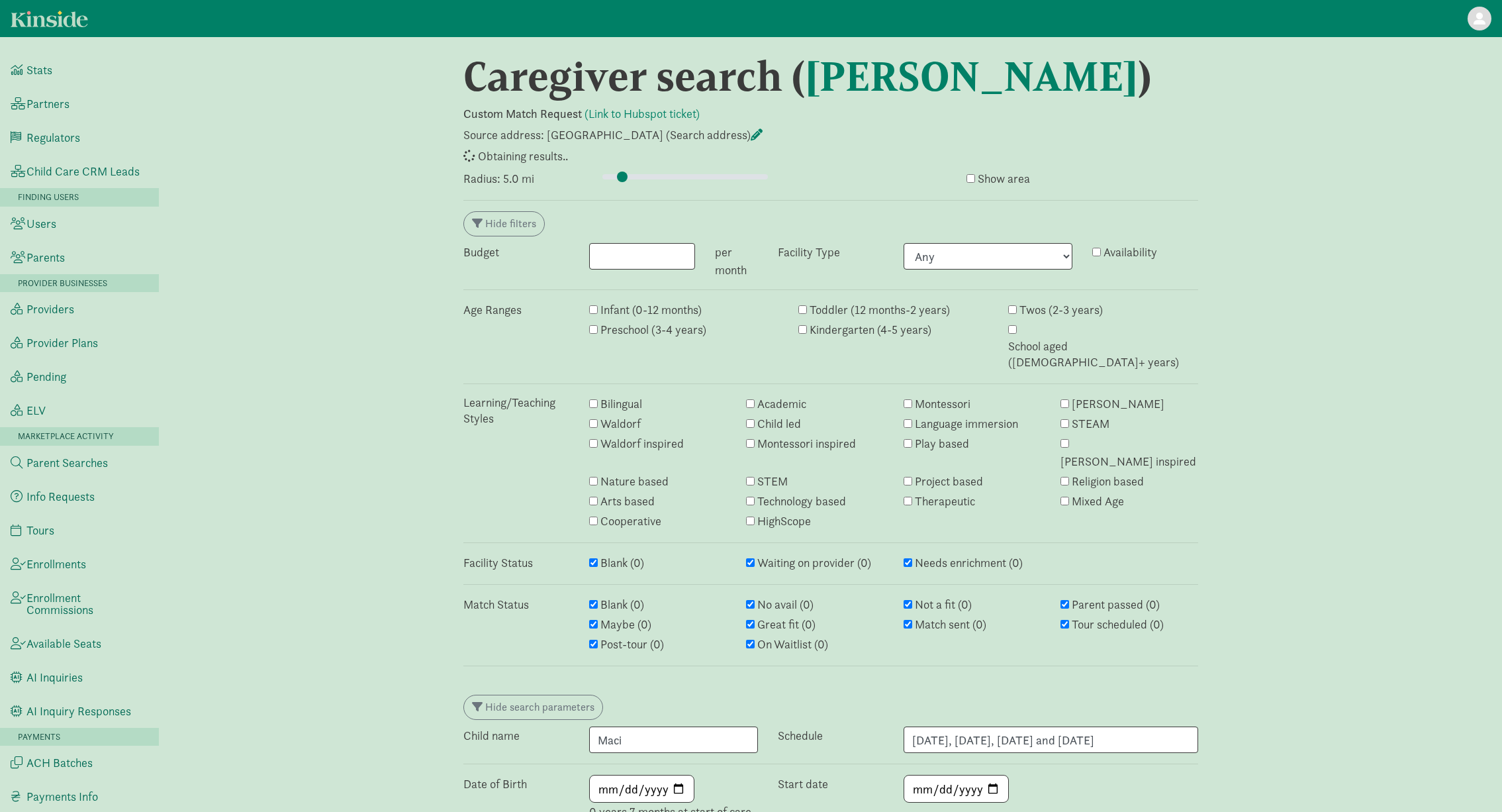
select select "awaiting_response"
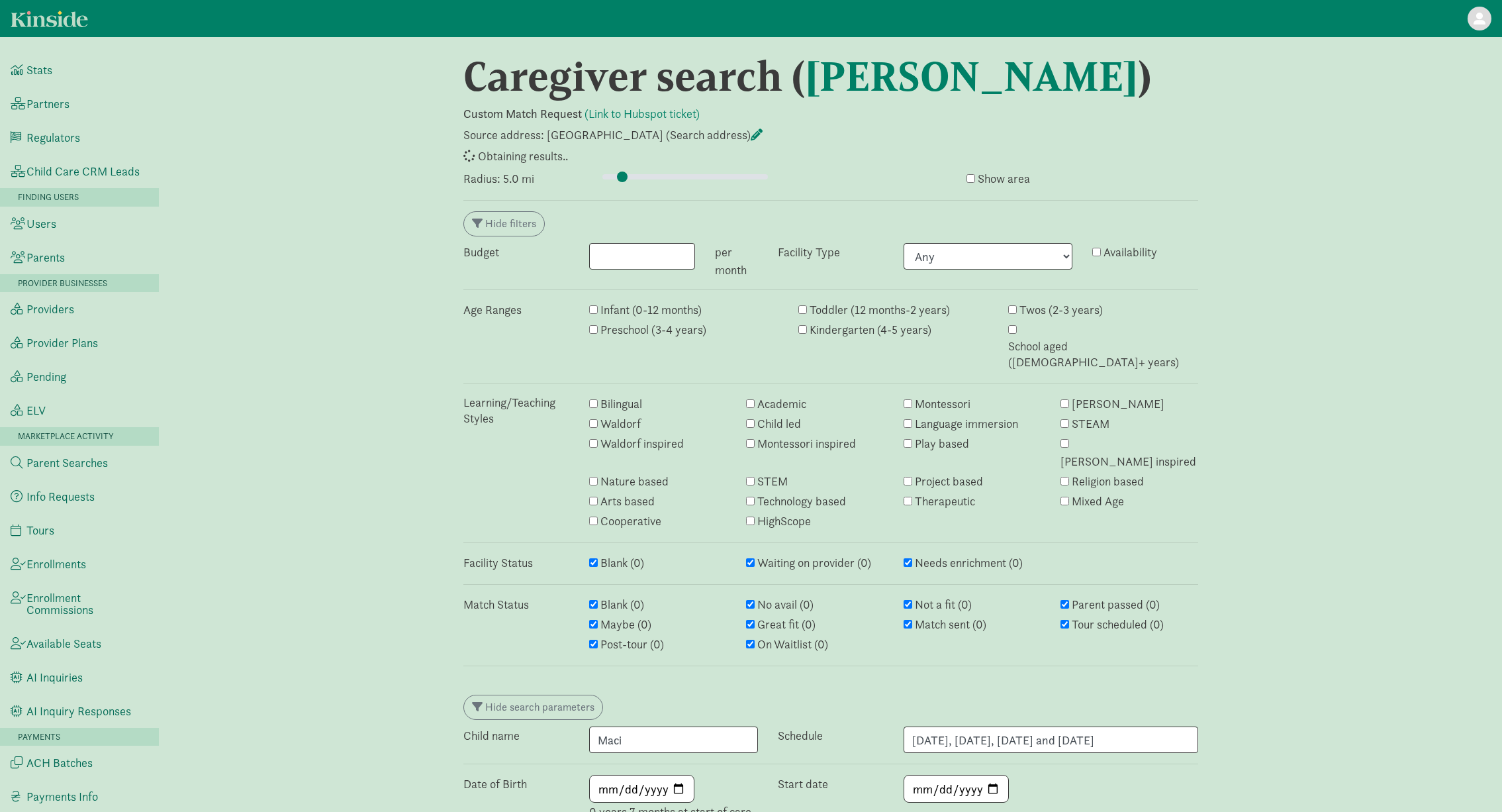
select select "awaiting_response"
select select "closed"
select select "awaiting_response"
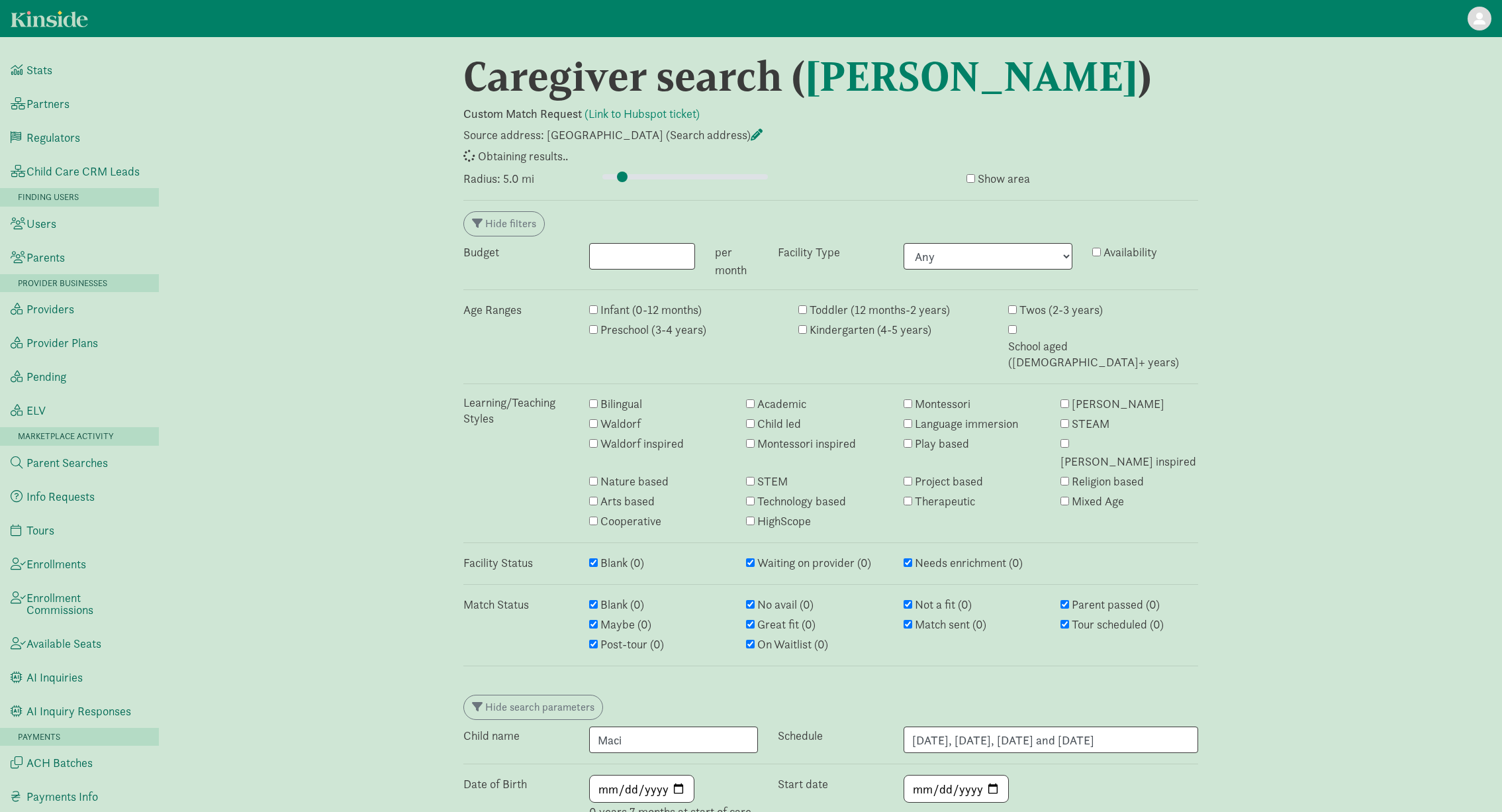
select select "awaiting_response"
select select "closed"
select select "awaiting_response"
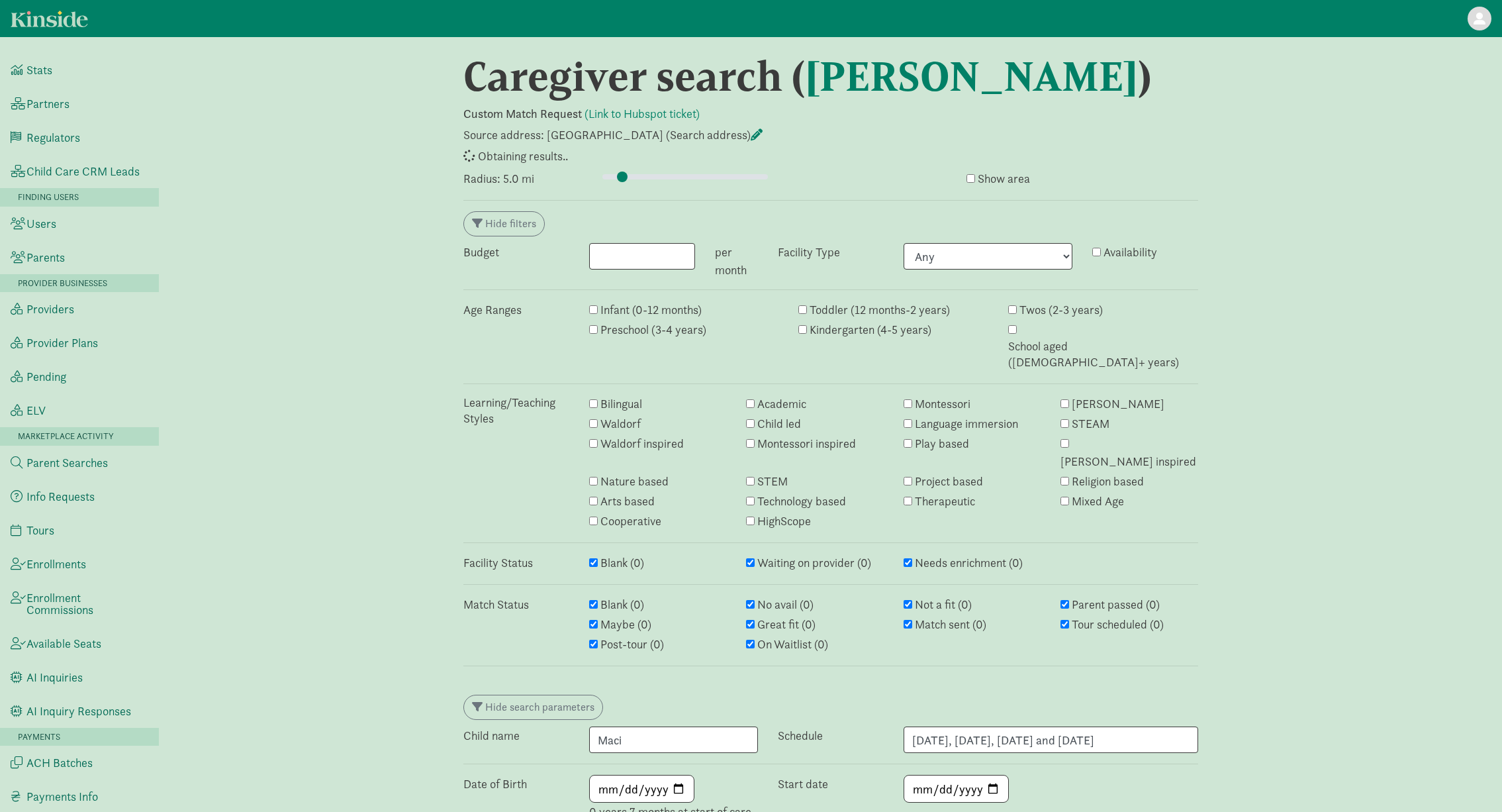
select select "awaiting_response"
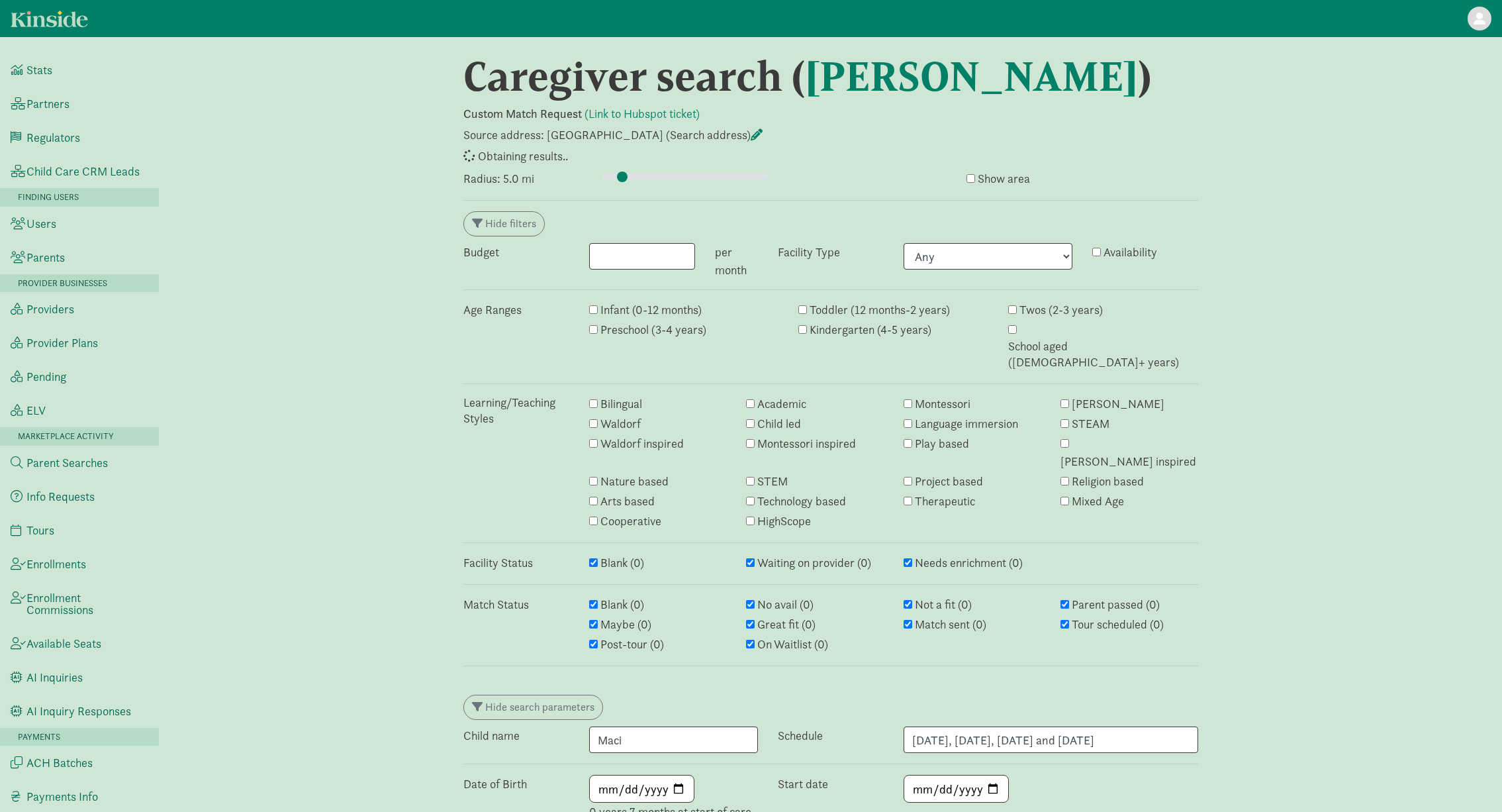
select select "awaiting_response"
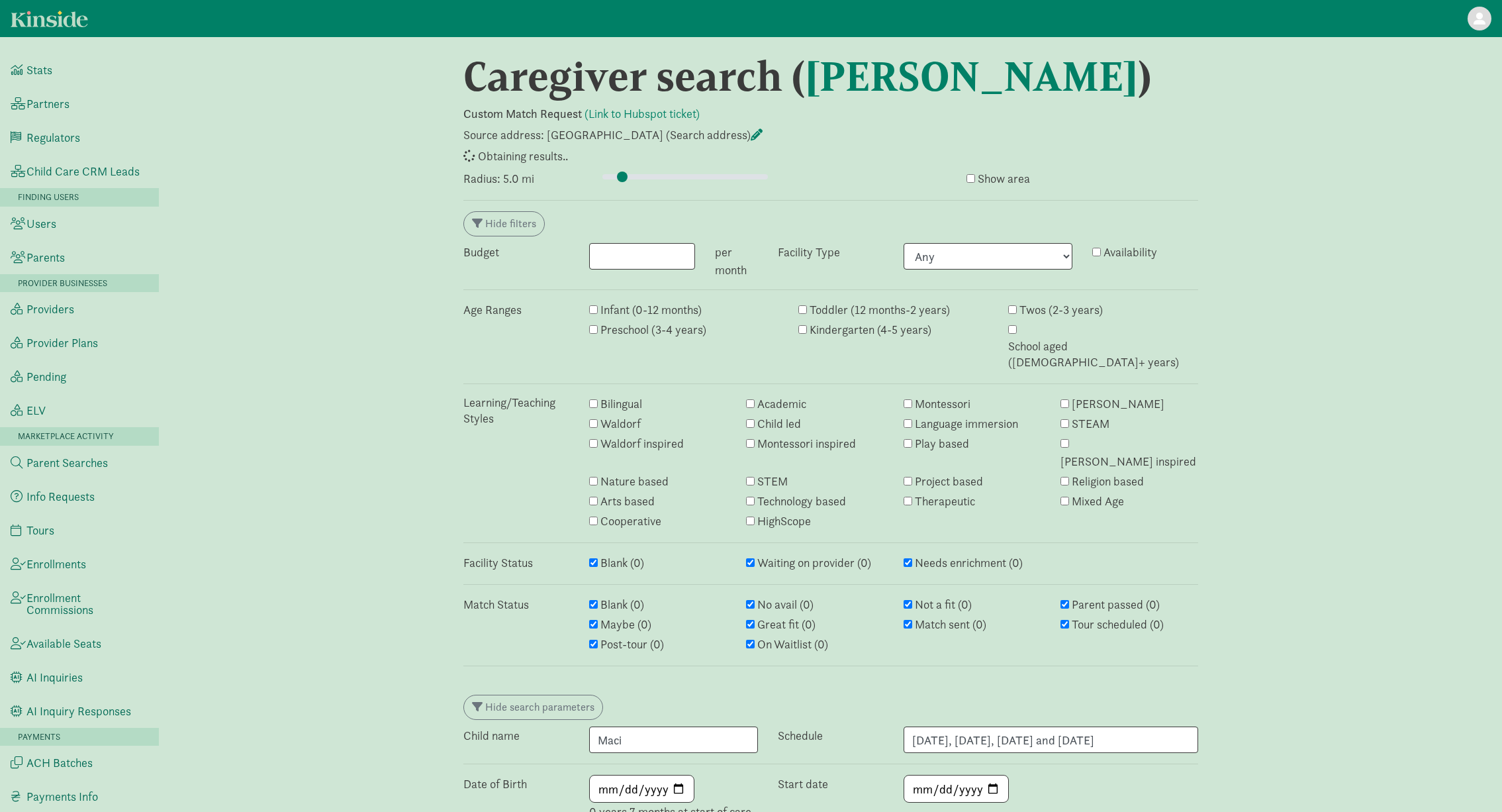
select select "awaiting_response"
type input "5"
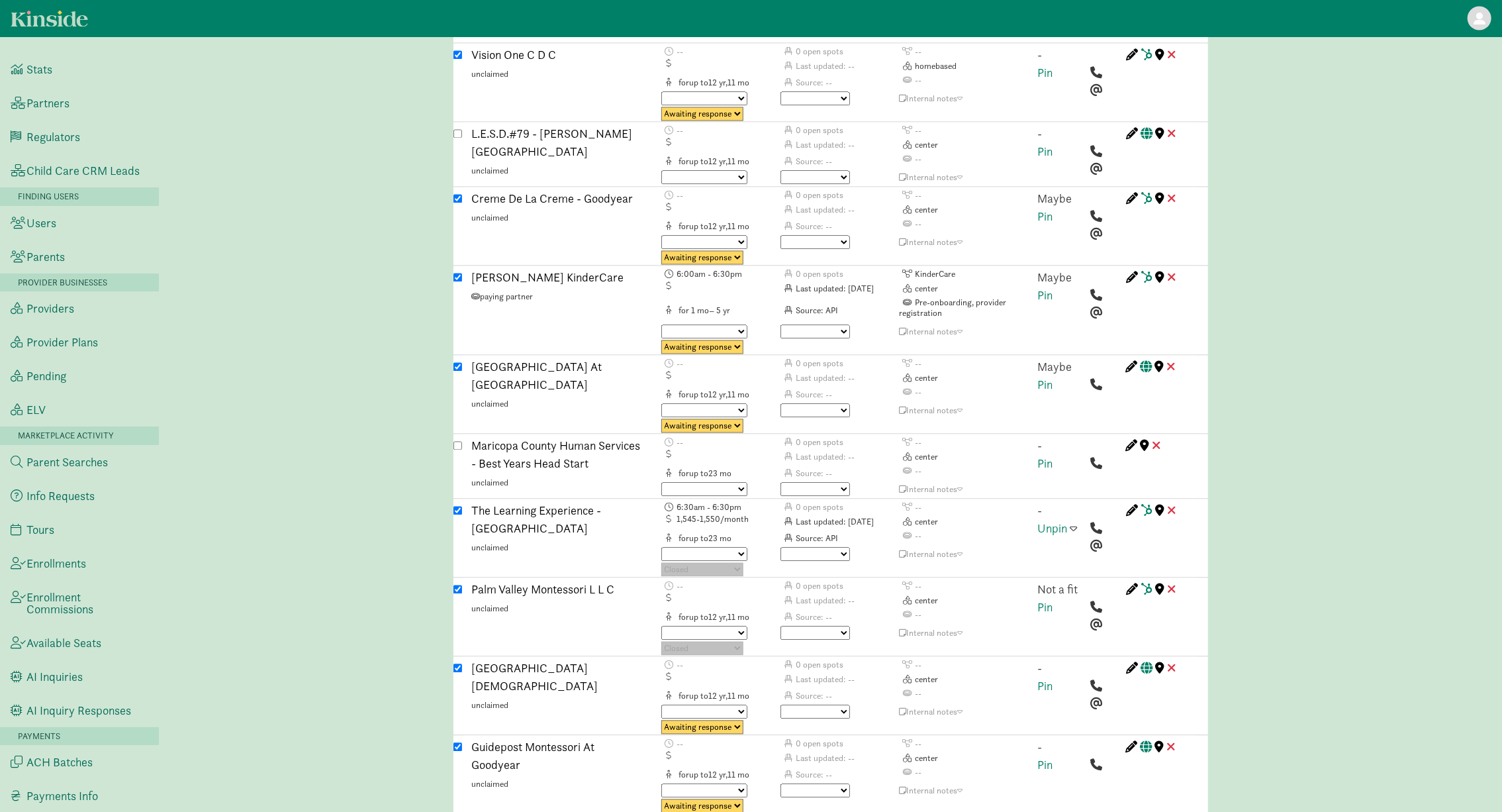
scroll to position [2262, 0]
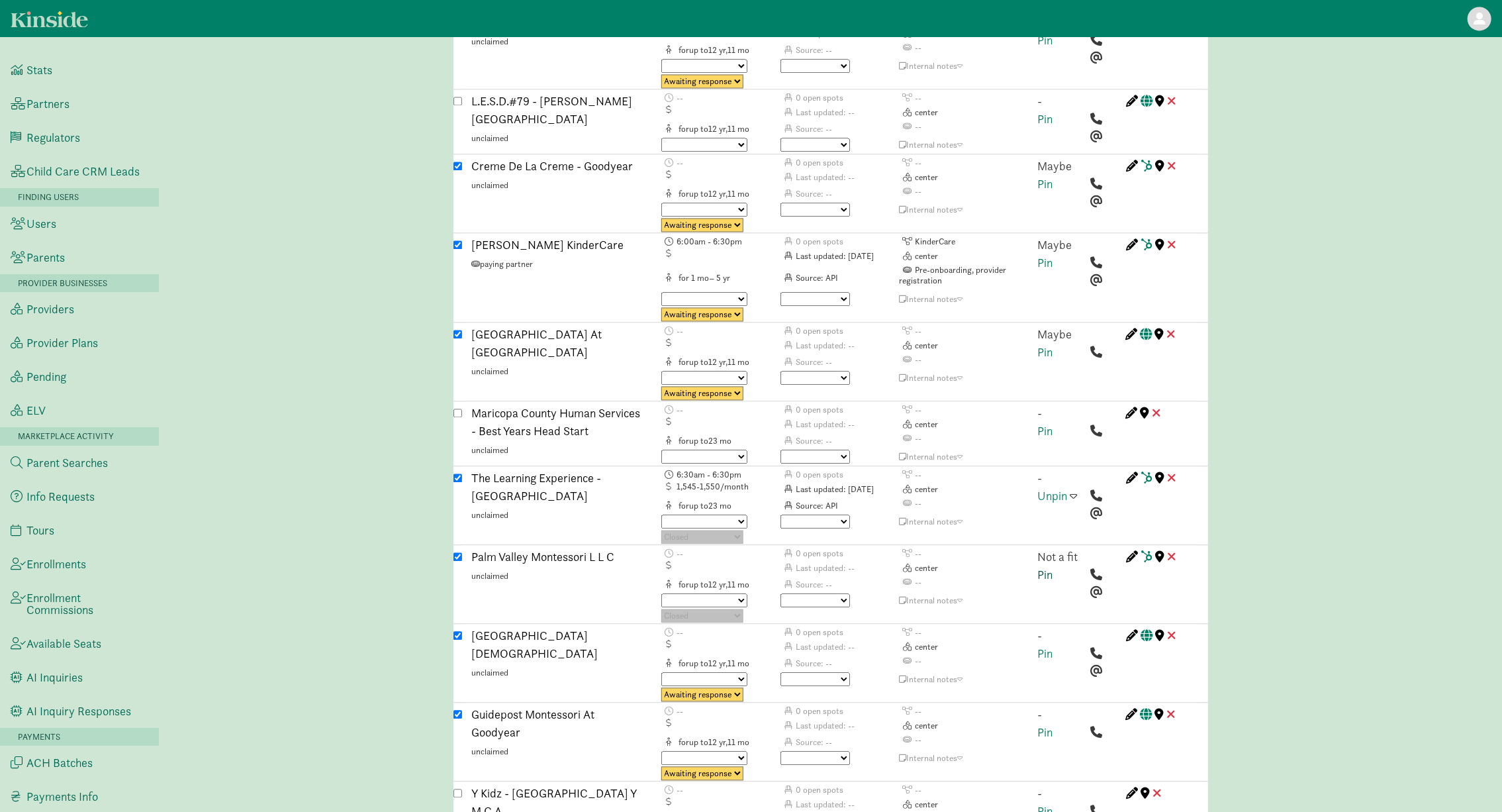
click at [1050, 566] on link "Pin" at bounding box center [1045, 573] width 15 height 15
click at [1075, 550] on span at bounding box center [1074, 556] width 7 height 12
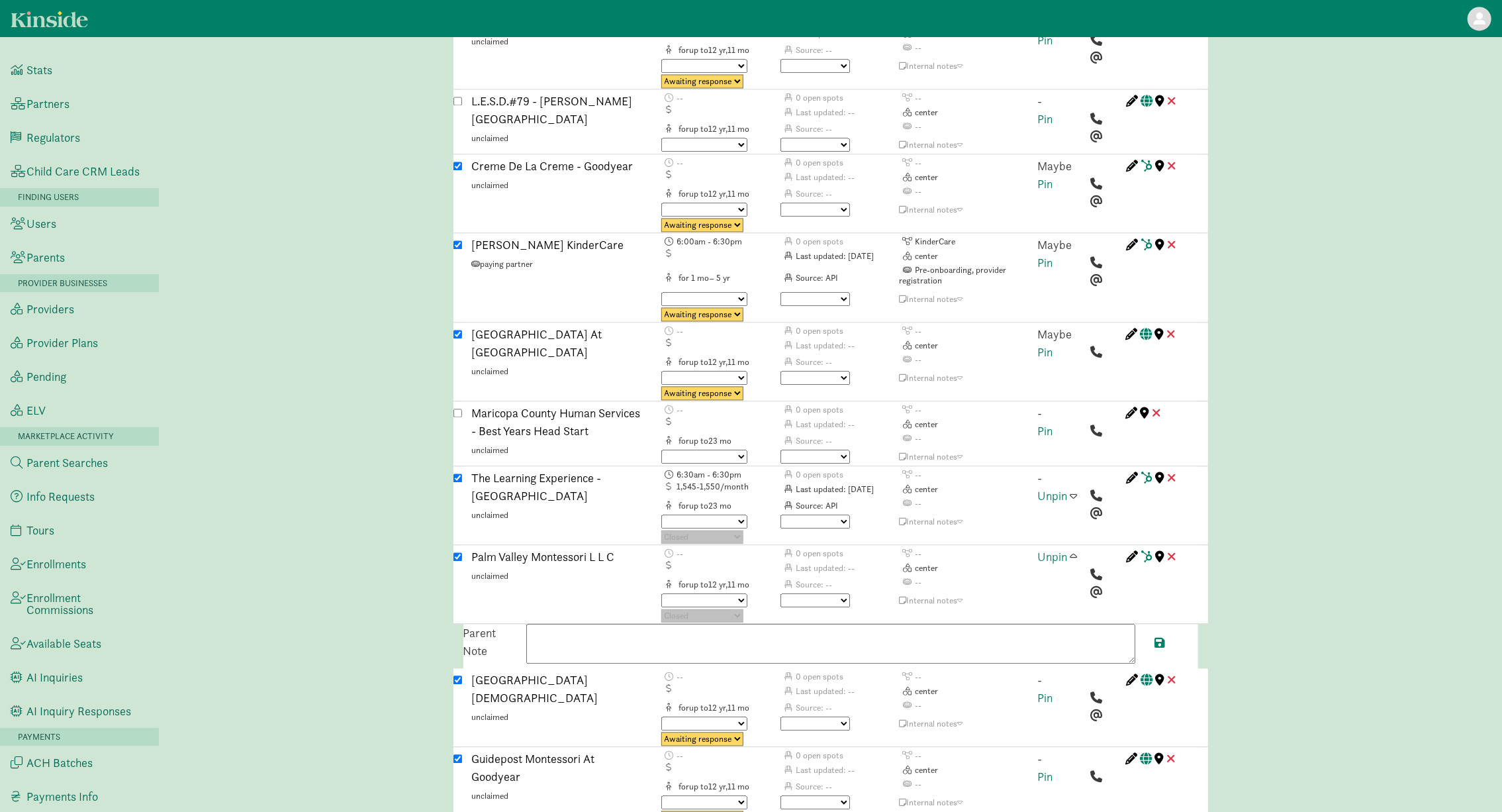
click at [779, 624] on textarea at bounding box center [831, 643] width 609 height 40
paste textarea "Begins accepting students at 3 years old with fully potty-trained students."
click at [1156, 637] on span at bounding box center [1160, 642] width 11 height 12
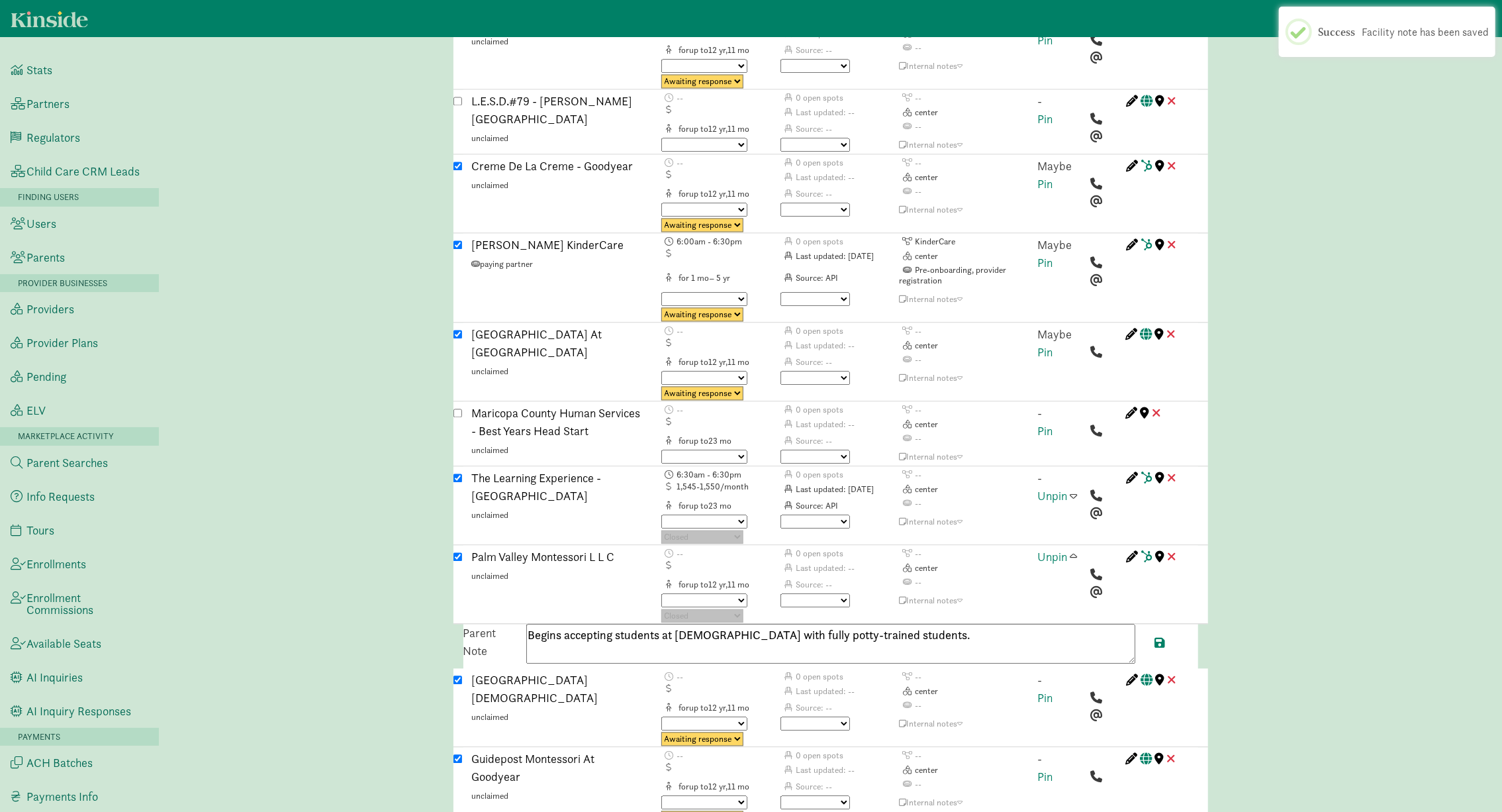
click at [1074, 550] on span at bounding box center [1074, 556] width 7 height 12
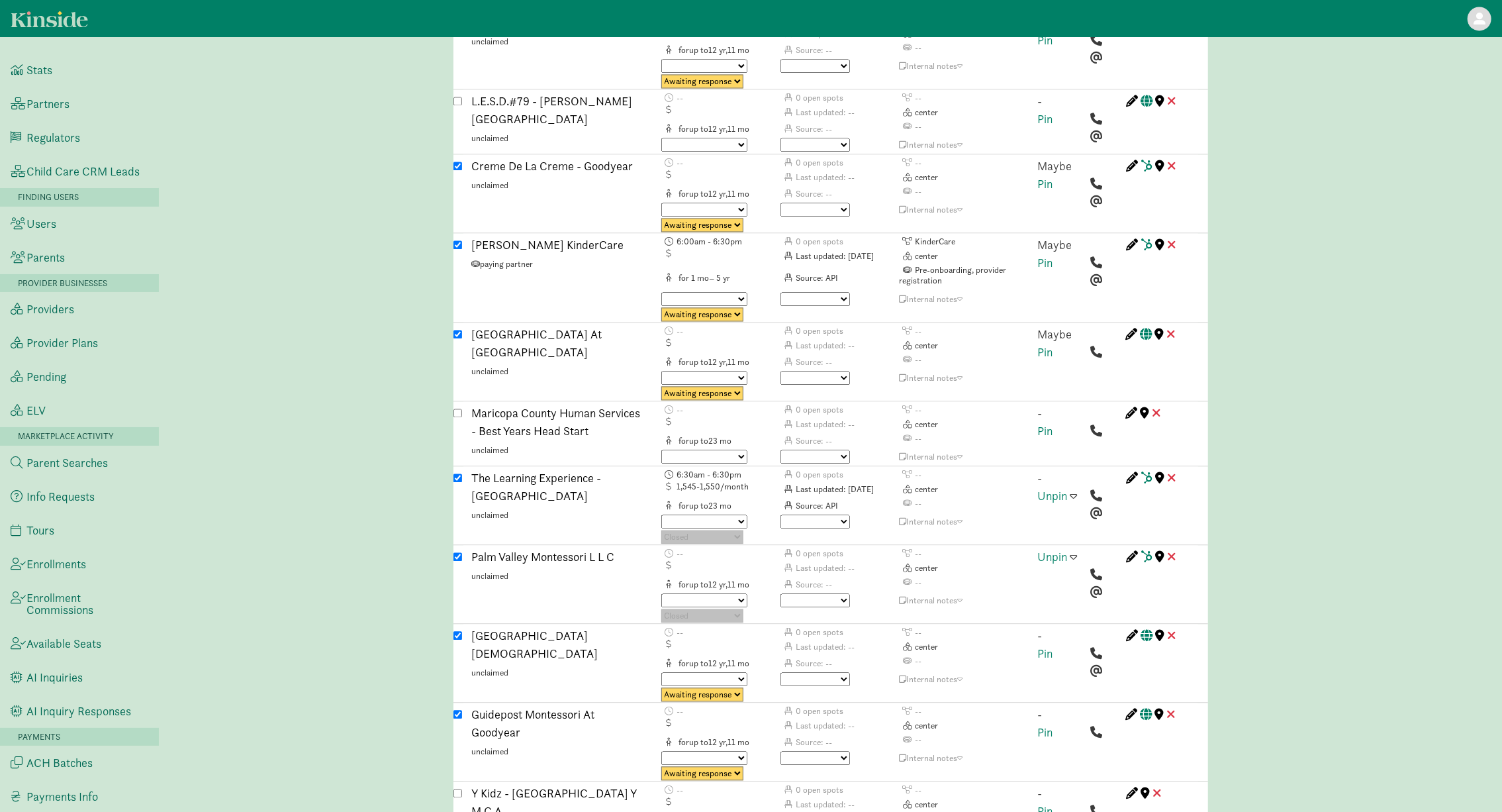
click at [1071, 550] on span at bounding box center [1074, 556] width 7 height 12
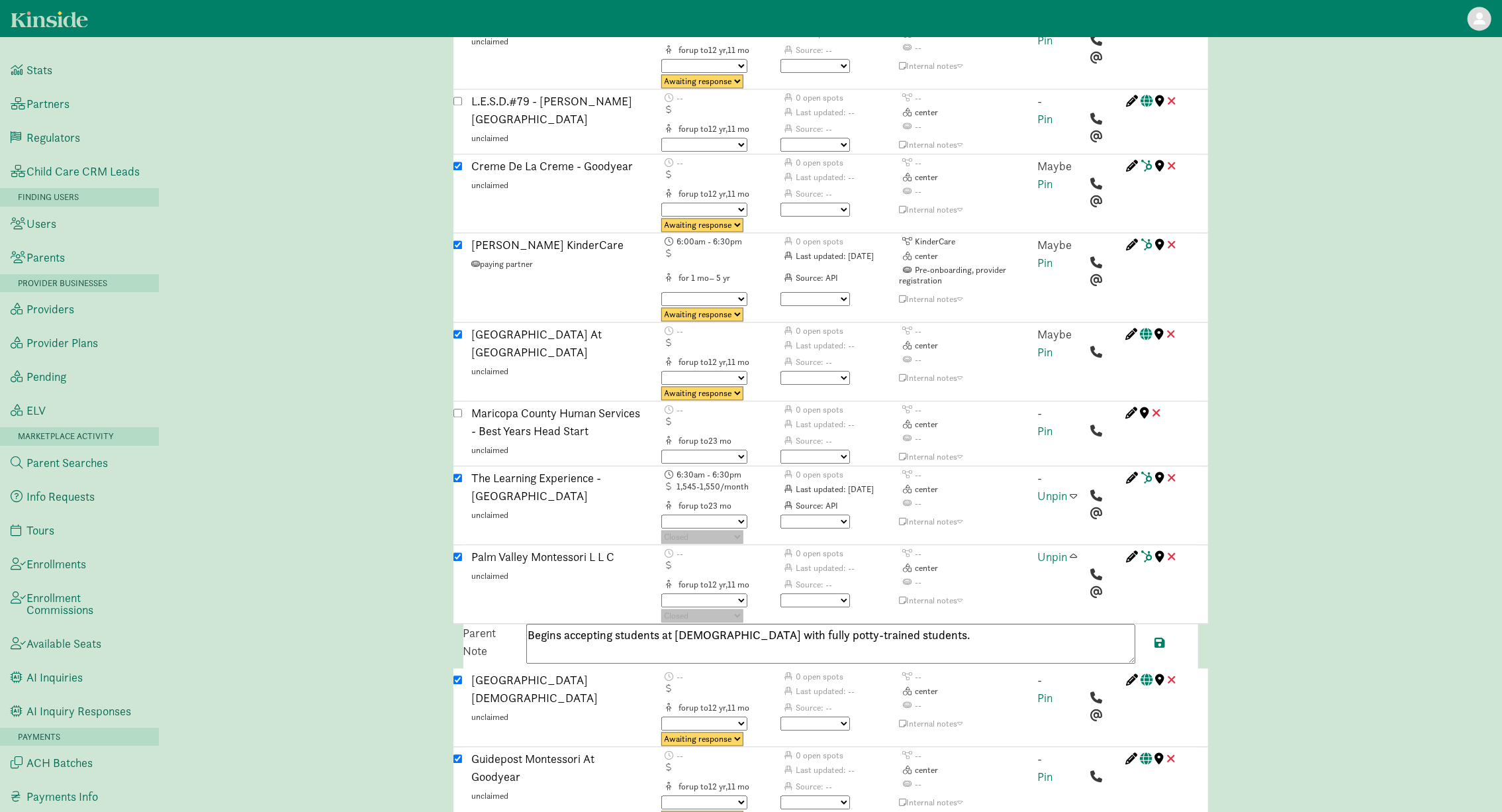
click at [947, 624] on textarea "Begins accepting students at 3 years old with fully potty-trained students." at bounding box center [831, 643] width 609 height 40
paste textarea "16239869516"
click at [1158, 637] on span at bounding box center [1160, 642] width 11 height 12
click at [910, 624] on textarea "Begins accepting students at 3 years old with fully potty-trained students. 162…" at bounding box center [831, 643] width 609 height 40
click at [919, 624] on textarea "Begins accepting students at 3 years old with fully potty-trained students. 623…" at bounding box center [831, 643] width 609 height 40
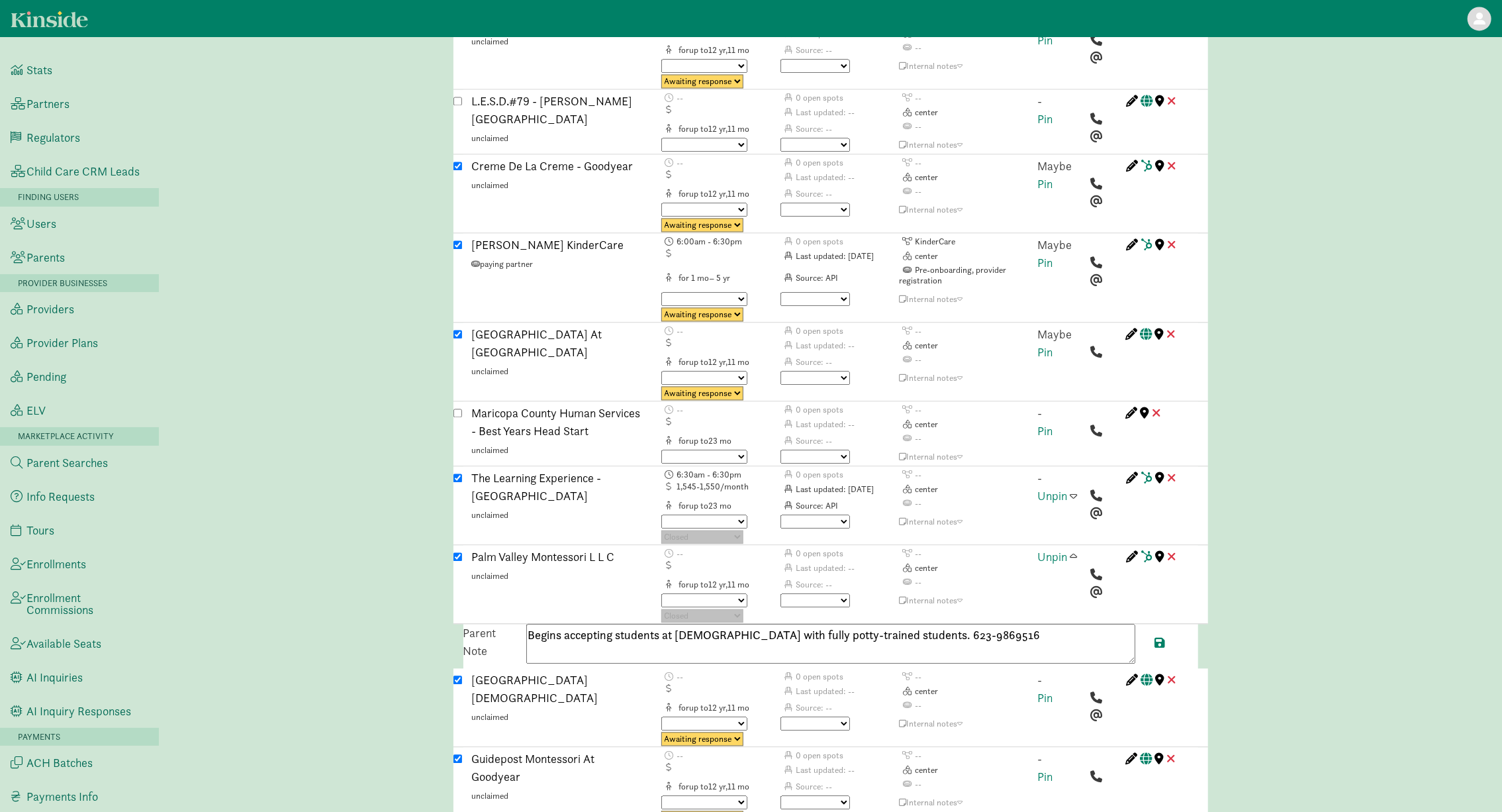
click at [944, 624] on textarea "Begins accepting students at 3 years old with fully potty-trained students. 623…" at bounding box center [831, 643] width 609 height 40
type textarea "Begins accepting students at 3 years old with fully potty-trained students. 623…"
click at [1159, 637] on span at bounding box center [1160, 642] width 11 height 12
click at [1077, 550] on span at bounding box center [1074, 556] width 7 height 12
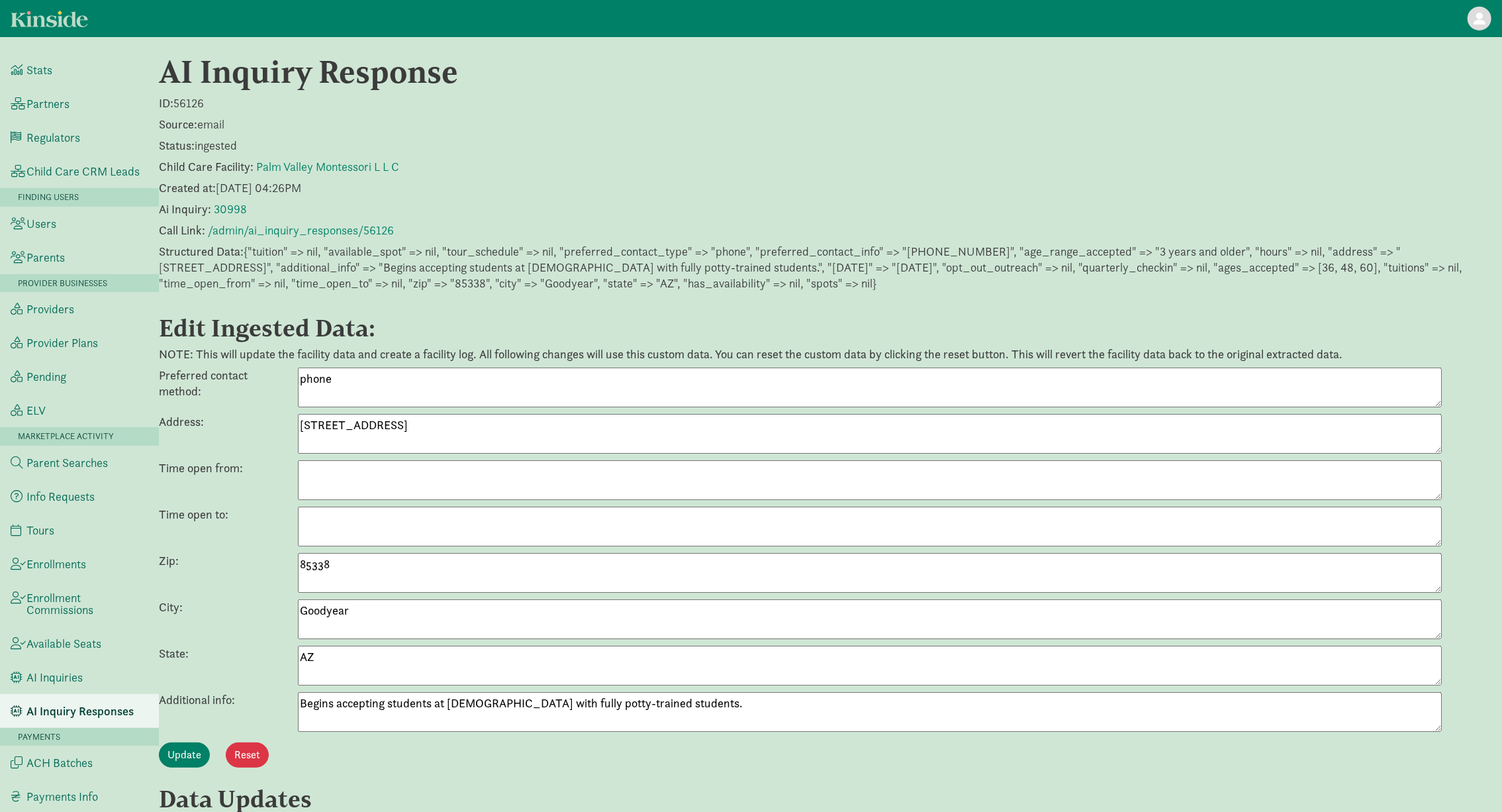
drag, startPoint x: 621, startPoint y: 710, endPoint x: 277, endPoint y: 712, distance: 344.0
click at [276, 712] on div "Additional info: Begins accepting students at [DEMOGRAPHIC_DATA] with fully pot…" at bounding box center [830, 712] width 1343 height 40
click at [343, 177] on div "AI Inquiry Response ID: 56126 Source: email Status: ingested Child Care Facilit…" at bounding box center [830, 586] width 1343 height 1067
click at [343, 170] on link "Palm Valley Montessori L L C" at bounding box center [327, 166] width 143 height 15
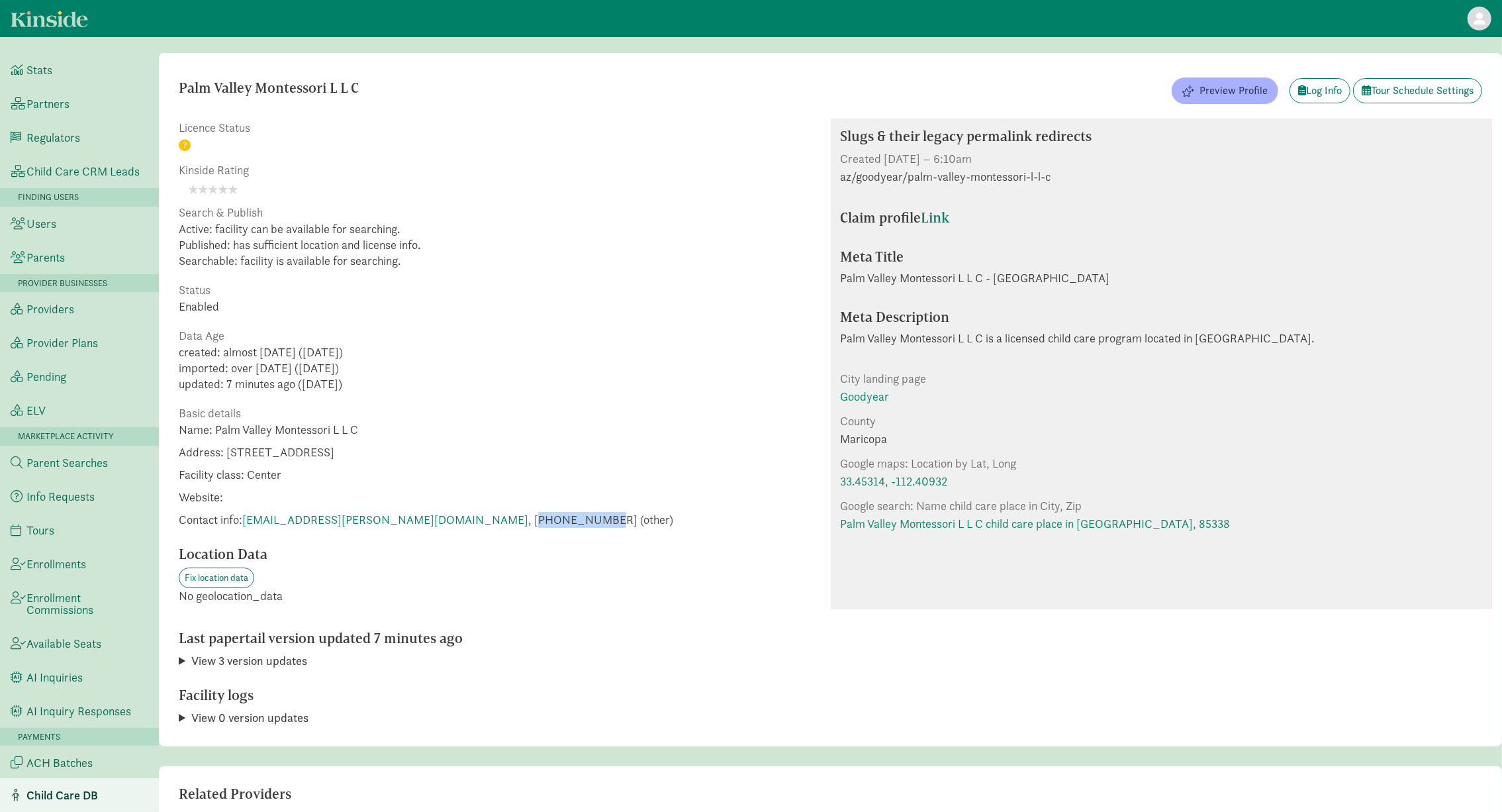
drag, startPoint x: 453, startPoint y: 517, endPoint x: 521, endPoint y: 517, distance: 68.0
click at [521, 517] on span "Contact info: [PERSON_NAME][EMAIL_ADDRESS][PERSON_NAME][DOMAIN_NAME] , [PHONE_N…" at bounding box center [425, 520] width 495 height 16
copy span "16239869516"
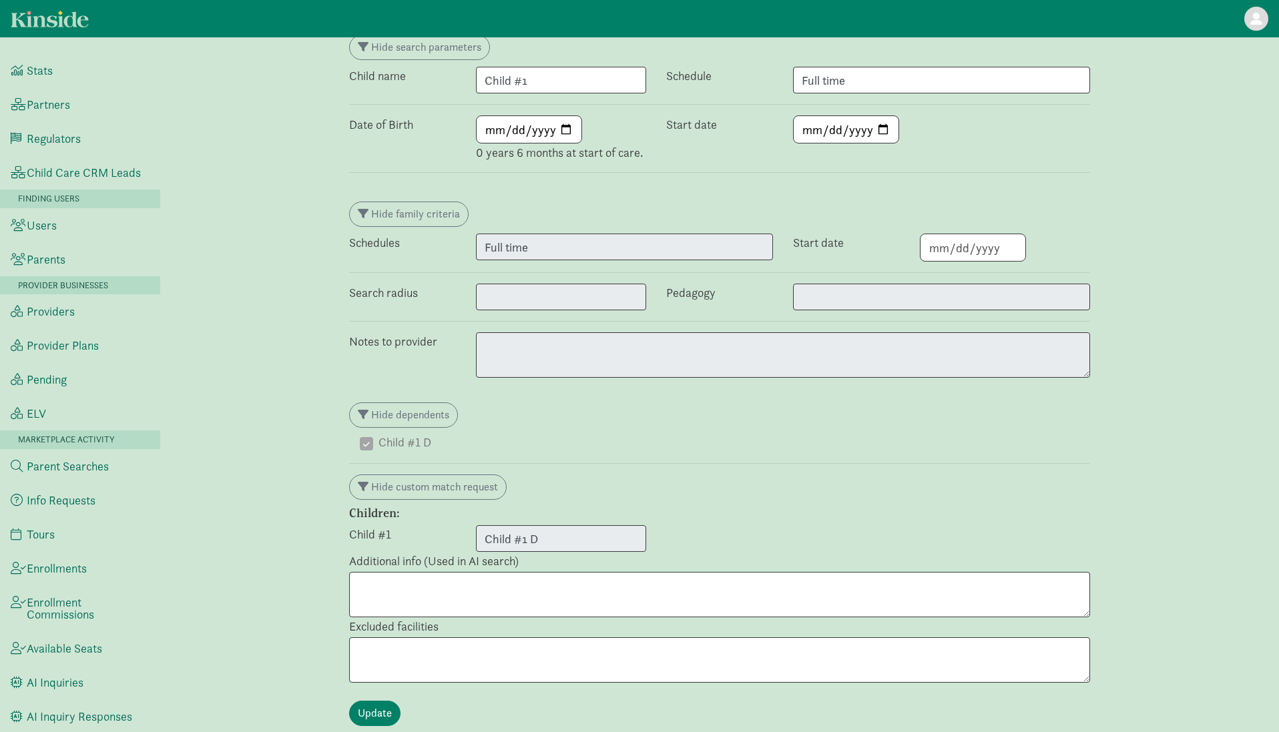
scroll to position [671, 0]
